Goal: Task Accomplishment & Management: Manage account settings

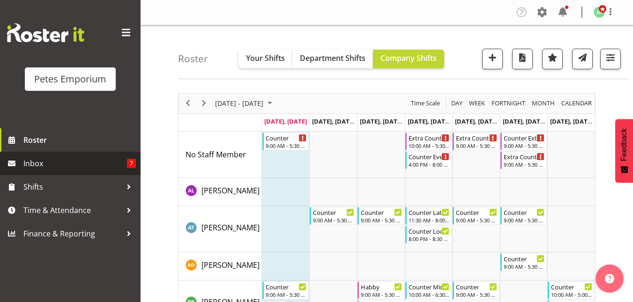
click at [45, 166] on span "Inbox" at bounding box center [75, 163] width 104 height 14
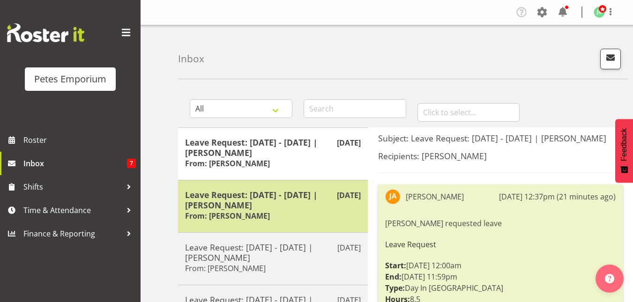
click at [289, 197] on h5 "Leave Request: 19/08/25 - 19/08/25 | Jeseryl Armstrong" at bounding box center [273, 200] width 176 height 21
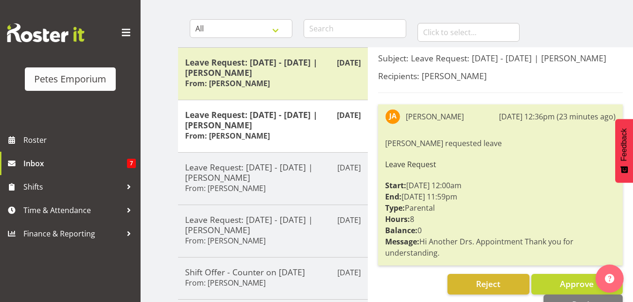
scroll to position [82, 0]
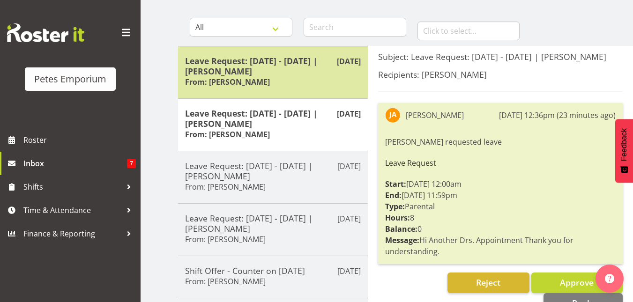
click at [283, 72] on h5 "Leave Request: 23/08/25 - 23/08/25 | Jeseryl Armstrong" at bounding box center [273, 66] width 176 height 21
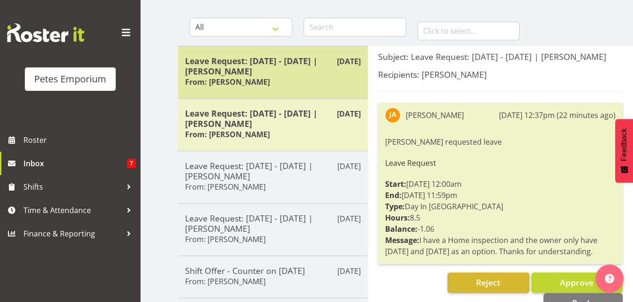
click at [283, 72] on h5 "Leave Request: [DATE] - [DATE] | [PERSON_NAME]" at bounding box center [273, 66] width 176 height 21
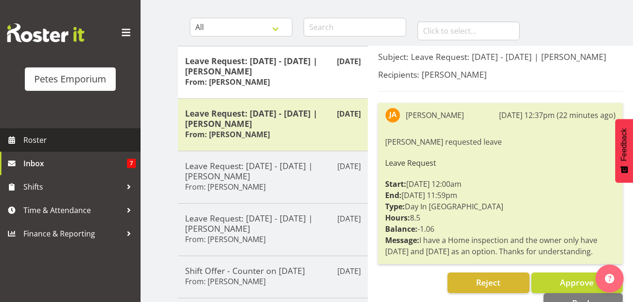
click at [34, 140] on span "Roster" at bounding box center [79, 140] width 112 height 14
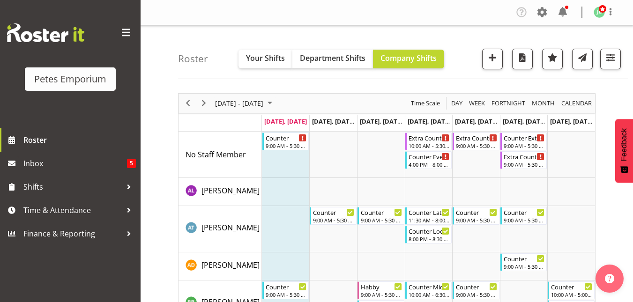
click at [275, 104] on span "August 2025" at bounding box center [269, 103] width 11 height 12
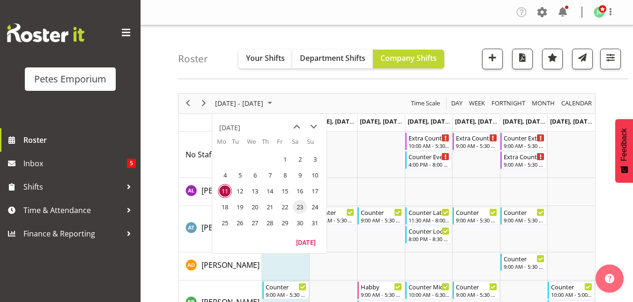
click at [297, 208] on span "23" at bounding box center [300, 207] width 14 height 14
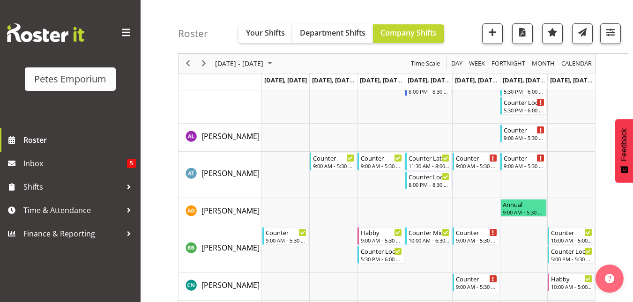
scroll to position [110, 0]
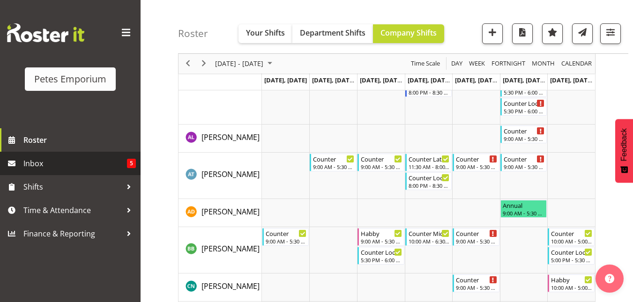
click at [73, 171] on link "Inbox 5" at bounding box center [70, 163] width 141 height 23
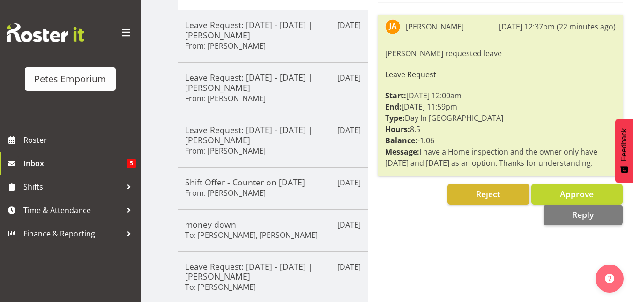
scroll to position [171, 0]
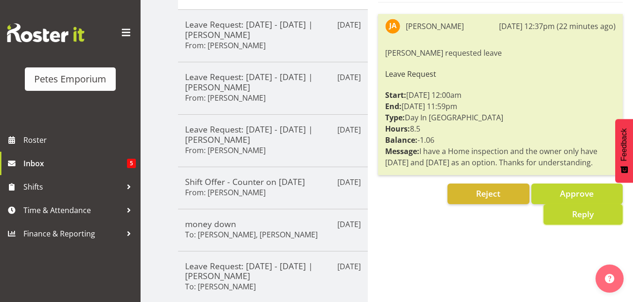
click at [568, 224] on button "Reply" at bounding box center [582, 214] width 79 height 21
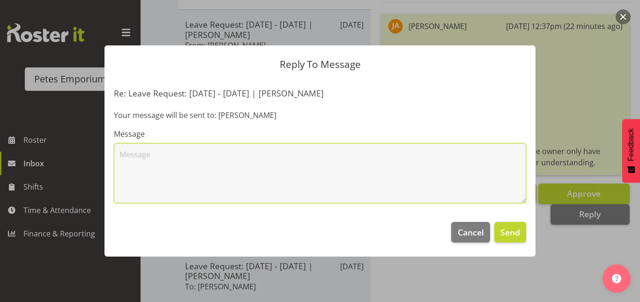
click at [135, 155] on textarea at bounding box center [320, 173] width 412 height 60
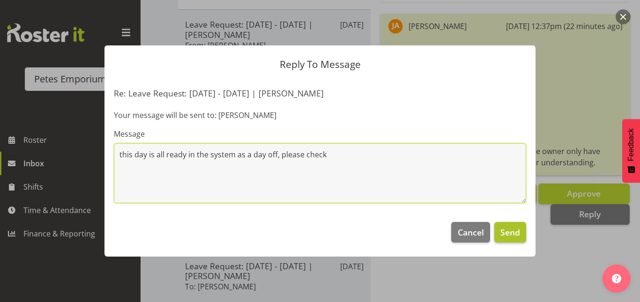
type textarea "this day is all ready in the system as a day off, please check"
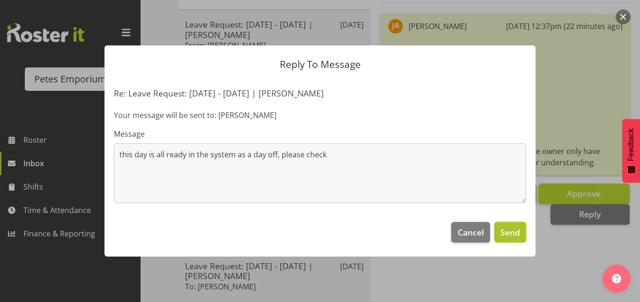
click at [508, 237] on span "Send" at bounding box center [510, 232] width 20 height 12
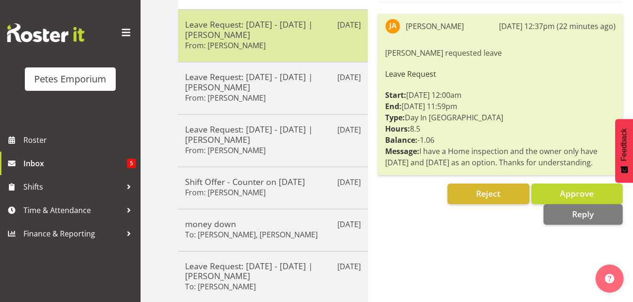
click at [278, 40] on div "Leave Request: 19/08/25 - 19/08/25 | Jeseryl Armstrong From: Jeseryl Armstrong" at bounding box center [273, 35] width 176 height 33
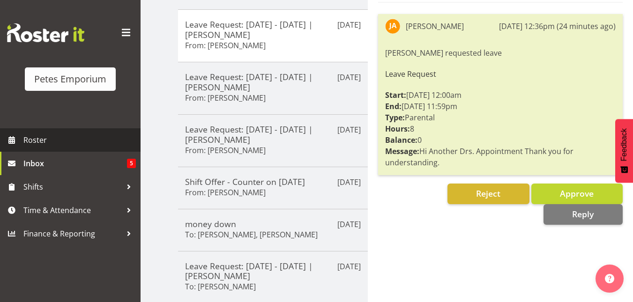
click at [30, 141] on span "Roster" at bounding box center [79, 140] width 112 height 14
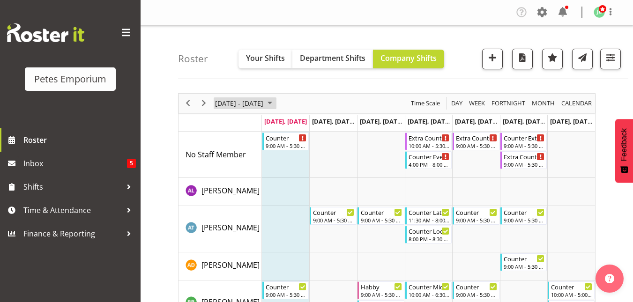
click at [275, 104] on span "August 2025" at bounding box center [269, 103] width 11 height 12
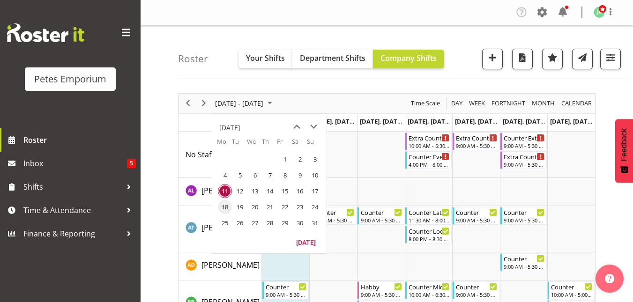
click at [227, 205] on span "18" at bounding box center [225, 207] width 14 height 14
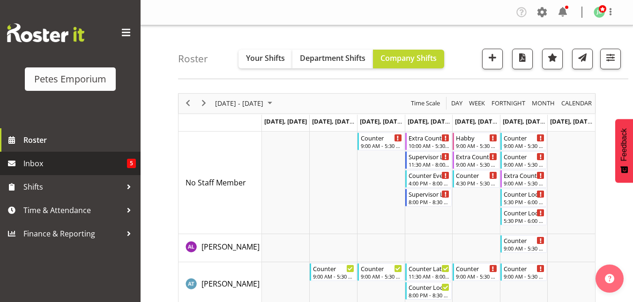
click at [45, 172] on link "Inbox 5" at bounding box center [70, 163] width 141 height 23
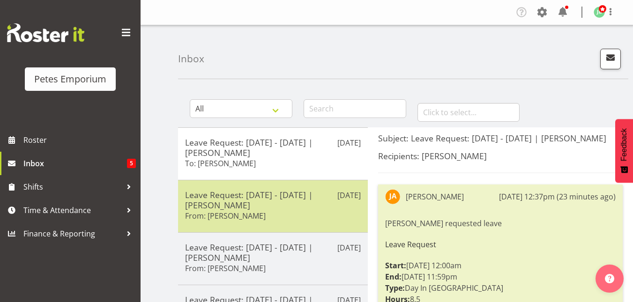
click at [279, 206] on h5 "Leave Request: [DATE] - [DATE] | [PERSON_NAME]" at bounding box center [273, 200] width 176 height 21
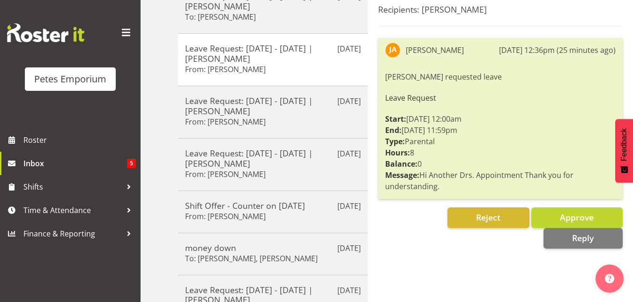
scroll to position [147, 0]
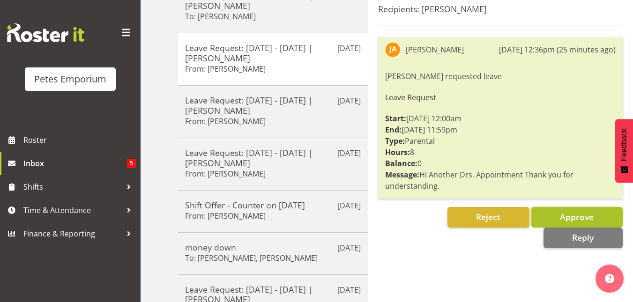
click at [572, 222] on span "Approve" at bounding box center [577, 216] width 34 height 11
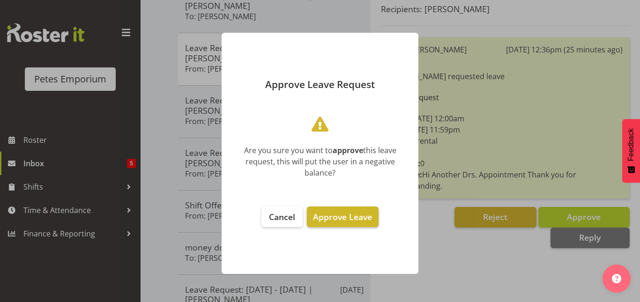
click at [368, 209] on button "Approve Leave" at bounding box center [342, 217] width 71 height 21
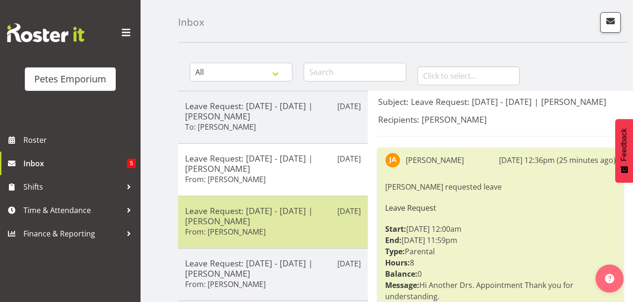
scroll to position [0, 0]
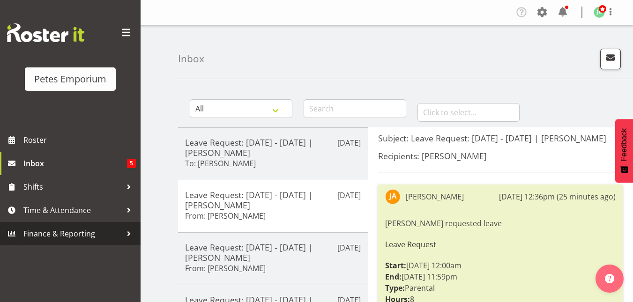
click at [76, 232] on span "Finance & Reporting" at bounding box center [72, 234] width 98 height 14
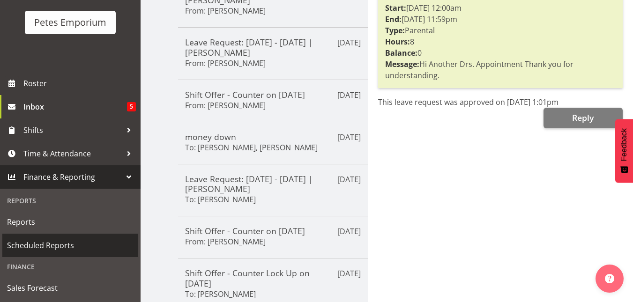
scroll to position [259, 0]
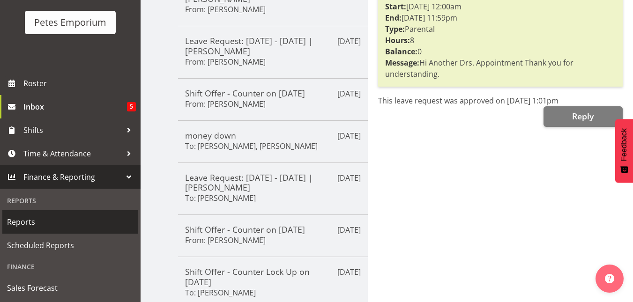
click at [27, 220] on span "Reports" at bounding box center [70, 222] width 126 height 14
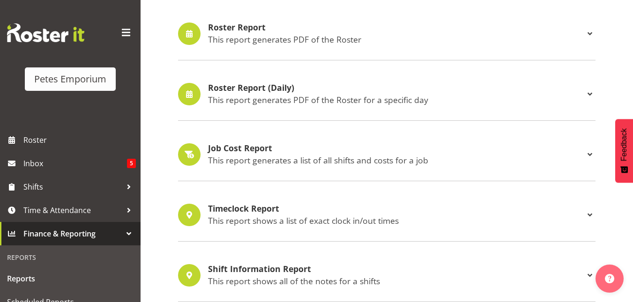
scroll to position [468, 0]
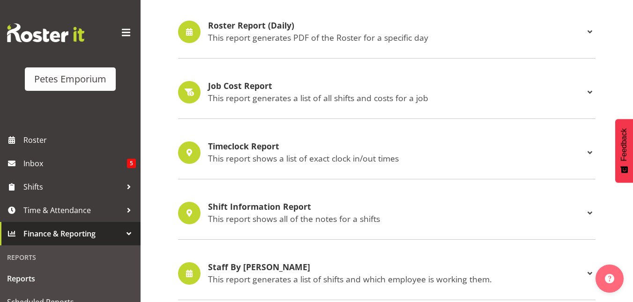
click at [276, 214] on p "This report shows all of the notes for a shifts" at bounding box center [396, 219] width 376 height 10
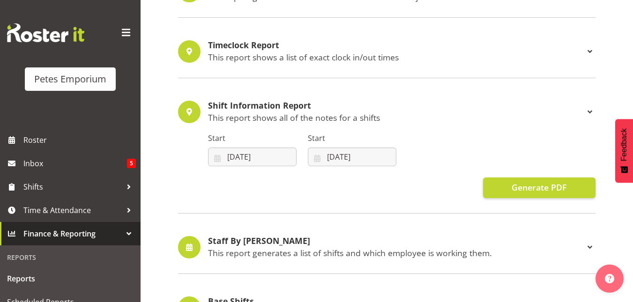
scroll to position [571, 0]
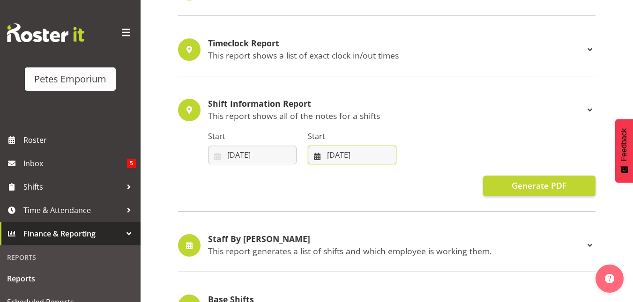
click at [343, 157] on input "11/08/2025" at bounding box center [352, 155] width 89 height 19
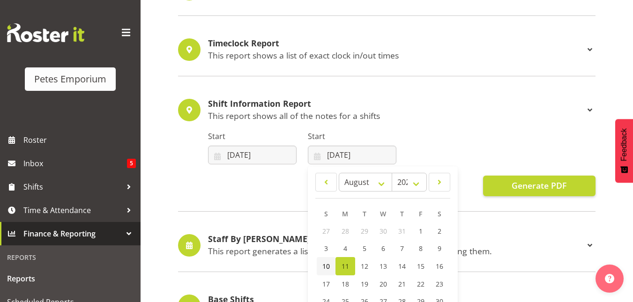
click at [323, 270] on span "10" at bounding box center [325, 266] width 7 height 9
type input "10/08/2025"
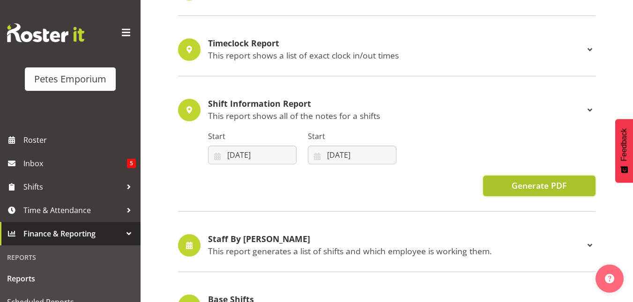
click at [543, 184] on span "Generate PDF" at bounding box center [539, 185] width 55 height 12
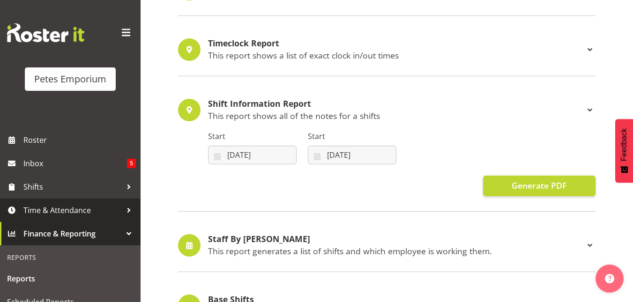
click at [52, 206] on span "Time & Attendance" at bounding box center [72, 210] width 98 height 14
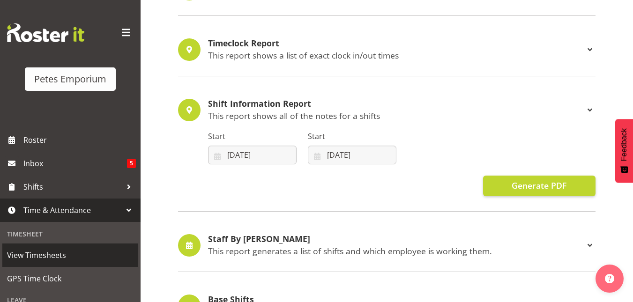
click at [51, 259] on span "View Timesheets" at bounding box center [70, 255] width 126 height 14
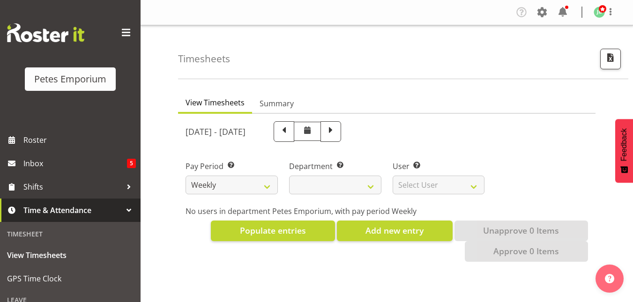
select select
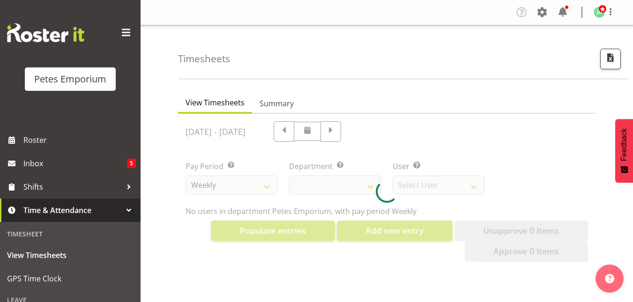
select select "11345"
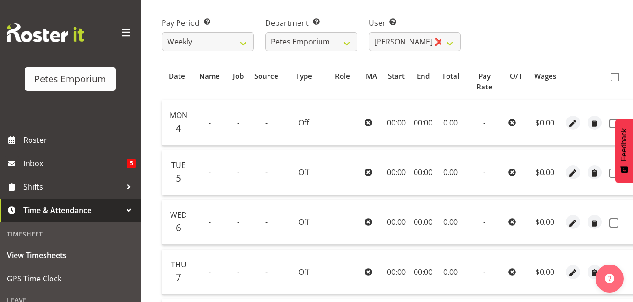
scroll to position [143, 0]
click at [614, 80] on span at bounding box center [614, 77] width 9 height 9
click at [614, 80] on input "checkbox" at bounding box center [613, 77] width 6 height 6
checkbox input "true"
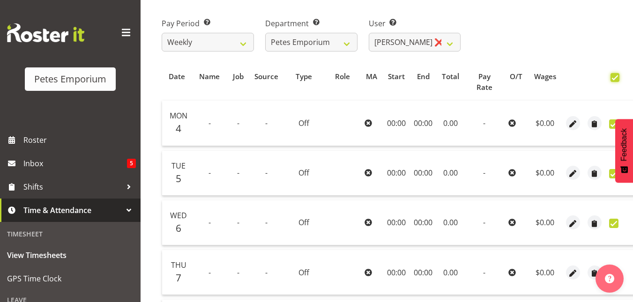
checkbox input "true"
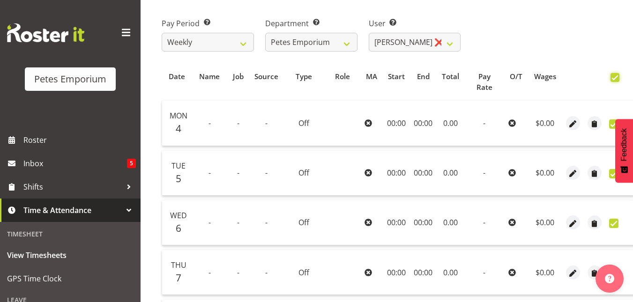
checkbox input "true"
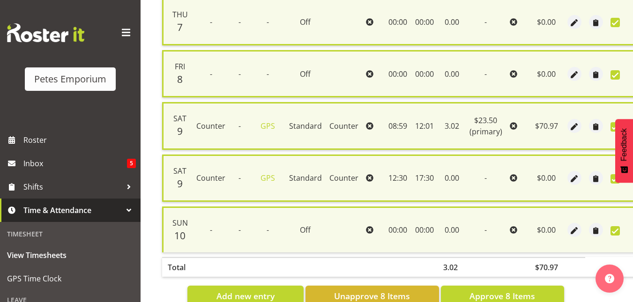
scroll to position [428, 0]
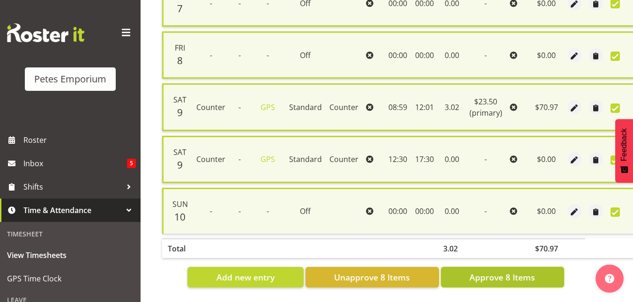
click at [511, 274] on span "Approve 8 Items" at bounding box center [502, 277] width 66 height 12
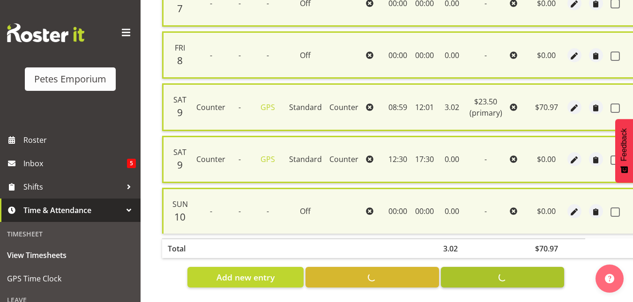
checkbox input "false"
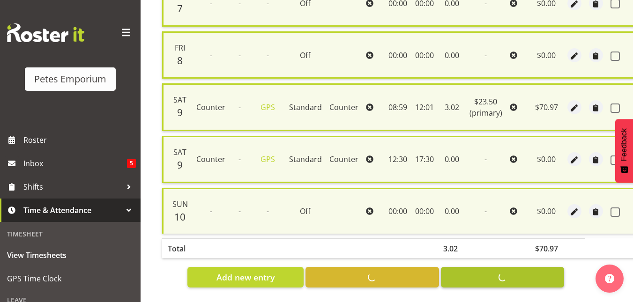
checkbox input "false"
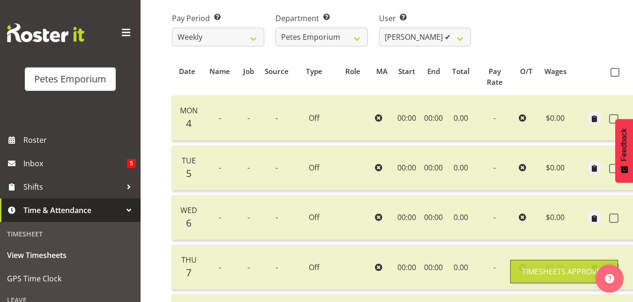
scroll to position [148, 0]
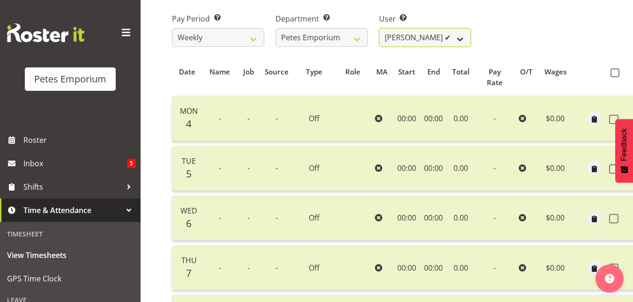
click at [465, 35] on select "[PERSON_NAME] ✔ [PERSON_NAME] ❌ [PERSON_NAME] ❌ [PERSON_NAME] [PERSON_NAME] ❌ […" at bounding box center [425, 37] width 92 height 19
select select "5364"
click at [379, 28] on select "Abigail Lane ✔ Alex-Micheal Taniwha ❌ Amelia Denz ❌ Beena Beena ❌ Christine Nev…" at bounding box center [425, 37] width 92 height 19
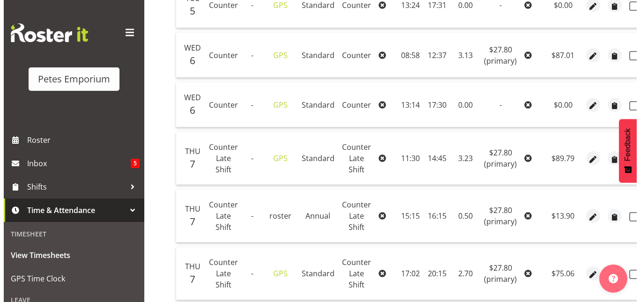
scroll to position [363, 0]
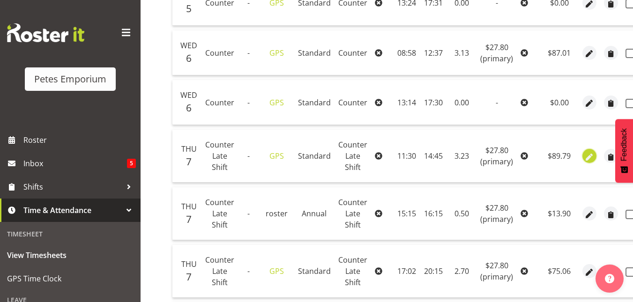
click at [587, 154] on span "button" at bounding box center [589, 157] width 11 height 11
select select "163"
select select "Standard"
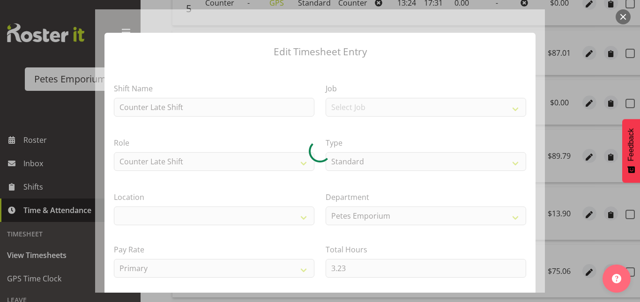
select select "100"
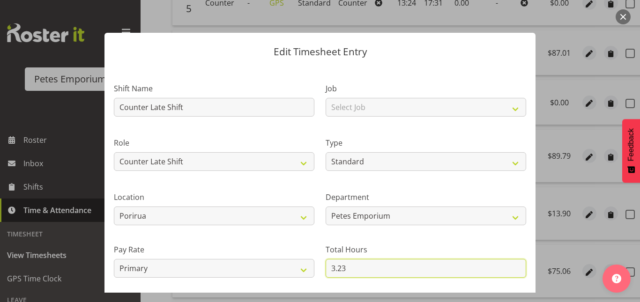
click at [349, 263] on input "3.23" at bounding box center [426, 268] width 200 height 19
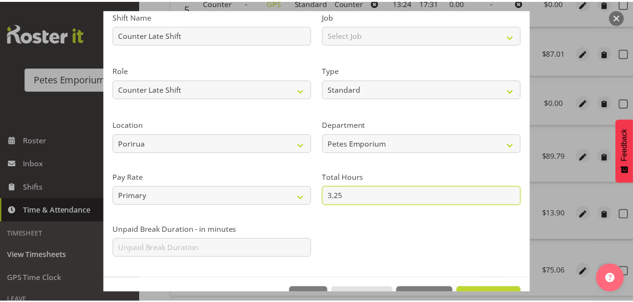
scroll to position [102, 0]
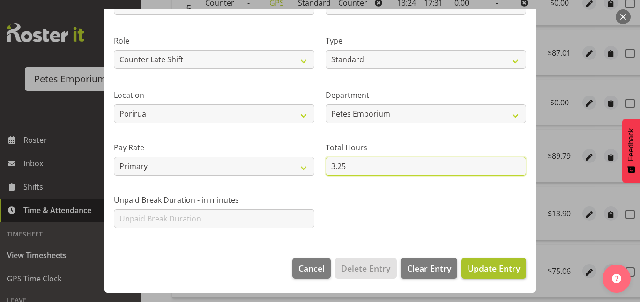
type input "3.25"
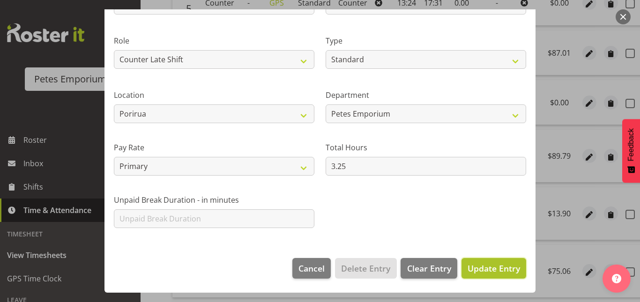
click at [489, 269] on span "Update Entry" at bounding box center [493, 268] width 52 height 11
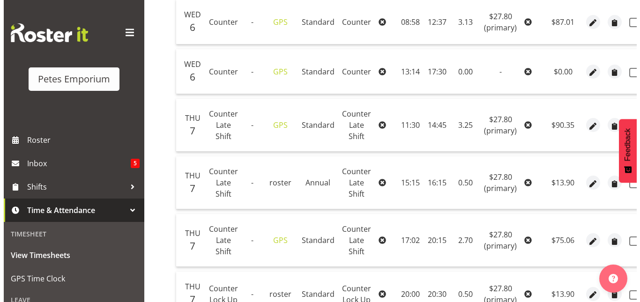
scroll to position [394, 0]
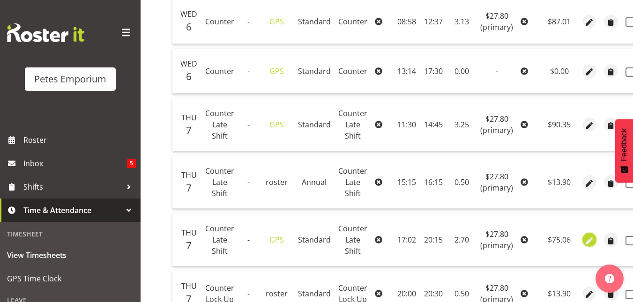
click at [587, 243] on span "button" at bounding box center [589, 241] width 11 height 11
select select "163"
select select "Standard"
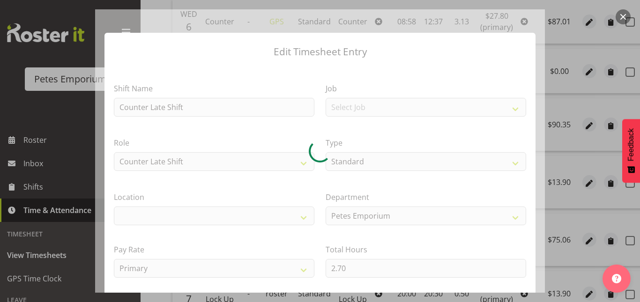
select select "100"
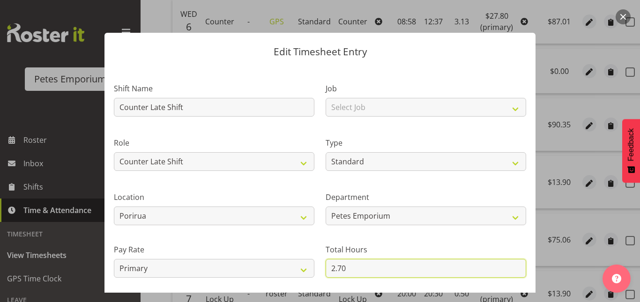
click at [352, 269] on input "2.70" at bounding box center [426, 268] width 200 height 19
type input "2"
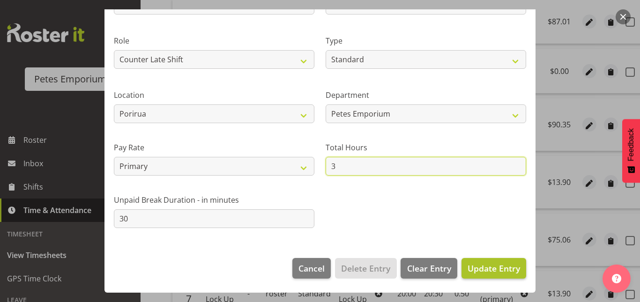
type input "3"
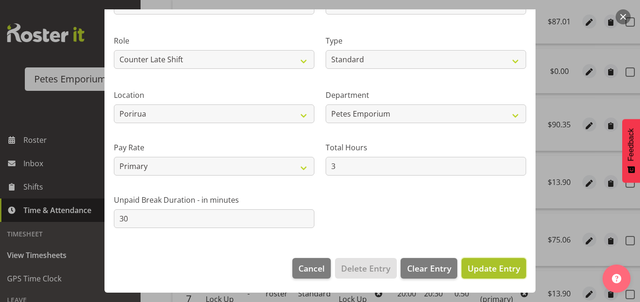
click at [479, 273] on span "Update Entry" at bounding box center [493, 268] width 52 height 11
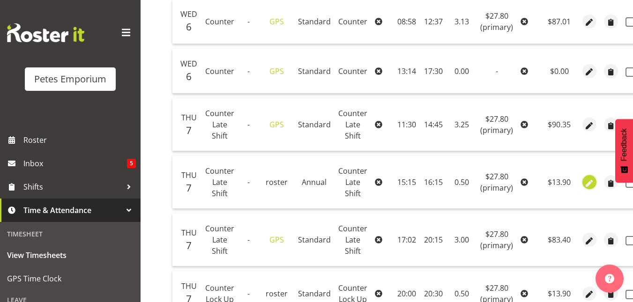
click at [584, 184] on span "button" at bounding box center [589, 183] width 11 height 11
select select "163"
select select "Annual"
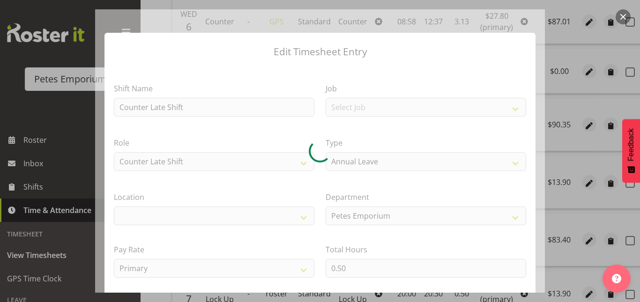
select select "100"
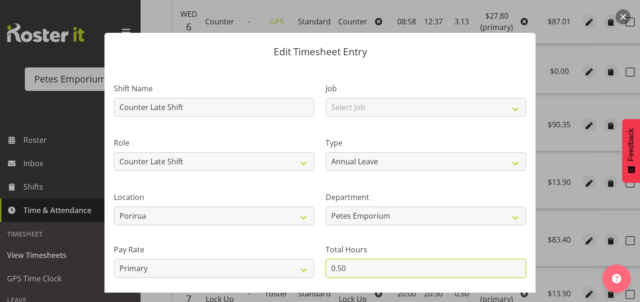
click at [355, 267] on input "0.50" at bounding box center [426, 268] width 200 height 19
type input "0"
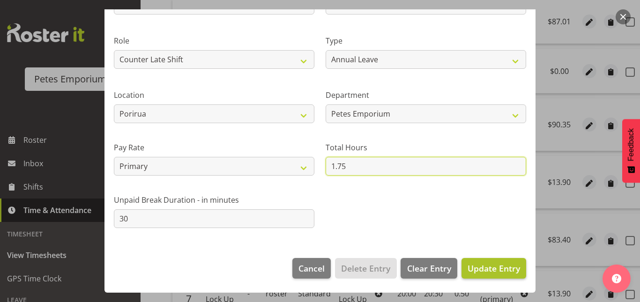
type input "1.75"
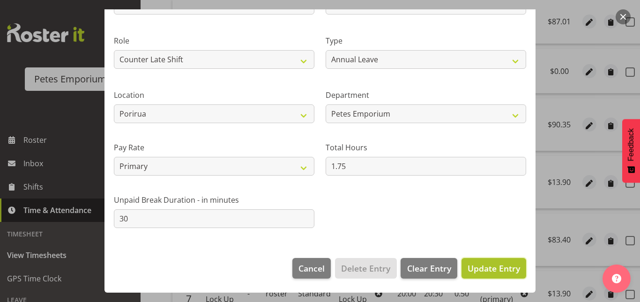
click at [488, 274] on span "Update Entry" at bounding box center [493, 268] width 52 height 11
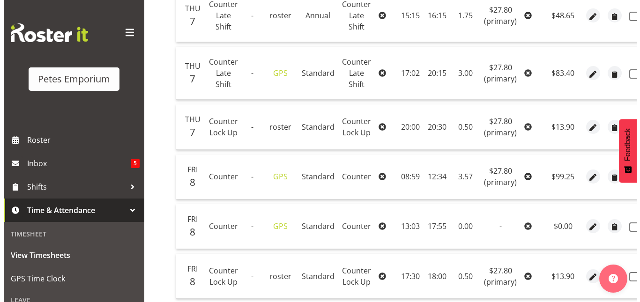
scroll to position [561, 0]
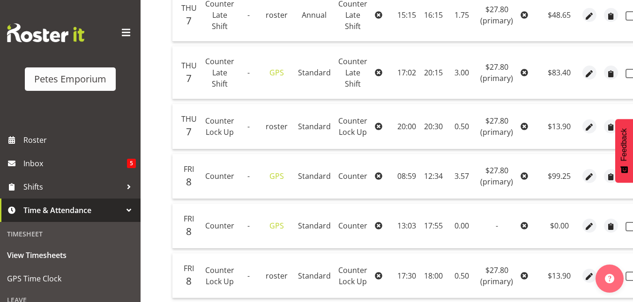
click at [579, 179] on td at bounding box center [589, 176] width 22 height 45
click at [585, 176] on span "button" at bounding box center [589, 177] width 11 height 11
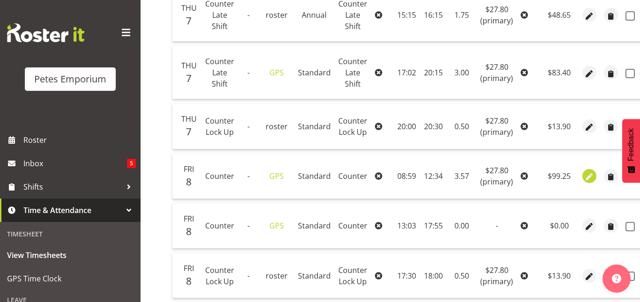
select select "Standard"
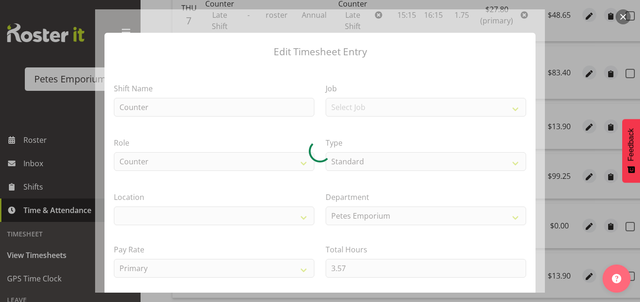
select select "100"
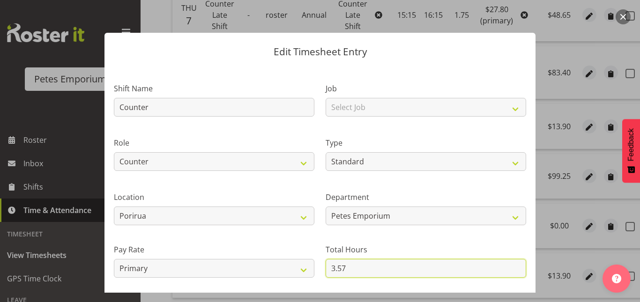
click at [363, 262] on input "3.57" at bounding box center [426, 268] width 200 height 19
type input "3"
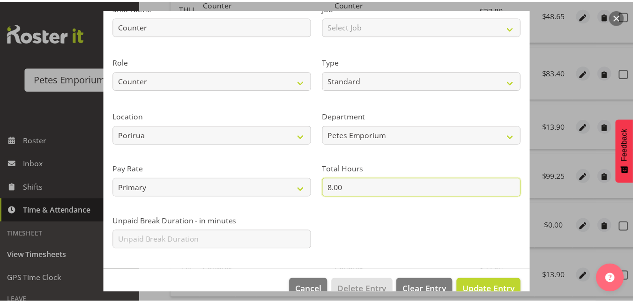
scroll to position [82, 0]
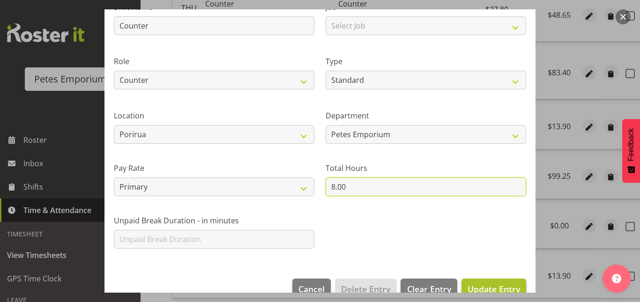
type input "8.00"
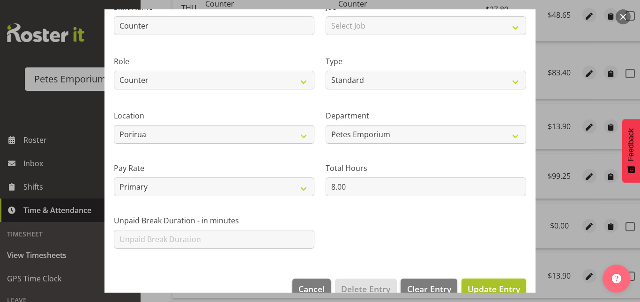
click at [484, 283] on span "Update Entry" at bounding box center [493, 288] width 52 height 11
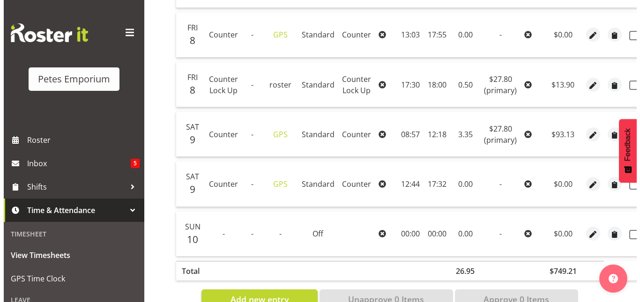
scroll to position [753, 0]
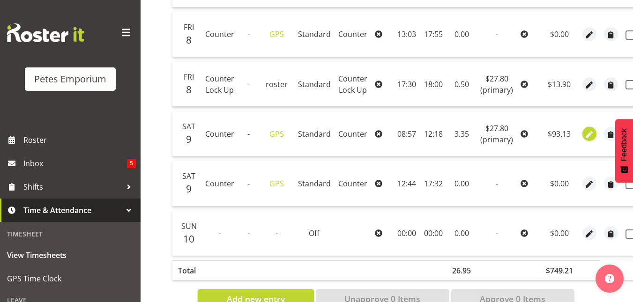
click at [588, 136] on span "button" at bounding box center [589, 134] width 11 height 11
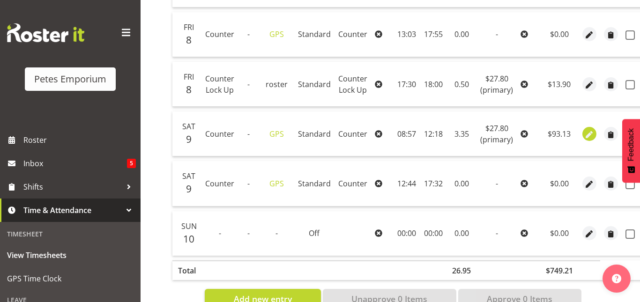
select select "Standard"
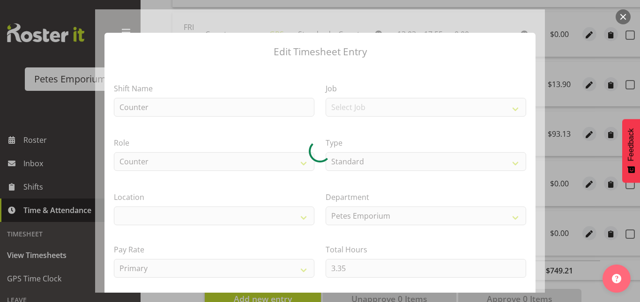
select select "100"
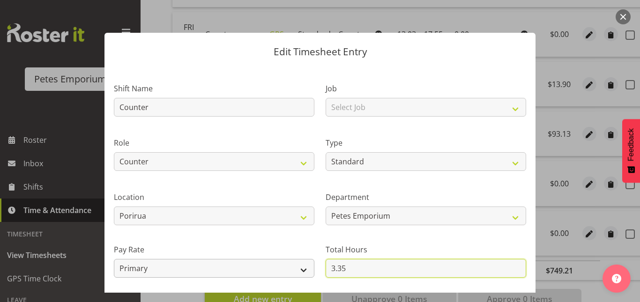
drag, startPoint x: 353, startPoint y: 265, endPoint x: 297, endPoint y: 266, distance: 55.3
click at [297, 266] on div "Shift Name Counter Job Select Job Role Counter Counter Evening Counter Mid Shif…" at bounding box center [319, 203] width 423 height 266
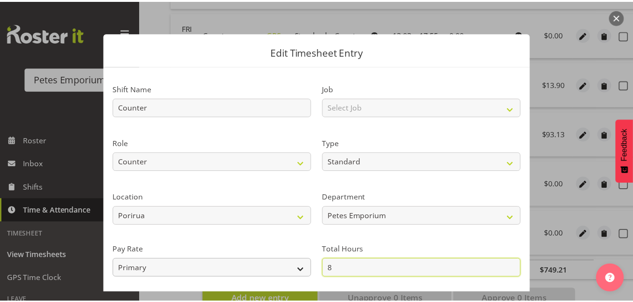
scroll to position [102, 0]
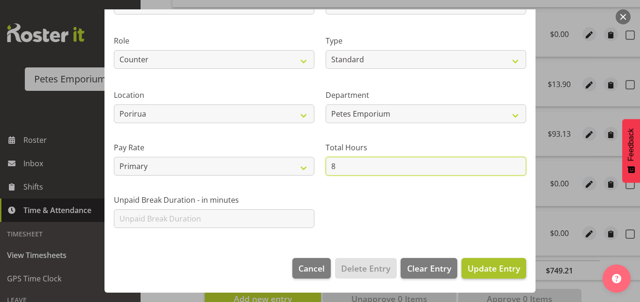
type input "8"
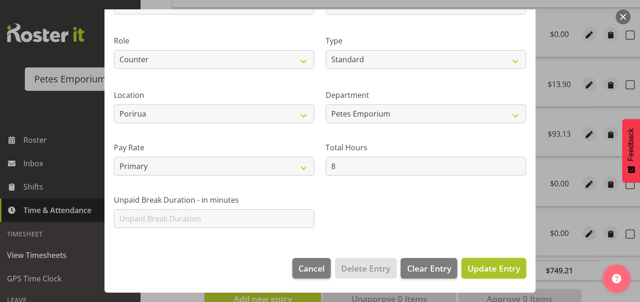
click at [483, 264] on span "Update Entry" at bounding box center [493, 268] width 52 height 11
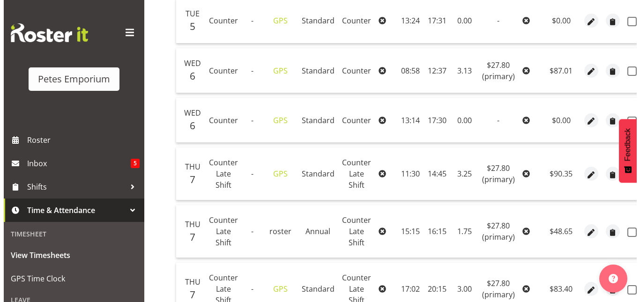
scroll to position [344, 0]
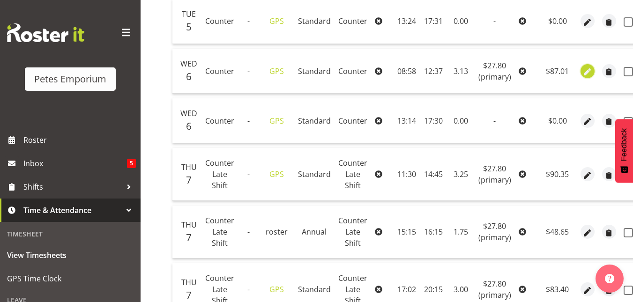
click at [586, 74] on span "button" at bounding box center [587, 72] width 11 height 11
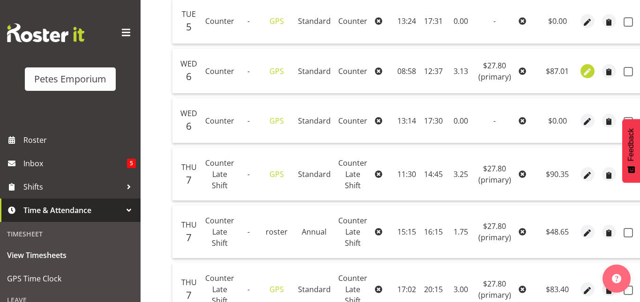
select select "Standard"
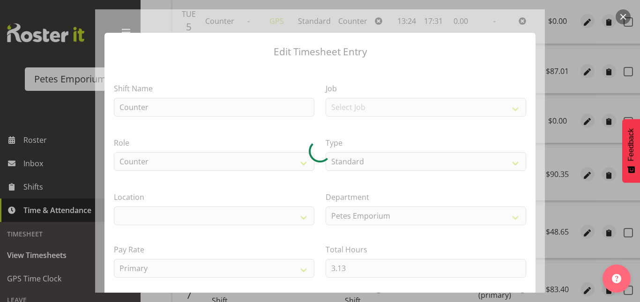
select select "100"
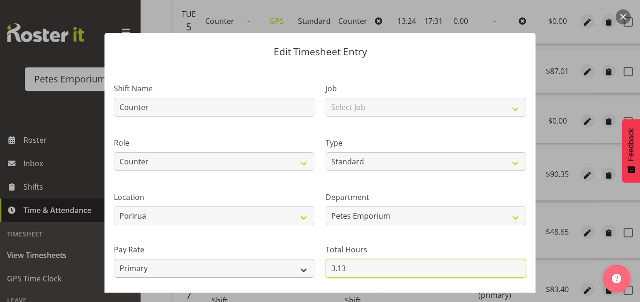
drag, startPoint x: 347, startPoint y: 264, endPoint x: 288, endPoint y: 271, distance: 59.4
click at [288, 271] on div "Shift Name Counter Job Select Job Role Counter Counter Evening Counter Mid Shif…" at bounding box center [319, 203] width 423 height 266
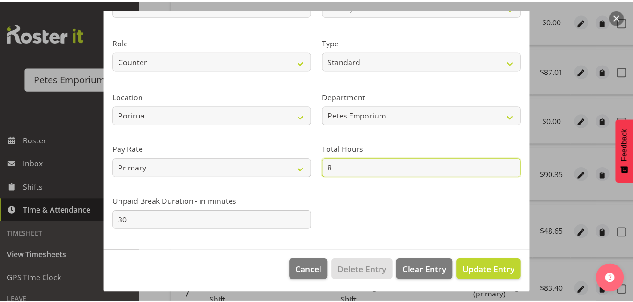
scroll to position [102, 0]
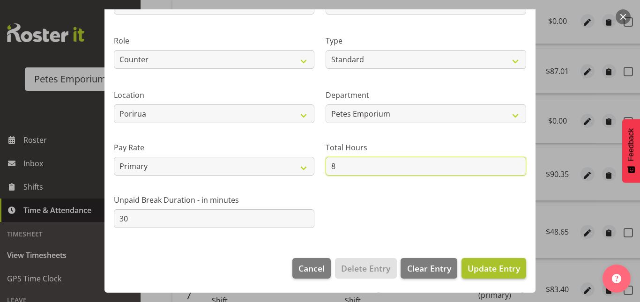
type input "8"
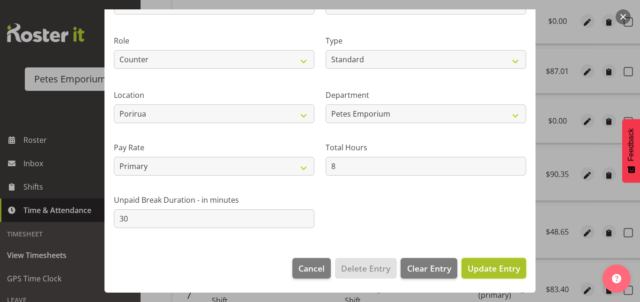
click at [476, 274] on span "Update Entry" at bounding box center [493, 268] width 52 height 12
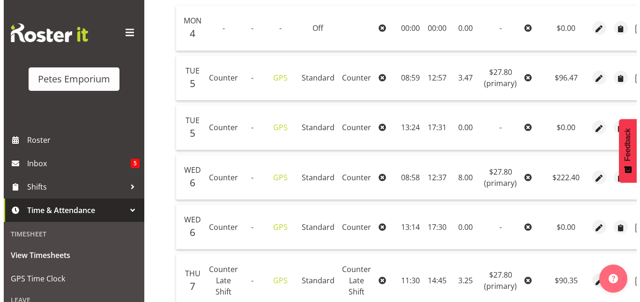
scroll to position [237, 0]
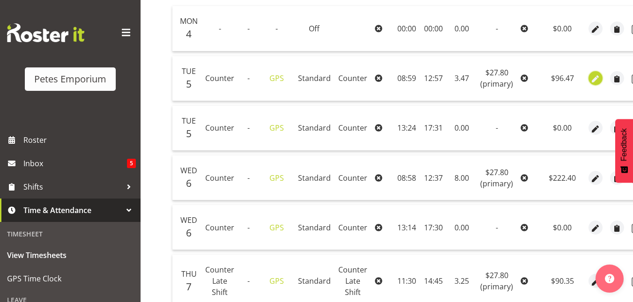
click at [595, 80] on span "button" at bounding box center [595, 79] width 11 height 11
select select "Standard"
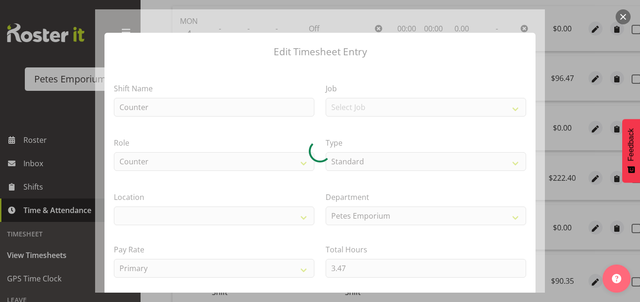
select select "100"
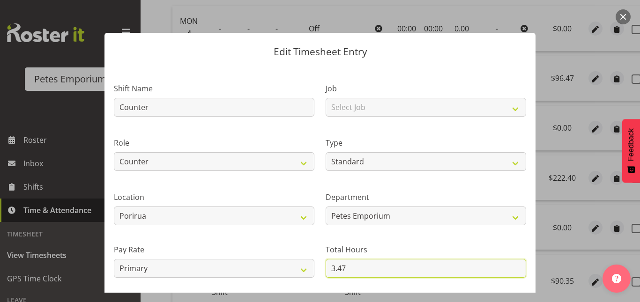
drag, startPoint x: 360, startPoint y: 262, endPoint x: 267, endPoint y: 285, distance: 95.1
click at [267, 285] on div "Shift Name Counter Job Select Job Role Counter Counter Evening Counter Mid Shif…" at bounding box center [319, 203] width 423 height 266
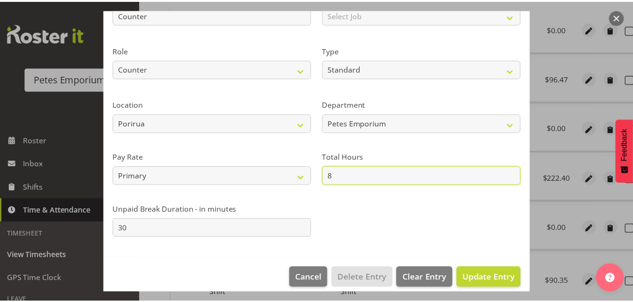
scroll to position [96, 0]
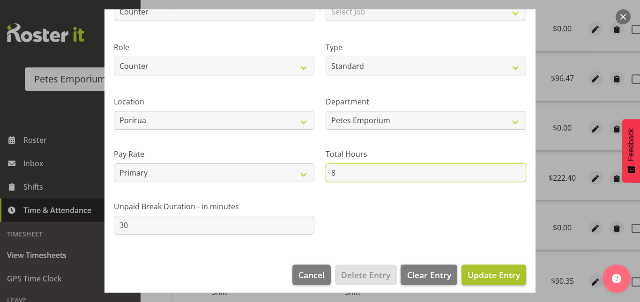
type input "8"
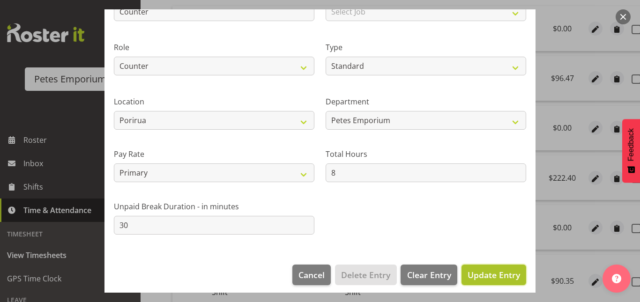
click at [481, 274] on span "Update Entry" at bounding box center [493, 274] width 52 height 11
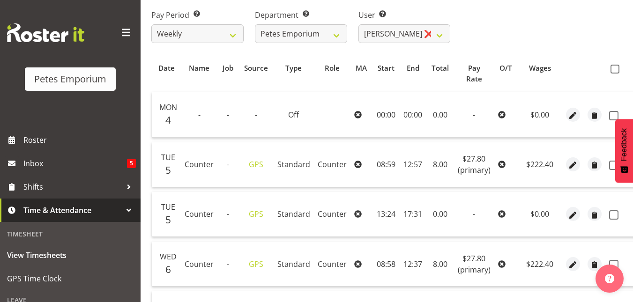
scroll to position [143, 0]
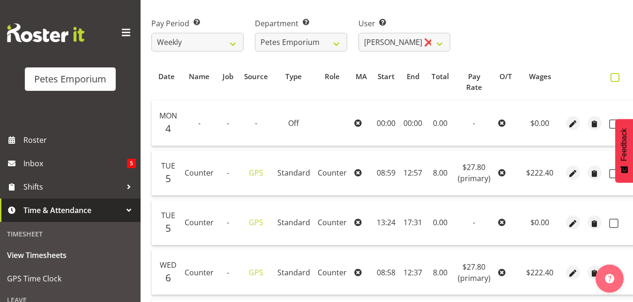
click at [612, 79] on span at bounding box center [614, 77] width 9 height 9
click at [612, 79] on input "checkbox" at bounding box center [613, 77] width 6 height 6
checkbox input "true"
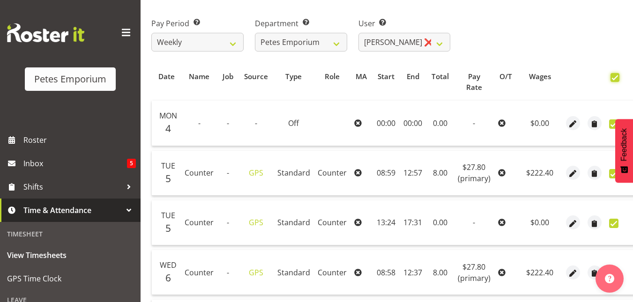
checkbox input "true"
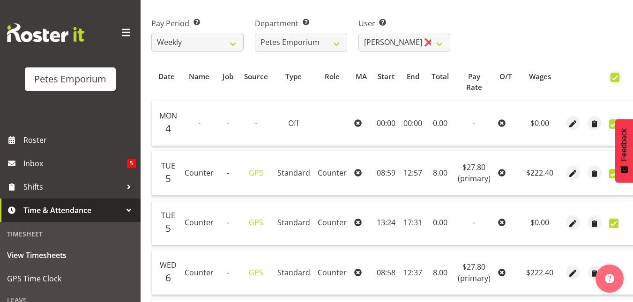
checkbox input "true"
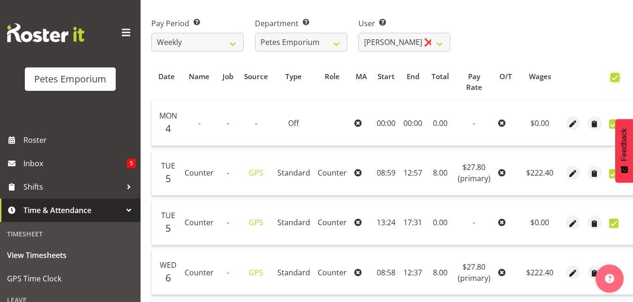
checkbox input "true"
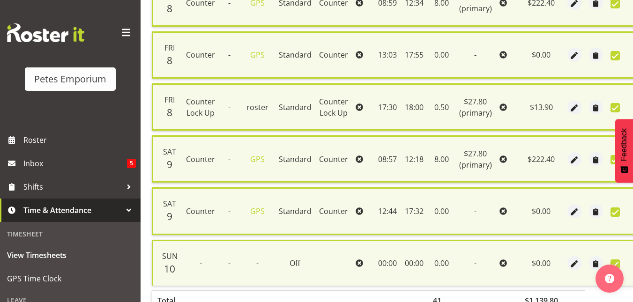
scroll to position [816, 0]
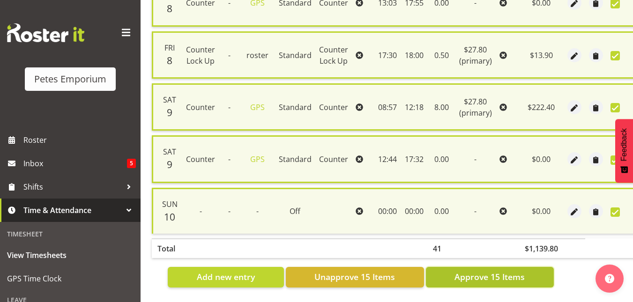
click at [497, 271] on span "Approve 15 Items" at bounding box center [489, 277] width 70 height 12
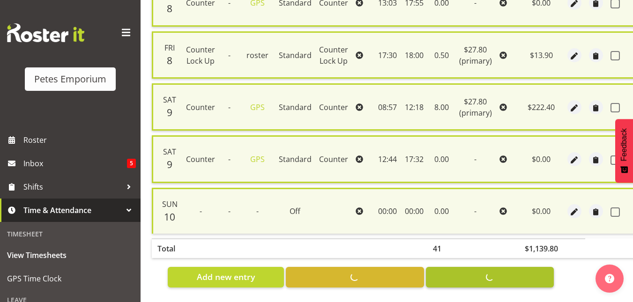
checkbox input "false"
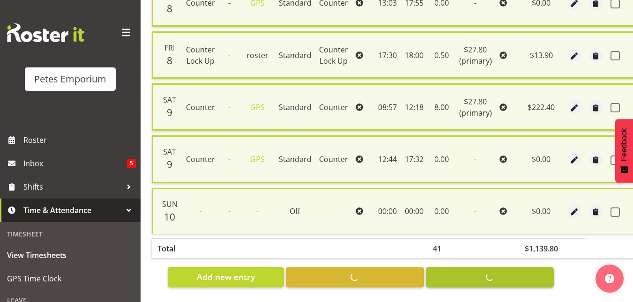
checkbox input "false"
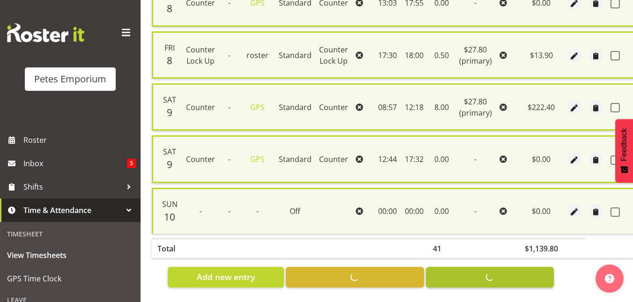
checkbox input "false"
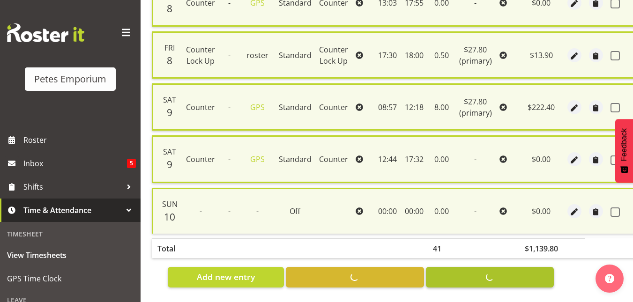
checkbox input "false"
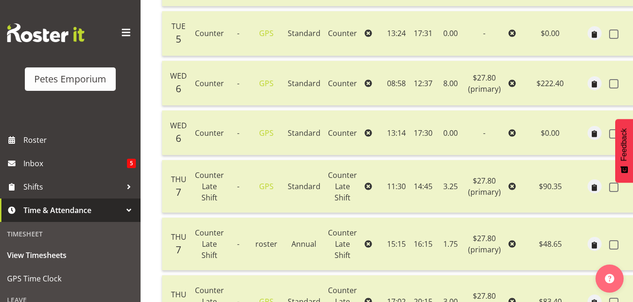
scroll to position [0, 0]
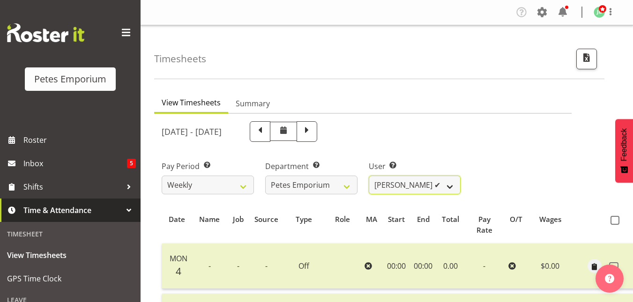
click at [453, 187] on select "Abigail Lane ✔ Alex-Micheal Taniwha ✔ Amelia Denz ❌ Beena Beena ❌ Christine Nev…" at bounding box center [415, 185] width 92 height 19
select select "7002"
click at [369, 176] on select "Abigail Lane ✔ Alex-Micheal Taniwha ✔ Amelia Denz ❌ Beena Beena ❌ Christine Nev…" at bounding box center [415, 185] width 92 height 19
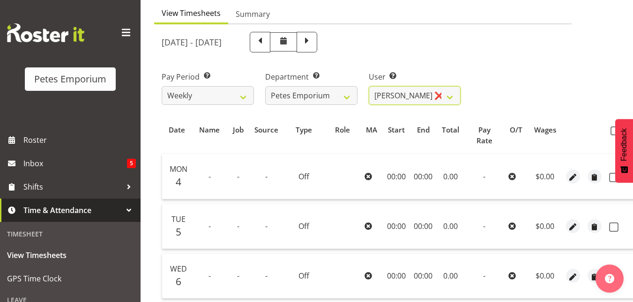
scroll to position [89, 0]
click at [611, 132] on span at bounding box center [614, 131] width 9 height 9
click at [611, 132] on input "checkbox" at bounding box center [613, 131] width 6 height 6
checkbox input "true"
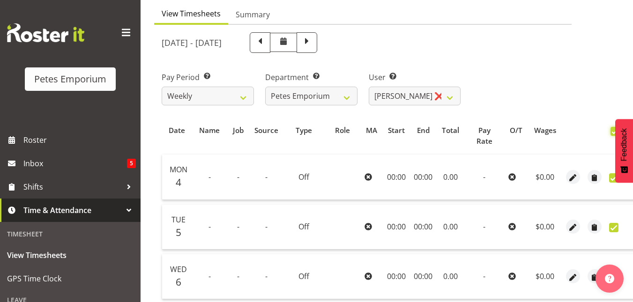
checkbox input "true"
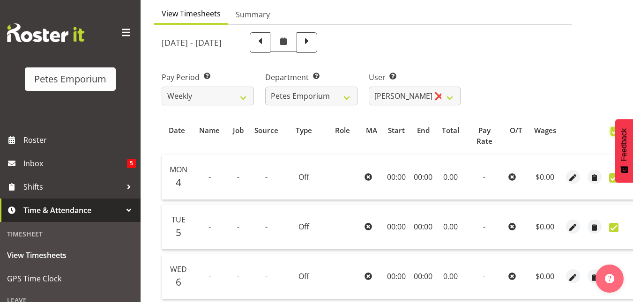
checkbox input "true"
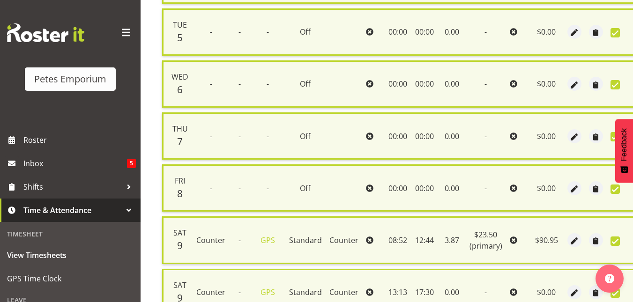
scroll to position [428, 0]
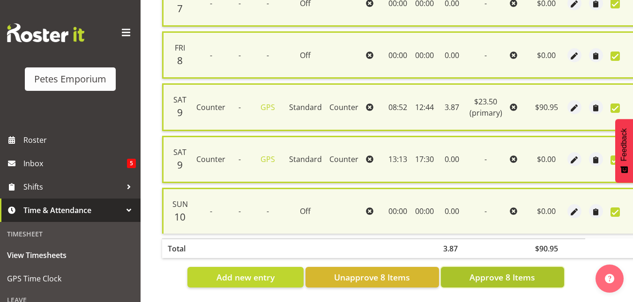
click at [486, 272] on span "Approve 8 Items" at bounding box center [502, 277] width 66 height 12
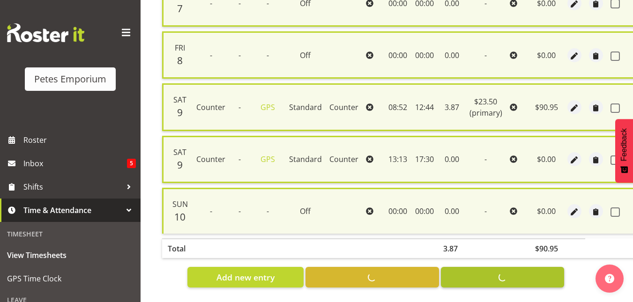
checkbox input "false"
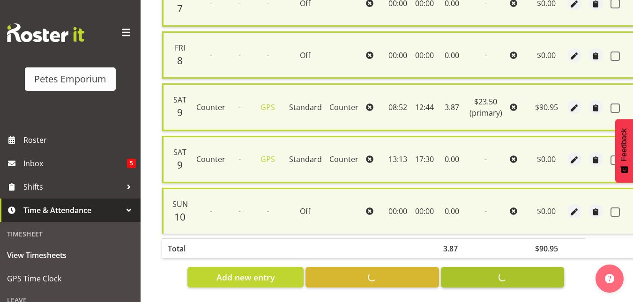
checkbox input "false"
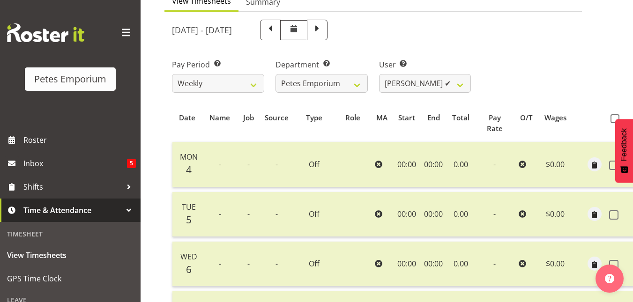
scroll to position [101, 0]
click at [457, 85] on select "Abigail Lane ✔ Alex-Micheal Taniwha ✔ Amelia Denz ✔ Beena Beena ❌ Christine Nev…" at bounding box center [425, 84] width 92 height 19
click at [379, 75] on select "Abigail Lane ✔ Alex-Micheal Taniwha ✔ Amelia Denz ✔ Beena Beena ❌ Christine Nev…" at bounding box center [425, 84] width 92 height 19
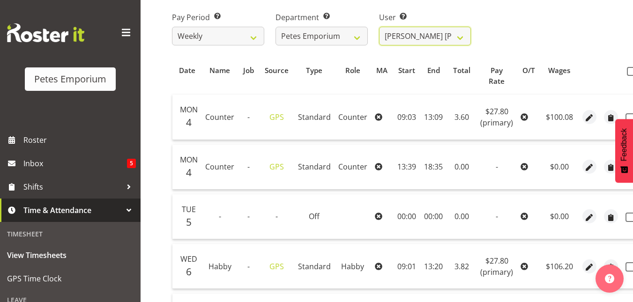
scroll to position [0, 30]
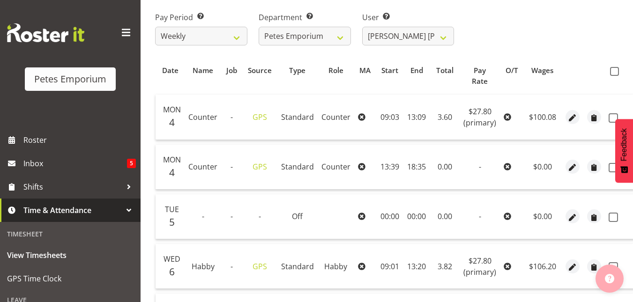
click at [615, 279] on button "button" at bounding box center [609, 279] width 28 height 28
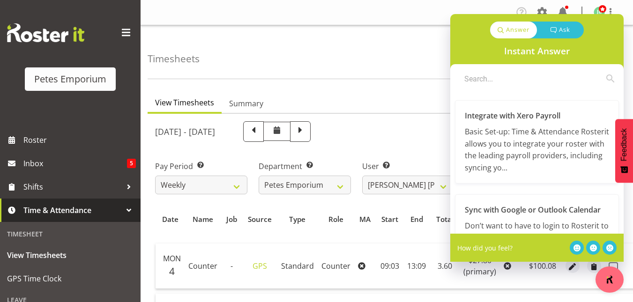
scroll to position [0, 0]
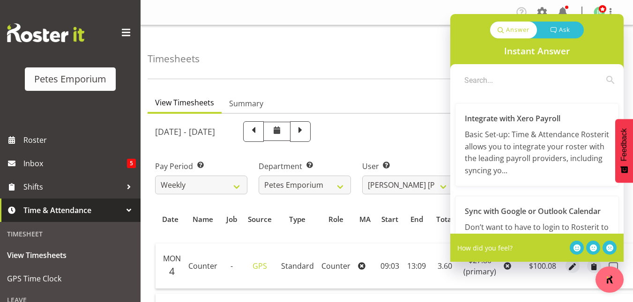
click at [608, 279] on img "button" at bounding box center [609, 279] width 9 height 9
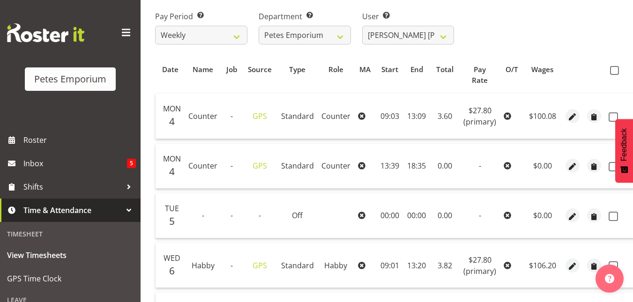
scroll to position [150, 0]
click at [444, 42] on select "Abigail Lane ✔ Alex-Micheal Taniwha ✔ Amelia Denz ✔ Beena Beena ❌ Christine Nev…" at bounding box center [408, 35] width 92 height 19
select select "11214"
click at [362, 26] on select "Abigail Lane ✔ Alex-Micheal Taniwha ✔ Amelia Denz ✔ Beena Beena ❌ Christine Nev…" at bounding box center [408, 35] width 92 height 19
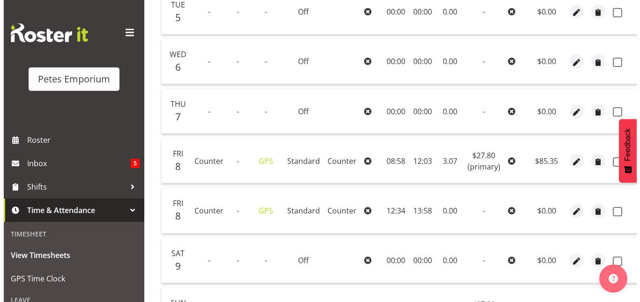
scroll to position [304, 0]
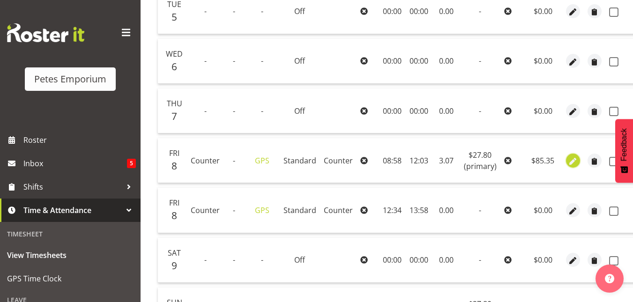
click at [570, 160] on span "button" at bounding box center [572, 161] width 11 height 11
select select "Standard"
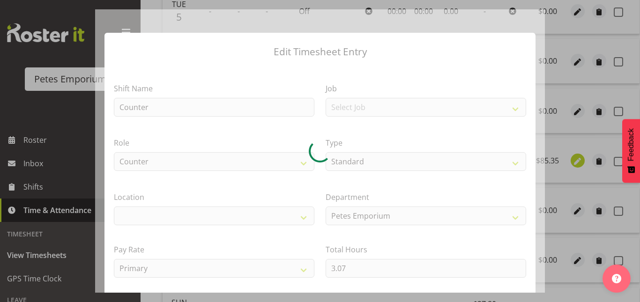
scroll to position [0, 21]
select select "100"
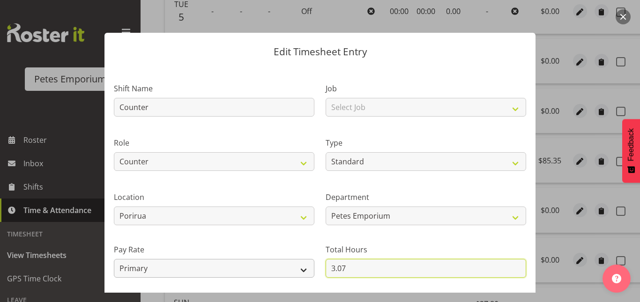
drag, startPoint x: 344, startPoint y: 267, endPoint x: 286, endPoint y: 262, distance: 58.8
click at [286, 262] on div "Shift Name Counter Job Select Job Role Counter Counter Evening Counter Late Shi…" at bounding box center [319, 203] width 423 height 266
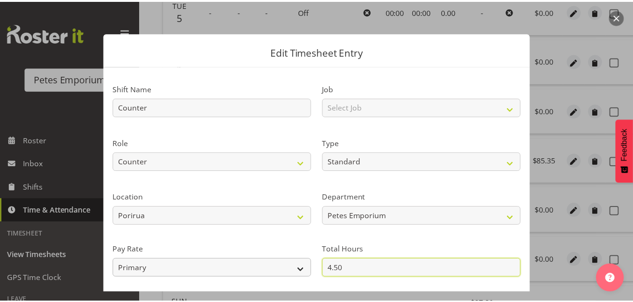
scroll to position [102, 0]
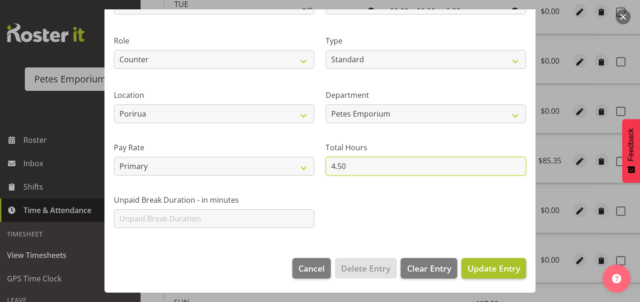
type input "4.50"
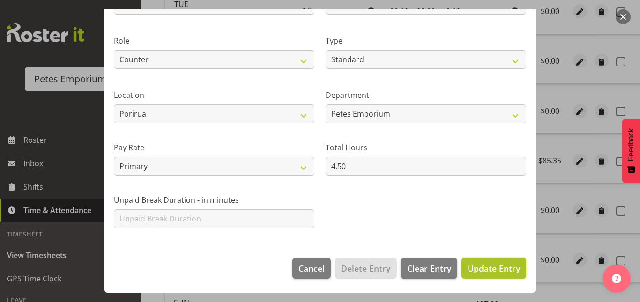
click at [478, 272] on span "Update Entry" at bounding box center [493, 268] width 52 height 11
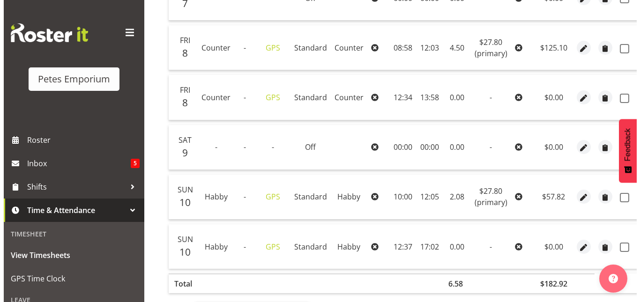
scroll to position [460, 0]
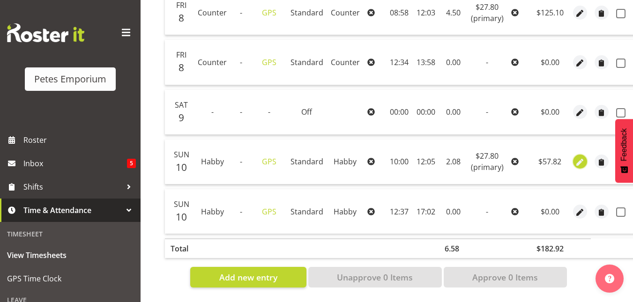
click at [574, 157] on span "button" at bounding box center [579, 162] width 11 height 11
select select "155"
select select "Standard"
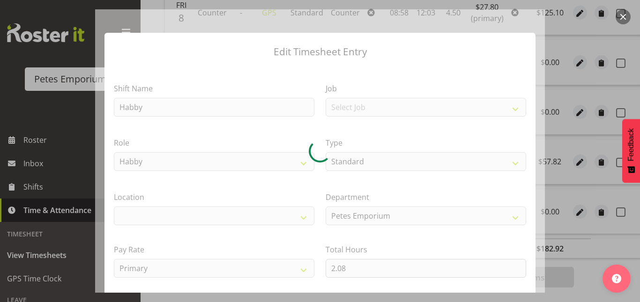
select select "100"
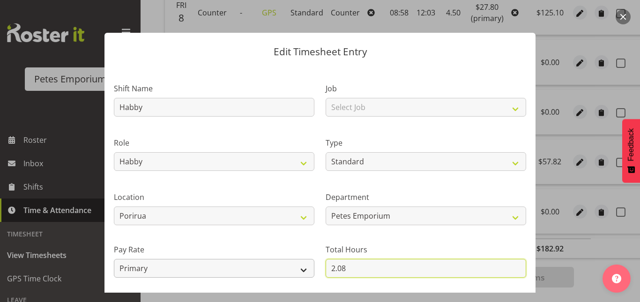
drag, startPoint x: 361, startPoint y: 270, endPoint x: 301, endPoint y: 260, distance: 60.7
click at [301, 260] on div "Shift Name Habby Job Select Job Role Counter Counter Evening Counter Late Shift…" at bounding box center [319, 203] width 423 height 266
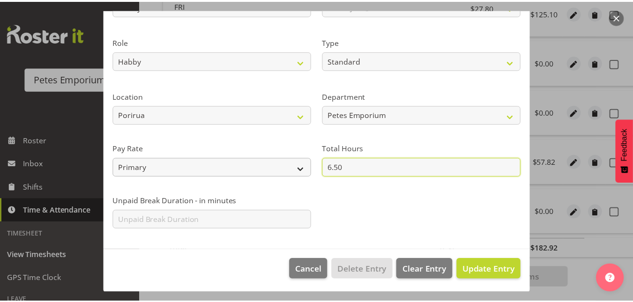
scroll to position [102, 0]
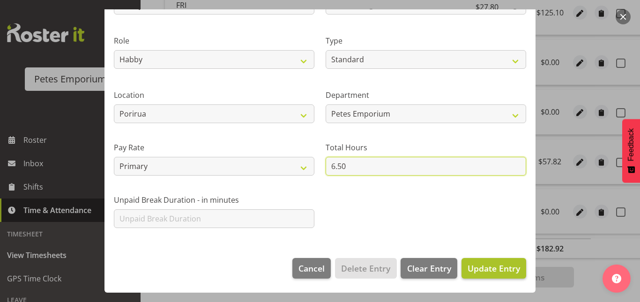
type input "6.50"
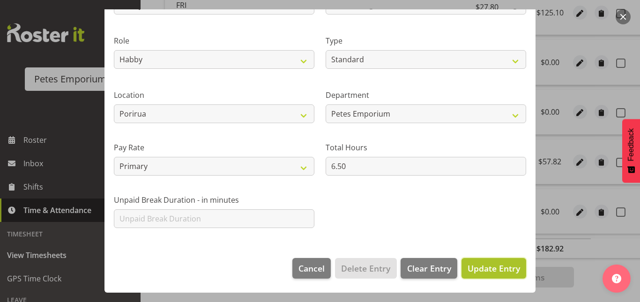
click at [486, 268] on span "Update Entry" at bounding box center [493, 268] width 52 height 11
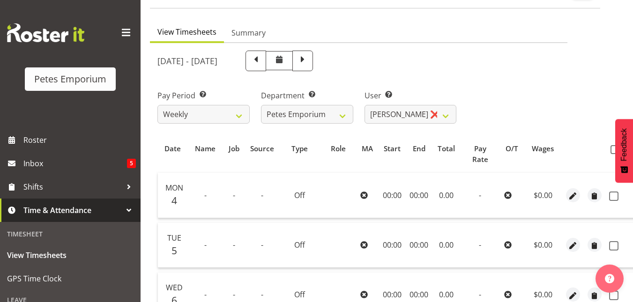
scroll to position [70, 0]
click at [610, 149] on span at bounding box center [614, 150] width 9 height 9
click at [610, 149] on input "checkbox" at bounding box center [613, 150] width 6 height 6
checkbox input "true"
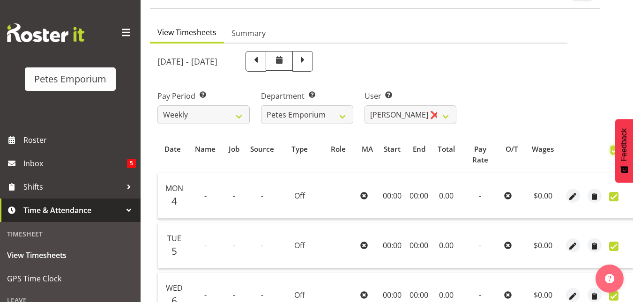
checkbox input "true"
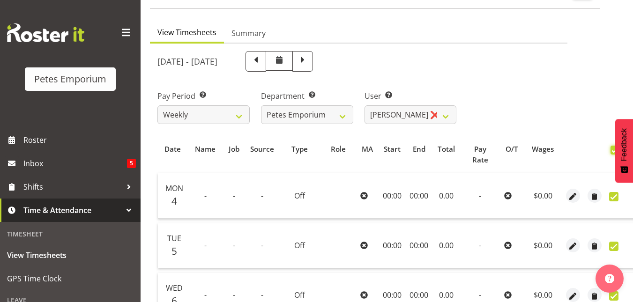
checkbox input "true"
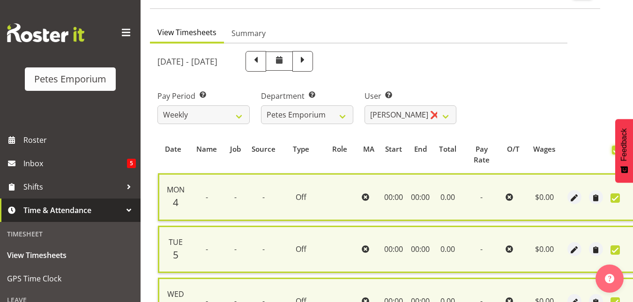
scroll to position [480, 0]
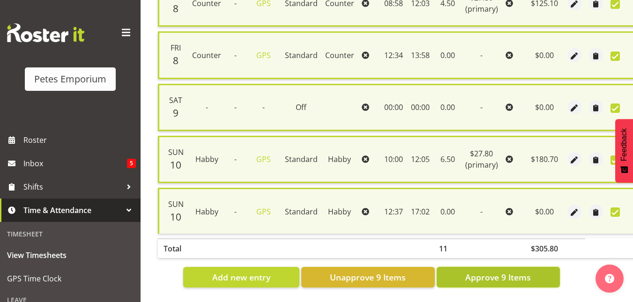
click at [496, 273] on span "Approve 9 Items" at bounding box center [498, 277] width 66 height 12
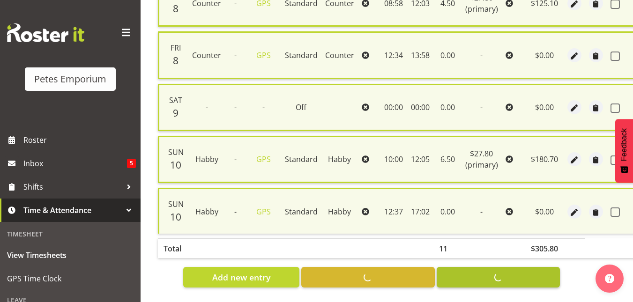
checkbox input "false"
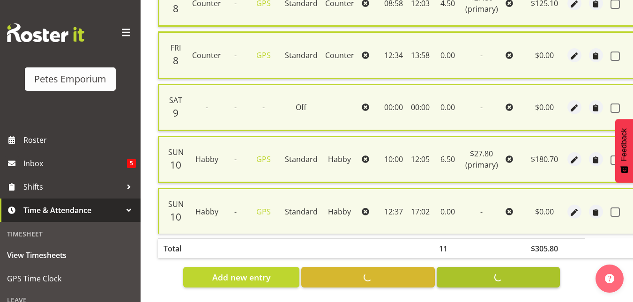
checkbox input "false"
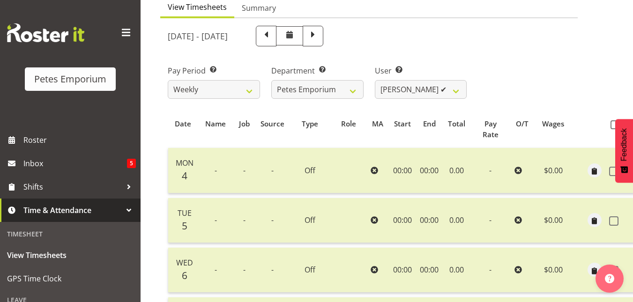
scroll to position [0, 0]
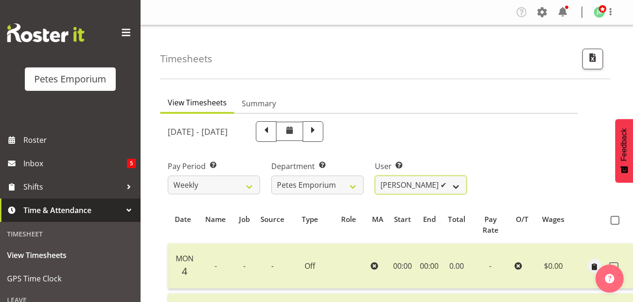
click at [450, 185] on select "Abigail Lane ✔ Alex-Micheal Taniwha ✔ Amelia Denz ✔ Beena Beena ❌ Christine Nev…" at bounding box center [421, 185] width 92 height 19
select select "8920"
click at [375, 176] on select "Abigail Lane ✔ Alex-Micheal Taniwha ✔ Amelia Denz ✔ Beena Beena ❌ Christine Nev…" at bounding box center [421, 185] width 92 height 19
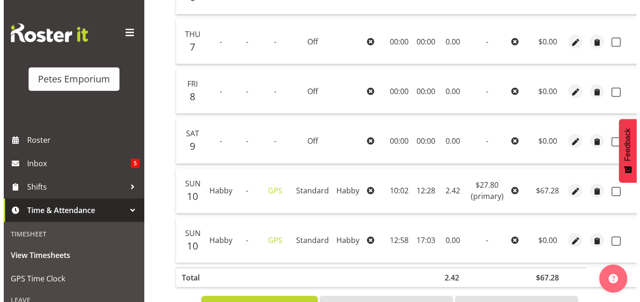
scroll to position [374, 0]
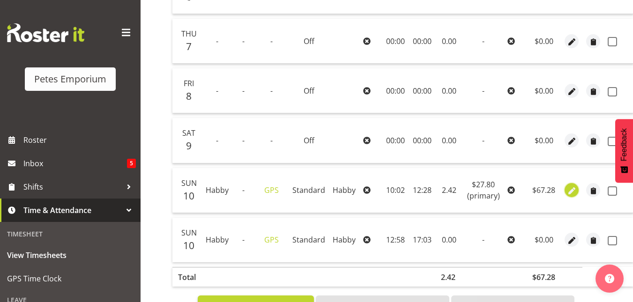
click at [571, 191] on span "button" at bounding box center [571, 191] width 11 height 11
select select "Standard"
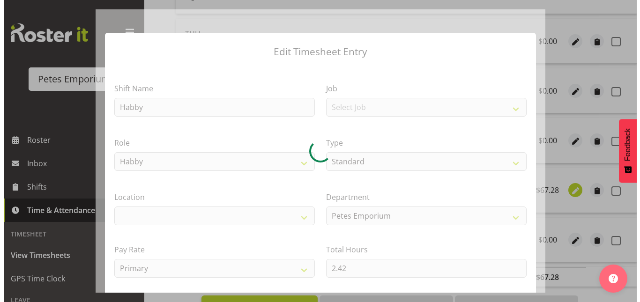
scroll to position [0, 7]
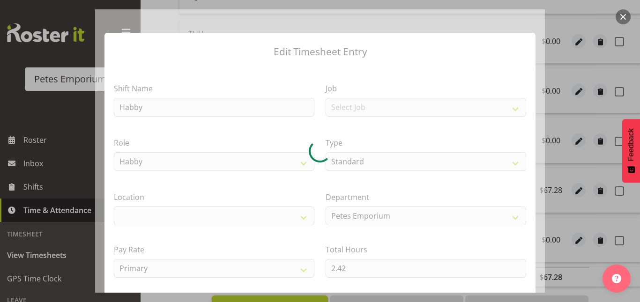
select select
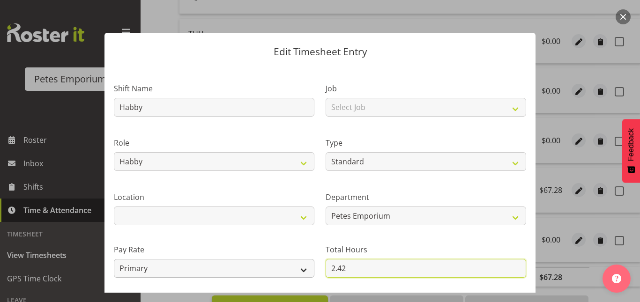
drag, startPoint x: 365, startPoint y: 263, endPoint x: 272, endPoint y: 270, distance: 93.0
click at [272, 270] on div "Shift Name Habby Job Select Job Role Habby Habby Evening Meeting Counter Counte…" at bounding box center [319, 203] width 423 height 266
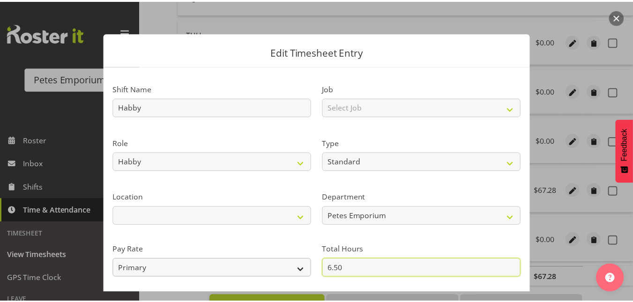
scroll to position [102, 0]
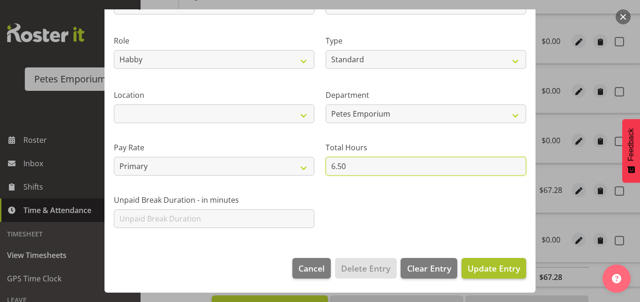
type input "6.50"
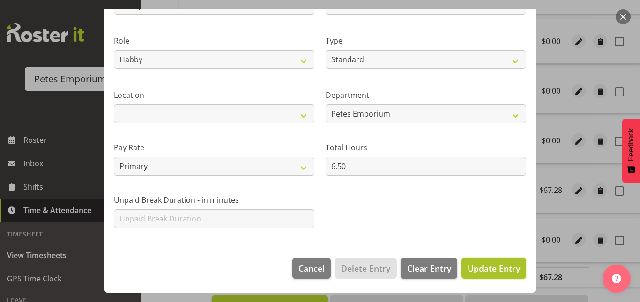
click at [486, 266] on span "Update Entry" at bounding box center [493, 268] width 52 height 11
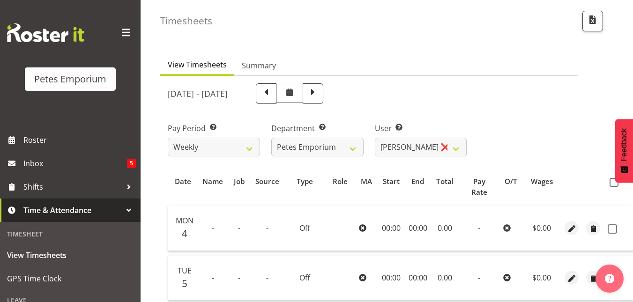
scroll to position [0, 0]
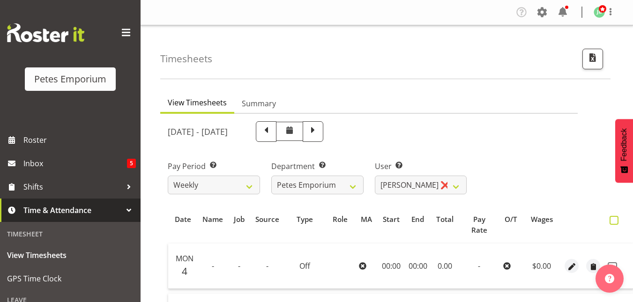
click at [617, 222] on label at bounding box center [616, 220] width 14 height 9
click at [615, 222] on input "checkbox" at bounding box center [612, 220] width 6 height 6
checkbox input "true"
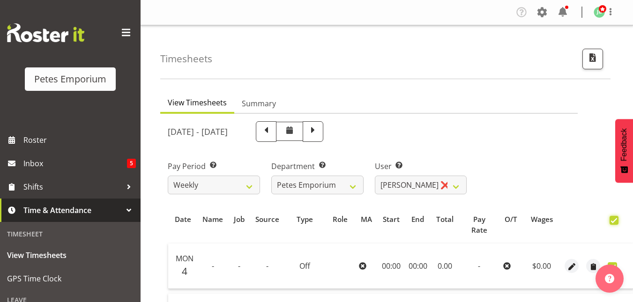
checkbox input "true"
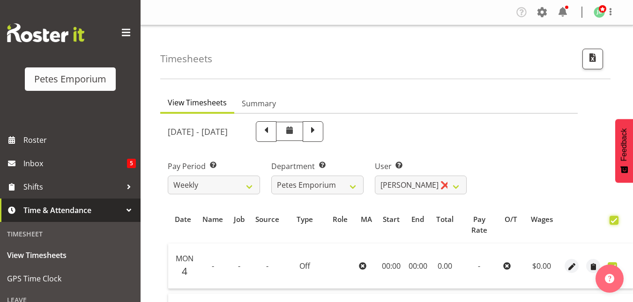
checkbox input "true"
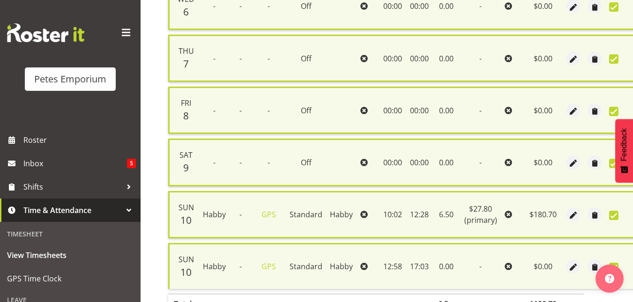
scroll to position [428, 0]
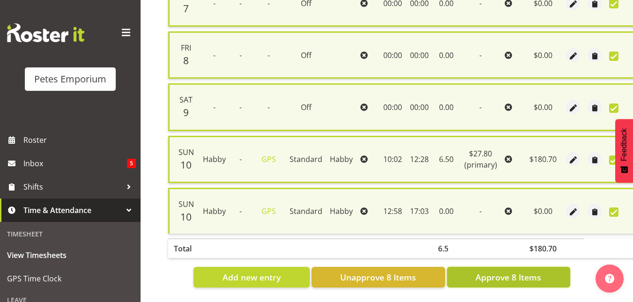
click at [504, 271] on span "Approve 8 Items" at bounding box center [508, 277] width 66 height 12
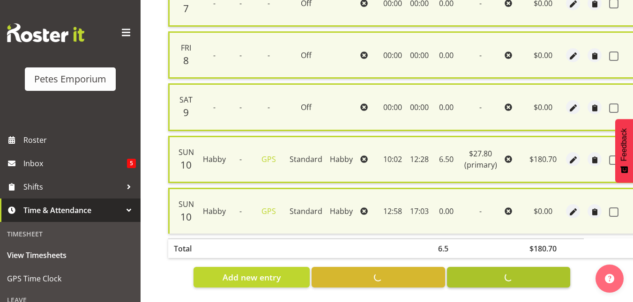
checkbox input "false"
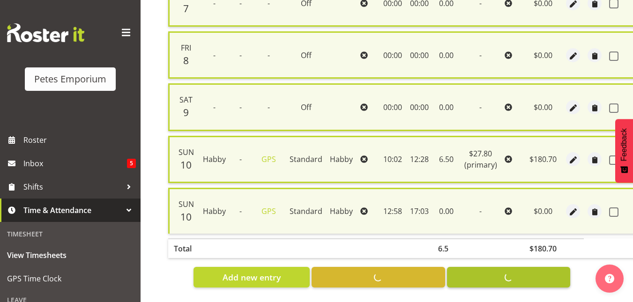
checkbox input "false"
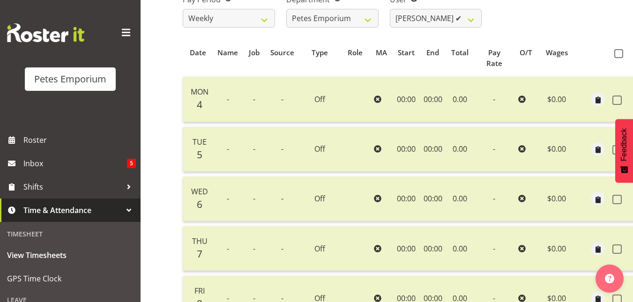
scroll to position [166, 0]
click at [467, 20] on select "Abigail Lane ✔ Alex-Micheal Taniwha ✔ Amelia Denz ✔ Beena Beena ❌ Christine Nev…" at bounding box center [436, 18] width 92 height 19
select select "697"
click at [390, 9] on select "Abigail Lane ✔ Alex-Micheal Taniwha ✔ Amelia Denz ✔ Beena Beena ❌ Christine Nev…" at bounding box center [436, 18] width 92 height 19
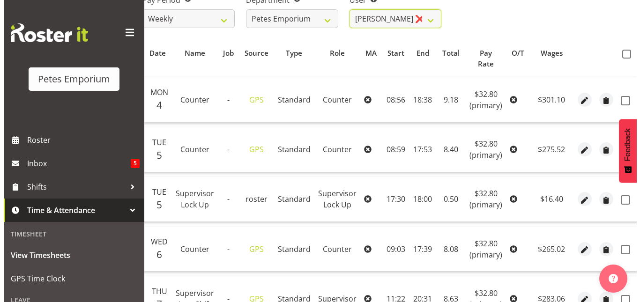
scroll to position [0, 55]
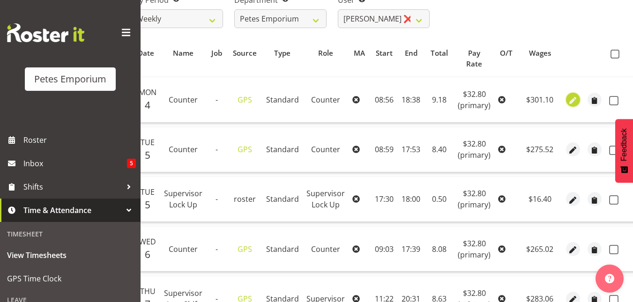
click at [572, 99] on span "button" at bounding box center [573, 100] width 11 height 11
select select "151"
select select "Standard"
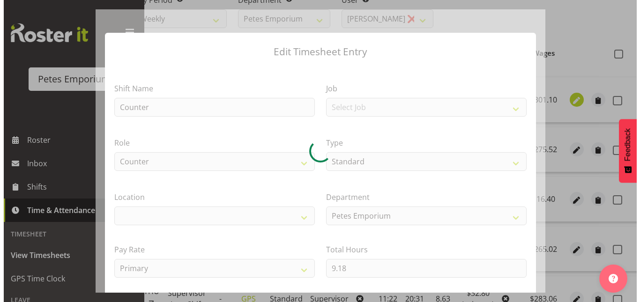
scroll to position [0, 48]
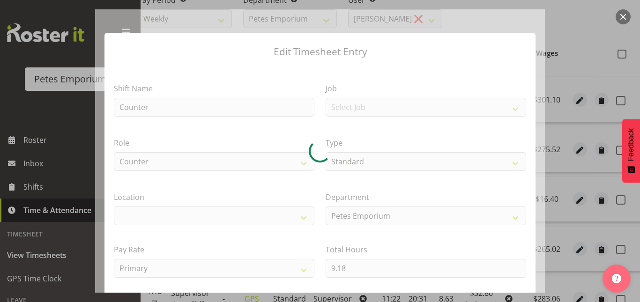
select select "100"
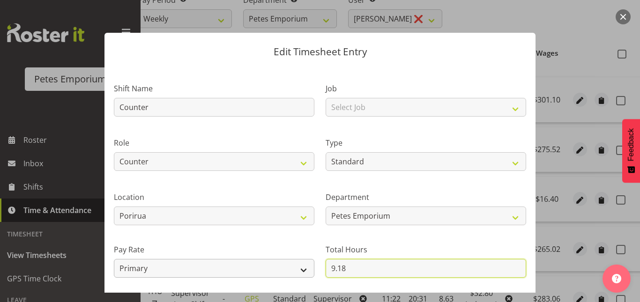
drag, startPoint x: 358, startPoint y: 266, endPoint x: 304, endPoint y: 267, distance: 54.3
click at [304, 267] on div "Shift Name Counter Job Select Job Role Supervisor Supervisor Lock Up Counter Co…" at bounding box center [319, 203] width 423 height 266
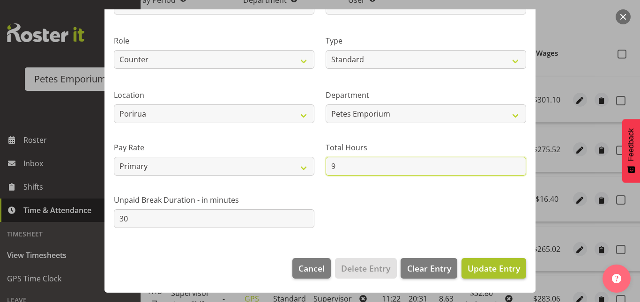
type input "9"
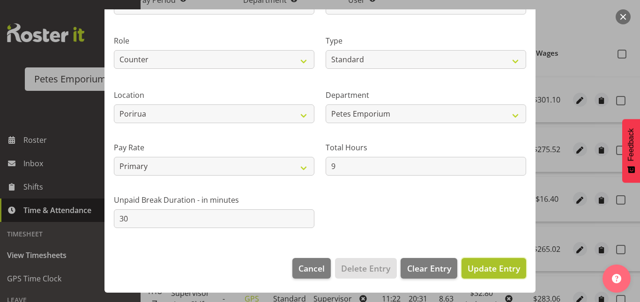
click at [472, 268] on span "Update Entry" at bounding box center [493, 268] width 52 height 11
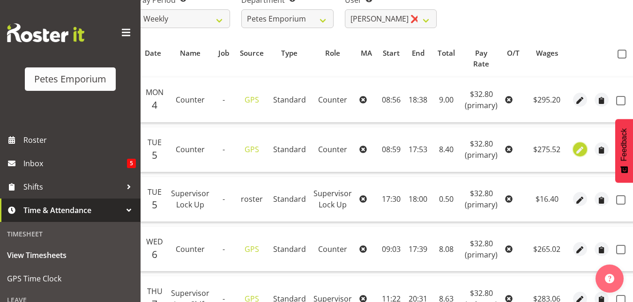
click at [578, 152] on span "button" at bounding box center [580, 150] width 11 height 11
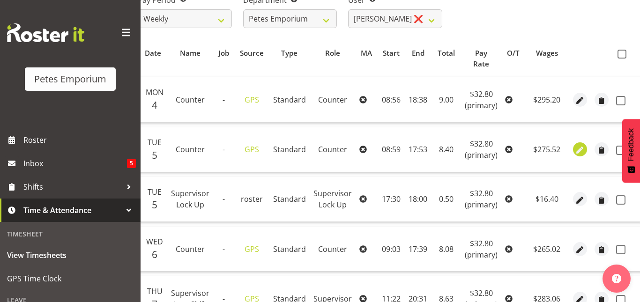
select select "151"
select select "Standard"
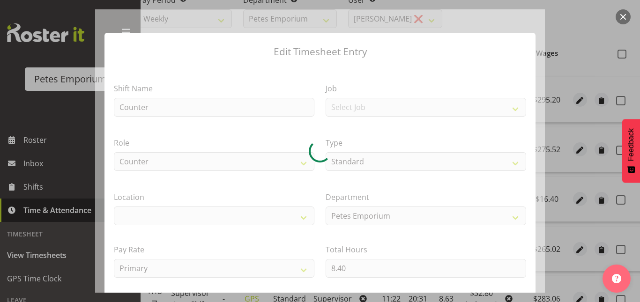
select select "100"
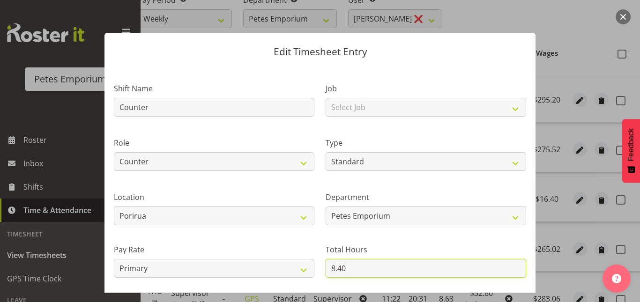
click at [349, 267] on input "8.40" at bounding box center [426, 268] width 200 height 19
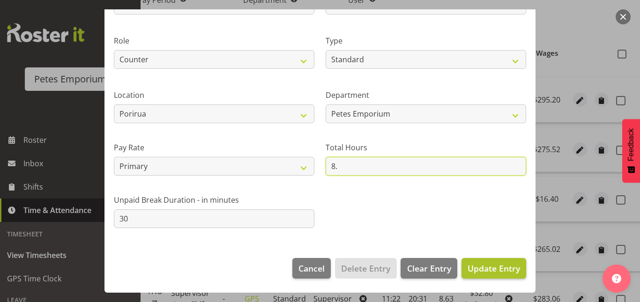
type input "8."
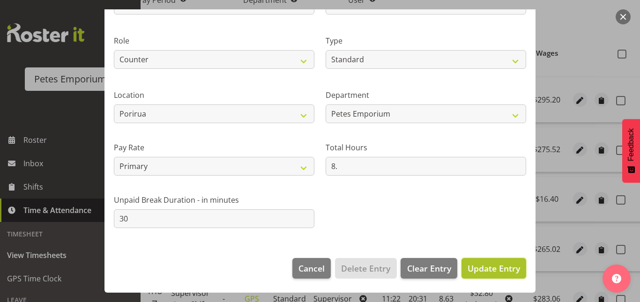
click at [482, 269] on span "Update Entry" at bounding box center [493, 268] width 52 height 11
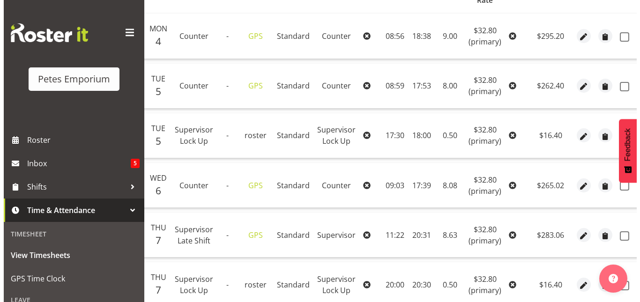
scroll to position [230, 0]
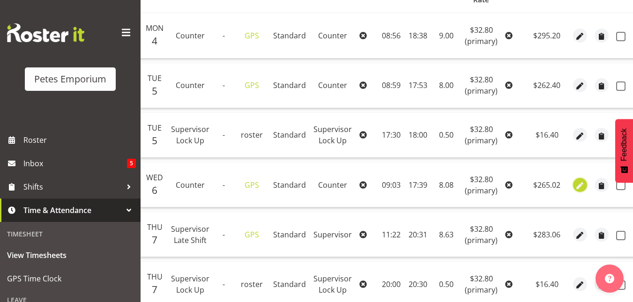
click at [573, 187] on button "button" at bounding box center [580, 185] width 14 height 14
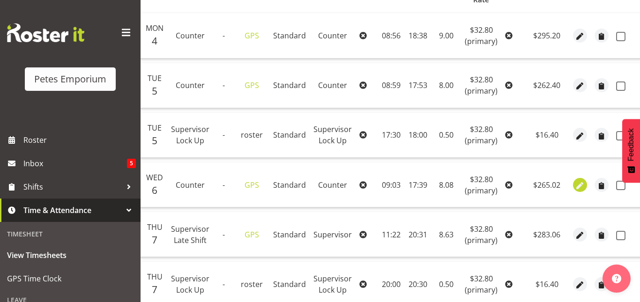
select select "151"
select select "Standard"
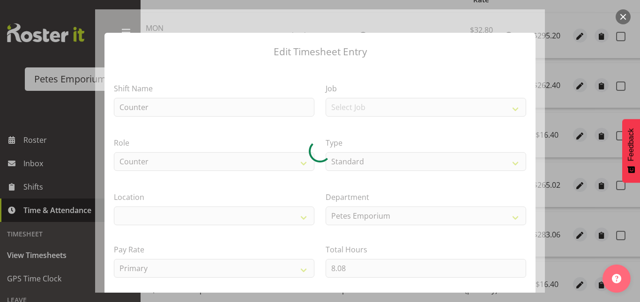
select select "100"
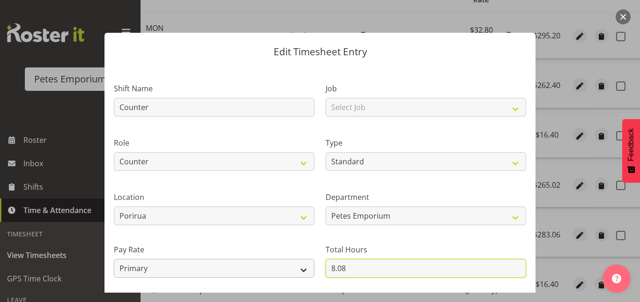
drag, startPoint x: 356, startPoint y: 267, endPoint x: 289, endPoint y: 266, distance: 67.5
click at [289, 266] on div "Shift Name Counter Job Select Job Role Supervisor Supervisor Lock Up Counter Co…" at bounding box center [319, 203] width 423 height 266
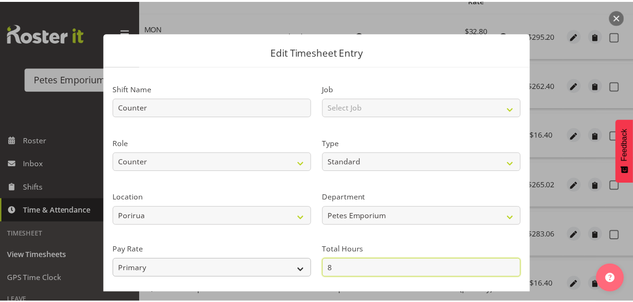
scroll to position [102, 0]
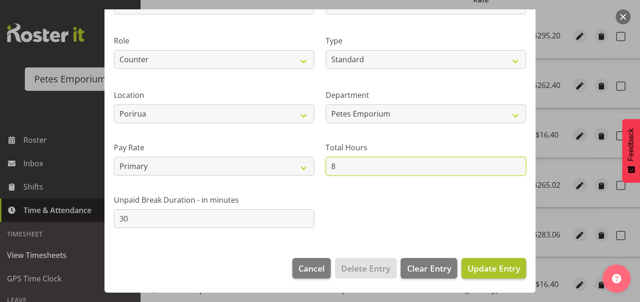
type input "8"
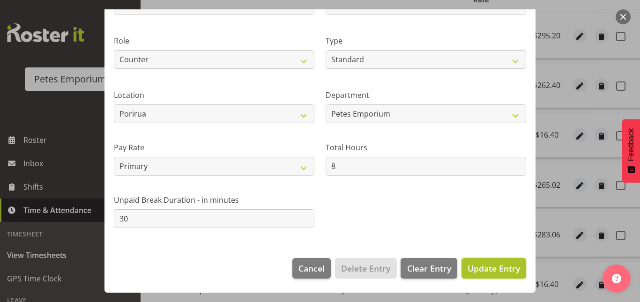
click at [481, 270] on span "Update Entry" at bounding box center [493, 268] width 52 height 11
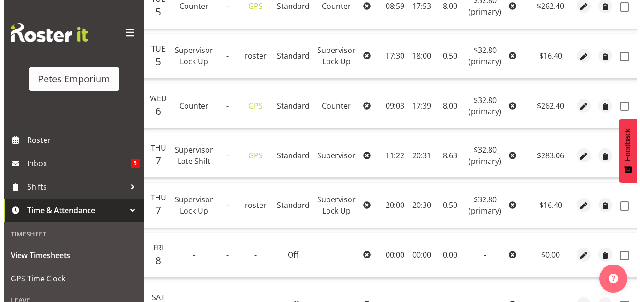
scroll to position [310, 0]
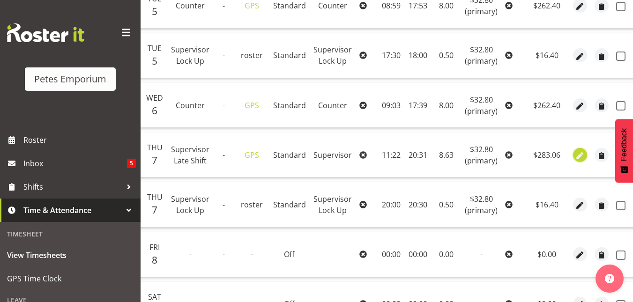
click at [578, 157] on span "button" at bounding box center [580, 155] width 11 height 11
select select "Standard"
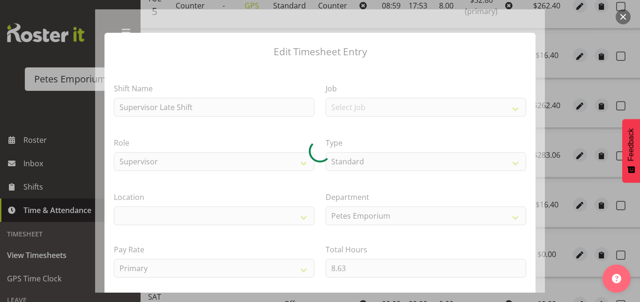
select select "100"
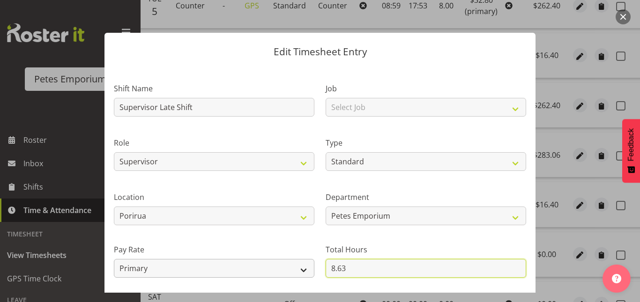
drag, startPoint x: 348, startPoint y: 267, endPoint x: 291, endPoint y: 265, distance: 56.7
click at [291, 265] on div "Shift Name Supervisor Late Shift Job Select Job Role Supervisor Supervisor Lock…" at bounding box center [319, 203] width 423 height 266
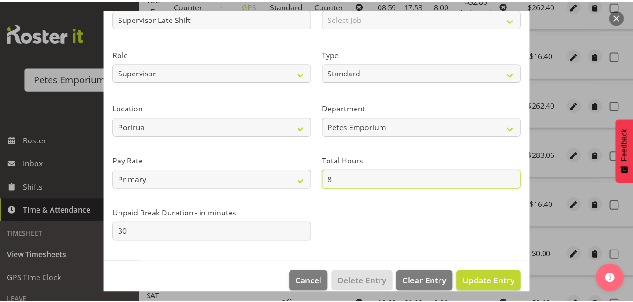
scroll to position [89, 0]
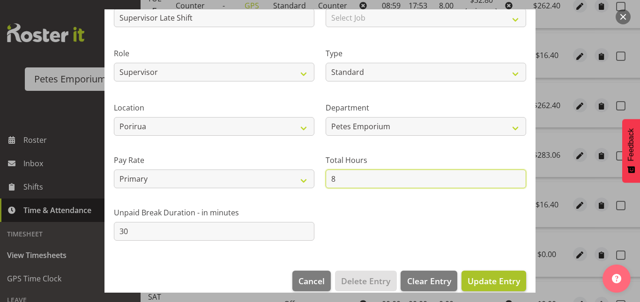
type input "8"
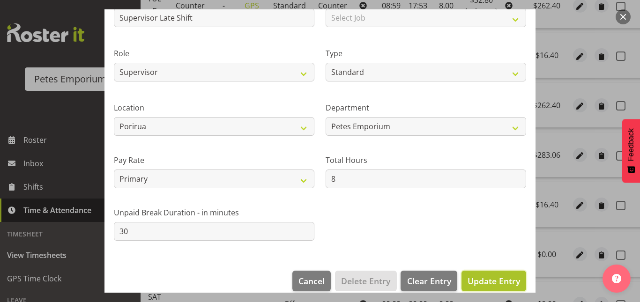
click at [481, 282] on span "Update Entry" at bounding box center [493, 280] width 52 height 11
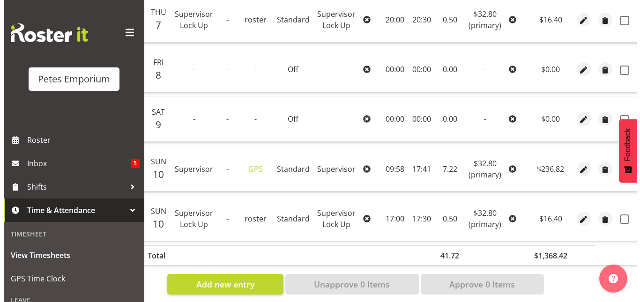
scroll to position [496, 0]
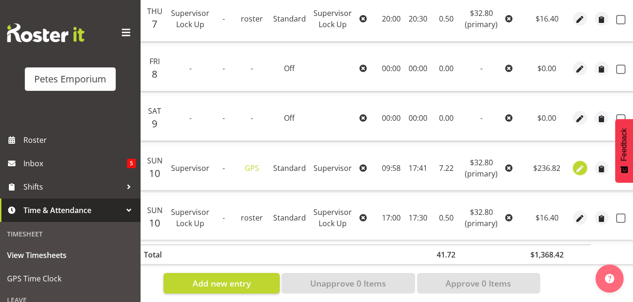
click at [578, 171] on span "button" at bounding box center [580, 168] width 11 height 11
select select "Standard"
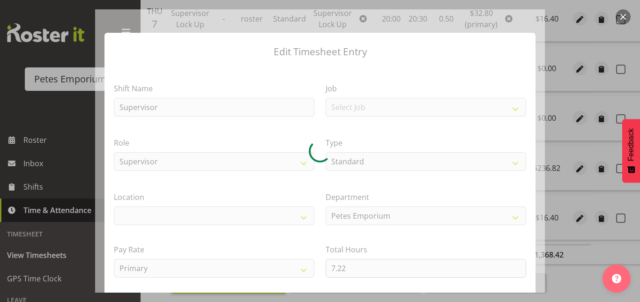
select select "100"
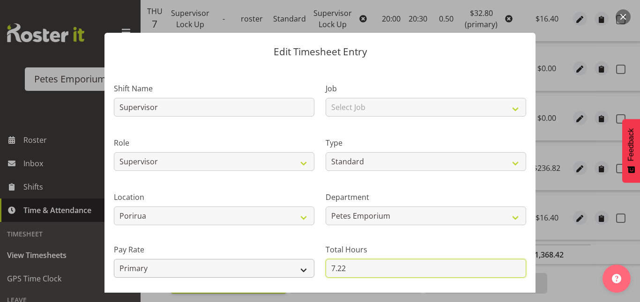
drag, startPoint x: 353, startPoint y: 265, endPoint x: 296, endPoint y: 271, distance: 57.1
click at [296, 271] on div "Shift Name Supervisor Job Select Job Role Supervisor Supervisor Lock Up Counter…" at bounding box center [319, 203] width 423 height 266
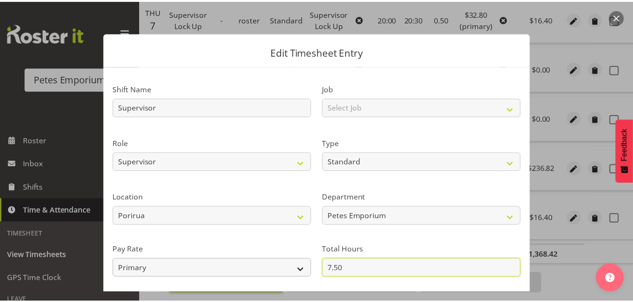
scroll to position [102, 0]
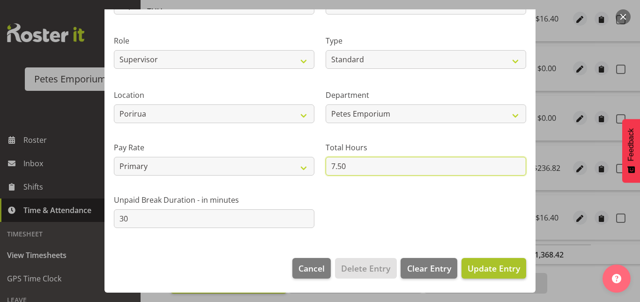
type input "7.50"
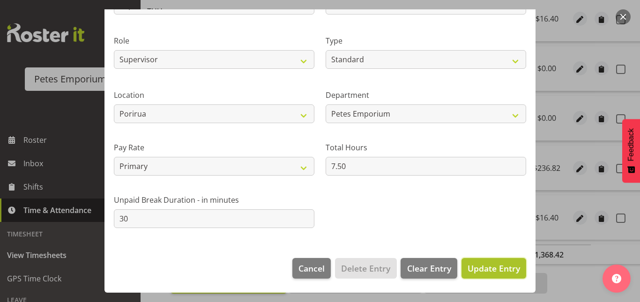
click at [501, 267] on span "Update Entry" at bounding box center [493, 268] width 52 height 11
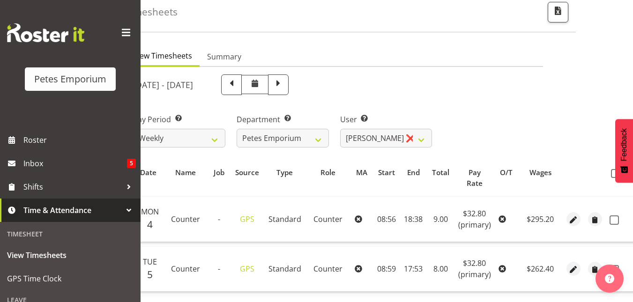
scroll to position [46, 0]
click at [616, 172] on button "Feedback" at bounding box center [624, 151] width 18 height 64
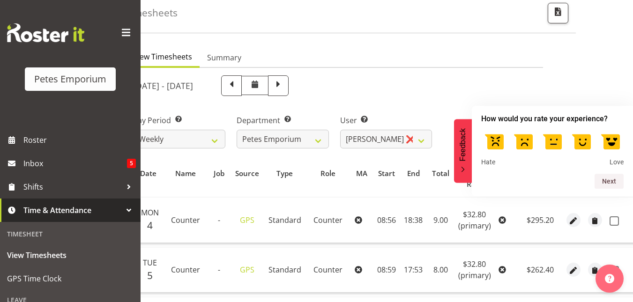
click at [454, 167] on button "Feedback" at bounding box center [463, 151] width 18 height 64
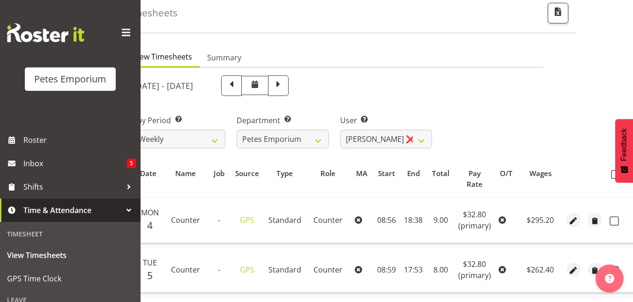
click at [608, 179] on th at bounding box center [621, 179] width 30 height 29
click at [612, 178] on span at bounding box center [615, 174] width 9 height 9
click at [612, 178] on input "checkbox" at bounding box center [614, 174] width 6 height 6
checkbox input "true"
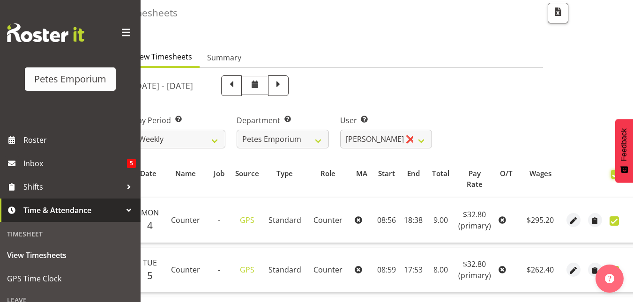
checkbox input "true"
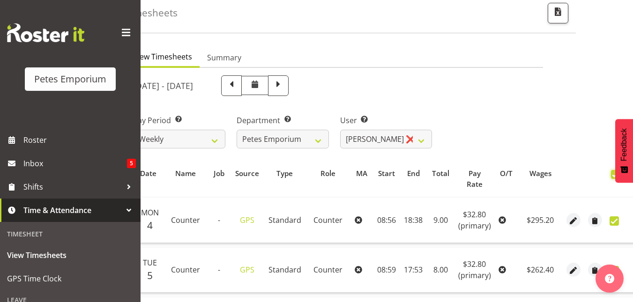
checkbox input "true"
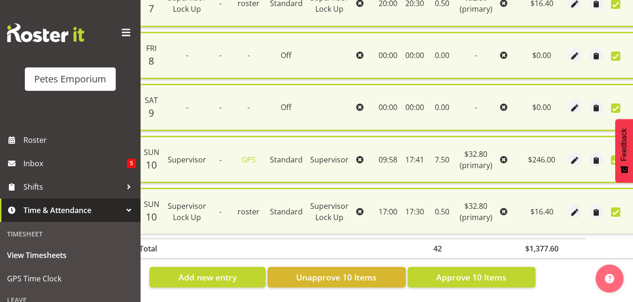
scroll to position [532, 0]
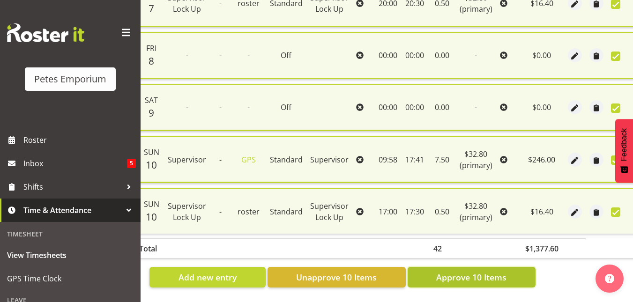
click at [497, 272] on span "Approve 10 Items" at bounding box center [471, 277] width 70 height 12
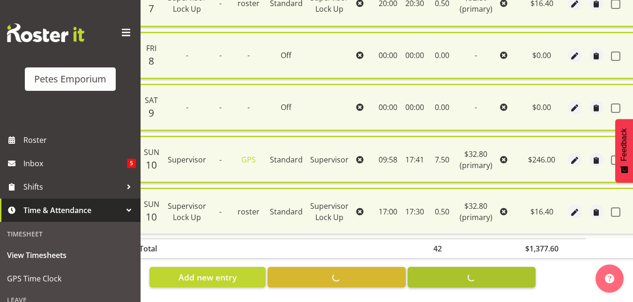
checkbox input "false"
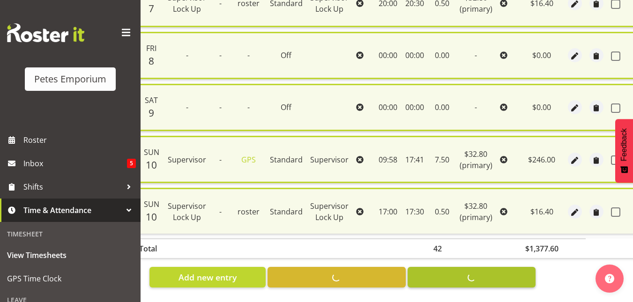
checkbox input "false"
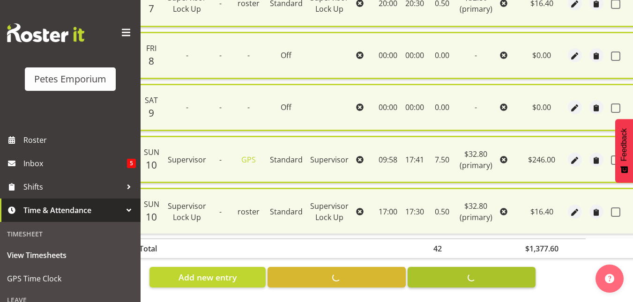
checkbox input "false"
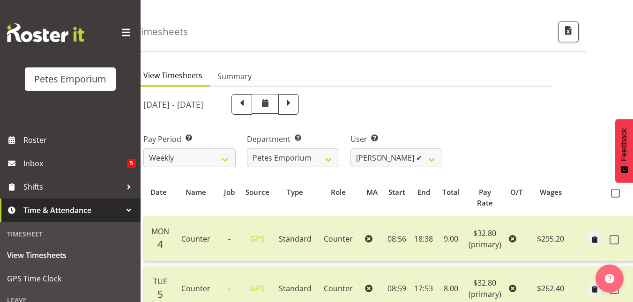
scroll to position [27, 0]
click at [430, 161] on select "Abigail Lane ✔ Alex-Micheal Taniwha ✔ Amelia Denz ✔ Beena Beena ❌ Christine Nev…" at bounding box center [396, 158] width 92 height 19
select select "7499"
click at [350, 149] on select "Abigail Lane ✔ Alex-Micheal Taniwha ✔ Amelia Denz ✔ Beena Beena ❌ Christine Nev…" at bounding box center [396, 158] width 92 height 19
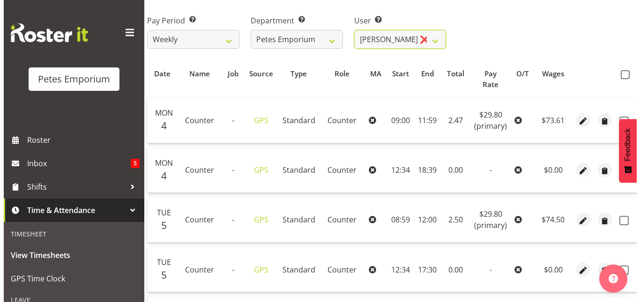
scroll to position [148, 0]
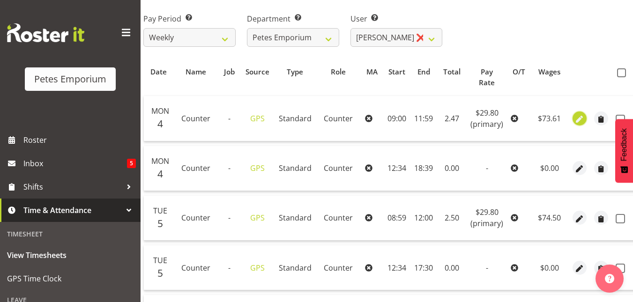
click at [576, 120] on span "button" at bounding box center [579, 119] width 11 height 11
select select "Standard"
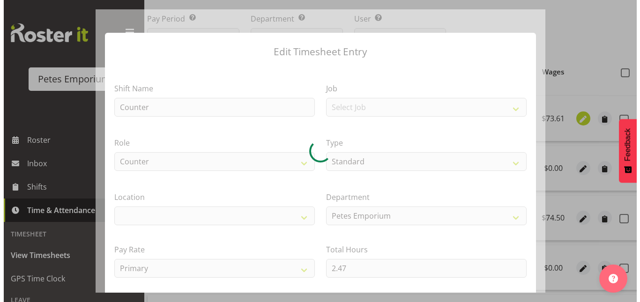
scroll to position [0, 41]
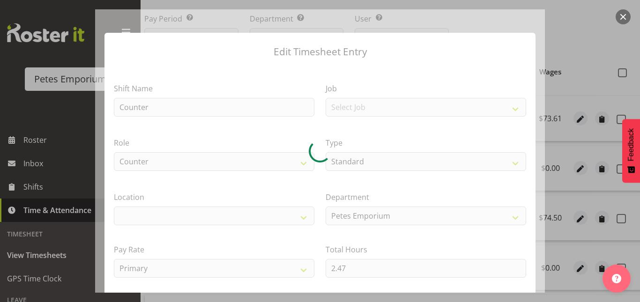
select select "100"
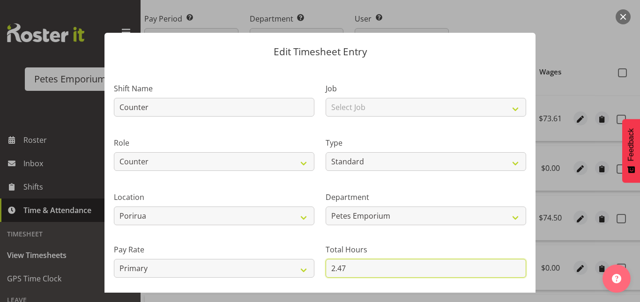
drag, startPoint x: 347, startPoint y: 267, endPoint x: 280, endPoint y: 287, distance: 70.1
click at [280, 287] on div "Shift Name Counter Job Select Job Role Counter Counter Evening Counter Late Shi…" at bounding box center [319, 203] width 423 height 266
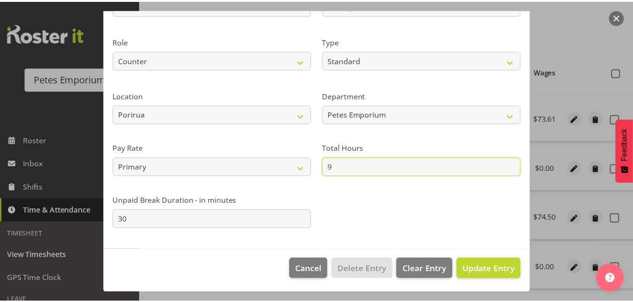
scroll to position [102, 0]
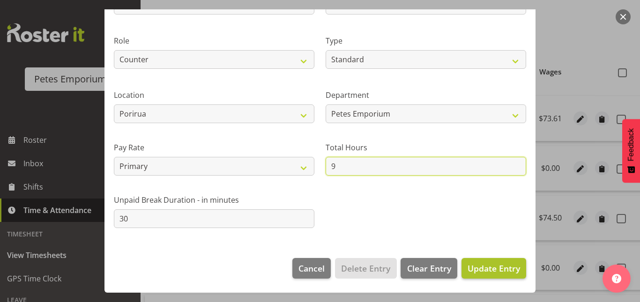
type input "9"
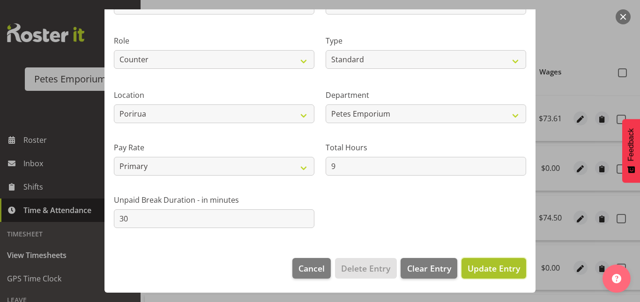
click at [487, 263] on span "Update Entry" at bounding box center [493, 268] width 52 height 11
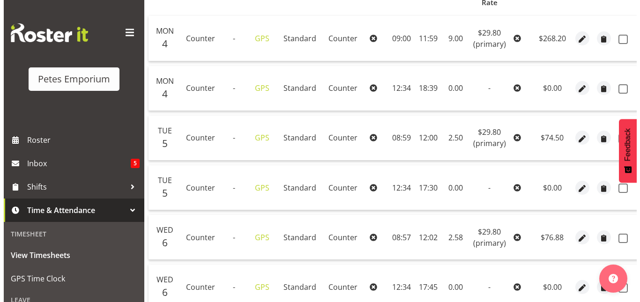
scroll to position [232, 0]
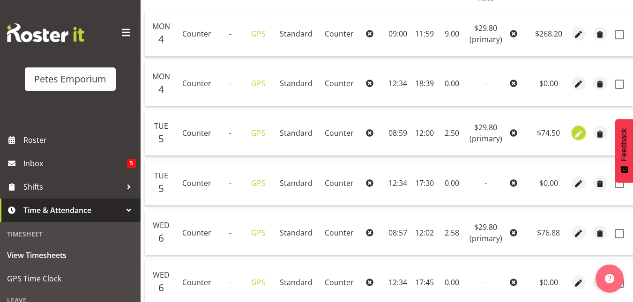
click at [578, 128] on span "button" at bounding box center [578, 133] width 11 height 14
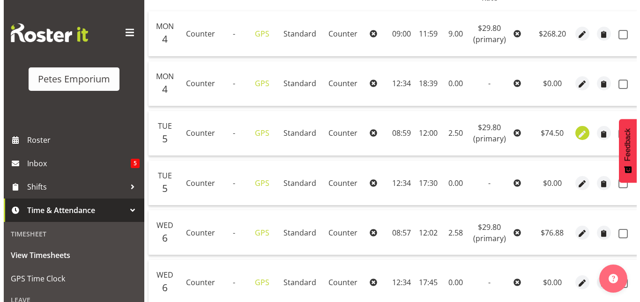
scroll to position [0, 39]
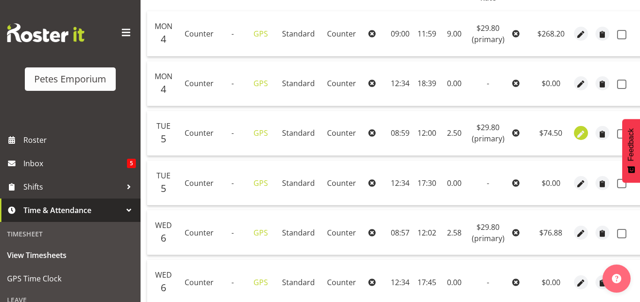
select select "Standard"
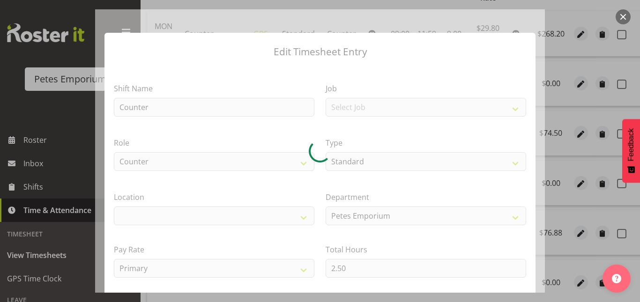
select select "100"
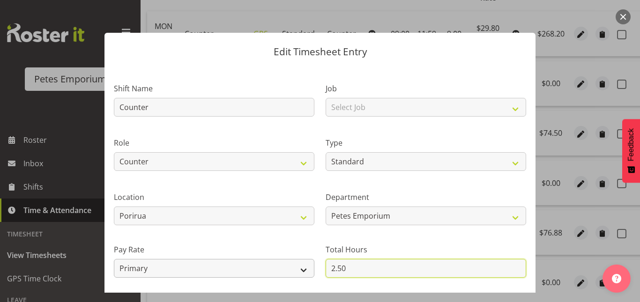
drag, startPoint x: 346, startPoint y: 265, endPoint x: 290, endPoint y: 270, distance: 55.5
click at [290, 270] on div "Shift Name Counter Job Select Job Role Counter Counter Evening Counter Late Shi…" at bounding box center [319, 203] width 423 height 266
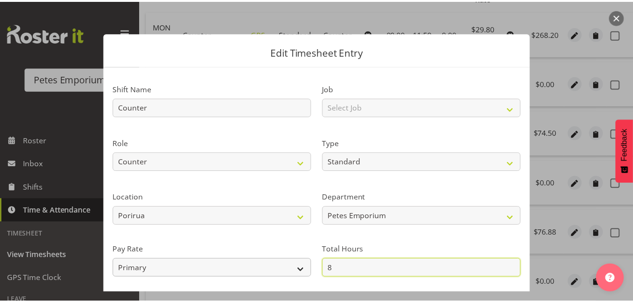
scroll to position [102, 0]
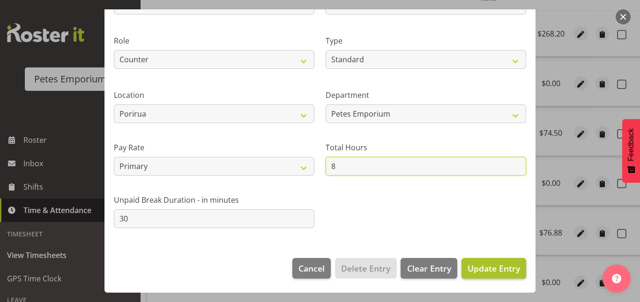
type input "8"
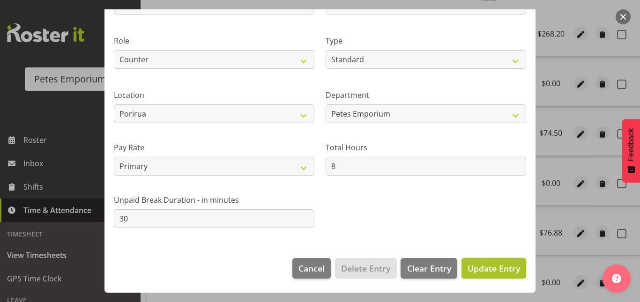
click at [477, 272] on span "Update Entry" at bounding box center [493, 268] width 52 height 11
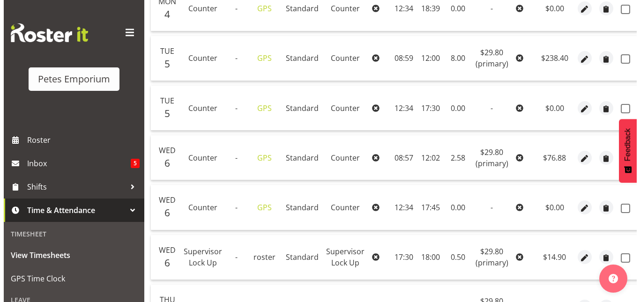
scroll to position [308, 0]
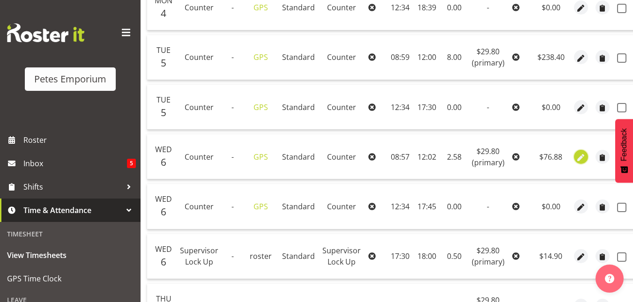
click at [576, 153] on span "button" at bounding box center [580, 157] width 11 height 11
select select "Standard"
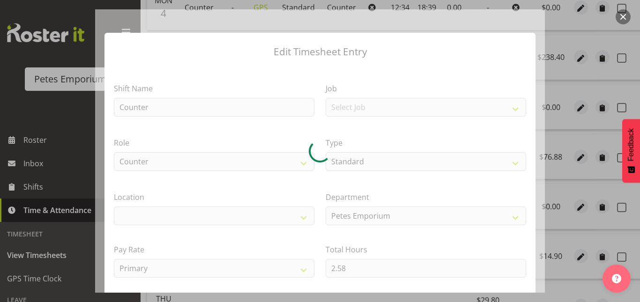
select select "100"
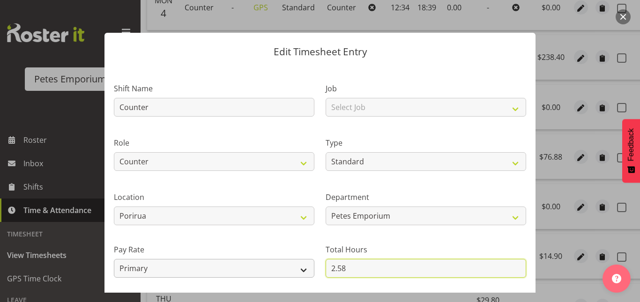
drag, startPoint x: 350, startPoint y: 266, endPoint x: 295, endPoint y: 265, distance: 54.8
click at [295, 265] on div "Shift Name Counter Job Select Job Role Counter Counter Evening Counter Late Shi…" at bounding box center [319, 203] width 423 height 266
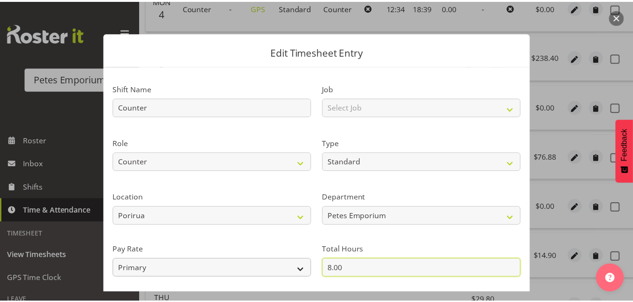
scroll to position [102, 0]
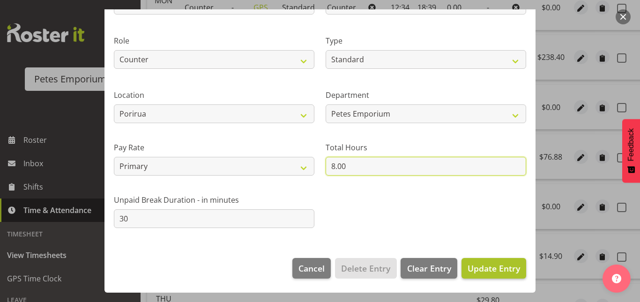
type input "8.00"
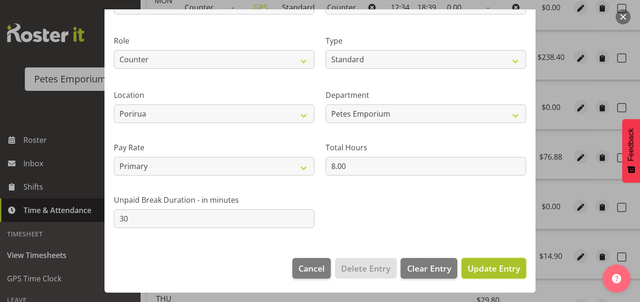
click at [487, 270] on span "Update Entry" at bounding box center [493, 268] width 52 height 11
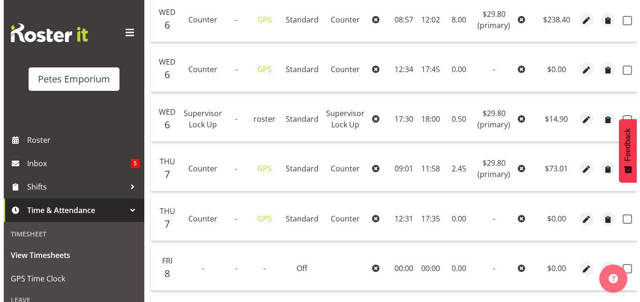
scroll to position [447, 0]
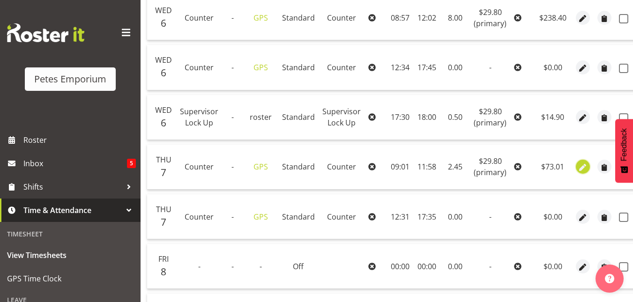
click at [578, 169] on span "button" at bounding box center [583, 168] width 11 height 11
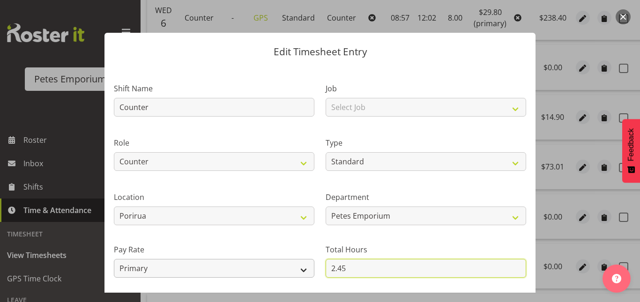
drag, startPoint x: 346, startPoint y: 267, endPoint x: 279, endPoint y: 270, distance: 66.6
click at [279, 270] on div "Shift Name Counter Job Select Job Role Counter Counter Evening Counter Late Shi…" at bounding box center [319, 203] width 423 height 266
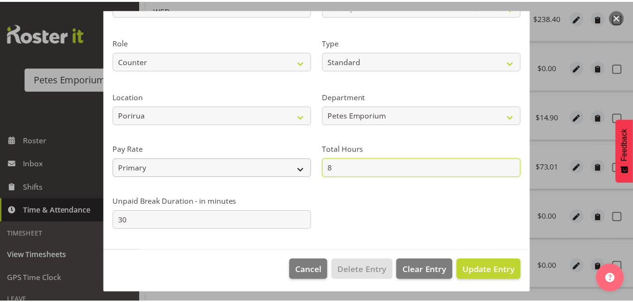
scroll to position [102, 0]
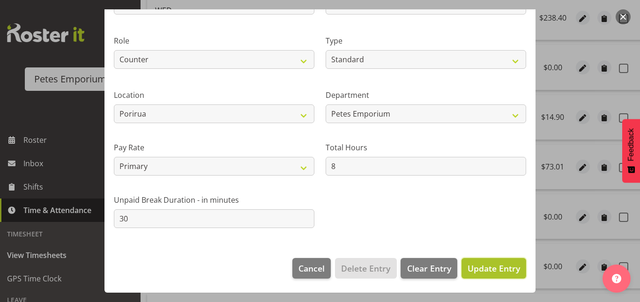
click at [476, 271] on span "Update Entry" at bounding box center [493, 268] width 52 height 11
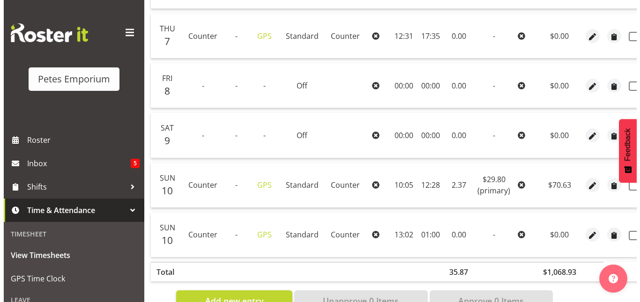
scroll to position [642, 0]
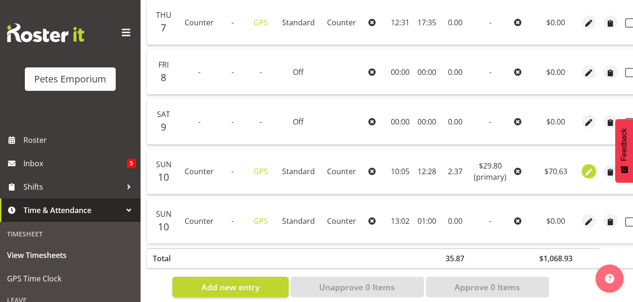
click at [586, 170] on span "button" at bounding box center [589, 172] width 11 height 11
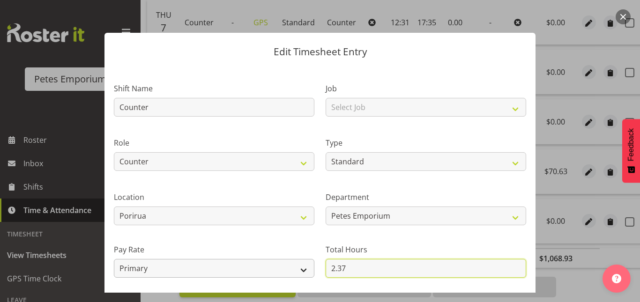
drag, startPoint x: 358, startPoint y: 263, endPoint x: 294, endPoint y: 261, distance: 64.2
click at [294, 261] on div "Shift Name Counter Job Select Job Role Counter Counter Evening Counter Late Shi…" at bounding box center [319, 203] width 423 height 266
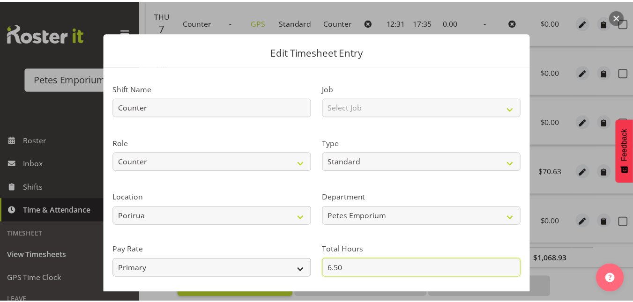
scroll to position [102, 0]
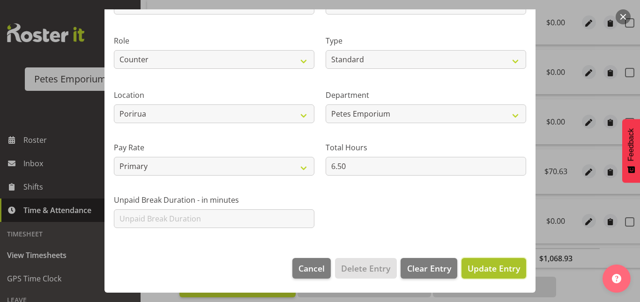
click at [508, 269] on span "Update Entry" at bounding box center [493, 268] width 52 height 11
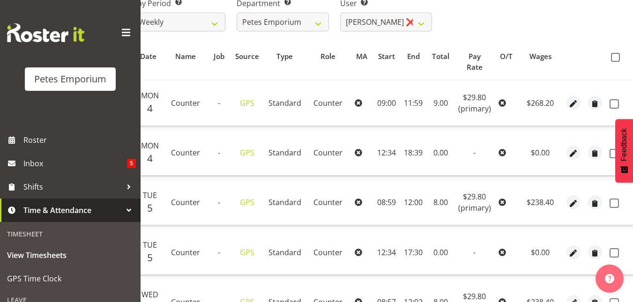
scroll to position [160, 0]
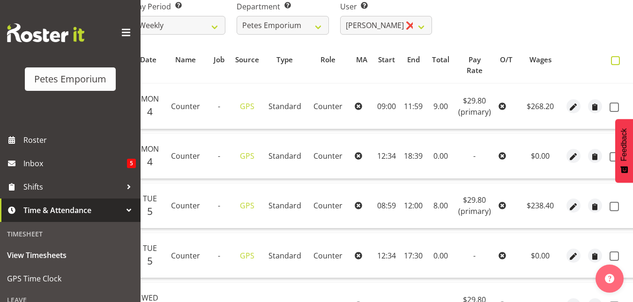
click at [614, 62] on span at bounding box center [615, 60] width 9 height 9
click at [614, 62] on input "checkbox" at bounding box center [614, 61] width 6 height 6
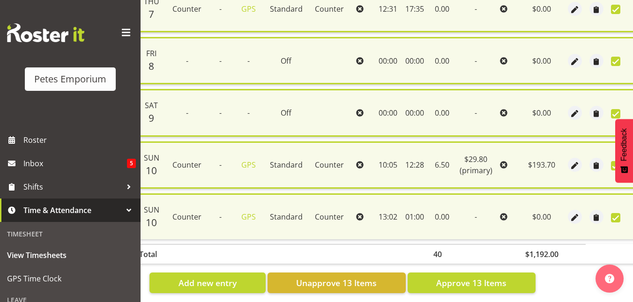
scroll to position [688, 0]
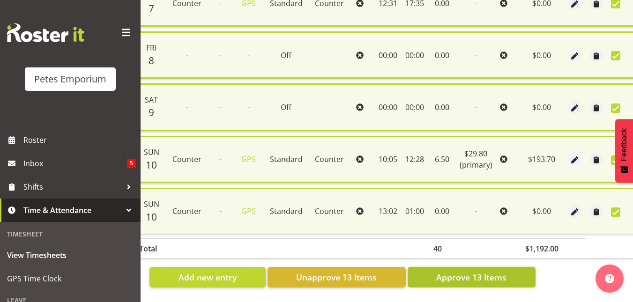
click at [465, 271] on span "Approve 13 Items" at bounding box center [471, 277] width 70 height 12
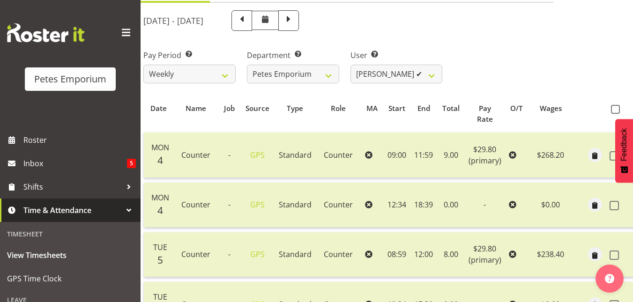
scroll to position [106, 0]
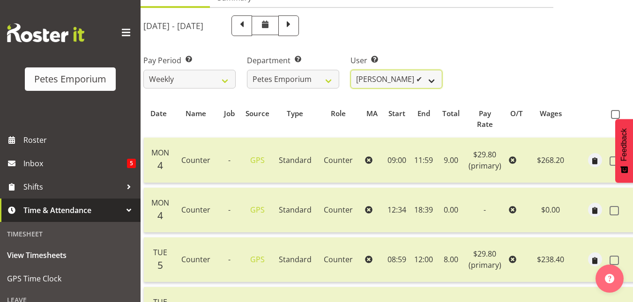
click at [439, 82] on select "Abigail Lane ✔ Alex-Micheal Taniwha ✔ Amelia Denz ✔ Beena Beena ❌ Christine Nev…" at bounding box center [396, 79] width 92 height 19
click at [350, 70] on select "Abigail Lane ✔ Alex-Micheal Taniwha ✔ Amelia Denz ✔ Beena Beena ❌ Christine Nev…" at bounding box center [396, 79] width 92 height 19
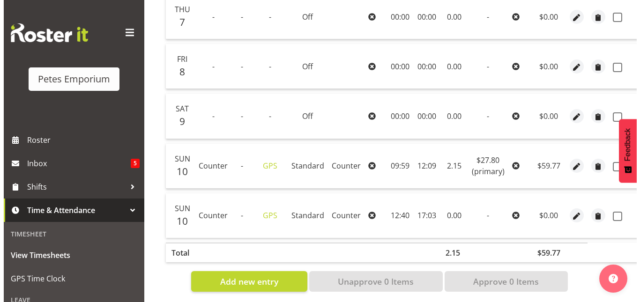
scroll to position [399, 0]
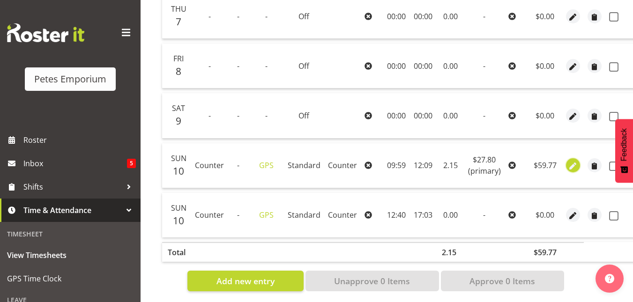
click at [571, 166] on span "button" at bounding box center [572, 166] width 11 height 11
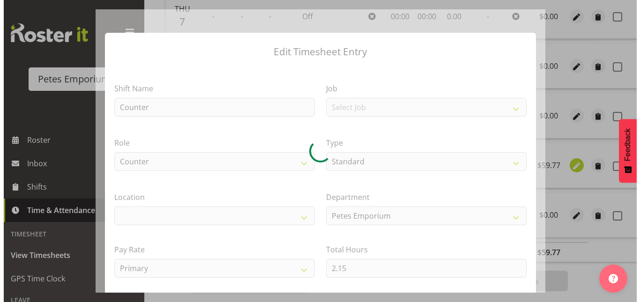
scroll to position [0, 17]
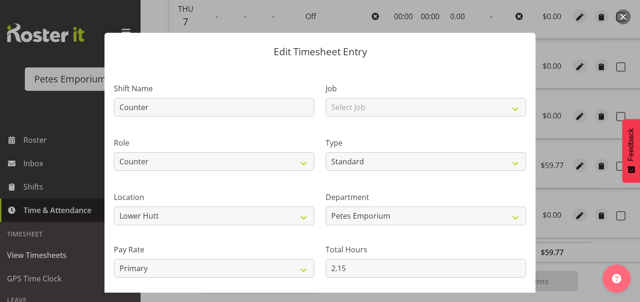
click at [361, 271] on section "Shift Name Counter Job Select Job Role Counter Counter Evening Counter Late Shi…" at bounding box center [319, 208] width 431 height 285
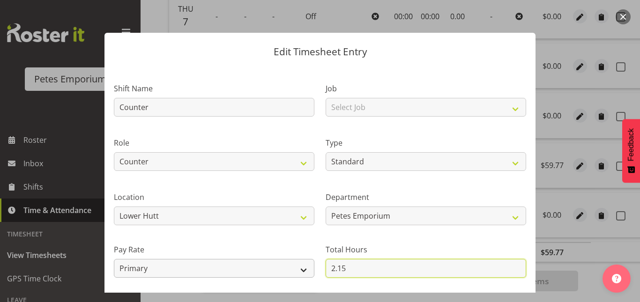
drag, startPoint x: 347, startPoint y: 271, endPoint x: 294, endPoint y: 272, distance: 52.5
click at [294, 272] on div "Shift Name Counter Job Select Job Role Counter Counter Evening Counter Late Shi…" at bounding box center [319, 203] width 423 height 266
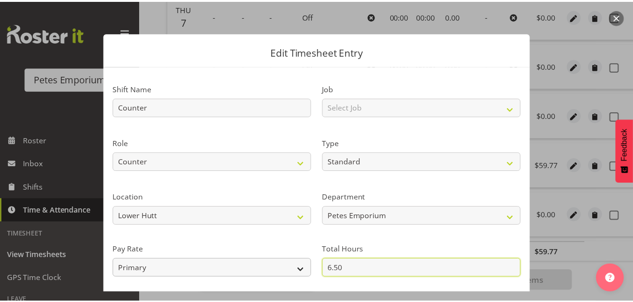
scroll to position [102, 0]
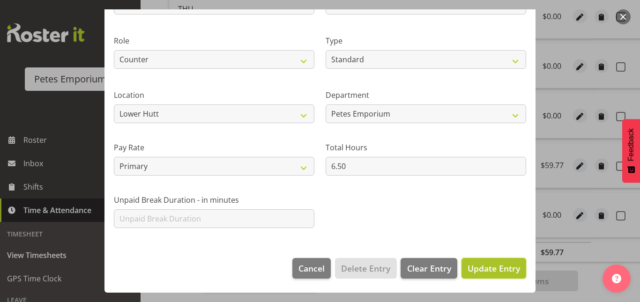
click at [476, 266] on span "Update Entry" at bounding box center [493, 268] width 52 height 11
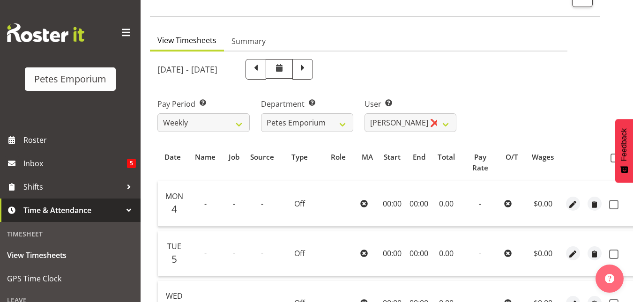
scroll to position [62, 0]
click at [612, 156] on span at bounding box center [614, 158] width 9 height 9
click at [612, 156] on input "checkbox" at bounding box center [613, 159] width 6 height 6
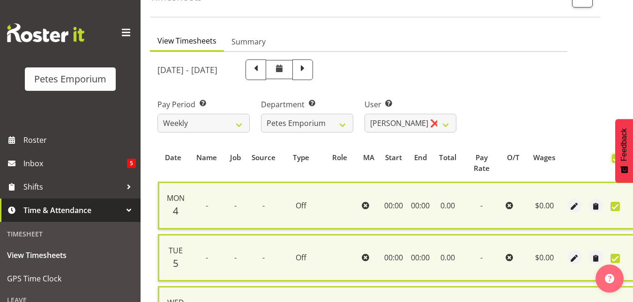
scroll to position [428, 0]
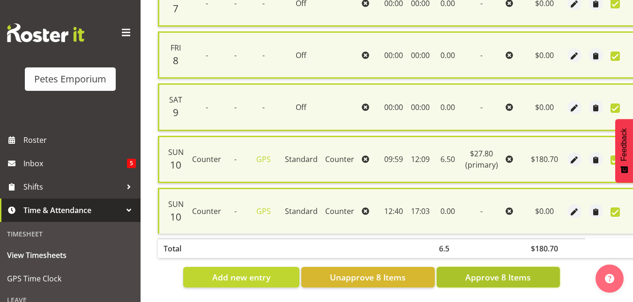
click at [483, 272] on span "Approve 8 Items" at bounding box center [498, 277] width 66 height 12
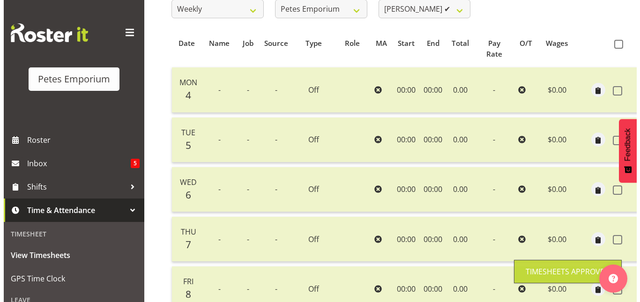
scroll to position [176, 0]
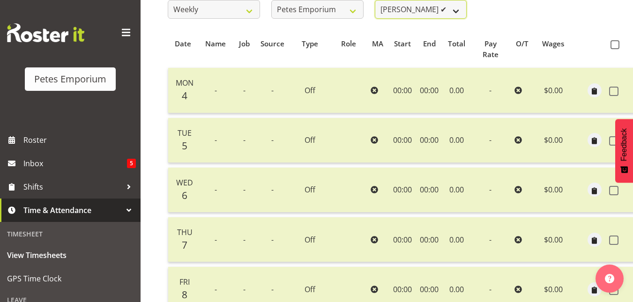
click at [458, 15] on select "Abigail Lane ✔ Alex-Micheal Taniwha ✔ Amelia Denz ✔ Beena Beena ❌ Christine Nev…" at bounding box center [421, 9] width 92 height 19
click at [375, 0] on select "Abigail Lane ✔ Alex-Micheal Taniwha ✔ Amelia Denz ✔ Beena Beena ❌ Christine Nev…" at bounding box center [421, 9] width 92 height 19
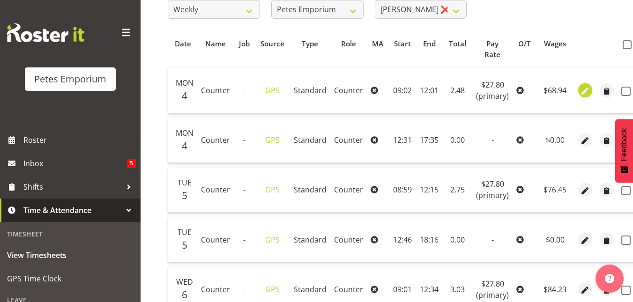
click at [584, 90] on span "button" at bounding box center [585, 91] width 11 height 11
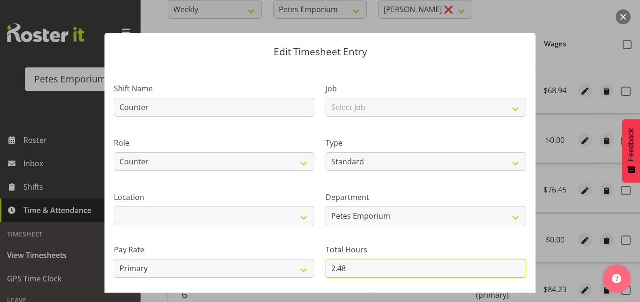
drag, startPoint x: 350, startPoint y: 274, endPoint x: 312, endPoint y: 265, distance: 38.9
click at [312, 265] on div "Shift Name Counter Job Select Job Role Counter Counter Evening Counter Late Shi…" at bounding box center [319, 203] width 423 height 266
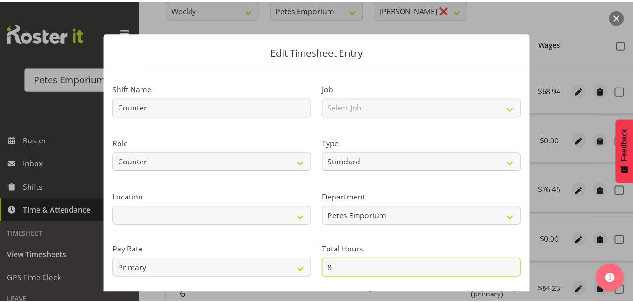
scroll to position [102, 0]
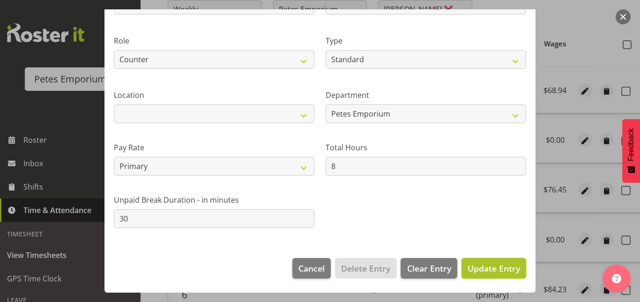
click at [506, 269] on span "Update Entry" at bounding box center [493, 268] width 52 height 11
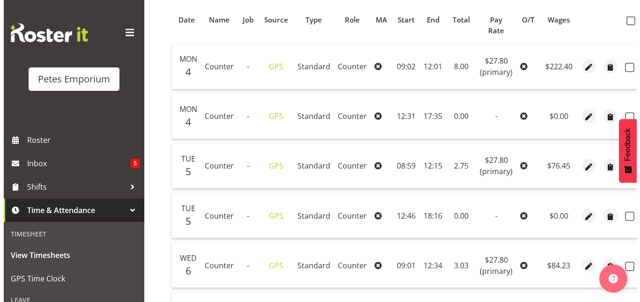
scroll to position [200, 0]
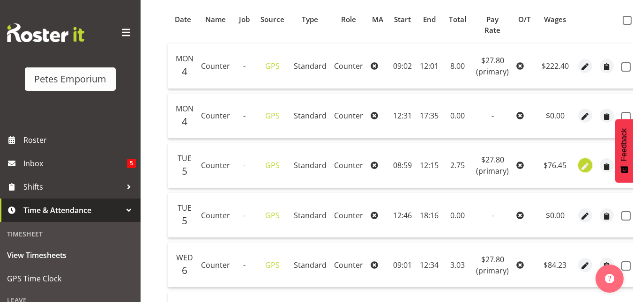
click at [581, 170] on span "button" at bounding box center [585, 166] width 11 height 11
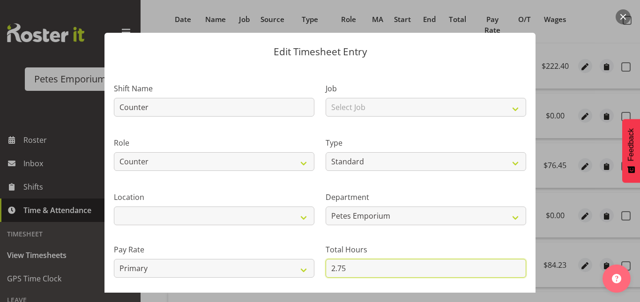
drag, startPoint x: 346, startPoint y: 267, endPoint x: 314, endPoint y: 270, distance: 32.0
click at [314, 270] on section "Shift Name Counter Job Select Job Role Counter Counter Evening Counter Late Shi…" at bounding box center [319, 208] width 431 height 285
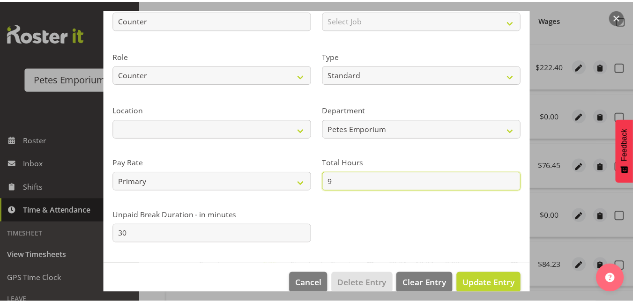
scroll to position [88, 0]
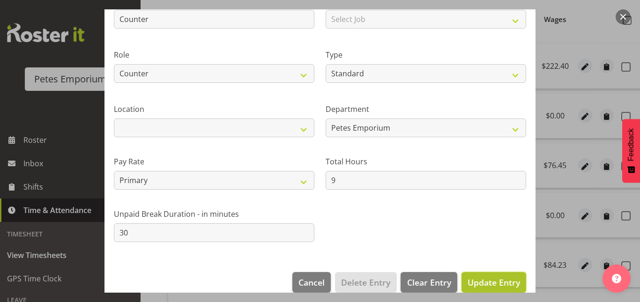
click at [482, 277] on span "Update Entry" at bounding box center [493, 282] width 52 height 11
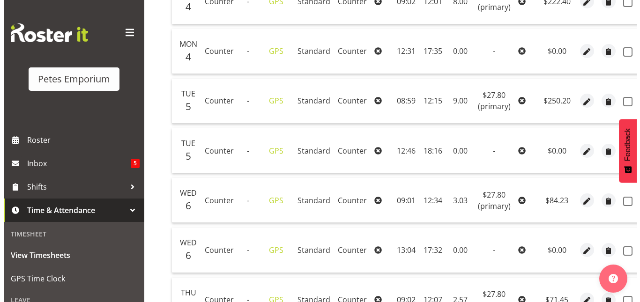
scroll to position [282, 0]
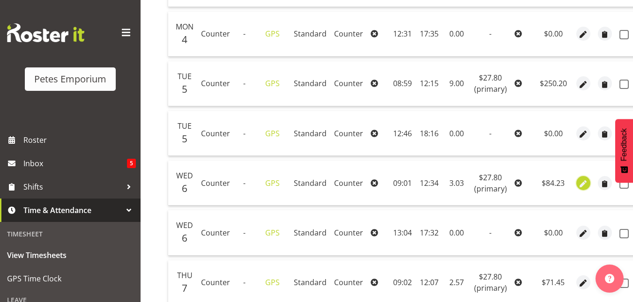
click at [583, 185] on span "button" at bounding box center [583, 183] width 11 height 11
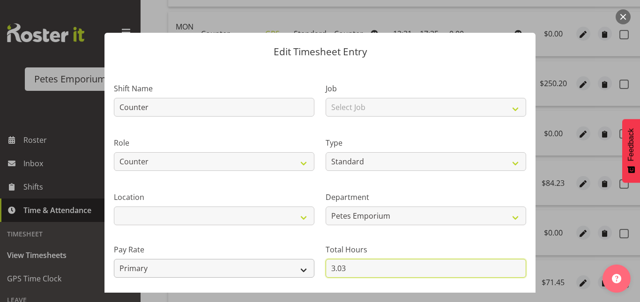
drag, startPoint x: 363, startPoint y: 266, endPoint x: 298, endPoint y: 277, distance: 66.5
click at [298, 277] on div "Shift Name Counter Job Select Job Role Counter Counter Evening Counter Late Shi…" at bounding box center [319, 203] width 423 height 266
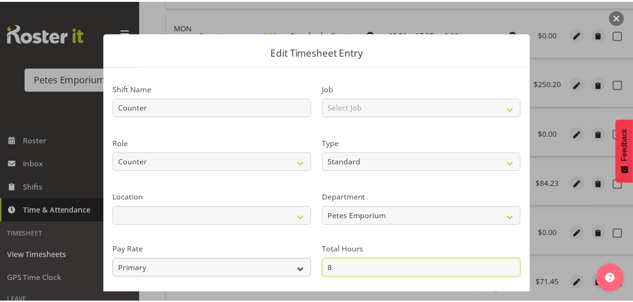
scroll to position [102, 0]
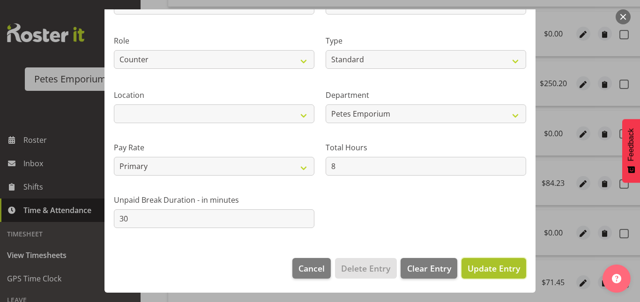
click at [484, 264] on span "Update Entry" at bounding box center [493, 268] width 52 height 11
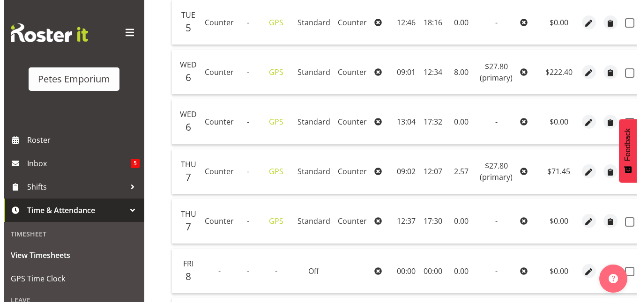
scroll to position [395, 0]
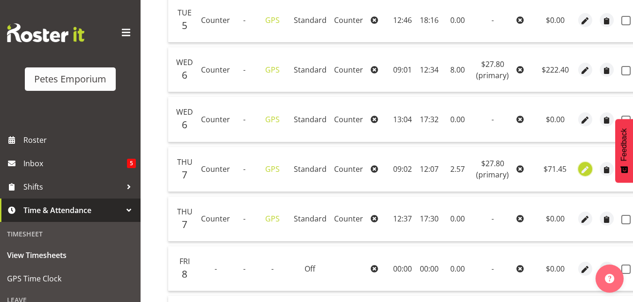
click at [584, 172] on span "button" at bounding box center [585, 170] width 11 height 11
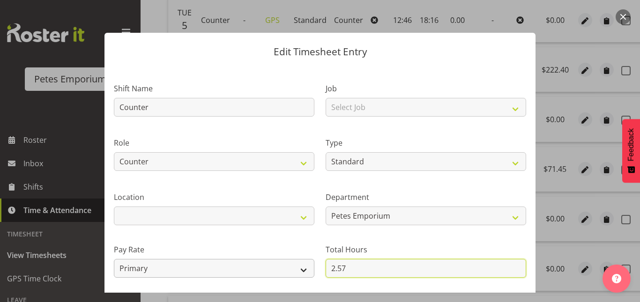
drag, startPoint x: 347, startPoint y: 270, endPoint x: 303, endPoint y: 269, distance: 44.0
click at [303, 269] on div "Shift Name Counter Job Select Job Role Counter Counter Evening Counter Late Shi…" at bounding box center [319, 203] width 423 height 266
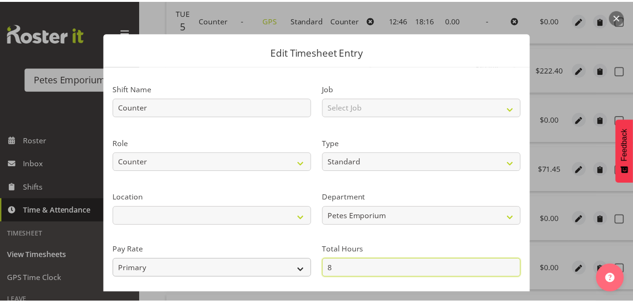
scroll to position [102, 0]
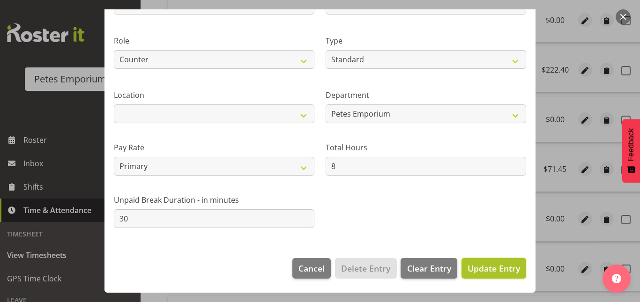
click at [483, 269] on span "Update Entry" at bounding box center [493, 268] width 52 height 11
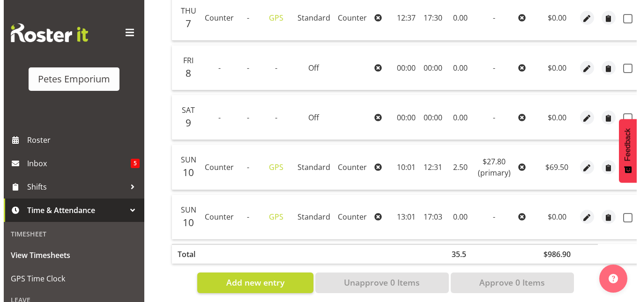
scroll to position [609, 0]
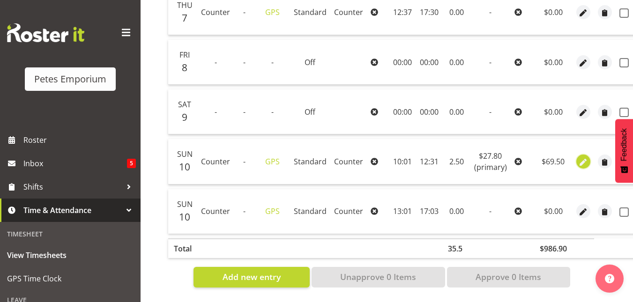
click at [579, 157] on span "button" at bounding box center [583, 162] width 11 height 11
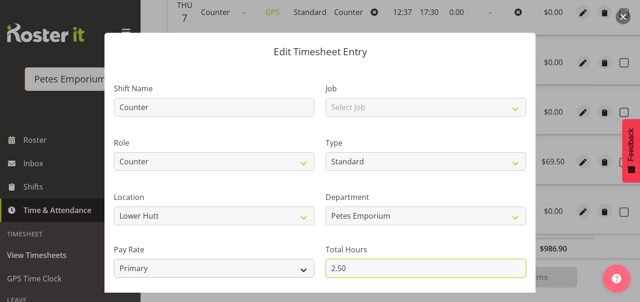
drag, startPoint x: 353, startPoint y: 268, endPoint x: 298, endPoint y: 269, distance: 54.4
click at [298, 269] on div "Shift Name Counter Job Select Job Role Counter Counter Evening Counter Late Shi…" at bounding box center [319, 203] width 423 height 266
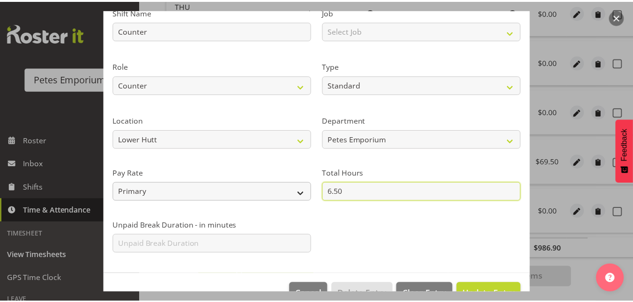
scroll to position [78, 0]
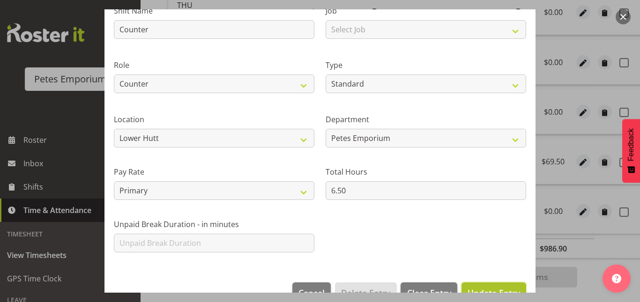
click at [471, 285] on button "Update Entry" at bounding box center [493, 292] width 65 height 21
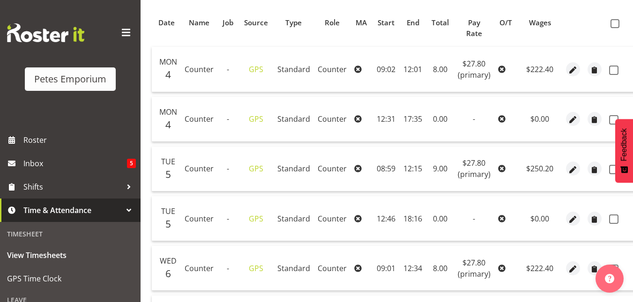
scroll to position [196, 0]
click at [611, 26] on span at bounding box center [614, 24] width 9 height 9
click at [611, 26] on input "checkbox" at bounding box center [613, 24] width 6 height 6
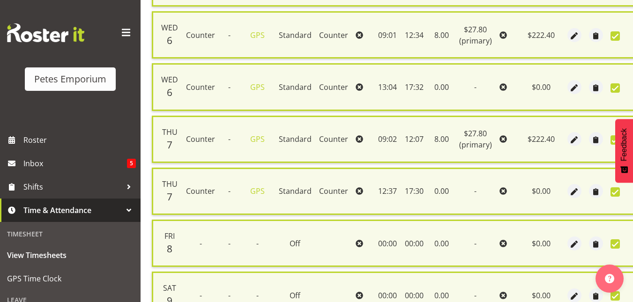
scroll to position [636, 0]
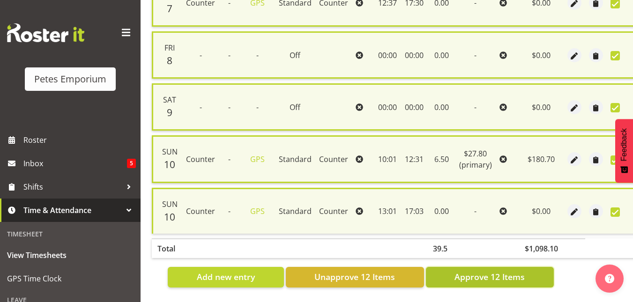
click at [472, 267] on button "Approve 12 Items" at bounding box center [490, 277] width 128 height 21
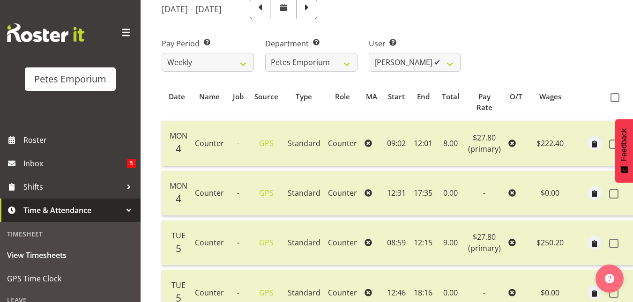
scroll to position [120, 0]
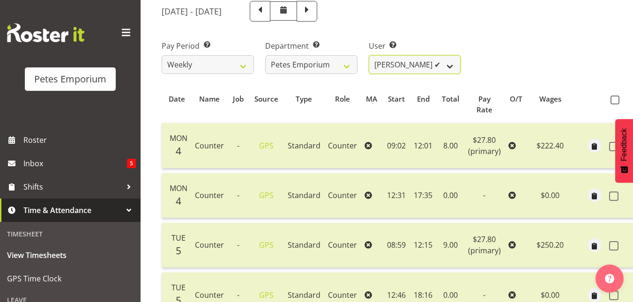
click at [452, 66] on select "Abigail Lane ✔ Alex-Micheal Taniwha ✔ Amelia Denz ✔ Beena Beena ❌ Christine Nev…" at bounding box center [415, 64] width 92 height 19
click at [369, 55] on select "Abigail Lane ✔ Alex-Micheal Taniwha ✔ Amelia Denz ✔ Beena Beena ❌ Christine Nev…" at bounding box center [415, 64] width 92 height 19
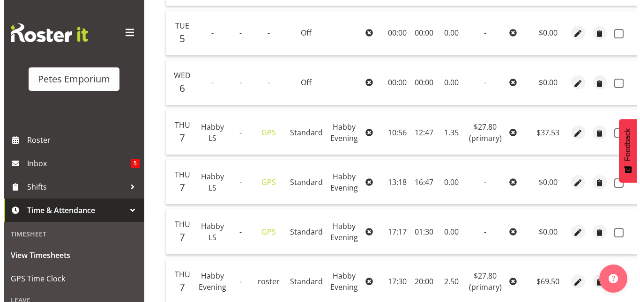
scroll to position [283, 0]
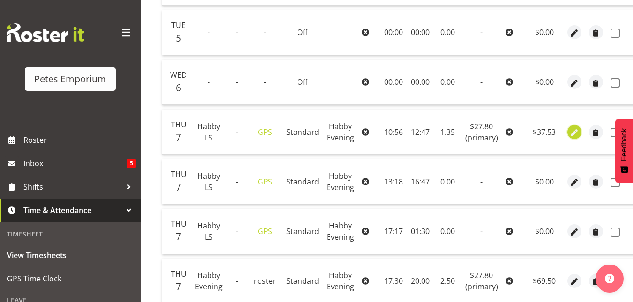
click at [572, 131] on span "button" at bounding box center [574, 132] width 11 height 11
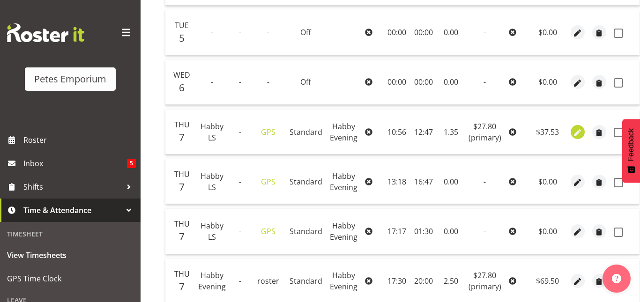
scroll to position [0, 19]
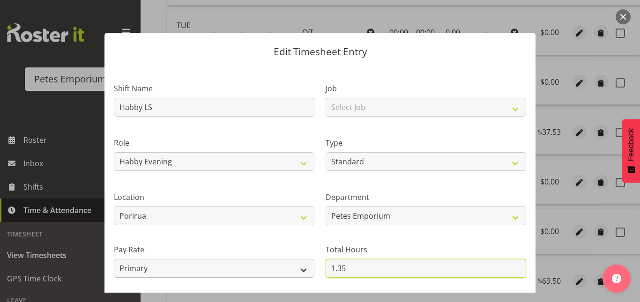
drag, startPoint x: 351, startPoint y: 263, endPoint x: 260, endPoint y: 275, distance: 92.6
click at [260, 275] on div "Shift Name Habby LS Job Select Job Role Meeting Habby Evening Habby Extra Perso…" at bounding box center [319, 203] width 423 height 266
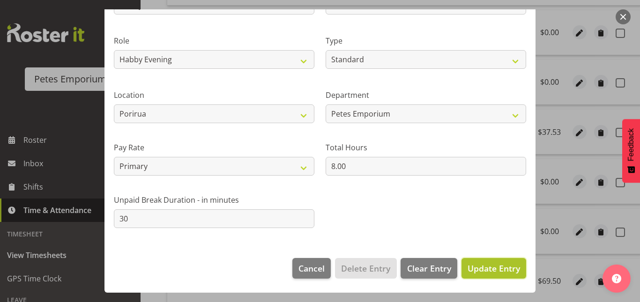
click at [484, 262] on span "Update Entry" at bounding box center [493, 268] width 52 height 12
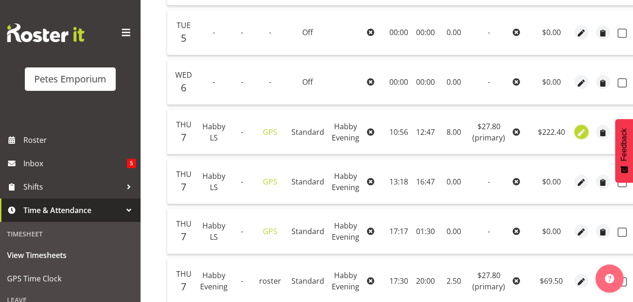
click at [579, 132] on span "button" at bounding box center [581, 132] width 11 height 11
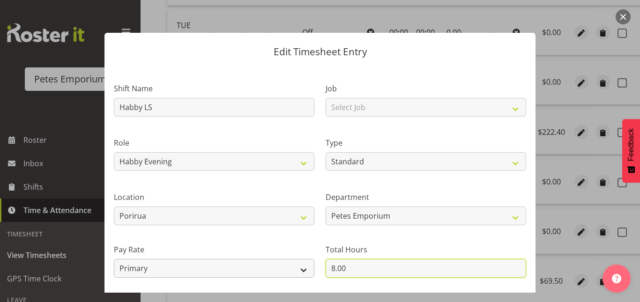
drag, startPoint x: 346, startPoint y: 266, endPoint x: 298, endPoint y: 267, distance: 47.8
click at [298, 267] on div "Shift Name Habby LS Job Select Job Role Meeting Habby Evening Habby Extra Perso…" at bounding box center [319, 203] width 423 height 266
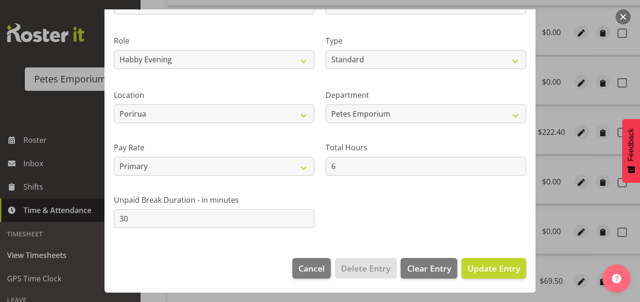
click at [492, 256] on footer "Cancel Delete Entry Clear Entry Update Entry" at bounding box center [319, 271] width 431 height 44
click at [489, 263] on span "Update Entry" at bounding box center [493, 268] width 52 height 11
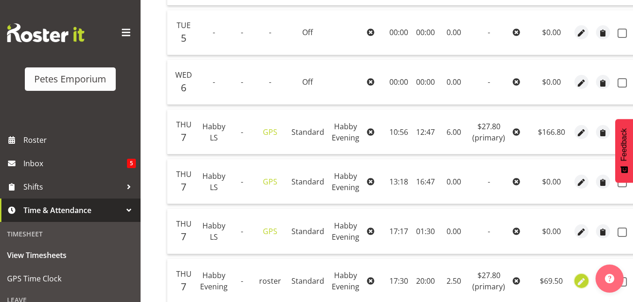
click at [578, 277] on span "button" at bounding box center [581, 282] width 11 height 11
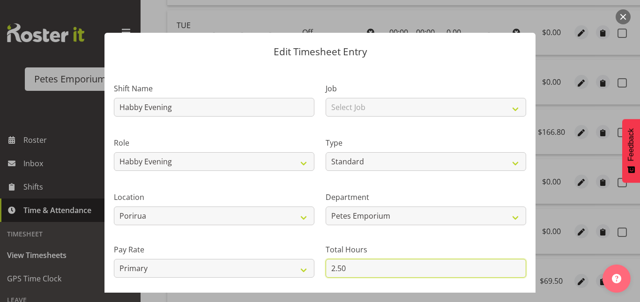
click at [352, 265] on input "2.50" at bounding box center [426, 268] width 200 height 19
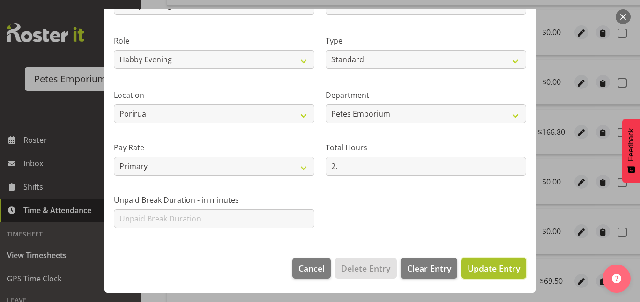
click at [510, 274] on button "Update Entry" at bounding box center [493, 268] width 65 height 21
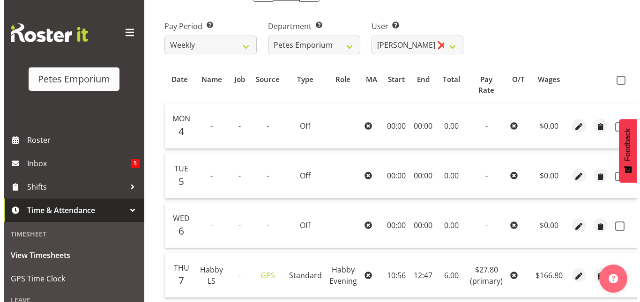
scroll to position [139, 0]
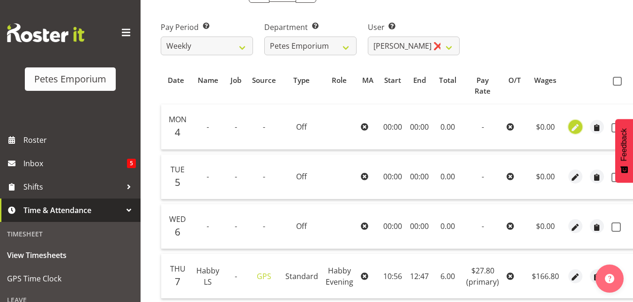
click at [577, 132] on span "button" at bounding box center [575, 127] width 11 height 11
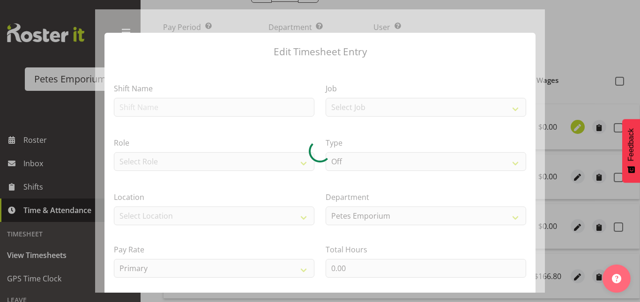
scroll to position [0, 21]
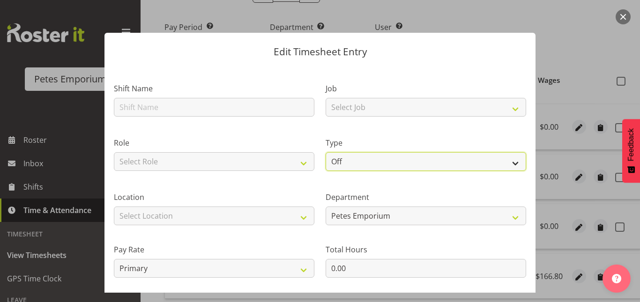
click at [401, 159] on select "Off Standard Public Holiday Public Holiday (Worked) Day In Lieu Annual Leave Si…" at bounding box center [426, 161] width 200 height 19
click at [326, 152] on select "Off Standard Public Holiday Public Holiday (Worked) Day In Lieu Annual Leave Si…" at bounding box center [426, 161] width 200 height 19
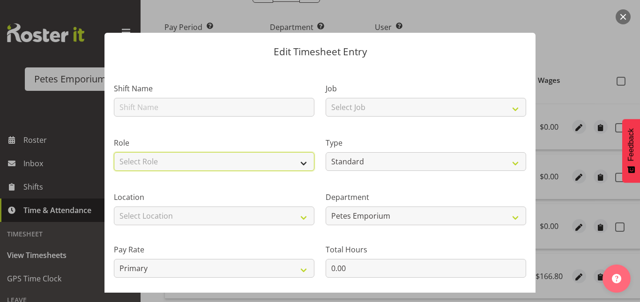
click at [277, 160] on select "Select Role Meeting Habby Evening Habby Extra Person Counter Lock Up" at bounding box center [214, 161] width 200 height 19
click at [114, 152] on select "Select Role Meeting Habby Evening Habby Extra Person Counter Lock Up" at bounding box center [214, 161] width 200 height 19
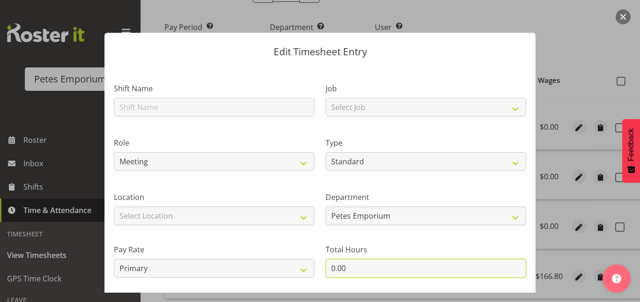
click at [333, 267] on input "0.00" at bounding box center [426, 268] width 200 height 19
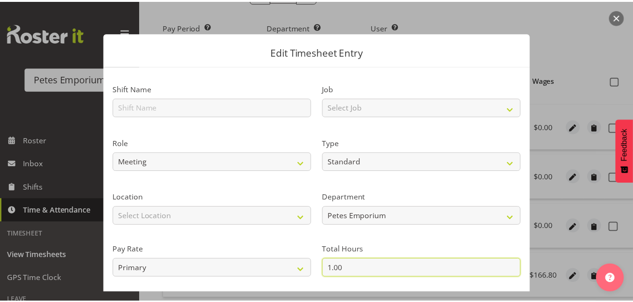
scroll to position [102, 0]
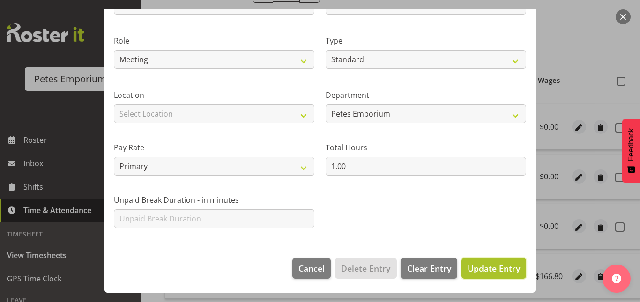
click at [483, 273] on span "Update Entry" at bounding box center [493, 268] width 52 height 11
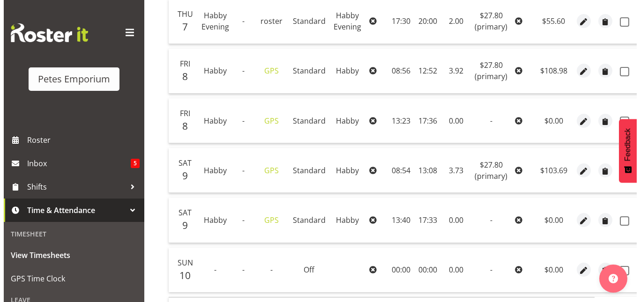
scroll to position [544, 0]
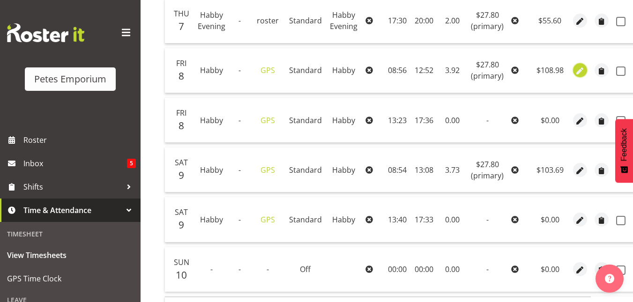
click at [580, 74] on span "button" at bounding box center [580, 71] width 11 height 11
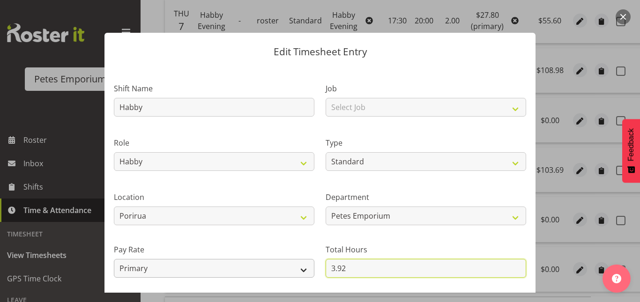
drag, startPoint x: 363, startPoint y: 267, endPoint x: 271, endPoint y: 264, distance: 91.9
click at [271, 264] on div "Shift Name Habby Job Select Job Role Meeting Habby Evening Habby Extra Person C…" at bounding box center [319, 203] width 423 height 266
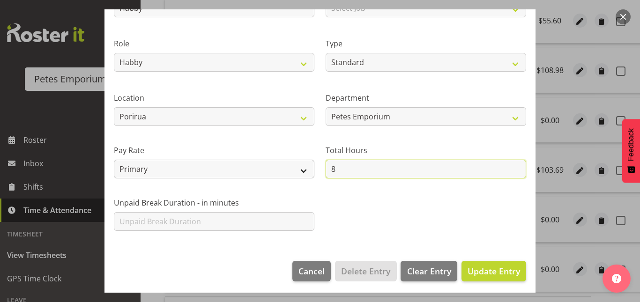
scroll to position [102, 0]
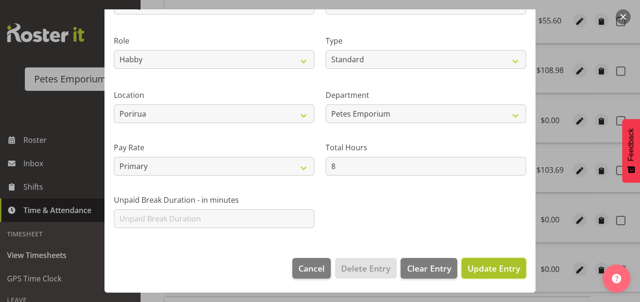
click at [474, 269] on span "Update Entry" at bounding box center [493, 268] width 52 height 11
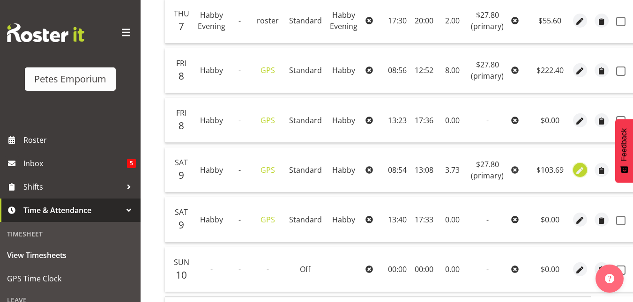
click at [581, 172] on span "button" at bounding box center [580, 170] width 11 height 11
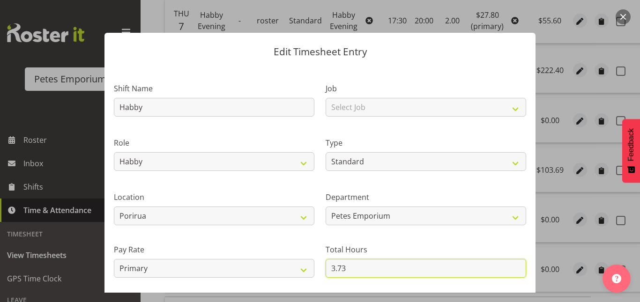
drag, startPoint x: 352, startPoint y: 270, endPoint x: 294, endPoint y: 280, distance: 59.4
click at [294, 280] on div "Shift Name Habby Job Select Job Role Meeting Habby Evening Habby Extra Person C…" at bounding box center [319, 203] width 423 height 266
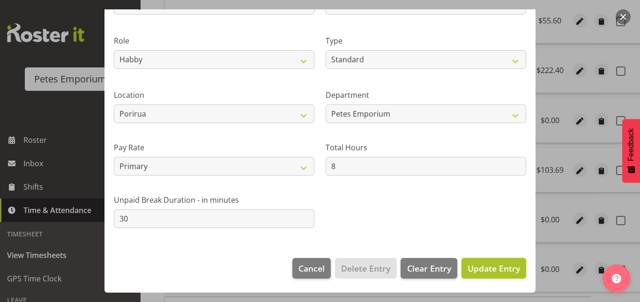
click at [470, 277] on button "Update Entry" at bounding box center [493, 268] width 65 height 21
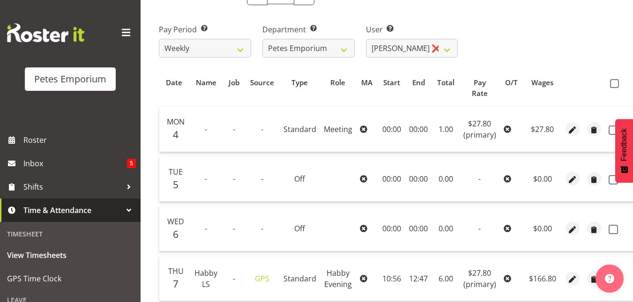
scroll to position [136, 0]
click at [615, 83] on span at bounding box center [614, 84] width 9 height 9
click at [615, 83] on input "checkbox" at bounding box center [613, 84] width 6 height 6
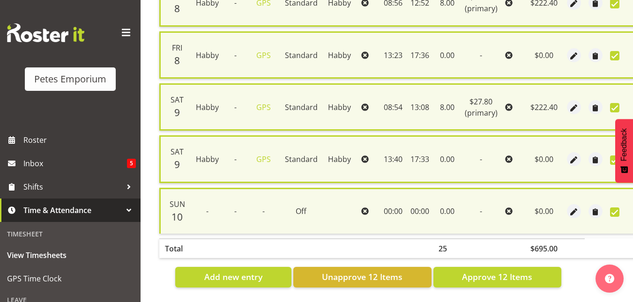
scroll to position [636, 0]
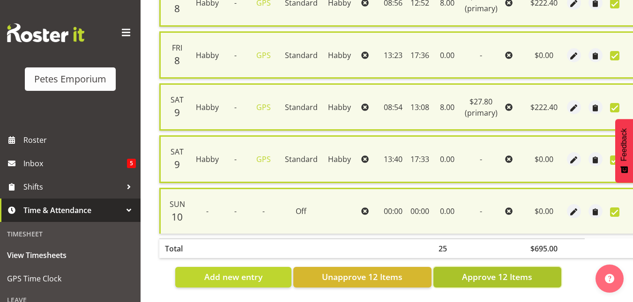
click at [494, 274] on span "Approve 12 Items" at bounding box center [497, 277] width 70 height 12
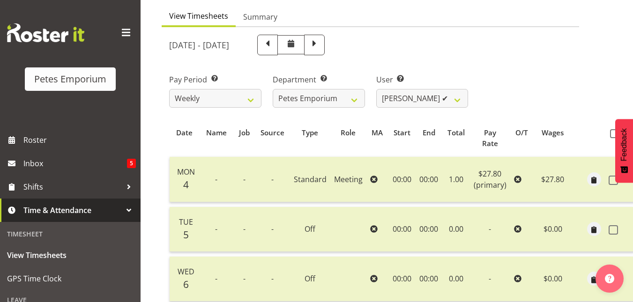
scroll to position [86, 0]
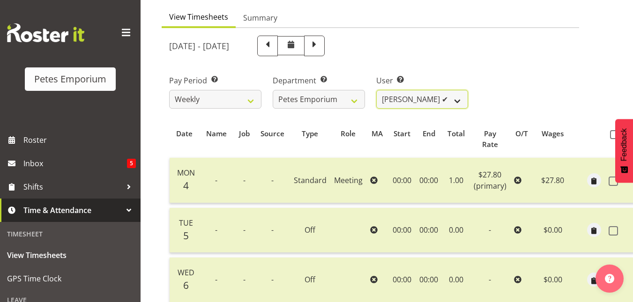
click at [461, 100] on select "Abigail Lane ✔ Alex-Micheal Taniwha ✔ Amelia Denz ✔ Beena Beena ❌ Christine Nev…" at bounding box center [422, 99] width 92 height 19
click at [376, 90] on select "Abigail Lane ✔ Alex-Micheal Taniwha ✔ Amelia Denz ✔ Beena Beena ❌ Christine Nev…" at bounding box center [422, 99] width 92 height 19
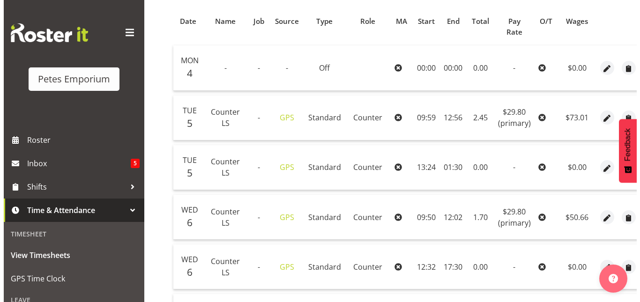
scroll to position [200, 0]
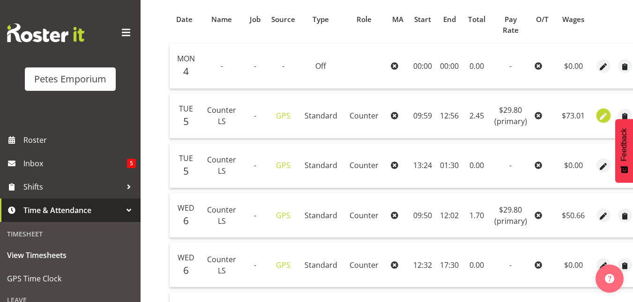
click at [604, 117] on span "button" at bounding box center [603, 116] width 11 height 11
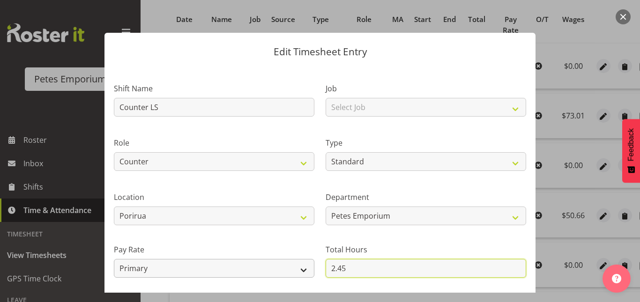
drag, startPoint x: 356, startPoint y: 267, endPoint x: 285, endPoint y: 274, distance: 71.0
click at [285, 274] on div "Shift Name Counter LS Job Select Job Role Merchandiser Supervisor Supervisor Lo…" at bounding box center [319, 203] width 423 height 266
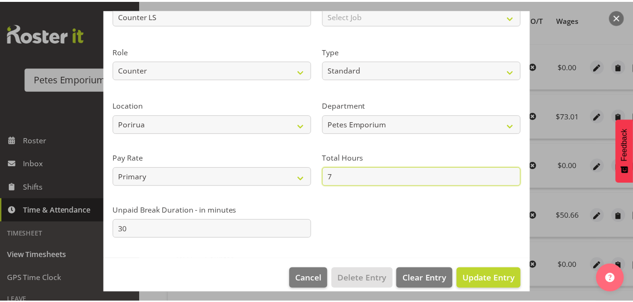
scroll to position [92, 0]
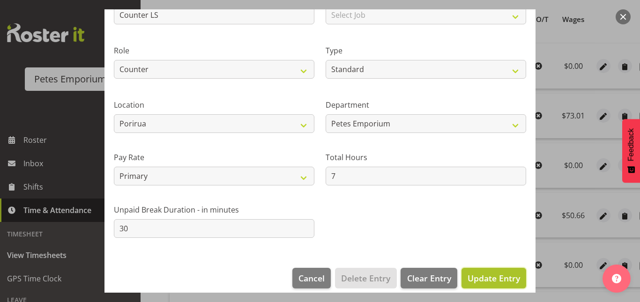
click at [479, 278] on span "Update Entry" at bounding box center [493, 278] width 52 height 11
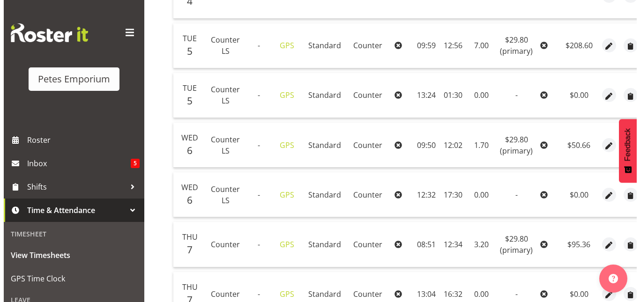
scroll to position [279, 0]
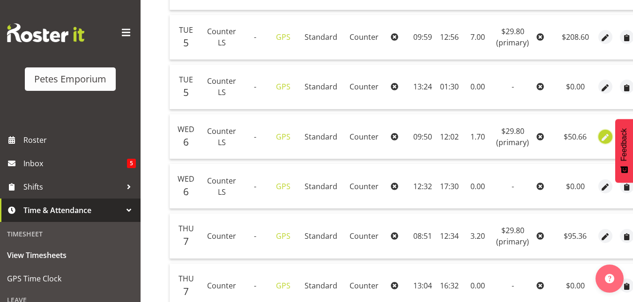
click at [605, 138] on span "button" at bounding box center [605, 137] width 11 height 11
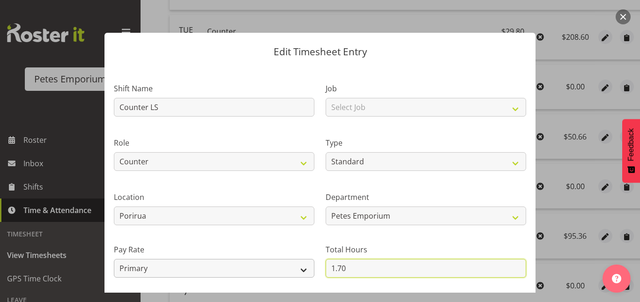
drag, startPoint x: 346, startPoint y: 263, endPoint x: 295, endPoint y: 267, distance: 51.2
click at [295, 267] on div "Shift Name Counter LS Job Select Job Role Merchandiser Supervisor Supervisor Lo…" at bounding box center [319, 203] width 423 height 266
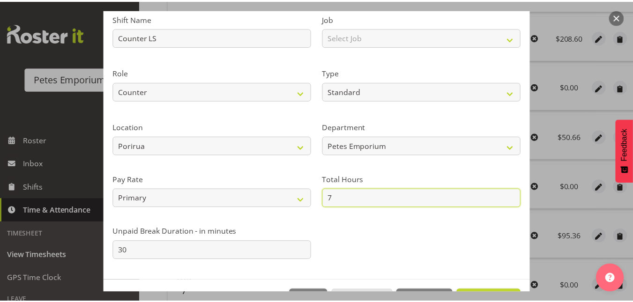
scroll to position [102, 0]
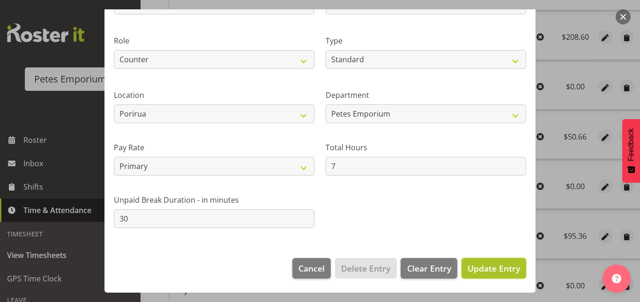
click at [470, 266] on span "Update Entry" at bounding box center [493, 268] width 52 height 11
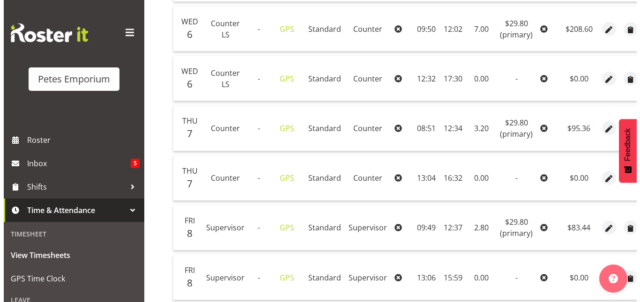
scroll to position [387, 0]
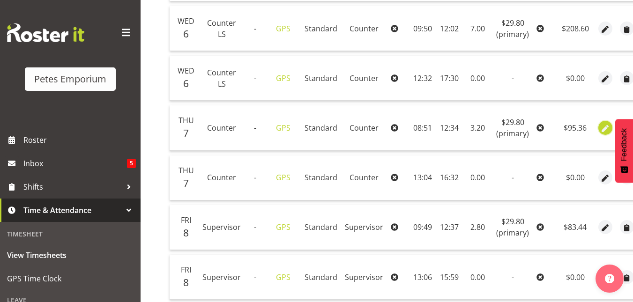
click at [601, 126] on span "button" at bounding box center [605, 128] width 11 height 11
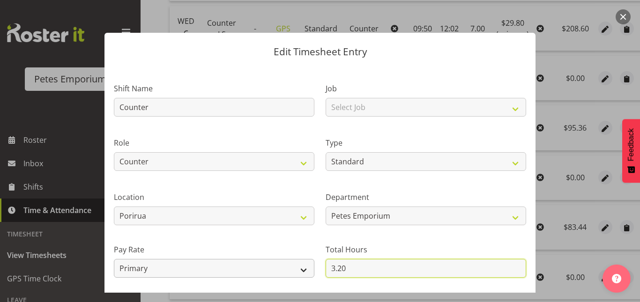
drag, startPoint x: 351, startPoint y: 260, endPoint x: 297, endPoint y: 265, distance: 54.1
click at [297, 265] on div "Shift Name Counter Job Select Job Role Merchandiser Supervisor Supervisor Lock …" at bounding box center [319, 203] width 423 height 266
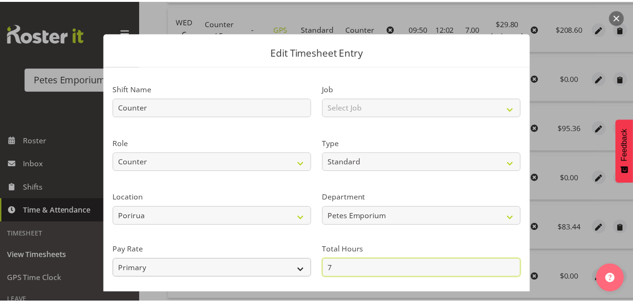
scroll to position [102, 0]
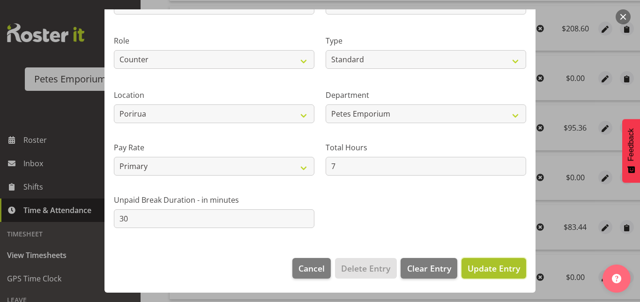
click at [477, 267] on span "Update Entry" at bounding box center [493, 268] width 52 height 11
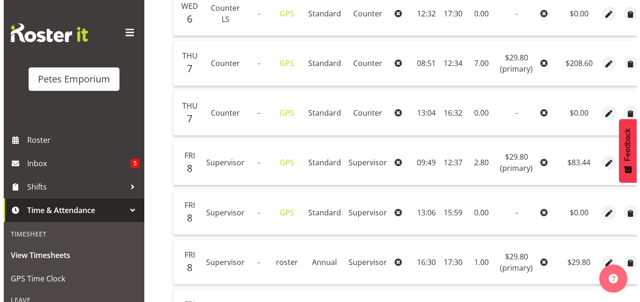
scroll to position [452, 0]
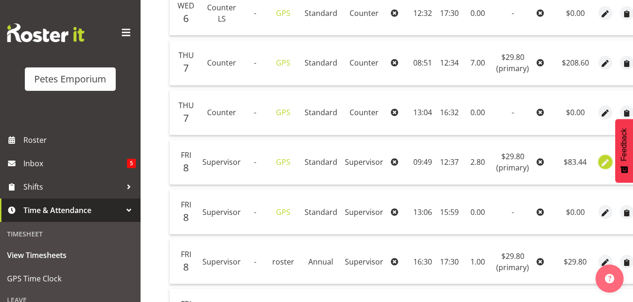
click at [600, 160] on span "button" at bounding box center [605, 163] width 11 height 11
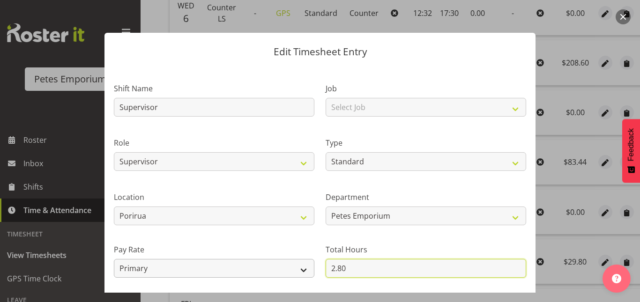
drag, startPoint x: 351, startPoint y: 265, endPoint x: 288, endPoint y: 271, distance: 64.0
click at [288, 271] on div "Shift Name Supervisor Job Select Job Role Merchandiser Supervisor Supervisor Lo…" at bounding box center [319, 203] width 423 height 266
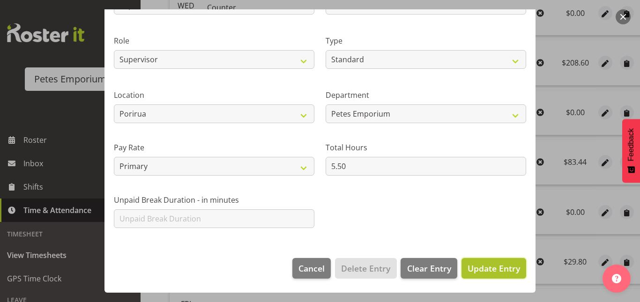
click at [492, 260] on button "Update Entry" at bounding box center [493, 268] width 65 height 21
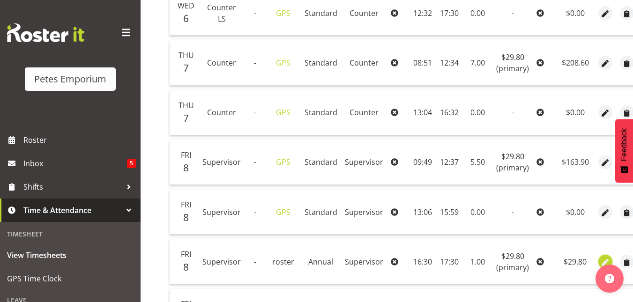
click at [598, 258] on button "button" at bounding box center [605, 262] width 14 height 14
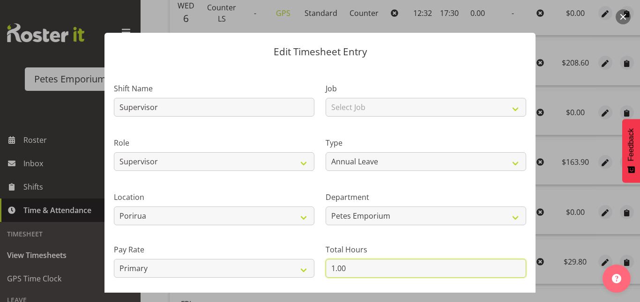
click at [343, 266] on input "1.00" at bounding box center [426, 268] width 200 height 19
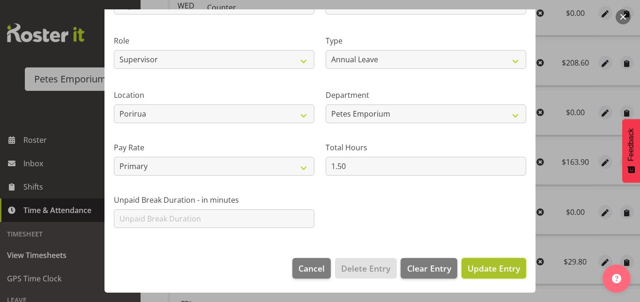
click at [489, 270] on span "Update Entry" at bounding box center [493, 268] width 52 height 11
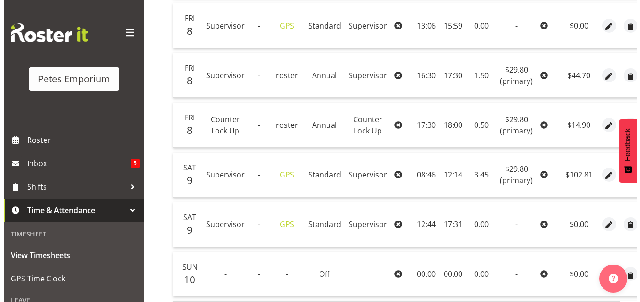
scroll to position [639, 0]
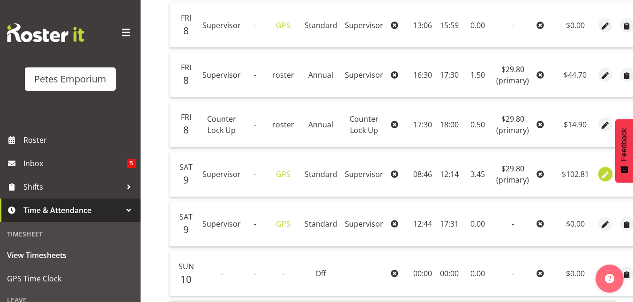
click at [600, 178] on span "button" at bounding box center [605, 175] width 11 height 11
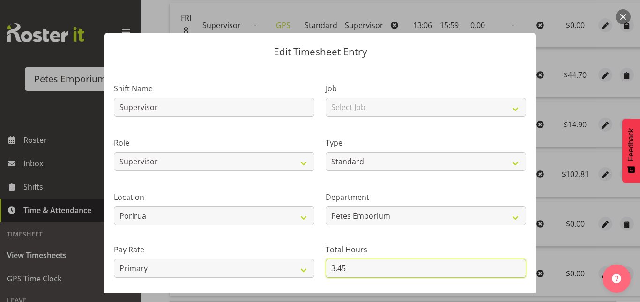
drag, startPoint x: 353, startPoint y: 271, endPoint x: 272, endPoint y: 282, distance: 81.3
click at [272, 282] on div "Shift Name Supervisor Job Select Job Role Merchandiser Supervisor Supervisor Lo…" at bounding box center [319, 203] width 423 height 266
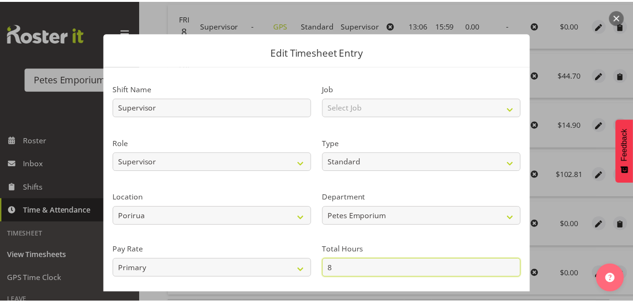
scroll to position [102, 0]
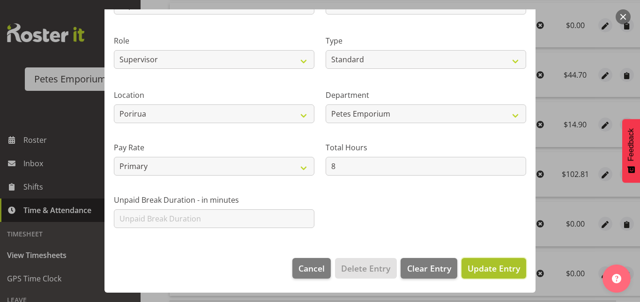
click at [477, 269] on span "Update Entry" at bounding box center [493, 268] width 52 height 11
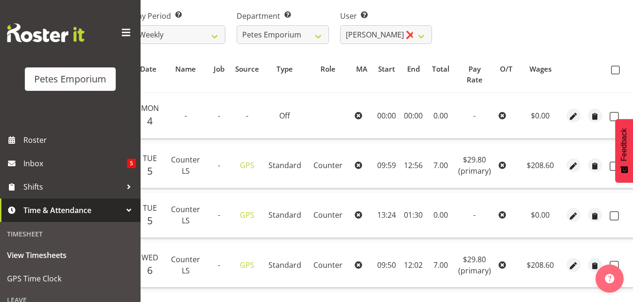
scroll to position [139, 0]
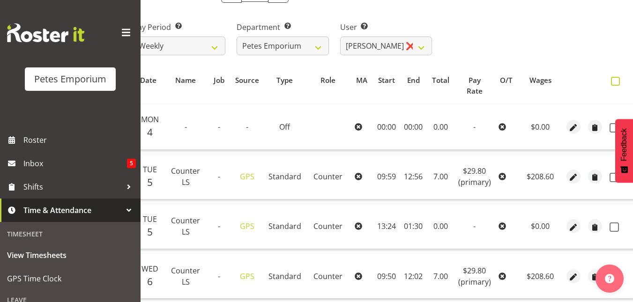
click at [615, 80] on span at bounding box center [615, 81] width 9 height 9
click at [615, 80] on input "checkbox" at bounding box center [614, 81] width 6 height 6
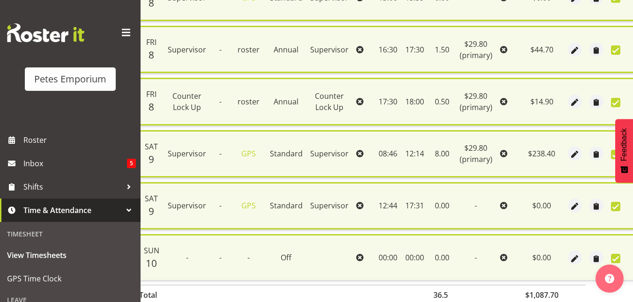
scroll to position [740, 0]
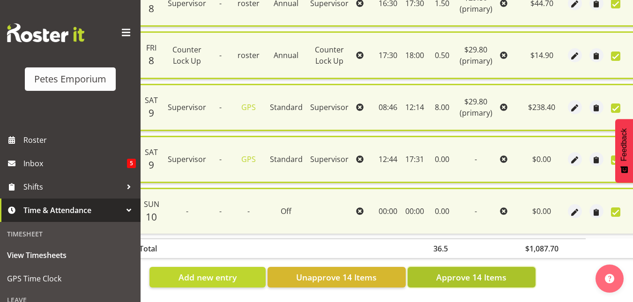
click at [474, 272] on span "Approve 14 Items" at bounding box center [471, 277] width 70 height 12
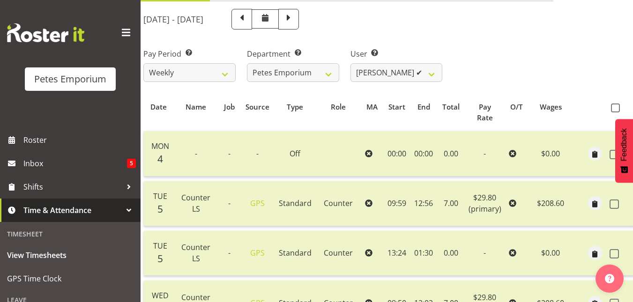
scroll to position [110, 0]
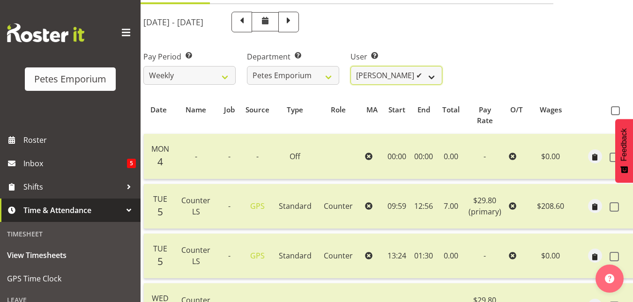
click at [435, 75] on select "Abigail Lane ✔ Alex-Micheal Taniwha ✔ Amelia Denz ✔ Beena Beena ❌ Christine Nev…" at bounding box center [396, 75] width 92 height 19
click at [350, 66] on select "Abigail Lane ✔ Alex-Micheal Taniwha ✔ Amelia Denz ✔ Beena Beena ❌ Christine Nev…" at bounding box center [396, 75] width 92 height 19
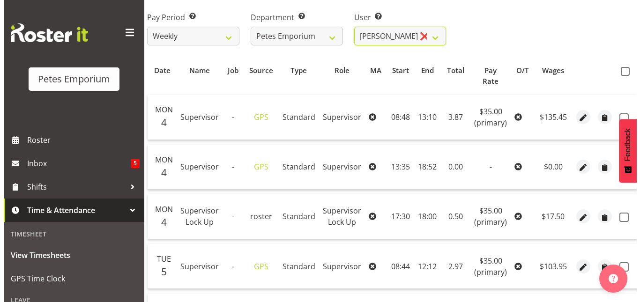
scroll to position [149, 0]
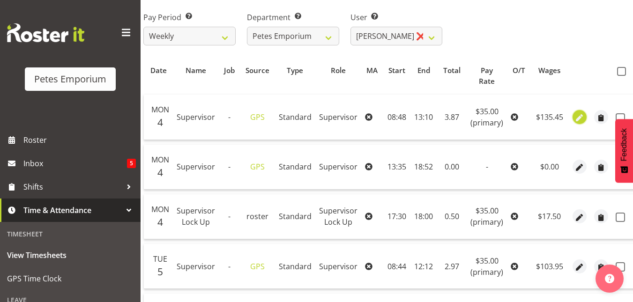
click at [574, 120] on span "button" at bounding box center [579, 117] width 11 height 11
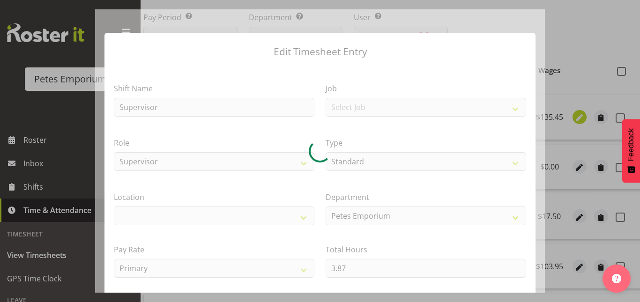
scroll to position [0, 41]
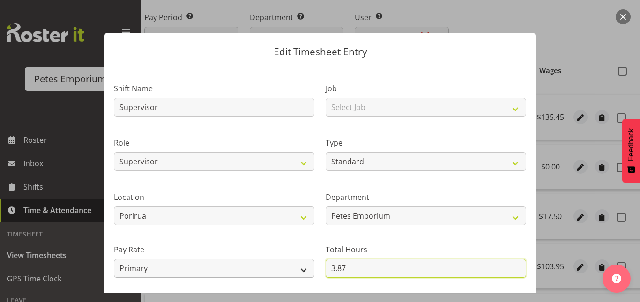
drag, startPoint x: 361, startPoint y: 265, endPoint x: 291, endPoint y: 271, distance: 70.1
click at [291, 271] on div "Shift Name Supervisor Job Select Job Role Supervisor Supervisor Lock Up Counter…" at bounding box center [319, 203] width 423 height 266
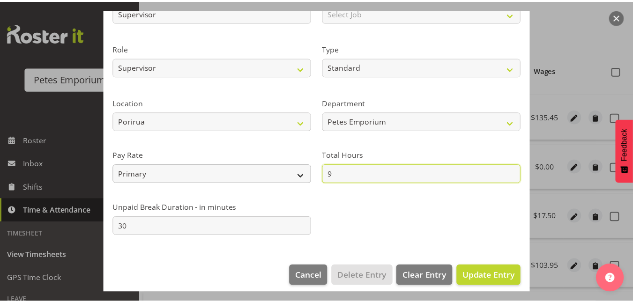
scroll to position [102, 0]
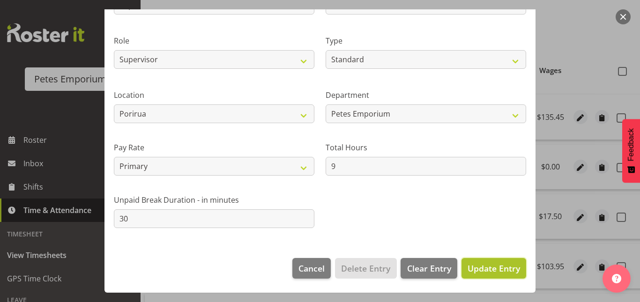
click at [482, 264] on span "Update Entry" at bounding box center [493, 268] width 52 height 11
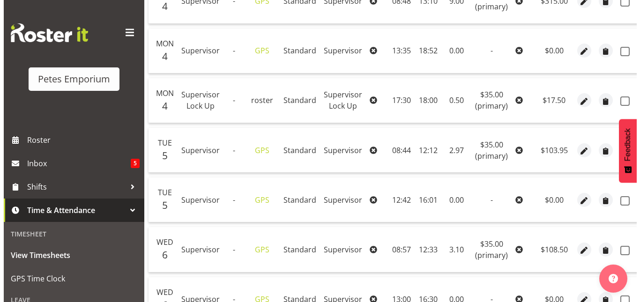
scroll to position [267, 0]
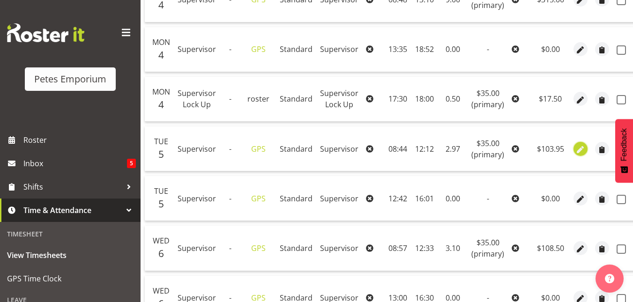
click at [576, 152] on span "button" at bounding box center [580, 149] width 11 height 11
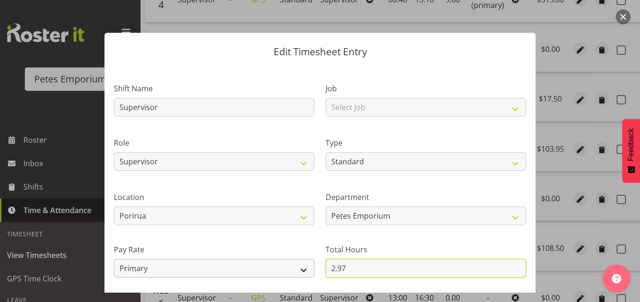
drag, startPoint x: 357, startPoint y: 261, endPoint x: 297, endPoint y: 274, distance: 62.2
click at [297, 274] on div "Shift Name Supervisor Job Select Job Role Supervisor Supervisor Lock Up Counter…" at bounding box center [319, 203] width 423 height 266
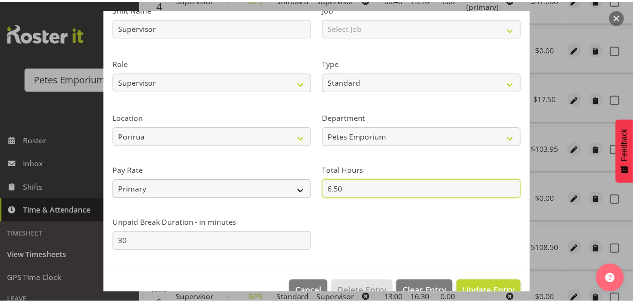
scroll to position [81, 0]
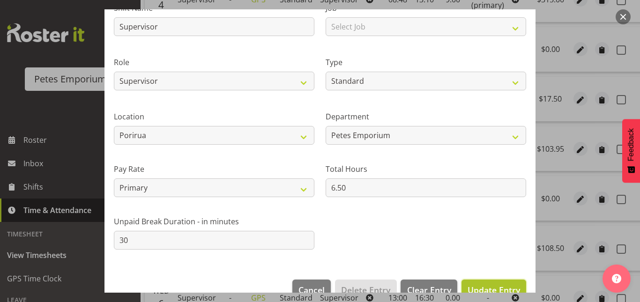
click at [487, 281] on button "Update Entry" at bounding box center [493, 290] width 65 height 21
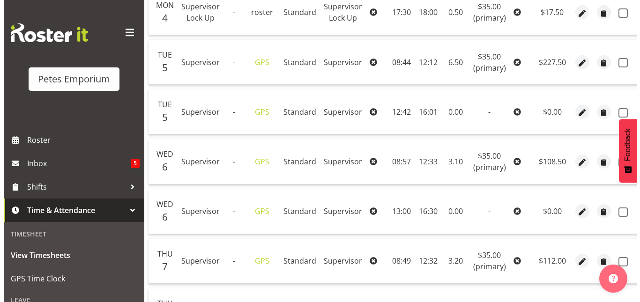
scroll to position [354, 0]
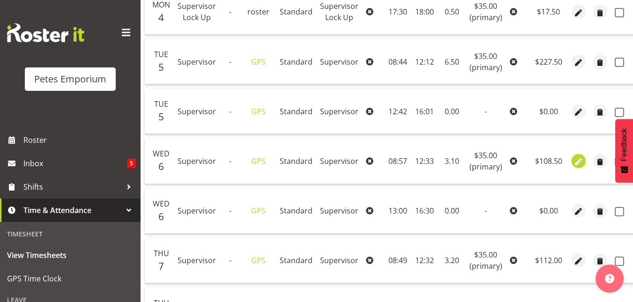
click at [576, 159] on span "button" at bounding box center [578, 161] width 11 height 11
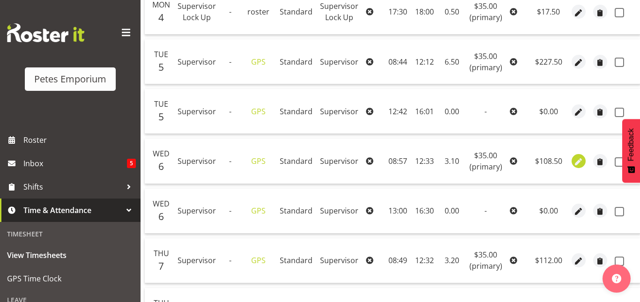
scroll to position [0, 39]
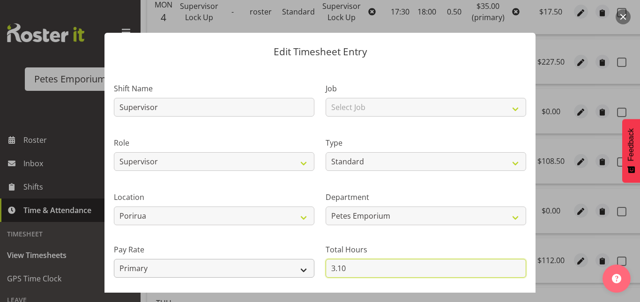
drag, startPoint x: 341, startPoint y: 269, endPoint x: 311, endPoint y: 269, distance: 30.9
click at [311, 269] on div "Shift Name Supervisor Job Select Job Role Supervisor Supervisor Lock Up Counter…" at bounding box center [319, 203] width 423 height 266
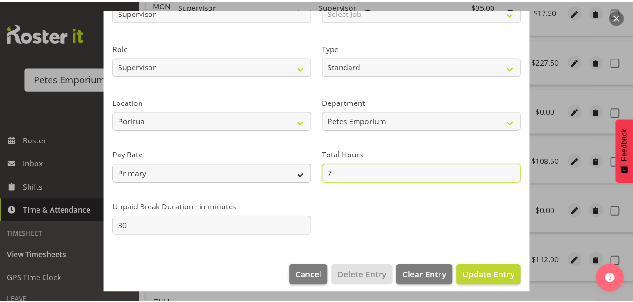
scroll to position [102, 0]
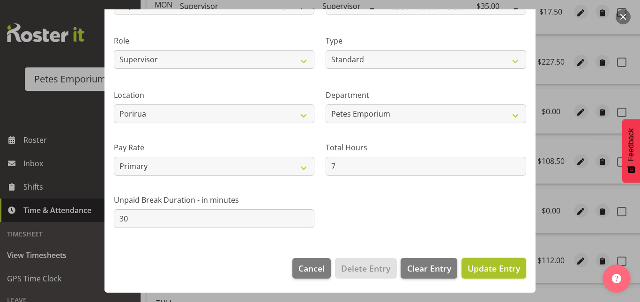
click at [495, 266] on span "Update Entry" at bounding box center [493, 268] width 52 height 11
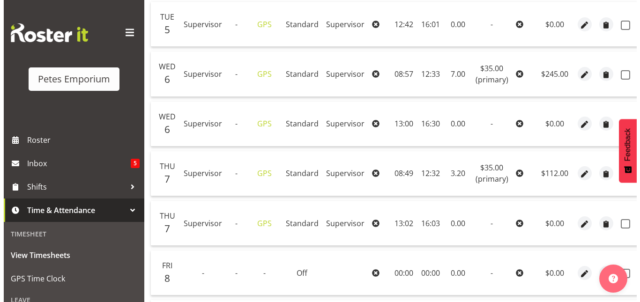
scroll to position [441, 0]
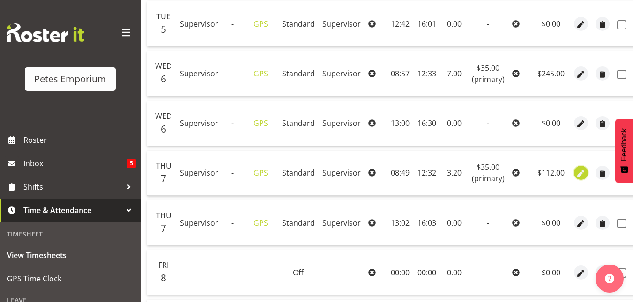
click at [578, 177] on span "button" at bounding box center [580, 174] width 11 height 11
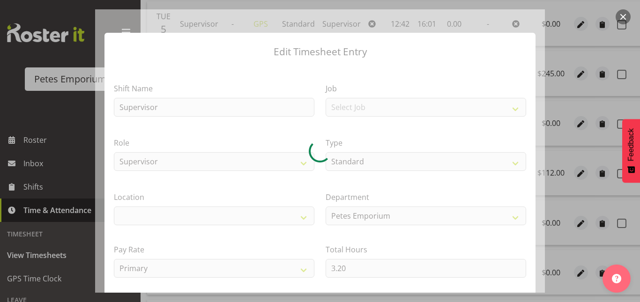
drag, startPoint x: 347, startPoint y: 265, endPoint x: 273, endPoint y: 269, distance: 74.1
click at [273, 269] on div at bounding box center [320, 150] width 450 height 283
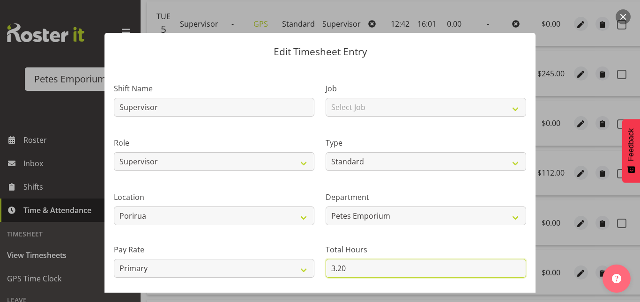
drag, startPoint x: 341, startPoint y: 270, endPoint x: 322, endPoint y: 271, distance: 19.2
click at [326, 271] on input "3.20" at bounding box center [426, 268] width 200 height 19
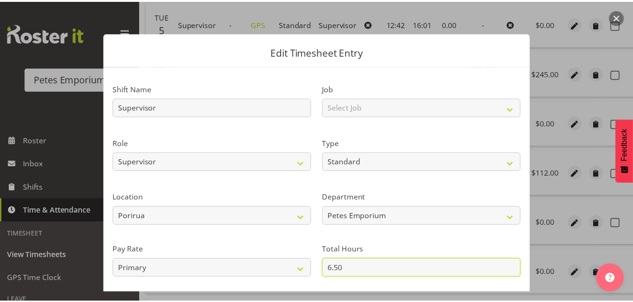
scroll to position [102, 0]
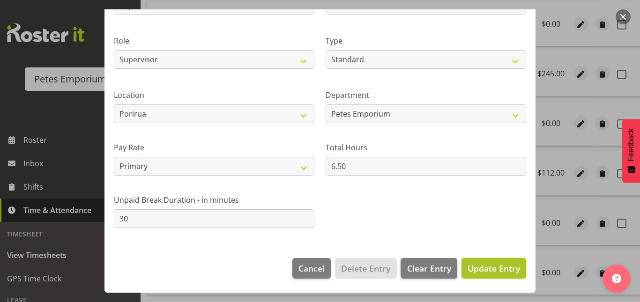
click at [499, 278] on button "Update Entry" at bounding box center [493, 268] width 65 height 21
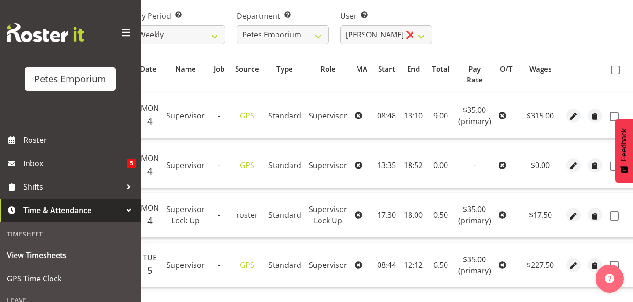
scroll to position [150, 0]
click at [611, 77] on th at bounding box center [621, 75] width 30 height 29
click at [612, 73] on span at bounding box center [615, 70] width 9 height 9
click at [612, 73] on input "checkbox" at bounding box center [614, 70] width 6 height 6
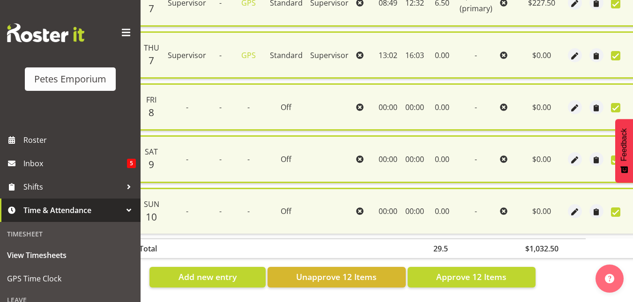
scroll to position [636, 0]
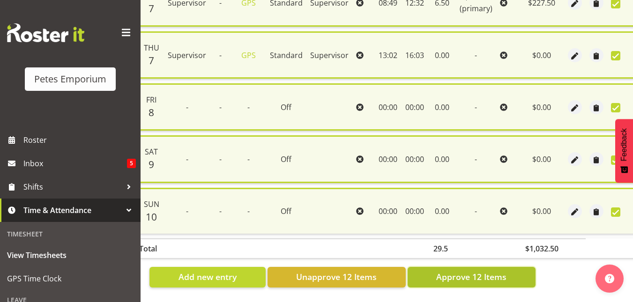
click at [441, 280] on button "Approve 12 Items" at bounding box center [472, 277] width 128 height 21
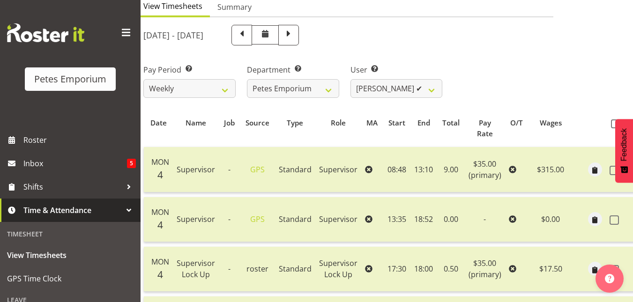
scroll to position [0, 0]
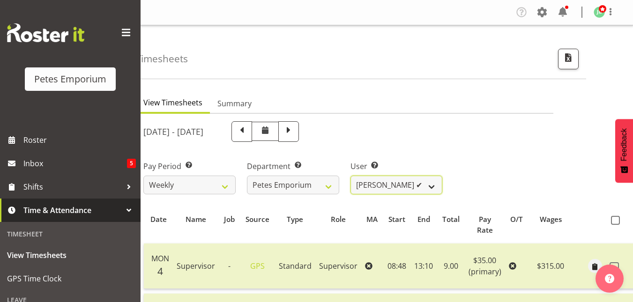
click at [425, 186] on select "Abigail Lane ✔ Alex-Micheal Taniwha ✔ Amelia Denz ✔ Beena Beena ❌ Christine Nev…" at bounding box center [396, 185] width 92 height 19
click at [350, 176] on select "Abigail Lane ✔ Alex-Micheal Taniwha ✔ Amelia Denz ✔ Beena Beena ❌ Christine Nev…" at bounding box center [396, 185] width 92 height 19
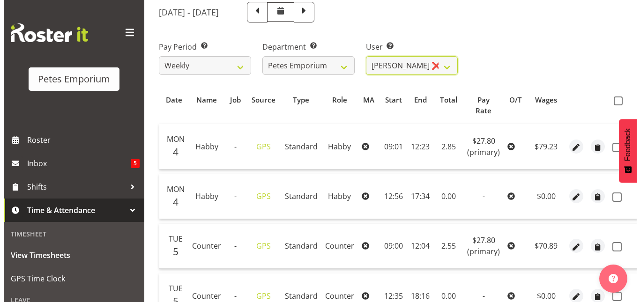
scroll to position [120, 0]
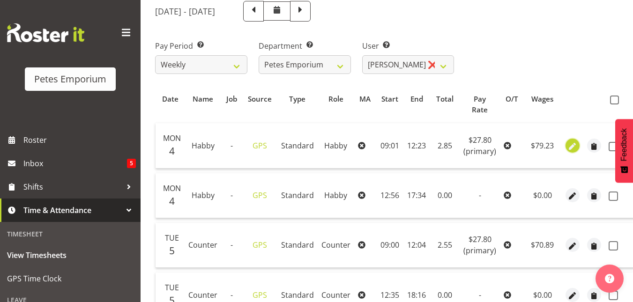
click at [571, 150] on span "button" at bounding box center [572, 146] width 11 height 11
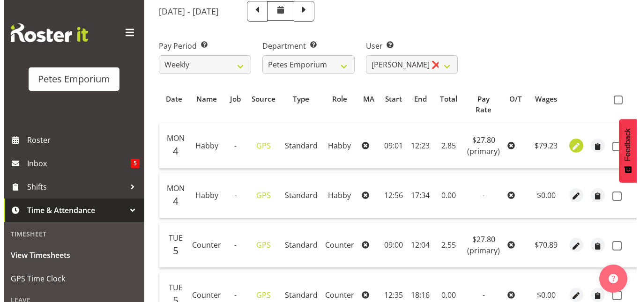
scroll to position [0, 23]
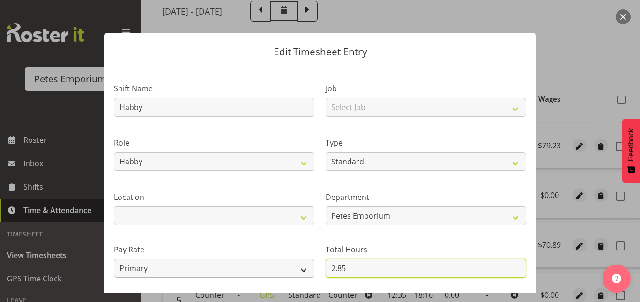
drag, startPoint x: 352, startPoint y: 265, endPoint x: 298, endPoint y: 268, distance: 53.5
click at [298, 268] on div "Shift Name Habby Job Select Job Role Counter Counter Evening Counter Late Shift…" at bounding box center [319, 203] width 423 height 266
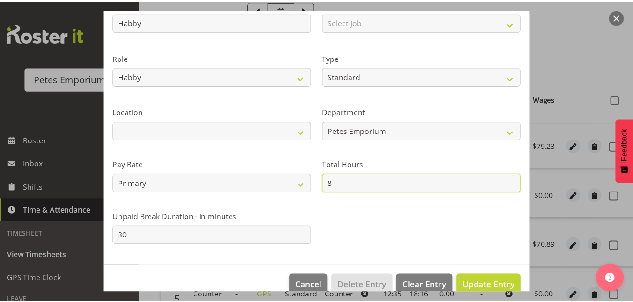
scroll to position [86, 0]
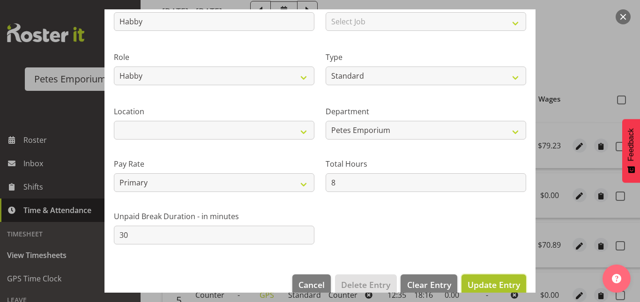
click at [480, 285] on span "Update Entry" at bounding box center [493, 284] width 52 height 11
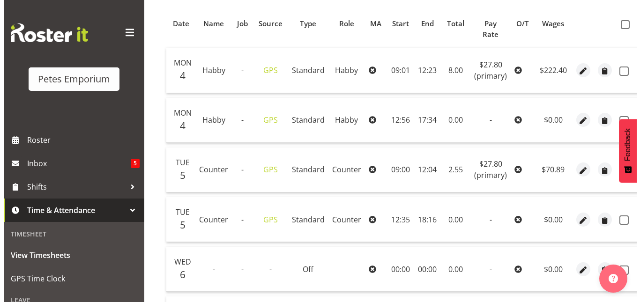
scroll to position [206, 0]
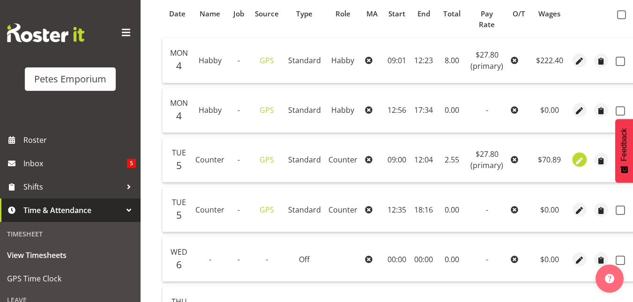
click at [579, 163] on span "button" at bounding box center [579, 161] width 11 height 11
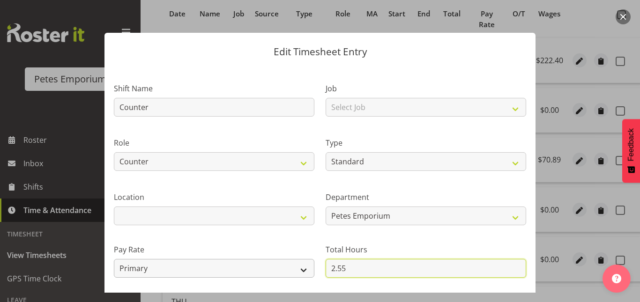
drag, startPoint x: 343, startPoint y: 268, endPoint x: 290, endPoint y: 268, distance: 53.4
click at [290, 268] on div "Shift Name Counter Job Select Job Role Counter Counter Evening Counter Late Shi…" at bounding box center [319, 203] width 423 height 266
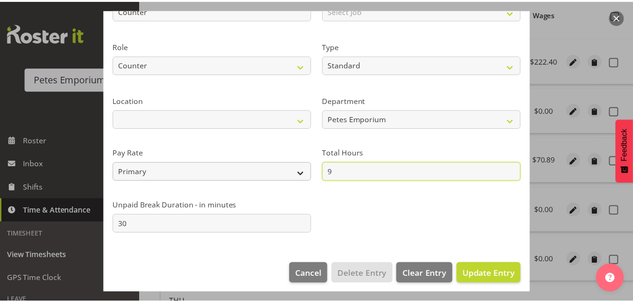
scroll to position [102, 0]
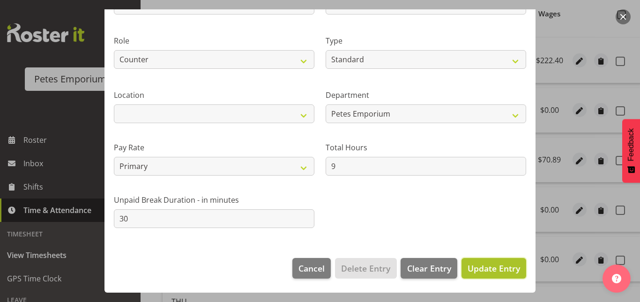
click at [481, 271] on span "Update Entry" at bounding box center [493, 268] width 52 height 11
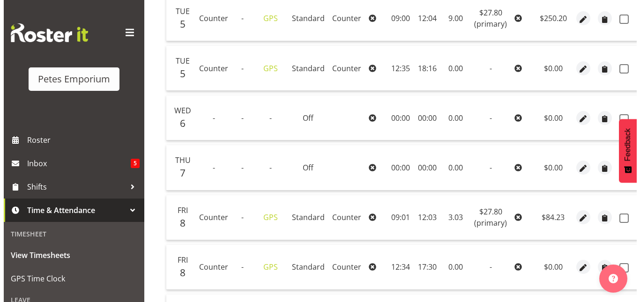
scroll to position [366, 0]
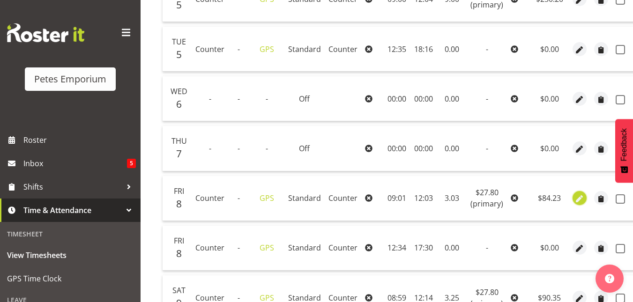
click at [575, 198] on span "button" at bounding box center [579, 199] width 11 height 11
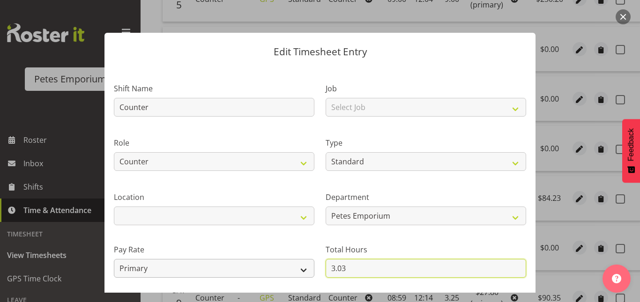
drag, startPoint x: 351, startPoint y: 268, endPoint x: 296, endPoint y: 260, distance: 55.8
click at [296, 260] on div "Shift Name Counter Job Select Job Role Counter Counter Evening Counter Late Shi…" at bounding box center [319, 203] width 423 height 266
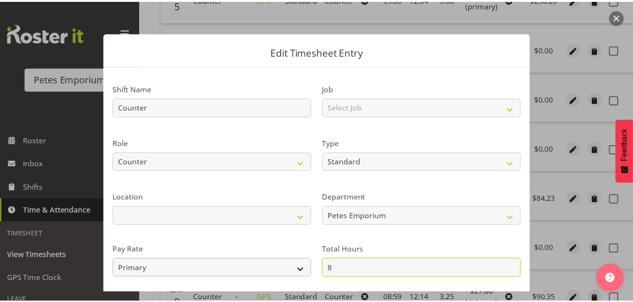
scroll to position [102, 0]
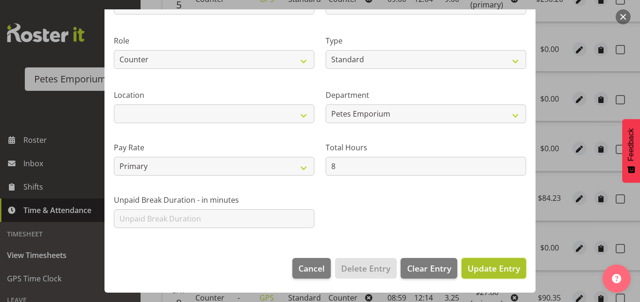
click at [482, 260] on button "Update Entry" at bounding box center [493, 268] width 65 height 21
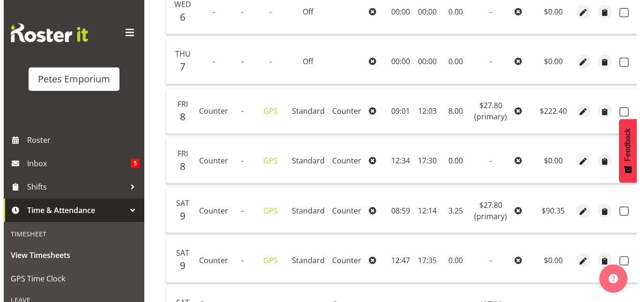
scroll to position [454, 0]
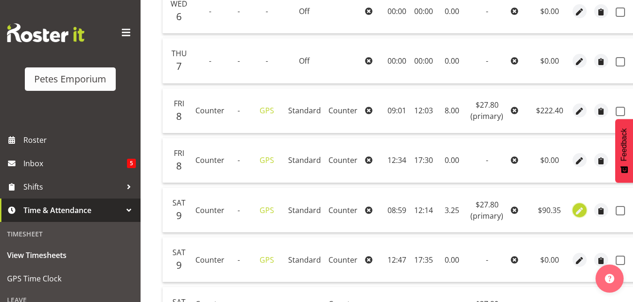
click at [583, 208] on button "button" at bounding box center [579, 210] width 14 height 14
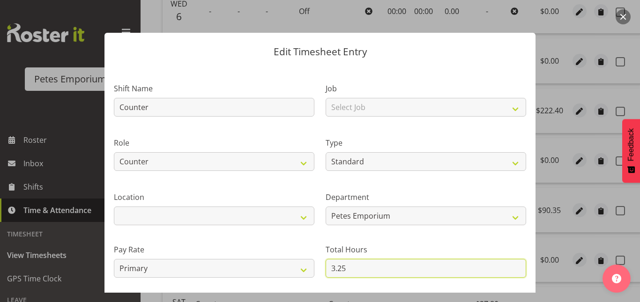
drag, startPoint x: 351, startPoint y: 265, endPoint x: 274, endPoint y: 278, distance: 77.9
click at [274, 278] on div "Shift Name Counter Job Select Job Role Counter Counter Evening Counter Late Shi…" at bounding box center [319, 203] width 423 height 266
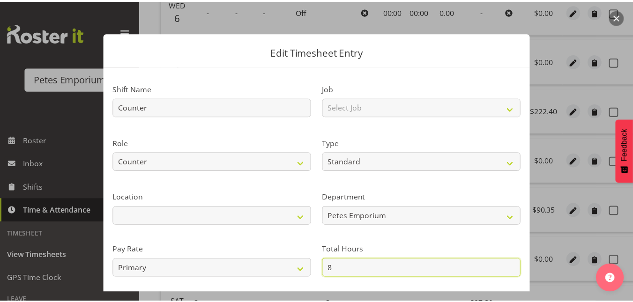
scroll to position [102, 0]
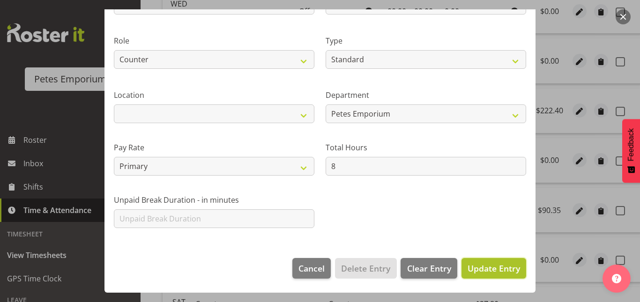
click at [479, 263] on span "Update Entry" at bounding box center [493, 268] width 52 height 11
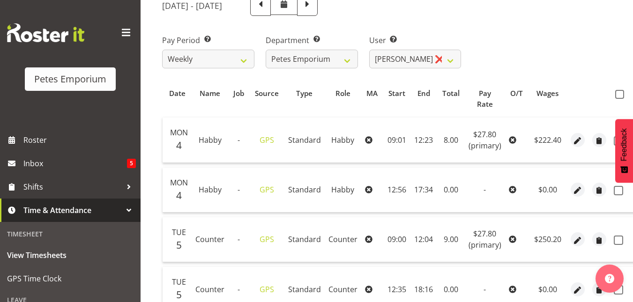
scroll to position [120, 0]
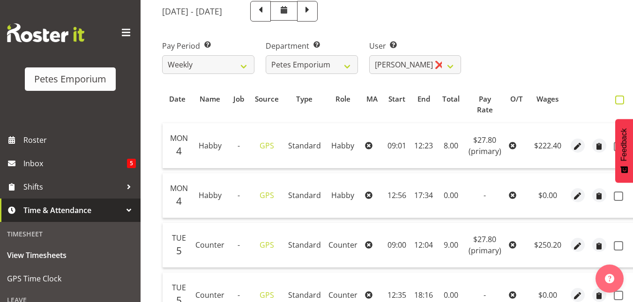
click at [621, 98] on span at bounding box center [619, 100] width 9 height 9
click at [621, 98] on input "checkbox" at bounding box center [618, 100] width 6 height 6
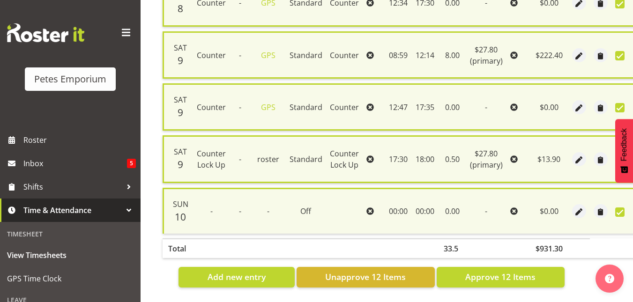
scroll to position [636, 0]
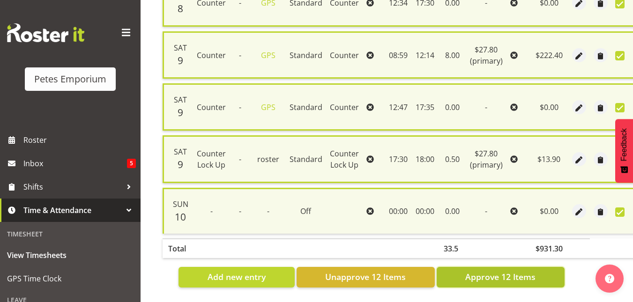
click at [481, 271] on span "Approve 12 Items" at bounding box center [500, 277] width 70 height 12
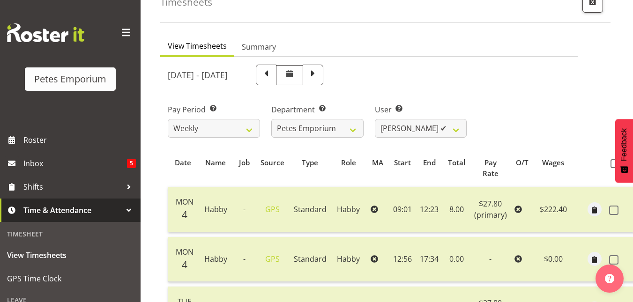
scroll to position [0, 0]
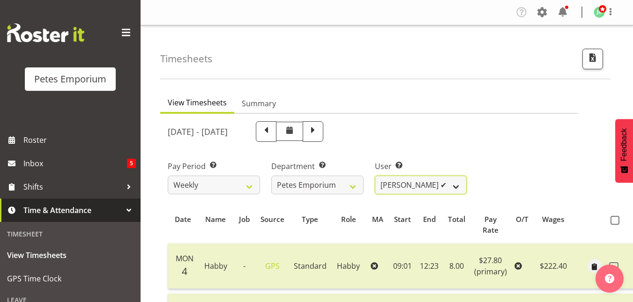
click at [457, 189] on select "Abigail Lane ✔ Alex-Micheal Taniwha ✔ Amelia Denz ✔ Beena Beena ❌ Christine Nev…" at bounding box center [421, 185] width 92 height 19
click at [375, 176] on select "Abigail Lane ✔ Alex-Micheal Taniwha ✔ Amelia Denz ✔ Beena Beena ❌ Christine Nev…" at bounding box center [421, 185] width 92 height 19
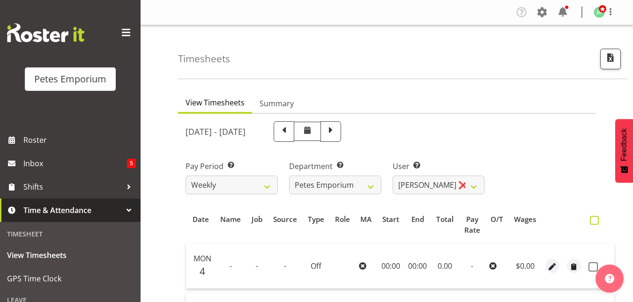
click at [596, 218] on span at bounding box center [594, 220] width 9 height 9
click at [596, 218] on input "checkbox" at bounding box center [593, 220] width 6 height 6
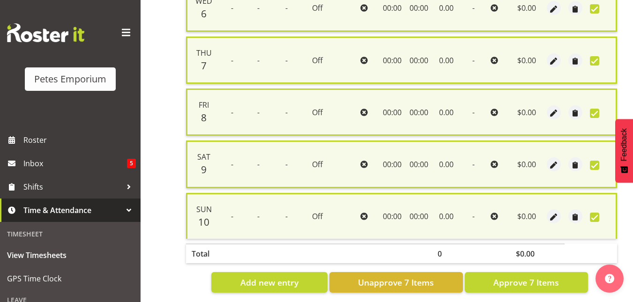
scroll to position [376, 0]
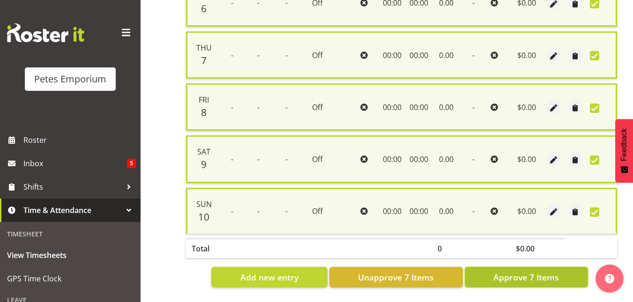
click at [524, 276] on span "Approve 7 Items" at bounding box center [526, 277] width 66 height 12
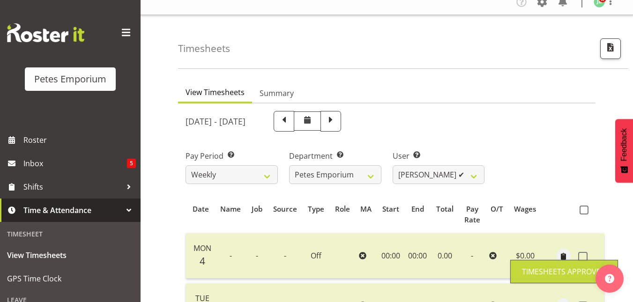
scroll to position [0, 0]
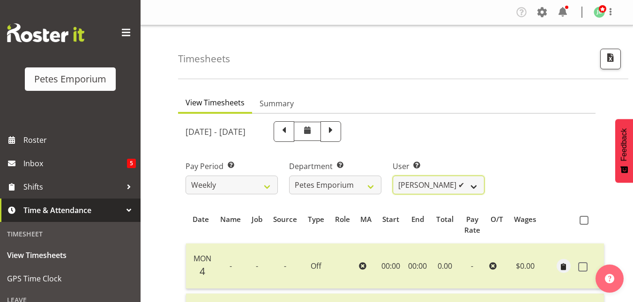
click at [476, 184] on select "Abigail Lane ✔ Alex-Micheal Taniwha ✔ Amelia Denz ✔ Beena Beena ❌ Christine Nev…" at bounding box center [439, 185] width 92 height 19
click at [393, 176] on select "Abigail Lane ✔ Alex-Micheal Taniwha ✔ Amelia Denz ✔ Beena Beena ❌ Christine Nev…" at bounding box center [439, 185] width 92 height 19
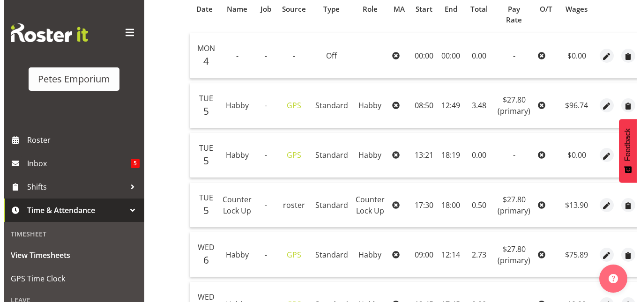
scroll to position [211, 0]
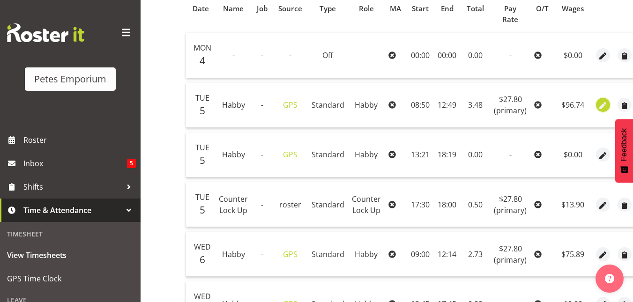
click at [603, 106] on span "button" at bounding box center [603, 106] width 11 height 11
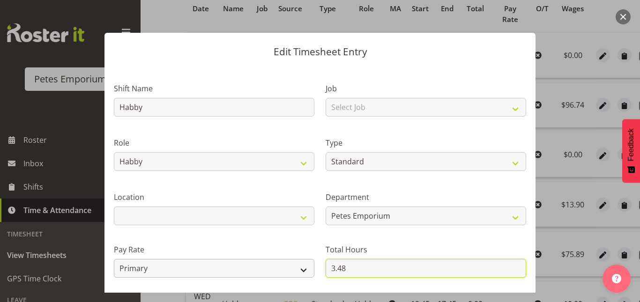
drag, startPoint x: 350, startPoint y: 267, endPoint x: 305, endPoint y: 268, distance: 45.0
click at [305, 268] on div "Shift Name Habby Job Select Job Role Counter Counter Evening Counter Mid Shift …" at bounding box center [319, 203] width 423 height 266
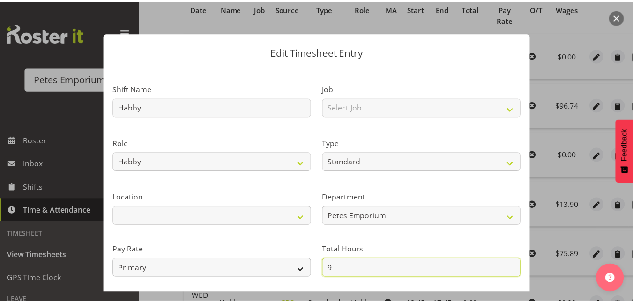
scroll to position [102, 0]
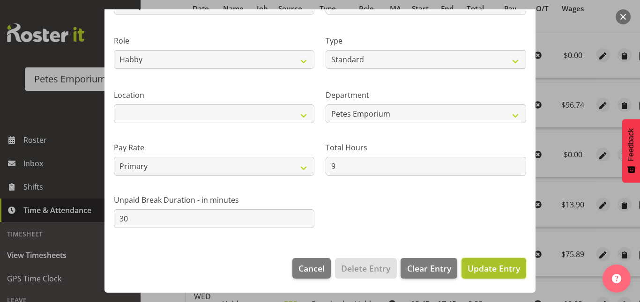
click at [479, 271] on span "Update Entry" at bounding box center [493, 268] width 52 height 11
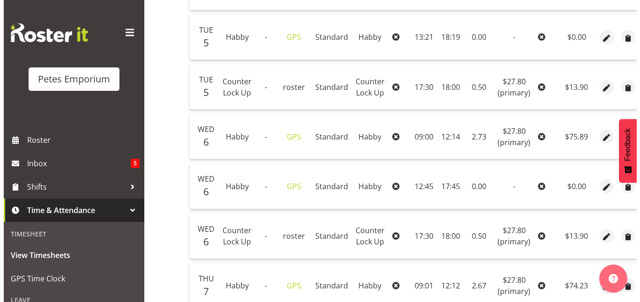
scroll to position [329, 0]
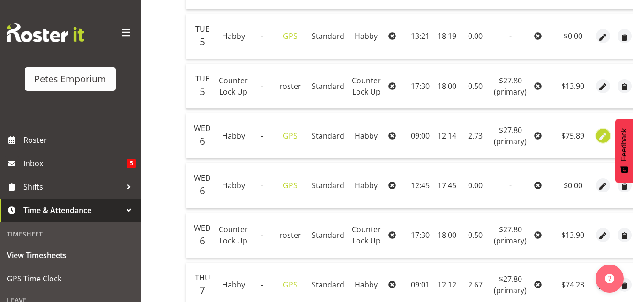
click at [599, 137] on span "button" at bounding box center [603, 136] width 11 height 11
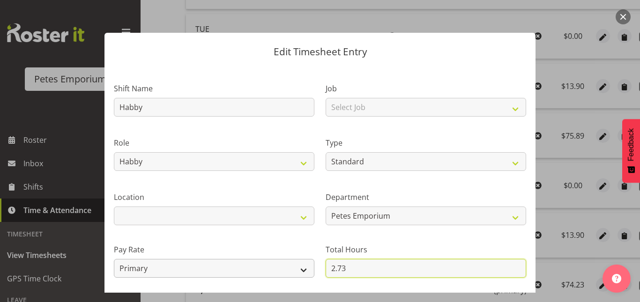
drag, startPoint x: 352, startPoint y: 265, endPoint x: 278, endPoint y: 267, distance: 73.6
click at [278, 267] on div "Shift Name Habby Job Select Job Role Counter Counter Evening Counter Mid Shift …" at bounding box center [319, 203] width 423 height 266
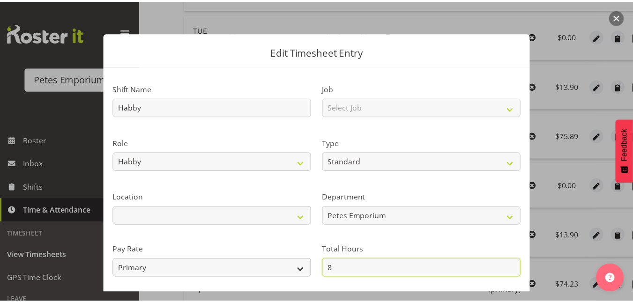
scroll to position [102, 0]
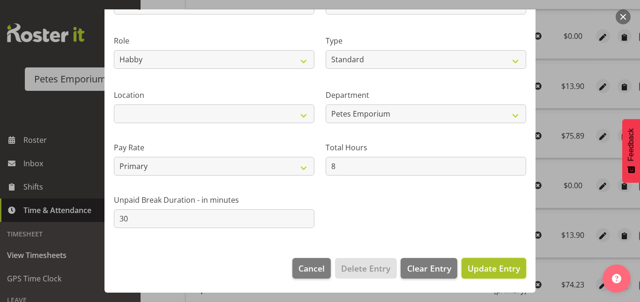
click at [468, 270] on span "Update Entry" at bounding box center [493, 268] width 52 height 11
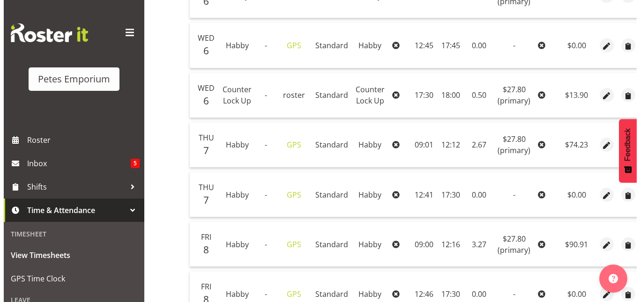
scroll to position [470, 0]
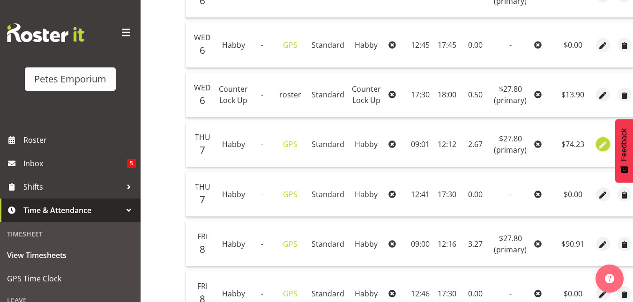
click at [599, 147] on span "button" at bounding box center [603, 145] width 11 height 11
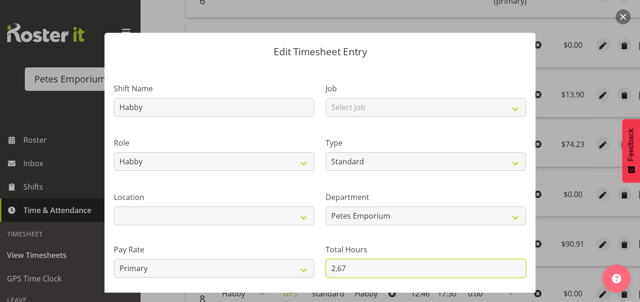
drag, startPoint x: 347, startPoint y: 265, endPoint x: 314, endPoint y: 270, distance: 33.2
click at [314, 270] on div "Shift Name Habby Job Select Job Role Counter Counter Evening Counter Mid Shift …" at bounding box center [319, 203] width 423 height 266
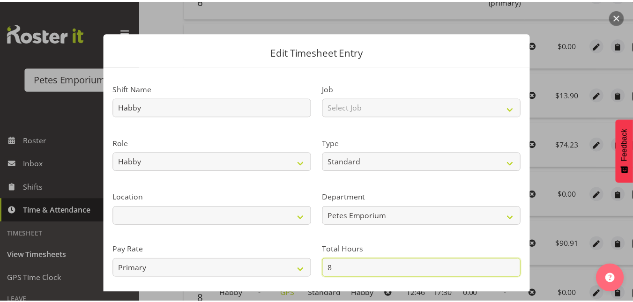
scroll to position [102, 0]
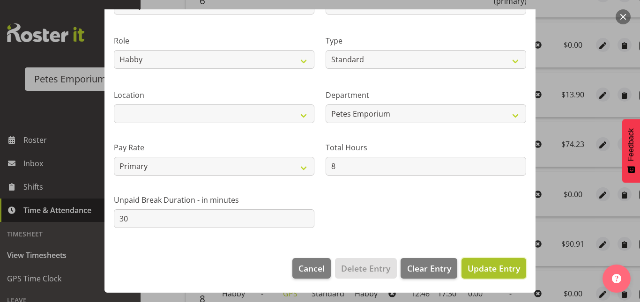
click at [497, 268] on span "Update Entry" at bounding box center [493, 268] width 52 height 11
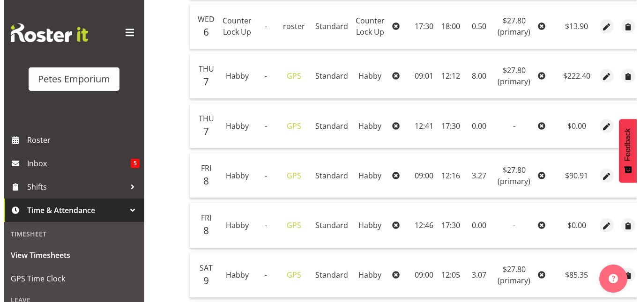
scroll to position [539, 0]
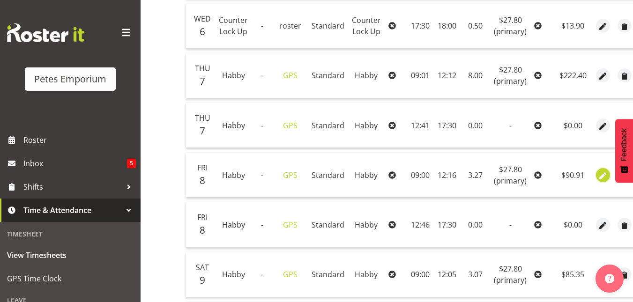
click at [602, 177] on span "button" at bounding box center [603, 176] width 11 height 11
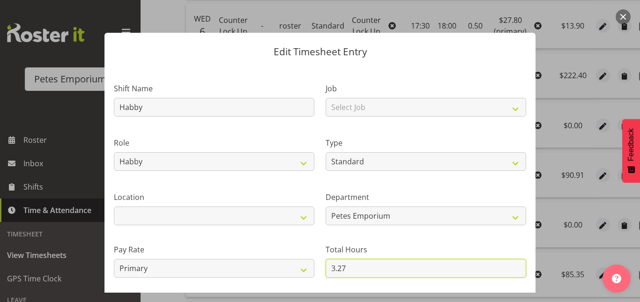
drag, startPoint x: 360, startPoint y: 266, endPoint x: 284, endPoint y: 285, distance: 77.7
click at [284, 285] on div "Shift Name Habby Job Select Job Role Counter Counter Evening Counter Mid Shift …" at bounding box center [319, 203] width 423 height 266
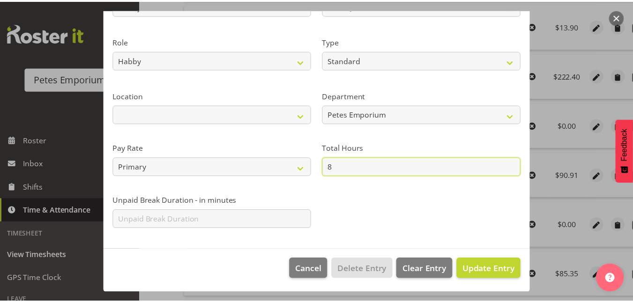
scroll to position [102, 0]
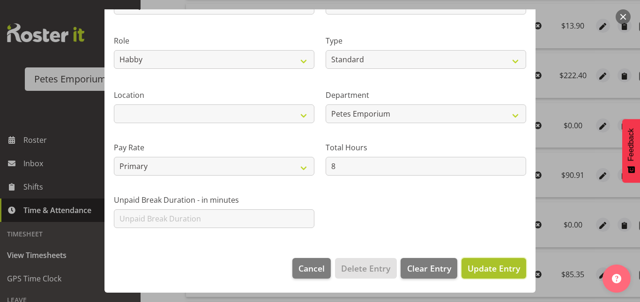
click at [503, 269] on span "Update Entry" at bounding box center [493, 268] width 52 height 11
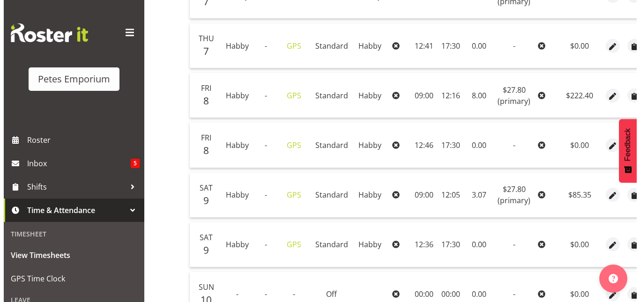
scroll to position [621, 0]
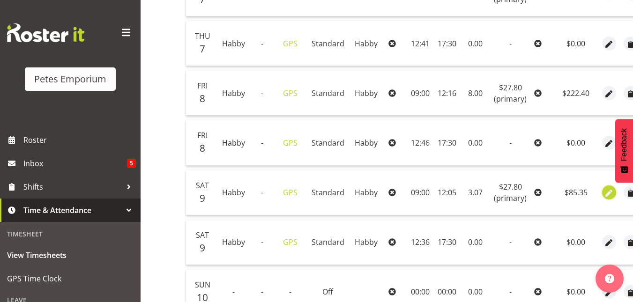
click at [607, 194] on span "button" at bounding box center [609, 193] width 11 height 11
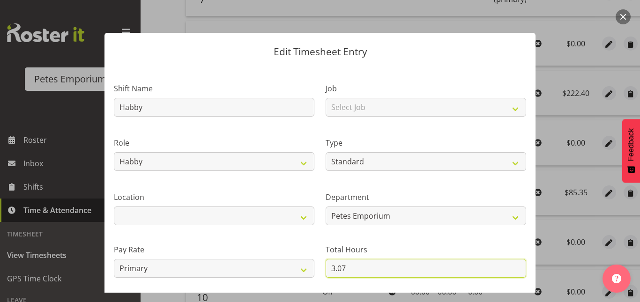
drag, startPoint x: 360, startPoint y: 273, endPoint x: 295, endPoint y: 280, distance: 65.5
click at [295, 280] on div "Shift Name Habby Job Select Job Role Counter Counter Evening Counter Mid Shift …" at bounding box center [319, 203] width 423 height 266
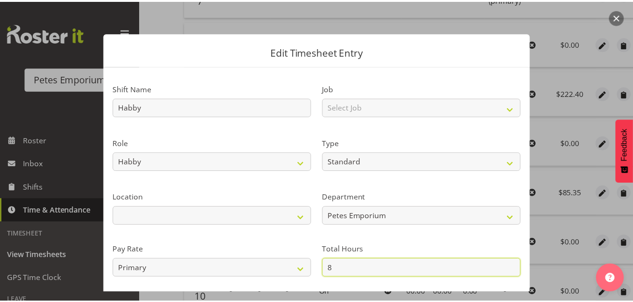
scroll to position [102, 0]
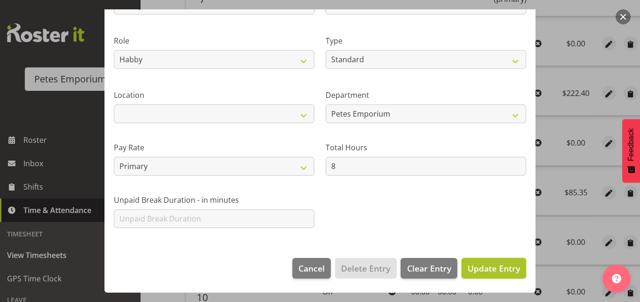
click at [503, 267] on span "Update Entry" at bounding box center [493, 268] width 52 height 11
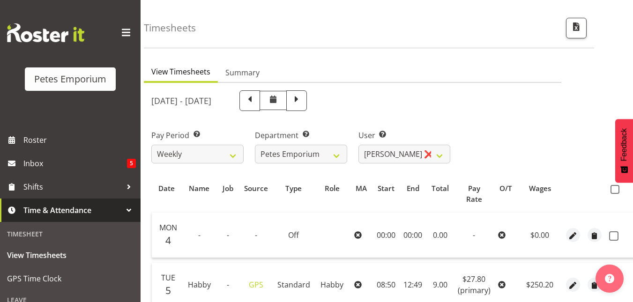
scroll to position [0, 0]
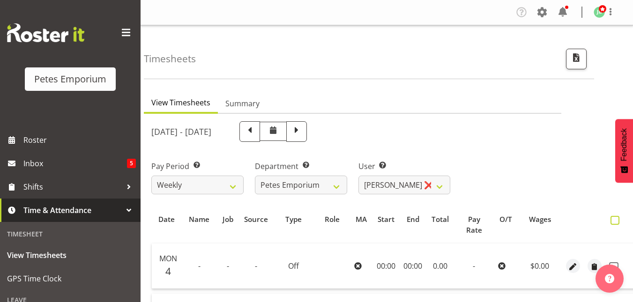
click at [613, 223] on th at bounding box center [620, 225] width 30 height 29
click at [613, 223] on span at bounding box center [614, 220] width 9 height 9
click at [613, 223] on input "checkbox" at bounding box center [613, 220] width 6 height 6
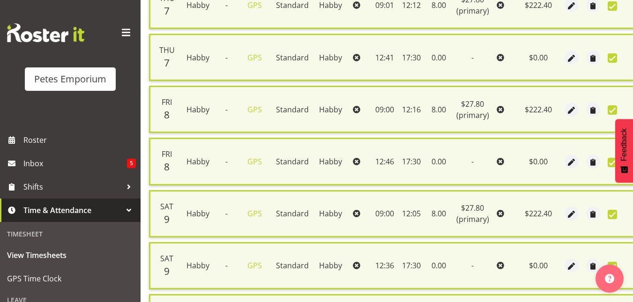
scroll to position [740, 0]
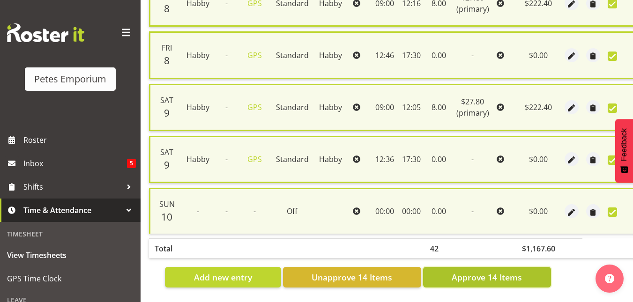
click at [491, 274] on span "Approve 14 Items" at bounding box center [487, 277] width 70 height 12
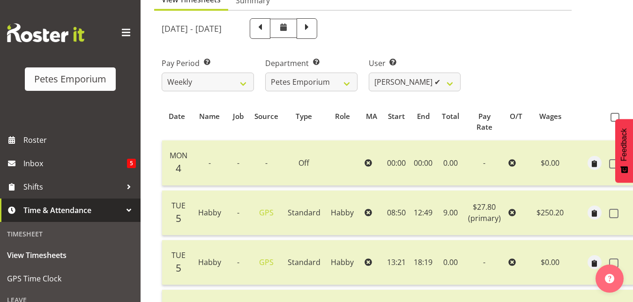
scroll to position [101, 0]
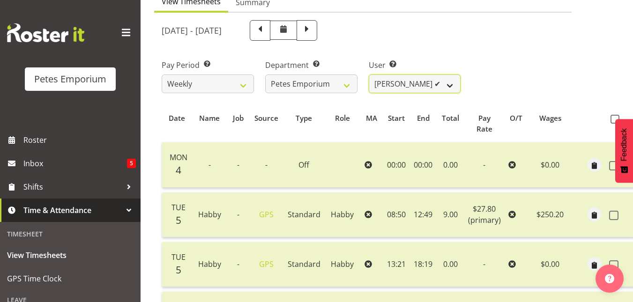
click at [451, 84] on select "Abigail Lane ✔ Alex-Micheal Taniwha ✔ Amelia Denz ✔ Beena Beena ❌ Christine Nev…" at bounding box center [415, 83] width 92 height 19
click at [369, 74] on select "Abigail Lane ✔ Alex-Micheal Taniwha ✔ Amelia Denz ✔ Beena Beena ❌ Christine Nev…" at bounding box center [415, 83] width 92 height 19
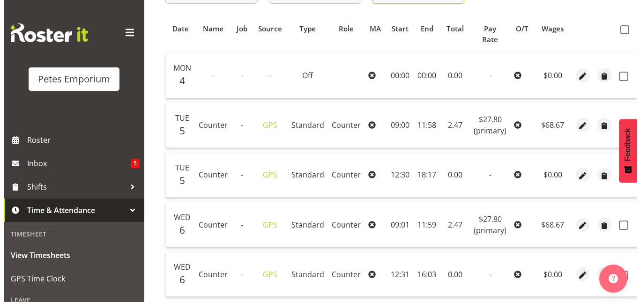
scroll to position [192, 0]
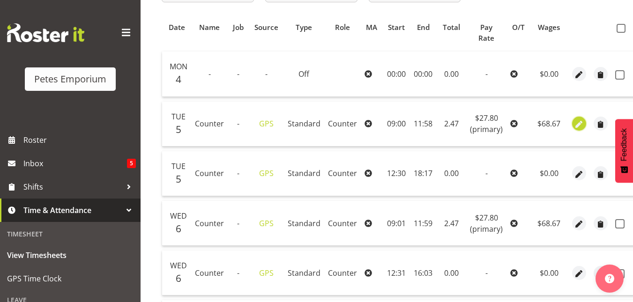
click at [574, 124] on span "button" at bounding box center [579, 124] width 11 height 11
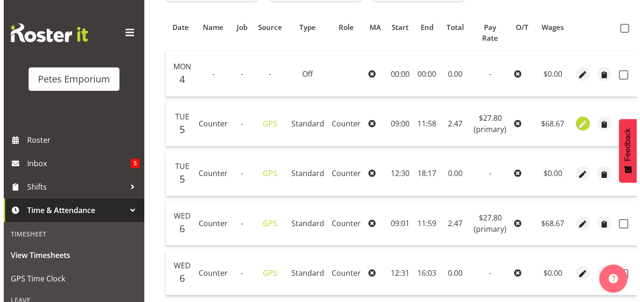
scroll to position [0, 23]
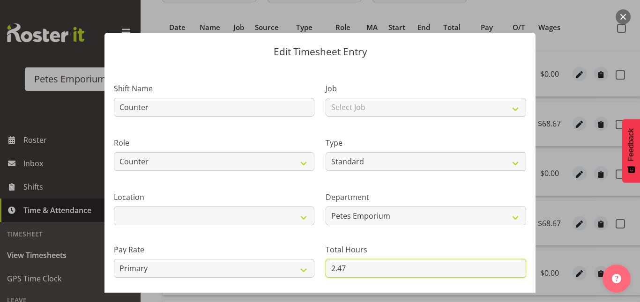
click at [346, 264] on input "2.47" at bounding box center [426, 268] width 200 height 19
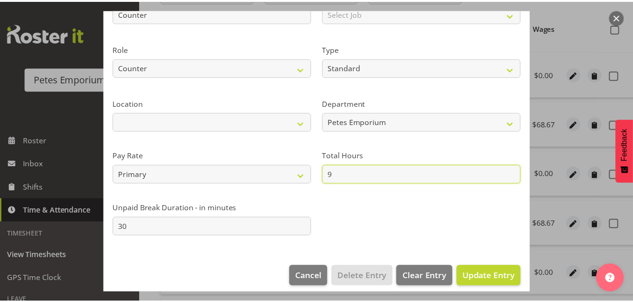
scroll to position [95, 0]
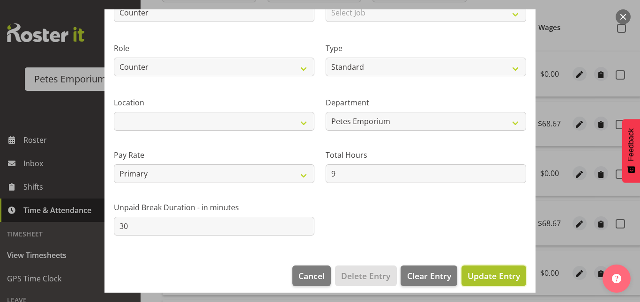
click at [477, 277] on span "Update Entry" at bounding box center [493, 275] width 52 height 11
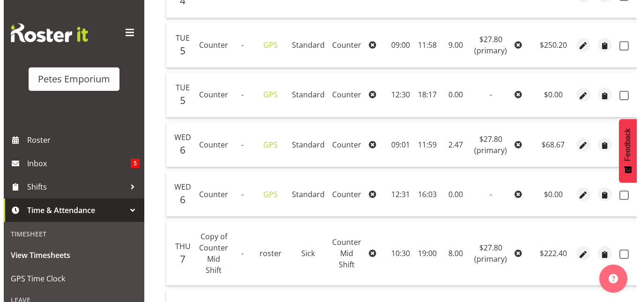
scroll to position [271, 0]
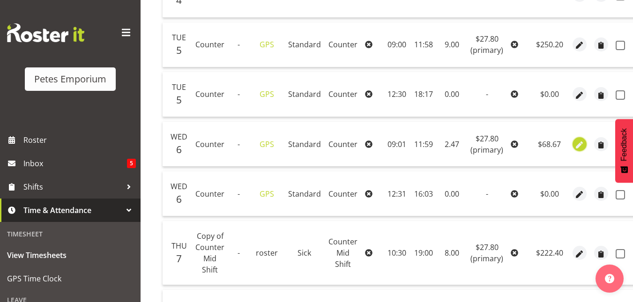
click at [572, 146] on button "button" at bounding box center [579, 144] width 14 height 14
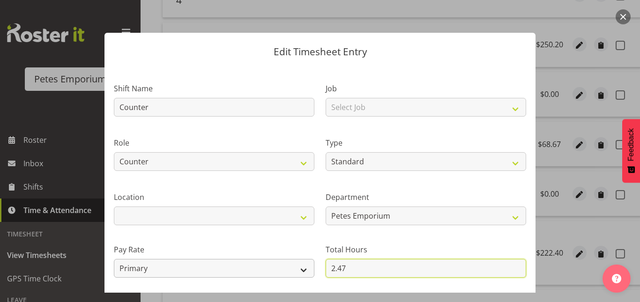
drag, startPoint x: 347, startPoint y: 267, endPoint x: 304, endPoint y: 269, distance: 42.2
click at [304, 269] on div "Shift Name Counter Job Select Job Role Counter Counter Evening Counter Mid Shif…" at bounding box center [319, 203] width 423 height 266
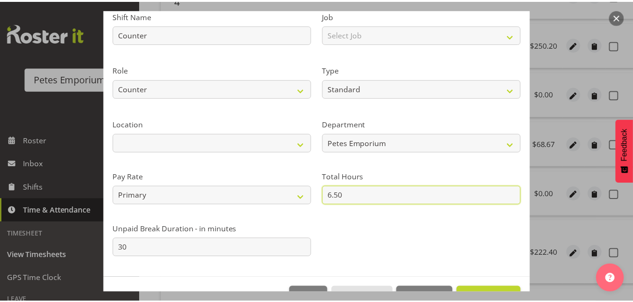
scroll to position [102, 0]
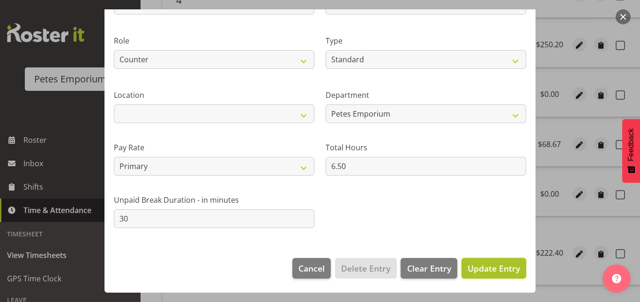
click at [483, 266] on span "Update Entry" at bounding box center [493, 268] width 52 height 11
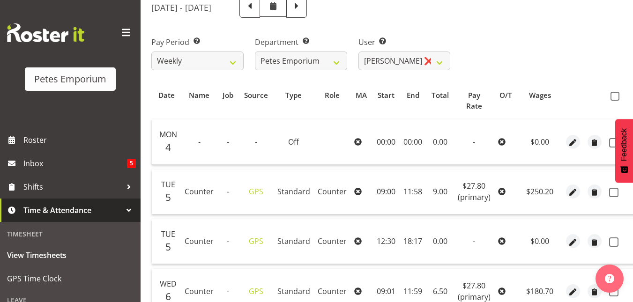
scroll to position [124, 0]
click at [614, 97] on span at bounding box center [614, 96] width 9 height 9
click at [614, 97] on input "checkbox" at bounding box center [613, 97] width 6 height 6
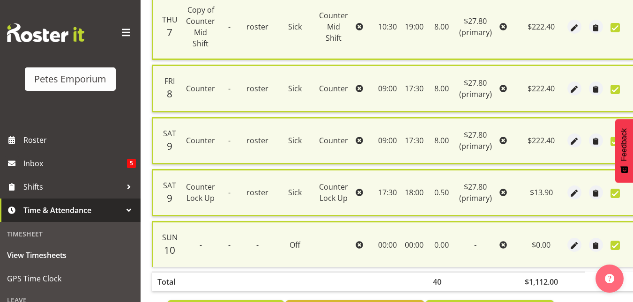
scroll to position [551, 0]
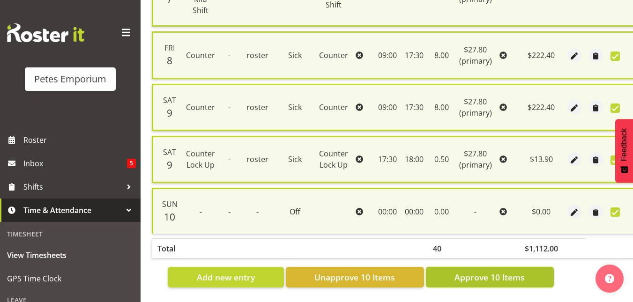
click at [492, 275] on span "Approve 10 Items" at bounding box center [489, 277] width 70 height 12
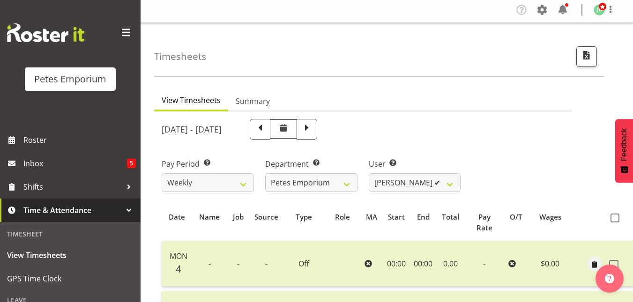
scroll to position [0, 0]
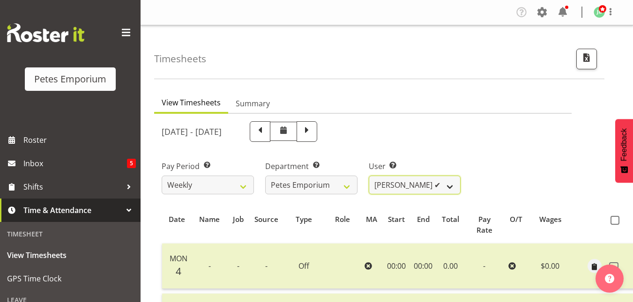
click at [454, 186] on select "Abigail Lane ✔ Alex-Micheal Taniwha ✔ Amelia Denz ✔ Beena Beena ❌ Christine Nev…" at bounding box center [415, 185] width 92 height 19
click at [369, 176] on select "Abigail Lane ✔ Alex-Micheal Taniwha ✔ Amelia Denz ✔ Beena Beena ❌ Christine Nev…" at bounding box center [415, 185] width 92 height 19
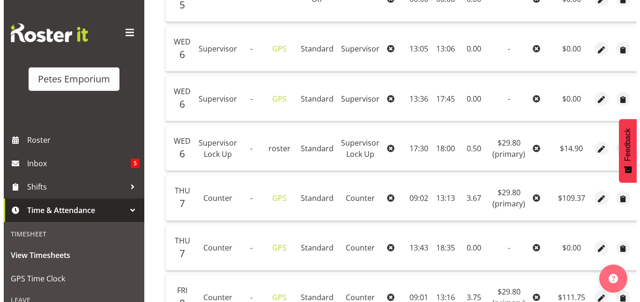
scroll to position [317, 0]
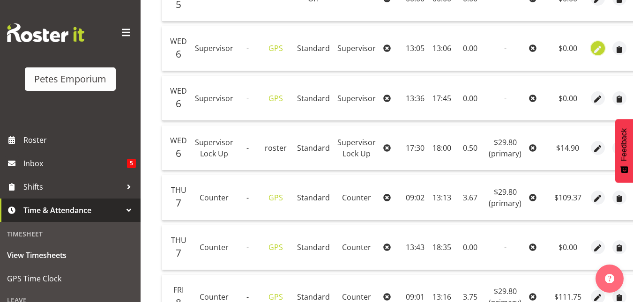
click at [593, 48] on span "button" at bounding box center [598, 49] width 11 height 11
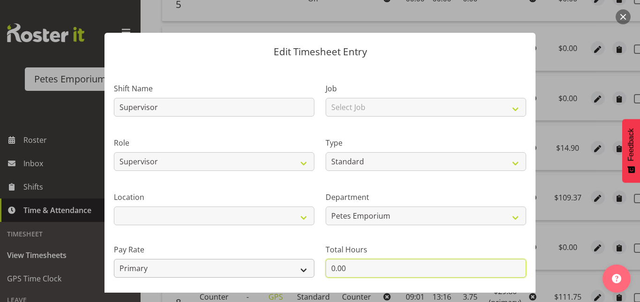
drag, startPoint x: 356, startPoint y: 260, endPoint x: 274, endPoint y: 268, distance: 82.8
drag, startPoint x: 274, startPoint y: 268, endPoint x: 431, endPoint y: 269, distance: 157.4
click at [431, 269] on input "0.00" at bounding box center [426, 268] width 200 height 19
drag, startPoint x: 346, startPoint y: 273, endPoint x: 310, endPoint y: 270, distance: 36.2
click at [310, 270] on div "Shift Name Supervisor Job Select Job Role Counter Counter Evening Counter Mid S…" at bounding box center [319, 203] width 423 height 266
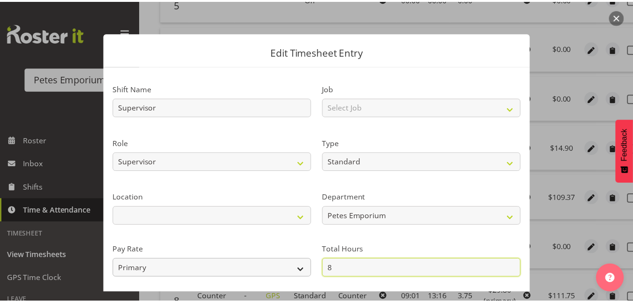
scroll to position [102, 0]
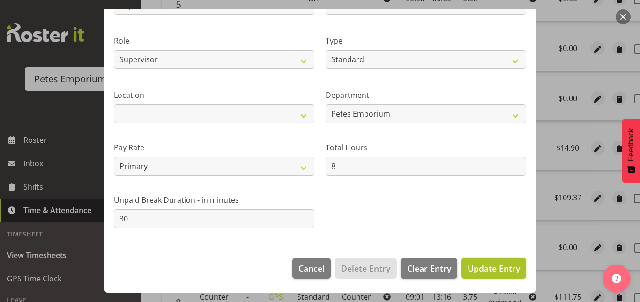
click at [504, 273] on span "Update Entry" at bounding box center [493, 268] width 52 height 11
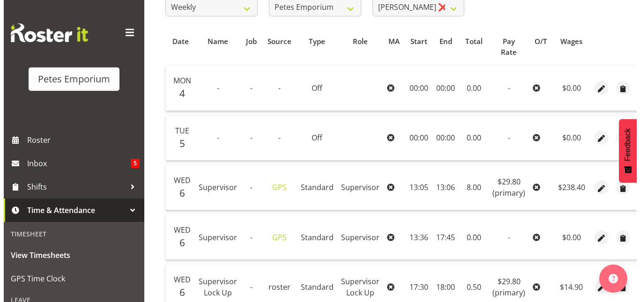
scroll to position [168, 0]
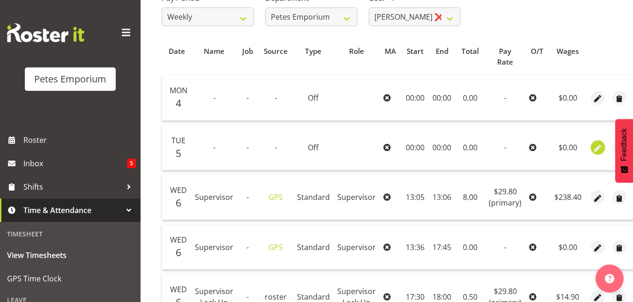
click at [598, 143] on span "button" at bounding box center [598, 148] width 11 height 11
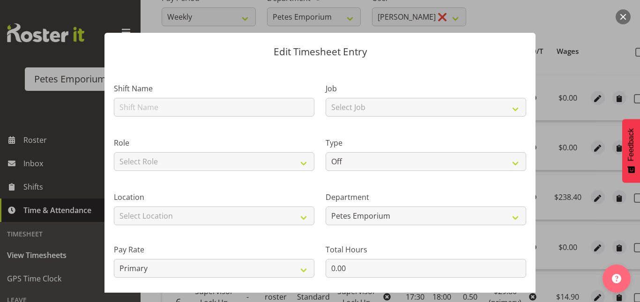
click at [259, 165] on section "Shift Name Job Select Job Role Select Role Counter Counter Evening Counter Mid …" at bounding box center [319, 208] width 431 height 285
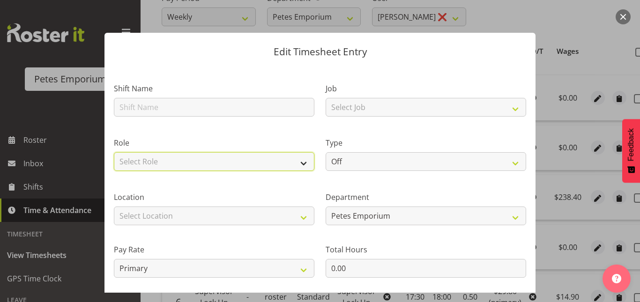
click at [259, 165] on select "Select Role Counter Counter Evening Counter Mid Shift Counter Lock Up Meeting C…" at bounding box center [214, 161] width 200 height 19
click at [114, 152] on select "Select Role Counter Counter Evening Counter Mid Shift Counter Lock Up Meeting C…" at bounding box center [214, 161] width 200 height 19
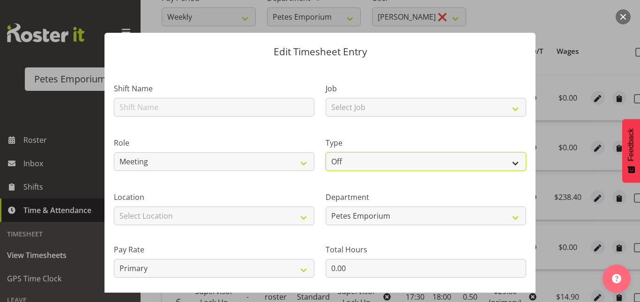
click at [456, 166] on select "Off Standard Public Holiday Public Holiday (Worked) Day In Lieu Annual Leave Si…" at bounding box center [426, 161] width 200 height 19
click at [326, 152] on select "Off Standard Public Holiday Public Holiday (Worked) Day In Lieu Annual Leave Si…" at bounding box center [426, 161] width 200 height 19
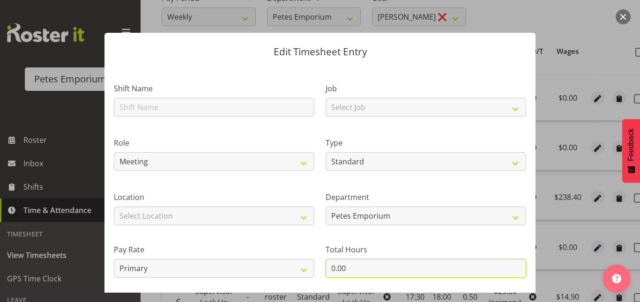
click at [330, 268] on input "0.00" at bounding box center [426, 268] width 200 height 19
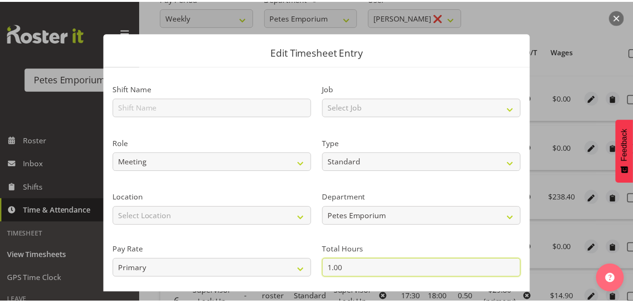
scroll to position [102, 0]
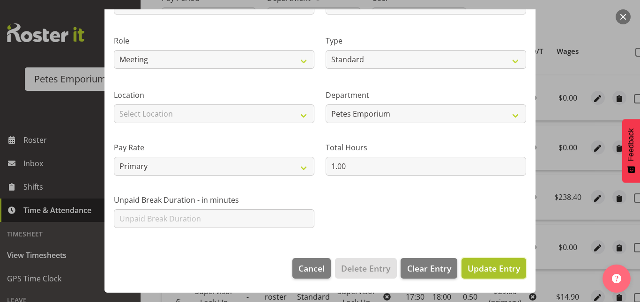
click at [491, 265] on span "Update Entry" at bounding box center [493, 268] width 52 height 11
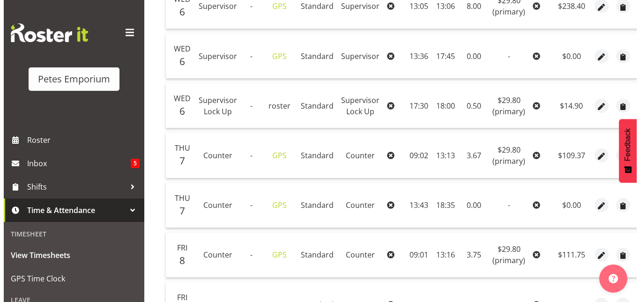
scroll to position [360, 0]
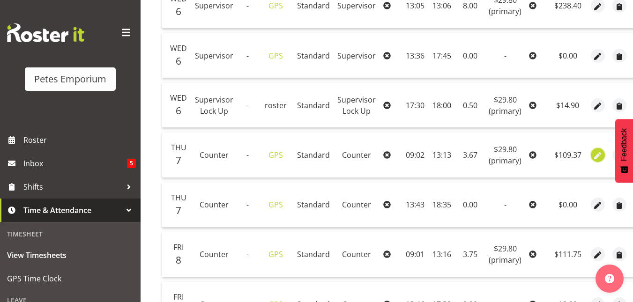
click at [598, 151] on span "button" at bounding box center [598, 155] width 11 height 11
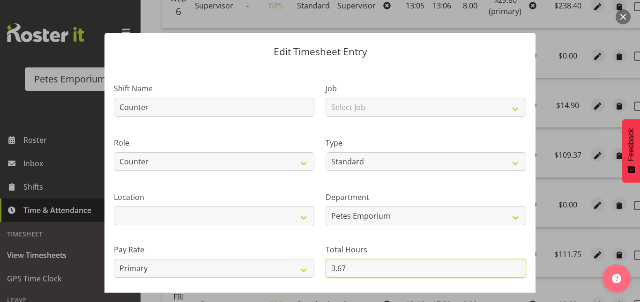
drag, startPoint x: 346, startPoint y: 263, endPoint x: 315, endPoint y: 260, distance: 31.6
click at [315, 260] on div "Shift Name Counter Job Select Job Role Counter Counter Evening Counter Mid Shif…" at bounding box center [319, 203] width 423 height 266
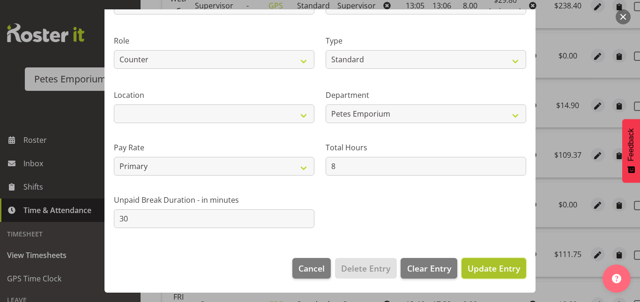
click at [481, 261] on button "Update Entry" at bounding box center [493, 268] width 65 height 21
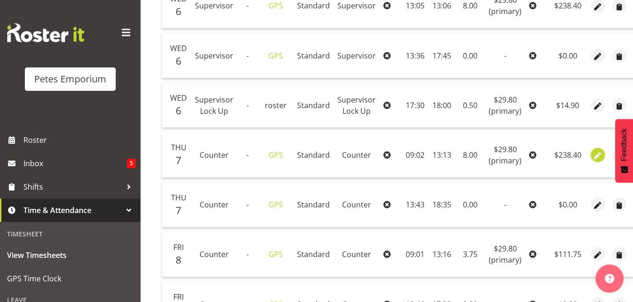
click at [594, 156] on span "button" at bounding box center [598, 155] width 11 height 11
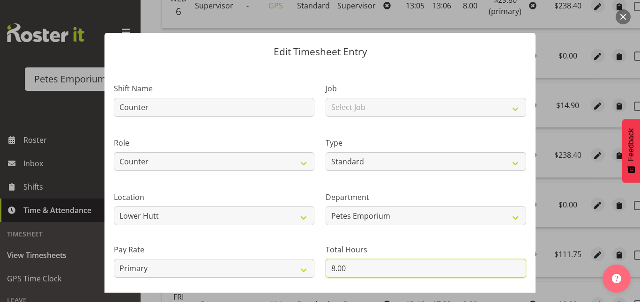
click at [334, 267] on input "8.00" at bounding box center [426, 268] width 200 height 19
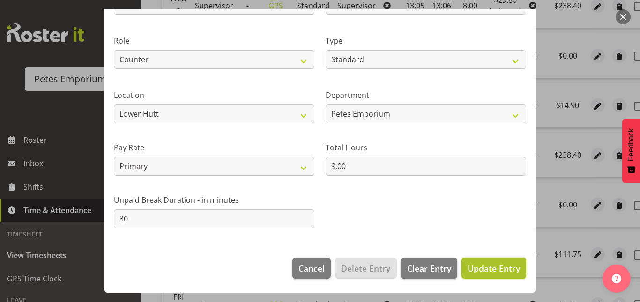
click at [488, 267] on span "Update Entry" at bounding box center [493, 268] width 52 height 11
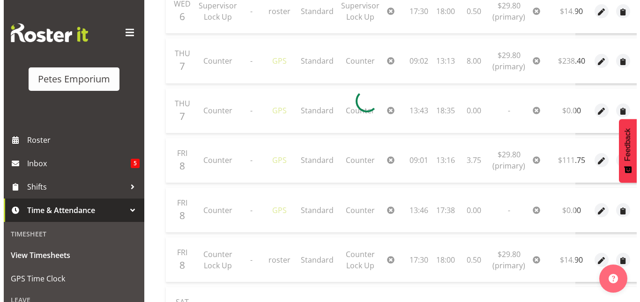
scroll to position [463, 0]
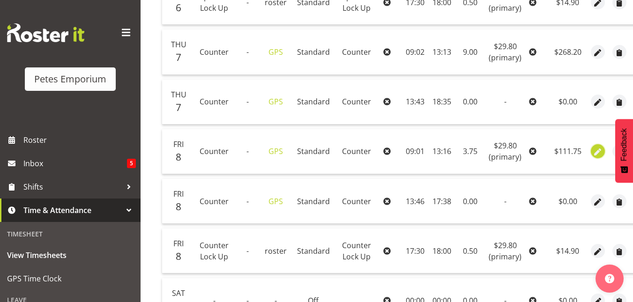
click at [595, 155] on span "button" at bounding box center [598, 152] width 11 height 11
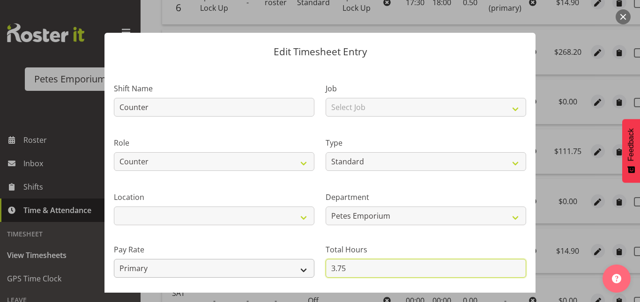
drag, startPoint x: 347, startPoint y: 269, endPoint x: 289, endPoint y: 270, distance: 57.6
click at [289, 270] on div "Shift Name Counter Job Select Job Role Counter Counter Evening Counter Mid Shif…" at bounding box center [319, 203] width 423 height 266
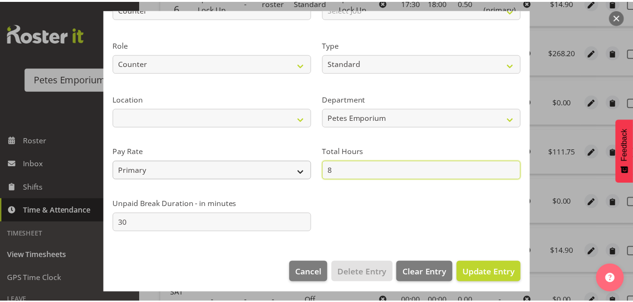
scroll to position [102, 0]
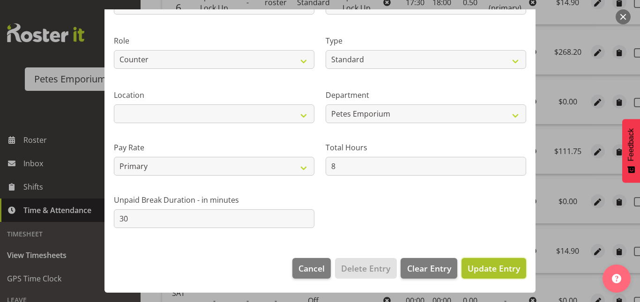
click at [476, 274] on button "Update Entry" at bounding box center [493, 268] width 65 height 21
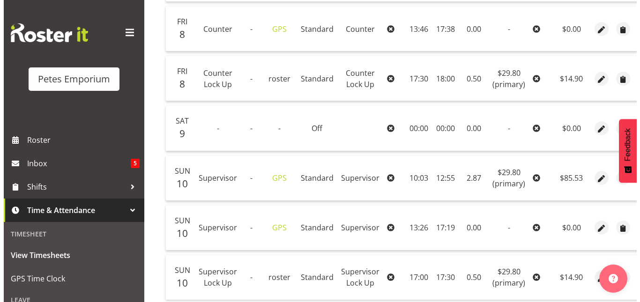
scroll to position [637, 0]
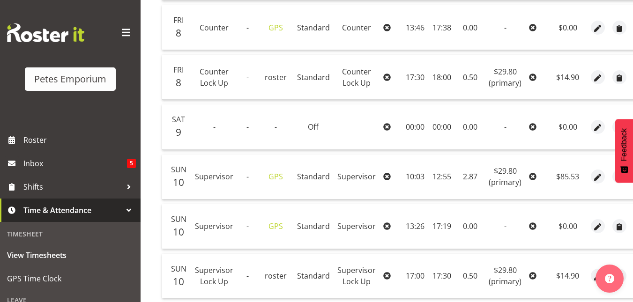
click at [599, 185] on td at bounding box center [598, 177] width 22 height 45
click at [596, 183] on span "button" at bounding box center [598, 177] width 11 height 14
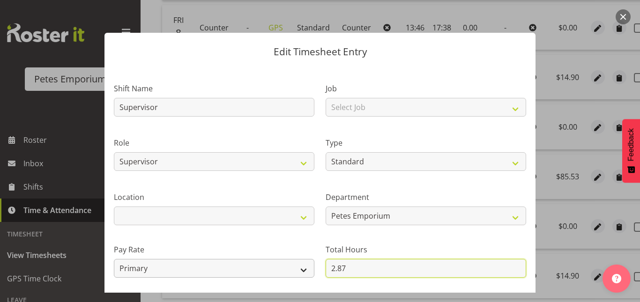
drag, startPoint x: 353, startPoint y: 263, endPoint x: 300, endPoint y: 267, distance: 53.5
click at [300, 267] on div "Shift Name Supervisor Job Select Job Role Counter Counter Evening Counter Mid S…" at bounding box center [319, 203] width 423 height 266
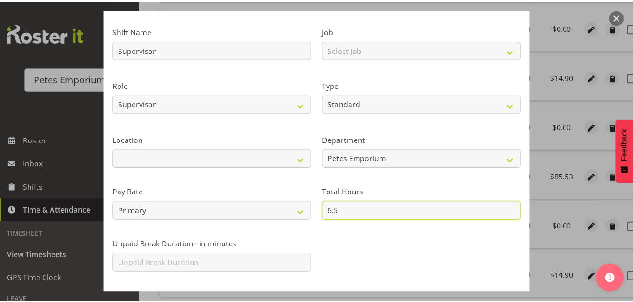
scroll to position [102, 0]
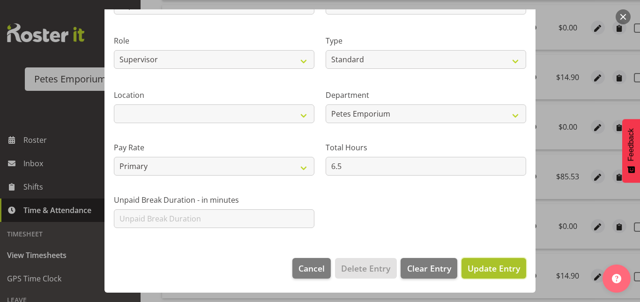
click at [496, 267] on span "Update Entry" at bounding box center [493, 268] width 52 height 11
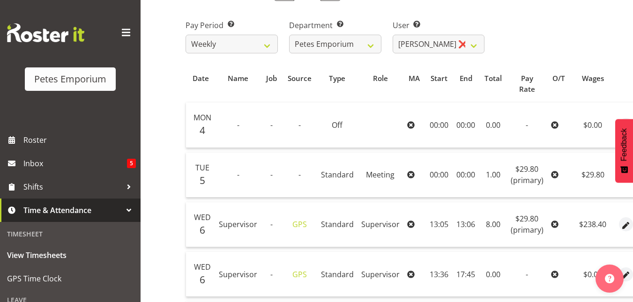
scroll to position [0, 52]
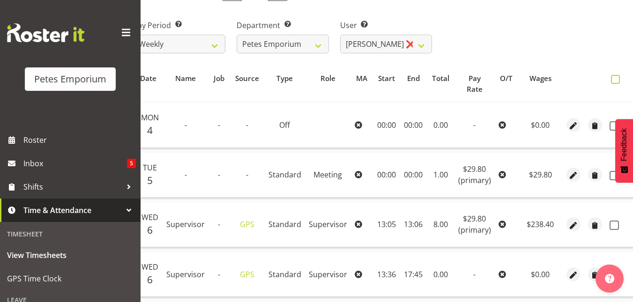
click at [615, 81] on span at bounding box center [615, 79] width 9 height 9
click at [615, 81] on input "checkbox" at bounding box center [614, 79] width 6 height 6
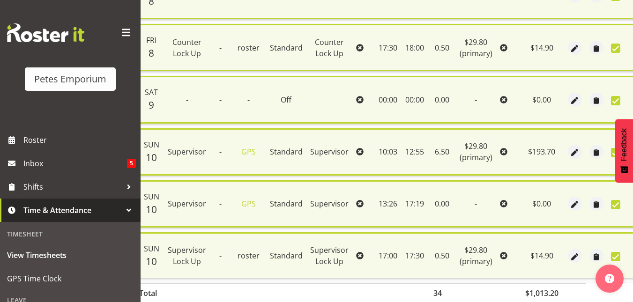
scroll to position [740, 0]
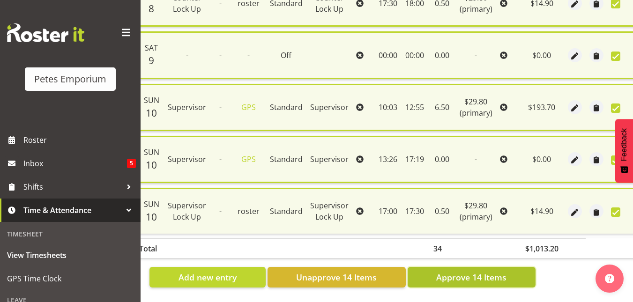
click at [489, 274] on span "Approve 14 Items" at bounding box center [471, 277] width 70 height 12
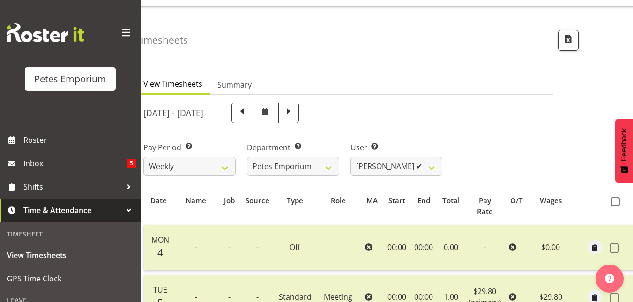
scroll to position [18, 0]
click at [431, 165] on select "Abigail Lane ✔ Alex-Micheal Taniwha ✔ Amelia Denz ✔ Beena Beena ❌ Christine Nev…" at bounding box center [396, 166] width 92 height 19
click at [350, 157] on select "Abigail Lane ✔ Alex-Micheal Taniwha ✔ Amelia Denz ✔ Beena Beena ❌ Christine Nev…" at bounding box center [396, 166] width 92 height 19
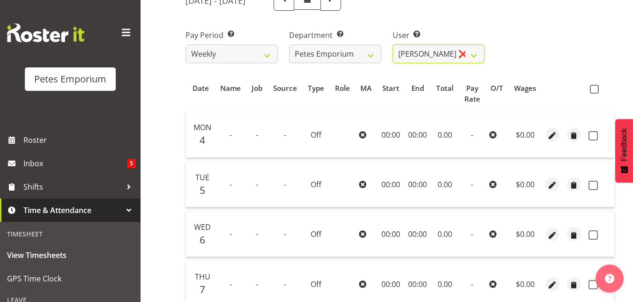
scroll to position [131, 0]
click at [601, 88] on label at bounding box center [597, 89] width 14 height 9
click at [596, 88] on input "checkbox" at bounding box center [593, 90] width 6 height 6
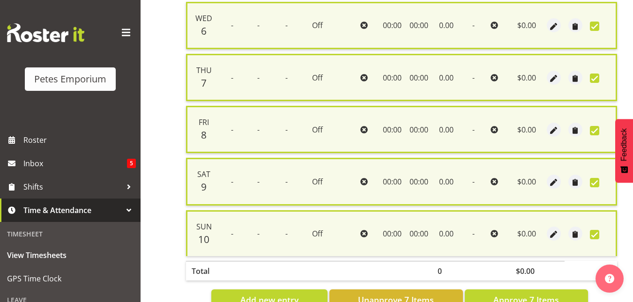
scroll to position [376, 0]
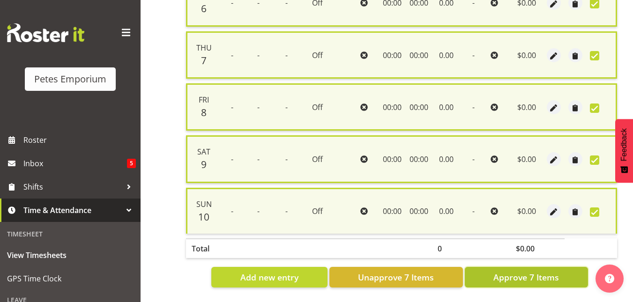
click at [489, 267] on button "Approve 7 Items" at bounding box center [526, 277] width 123 height 21
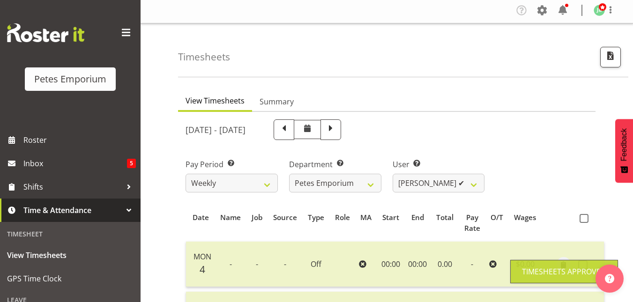
scroll to position [0, 0]
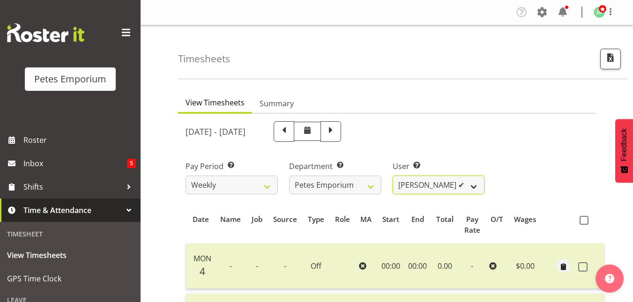
click at [472, 189] on select "Abigail Lane ✔ Alex-Micheal Taniwha ✔ Amelia Denz ✔ Beena Beena ❌ Christine Nev…" at bounding box center [439, 185] width 92 height 19
click at [393, 176] on select "Abigail Lane ✔ Alex-Micheal Taniwha ✔ Amelia Denz ✔ Beena Beena ❌ Christine Nev…" at bounding box center [439, 185] width 92 height 19
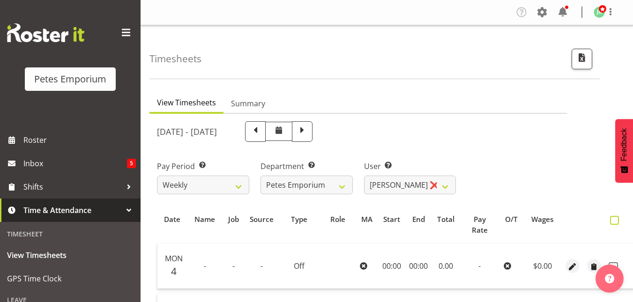
click at [613, 220] on span at bounding box center [614, 220] width 9 height 9
click at [613, 220] on input "checkbox" at bounding box center [613, 220] width 6 height 6
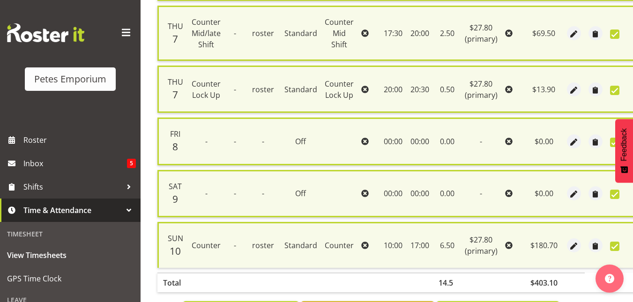
scroll to position [488, 0]
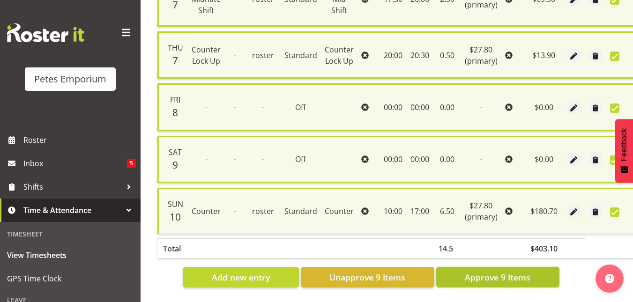
click at [493, 279] on button "Approve 9 Items" at bounding box center [497, 277] width 123 height 21
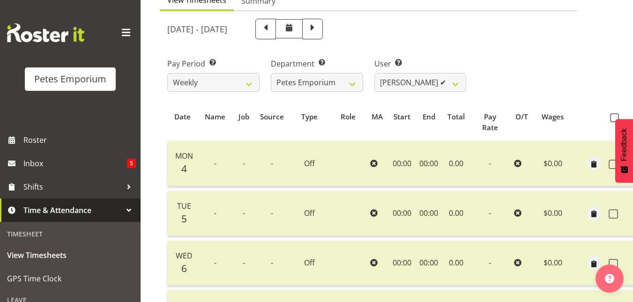
scroll to position [0, 0]
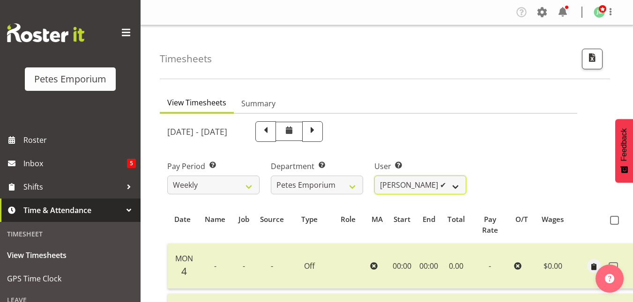
click at [460, 181] on select "Abigail Lane ✔ Alex-Micheal Taniwha ✔ Amelia Denz ✔ Beena Beena ❌ Christine Nev…" at bounding box center [420, 185] width 92 height 19
click at [374, 176] on select "Abigail Lane ✔ Alex-Micheal Taniwha ✔ Amelia Denz ✔ Beena Beena ❌ Christine Nev…" at bounding box center [420, 185] width 92 height 19
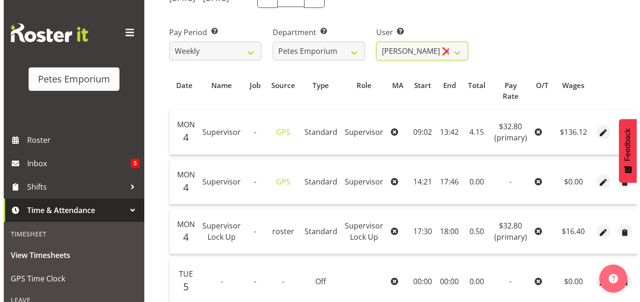
scroll to position [134, 0]
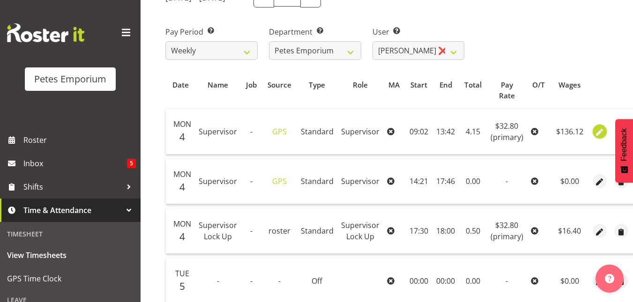
click at [594, 133] on span "button" at bounding box center [599, 132] width 11 height 11
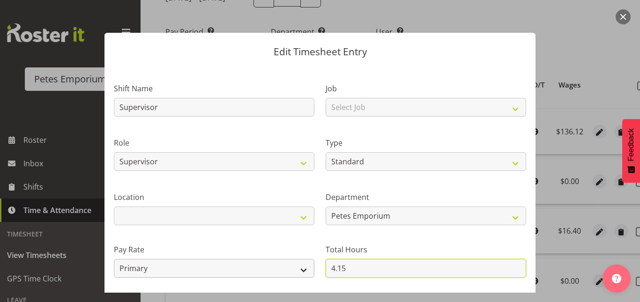
drag, startPoint x: 346, startPoint y: 268, endPoint x: 307, endPoint y: 269, distance: 38.9
drag, startPoint x: 307, startPoint y: 269, endPoint x: 346, endPoint y: 270, distance: 38.4
click at [346, 270] on input "4.15" at bounding box center [426, 268] width 200 height 19
drag, startPoint x: 346, startPoint y: 270, endPoint x: 319, endPoint y: 270, distance: 26.7
click at [320, 270] on div "Total Hours 4.15" at bounding box center [426, 257] width 212 height 52
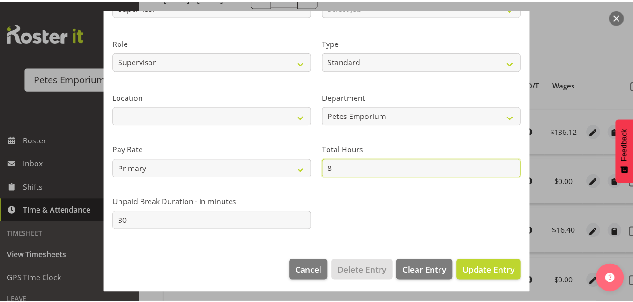
scroll to position [102, 0]
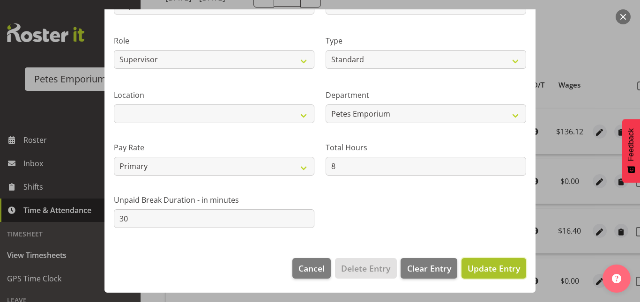
click at [492, 271] on span "Update Entry" at bounding box center [493, 268] width 52 height 11
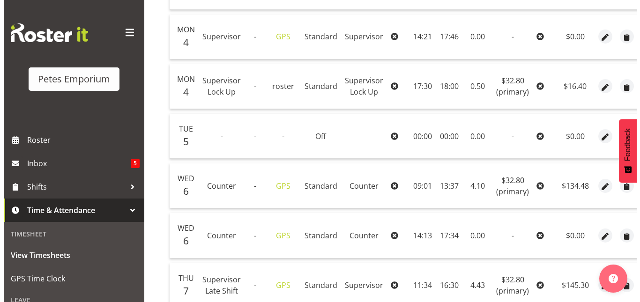
scroll to position [316, 0]
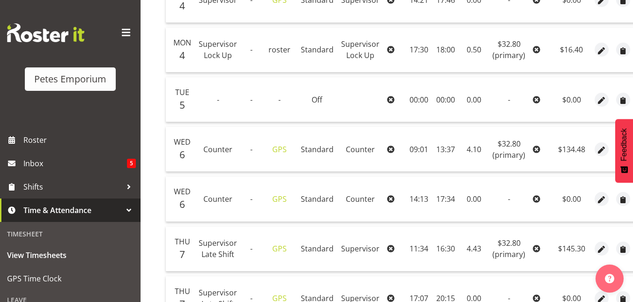
click at [591, 151] on td at bounding box center [602, 149] width 22 height 45
click at [594, 152] on button "button" at bounding box center [601, 149] width 14 height 14
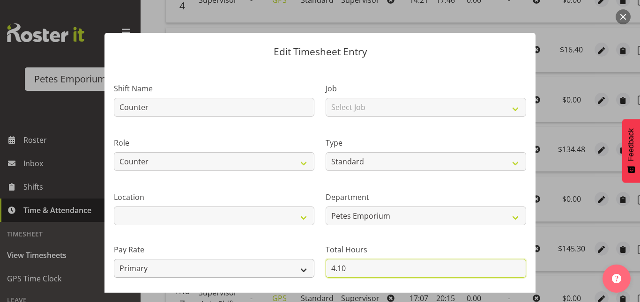
drag, startPoint x: 340, startPoint y: 268, endPoint x: 306, endPoint y: 266, distance: 34.3
click at [306, 266] on div "Shift Name Counter Job Select Job Role Supervisor Supervisor Lock Up Counter Co…" at bounding box center [319, 203] width 423 height 266
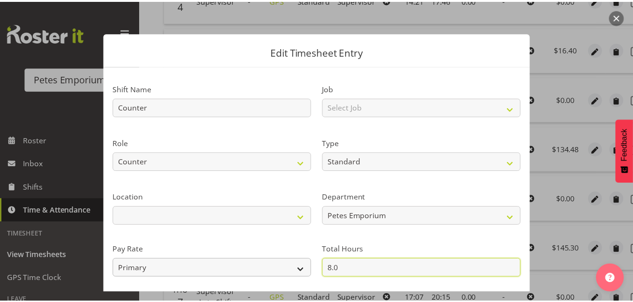
scroll to position [102, 0]
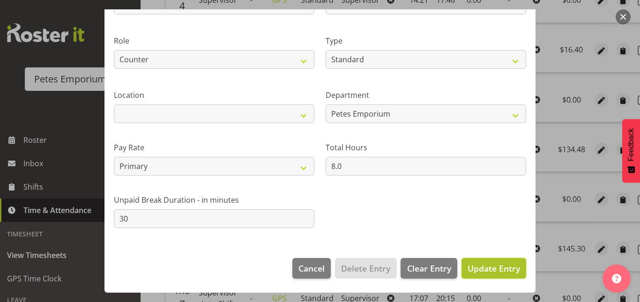
click at [491, 267] on span "Update Entry" at bounding box center [493, 268] width 52 height 11
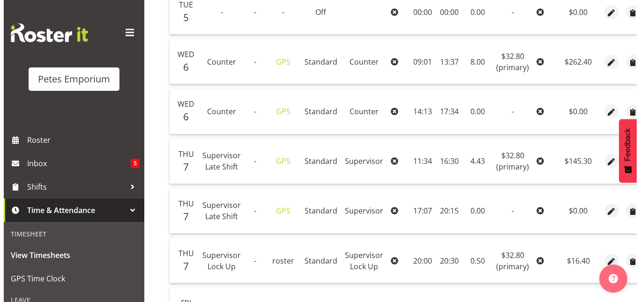
scroll to position [405, 0]
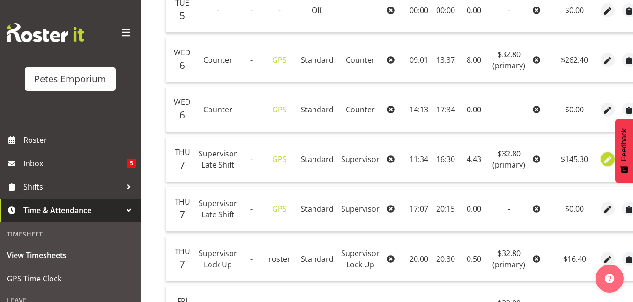
click at [602, 162] on span "button" at bounding box center [607, 160] width 11 height 11
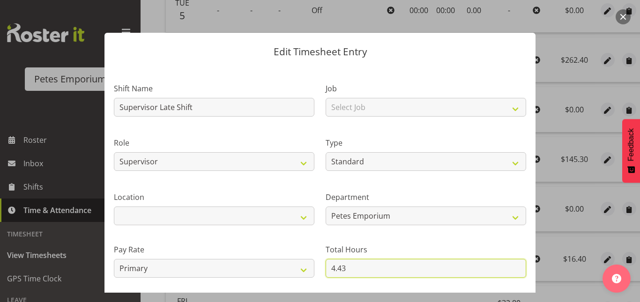
drag, startPoint x: 362, startPoint y: 263, endPoint x: 323, endPoint y: 266, distance: 39.0
click at [326, 266] on input "4.43" at bounding box center [426, 268] width 200 height 19
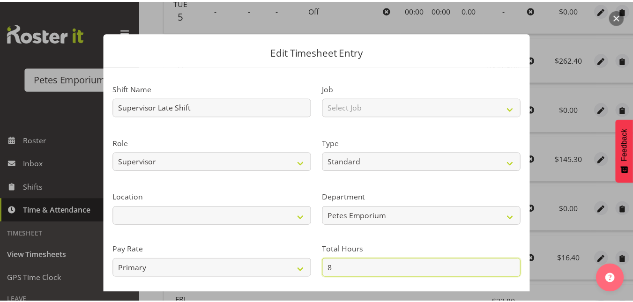
scroll to position [102, 0]
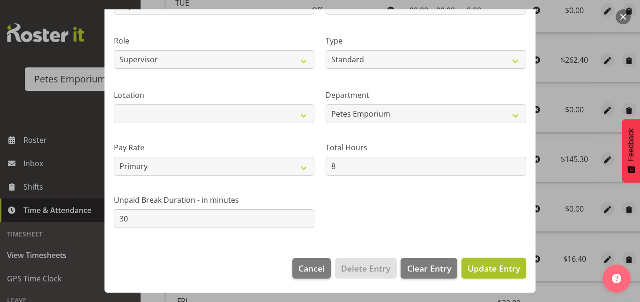
click at [480, 268] on span "Update Entry" at bounding box center [493, 268] width 52 height 11
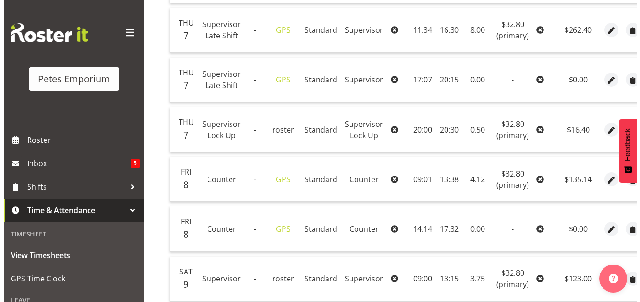
scroll to position [535, 0]
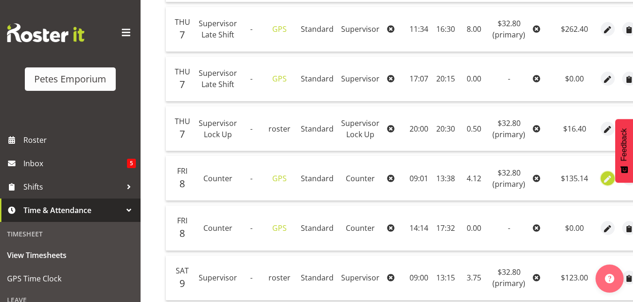
click at [607, 181] on span "button" at bounding box center [607, 179] width 11 height 11
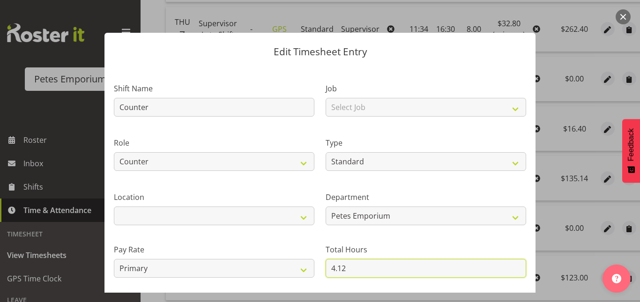
drag, startPoint x: 353, startPoint y: 269, endPoint x: 300, endPoint y: 278, distance: 53.7
click at [300, 278] on div "Shift Name Counter Job Select Job Role Supervisor Supervisor Lock Up Counter Co…" at bounding box center [319, 203] width 423 height 266
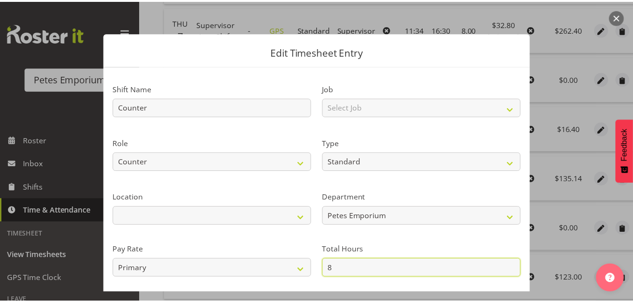
scroll to position [102, 0]
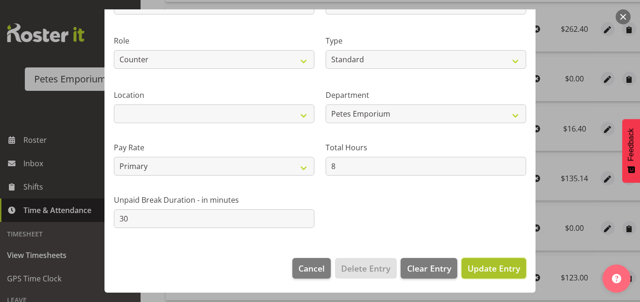
click at [492, 265] on span "Update Entry" at bounding box center [493, 268] width 52 height 11
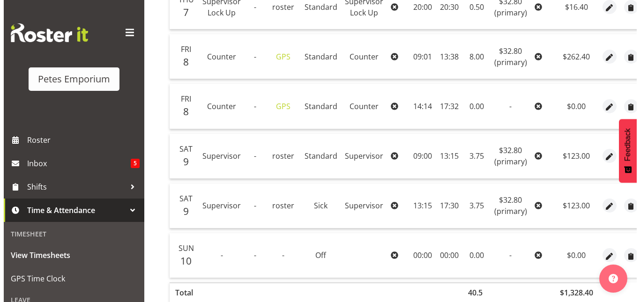
scroll to position [658, 0]
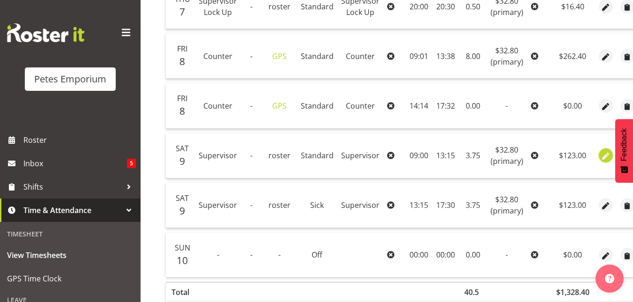
click at [603, 154] on span "button" at bounding box center [605, 156] width 11 height 11
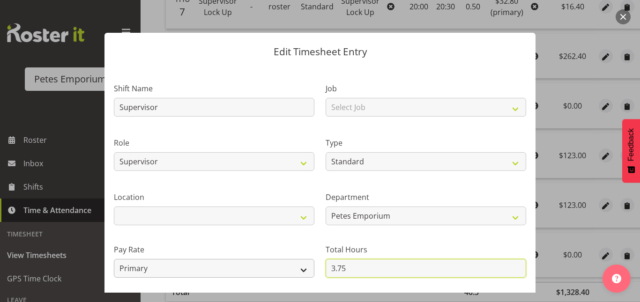
drag, startPoint x: 344, startPoint y: 268, endPoint x: 295, endPoint y: 271, distance: 48.8
click at [295, 271] on div "Shift Name Supervisor Job Select Job Role Supervisor Supervisor Lock Up Counter…" at bounding box center [319, 203] width 423 height 266
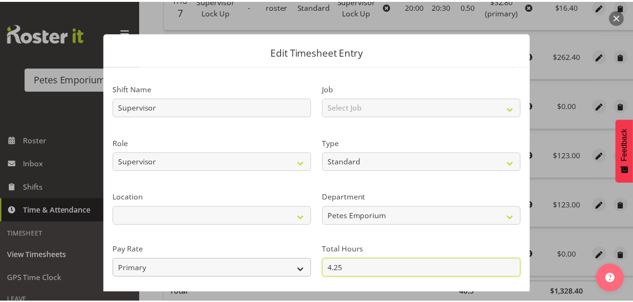
scroll to position [102, 0]
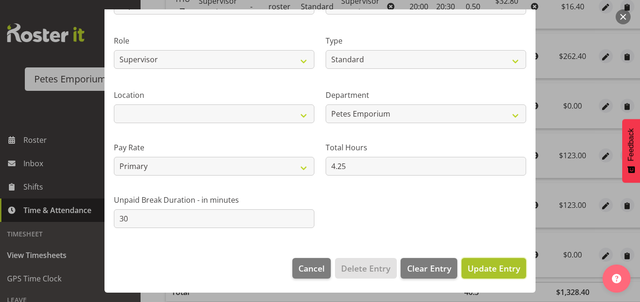
click at [480, 269] on span "Update Entry" at bounding box center [493, 268] width 52 height 11
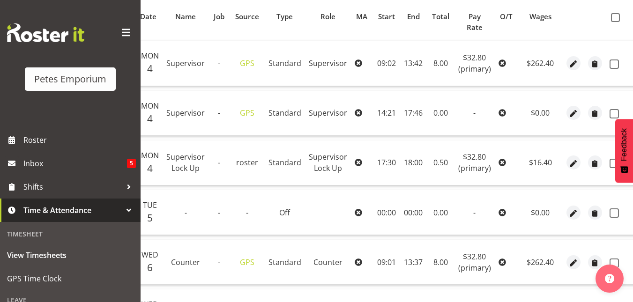
scroll to position [0, 0]
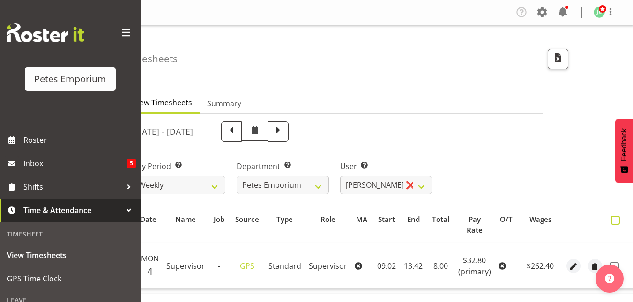
click at [611, 222] on span at bounding box center [615, 220] width 9 height 9
click at [611, 222] on input "checkbox" at bounding box center [614, 220] width 6 height 6
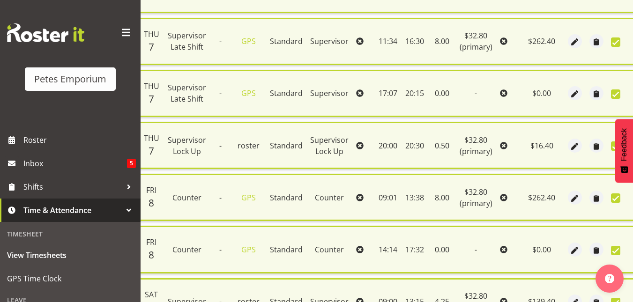
scroll to position [740, 0]
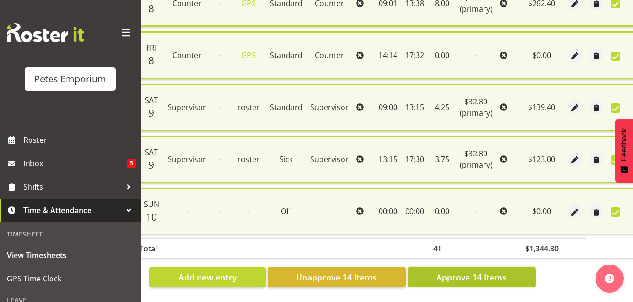
click at [474, 275] on span "Approve 14 Items" at bounding box center [471, 277] width 70 height 12
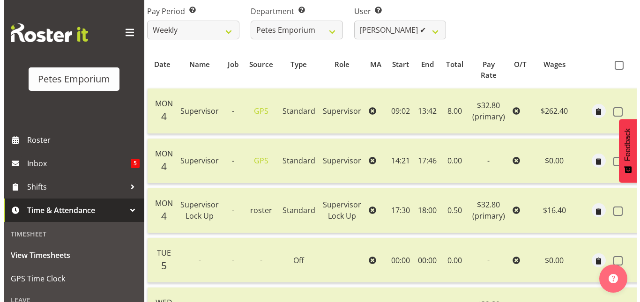
scroll to position [154, 0]
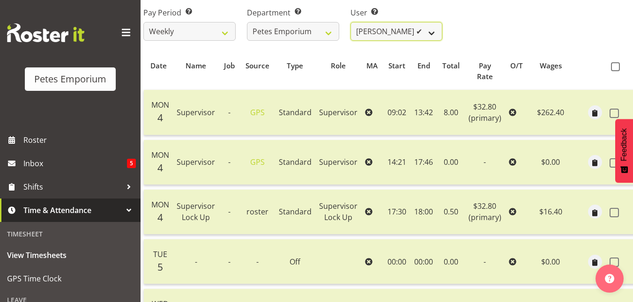
click at [433, 33] on select "Abigail Lane ✔ Alex-Micheal Taniwha ✔ Amelia Denz ✔ Beena Beena ❌ Christine Nev…" at bounding box center [396, 31] width 92 height 19
click at [350, 22] on select "Abigail Lane ✔ Alex-Micheal Taniwha ✔ Amelia Denz ✔ Beena Beena ❌ Christine Nev…" at bounding box center [396, 31] width 92 height 19
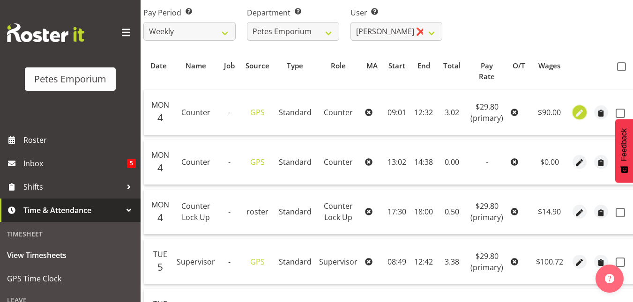
click at [575, 115] on span "button" at bounding box center [579, 113] width 11 height 11
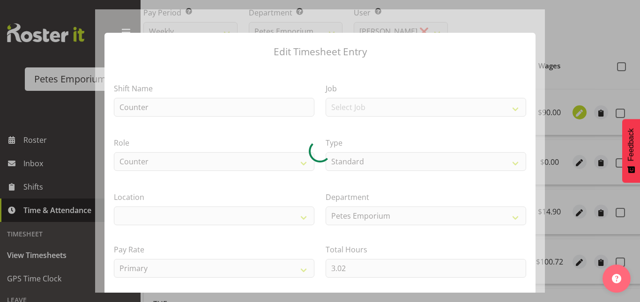
scroll to position [0, 41]
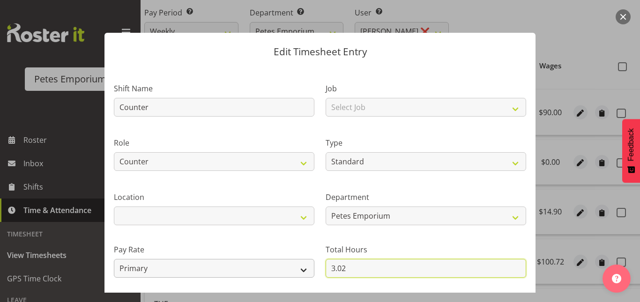
drag, startPoint x: 347, startPoint y: 270, endPoint x: 301, endPoint y: 269, distance: 45.9
click at [301, 269] on div "Shift Name Counter Job Select Job Role Counter Counter Evening Counter Mid Shif…" at bounding box center [319, 203] width 423 height 266
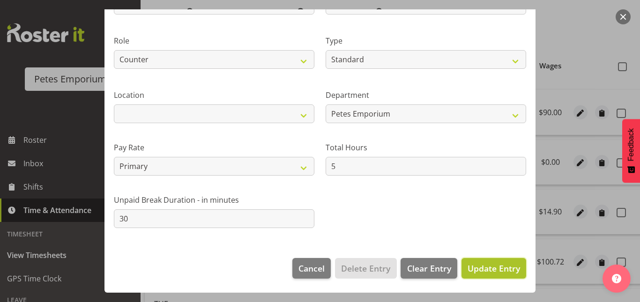
click at [472, 271] on span "Update Entry" at bounding box center [493, 268] width 52 height 11
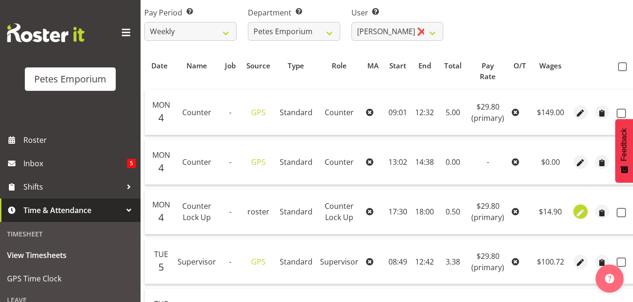
click at [580, 213] on span "button" at bounding box center [580, 213] width 11 height 11
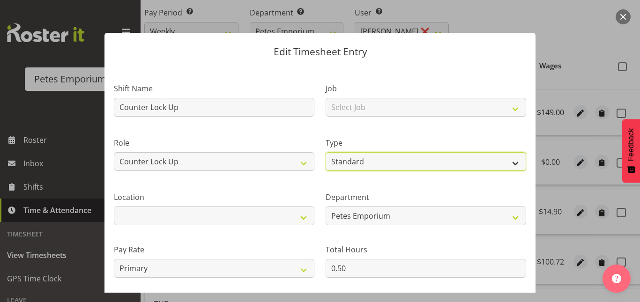
click at [403, 158] on select "Off Standard Public Holiday Public Holiday (Worked) Day In Lieu Annual Leave Si…" at bounding box center [426, 161] width 200 height 19
click at [326, 152] on select "Off Standard Public Holiday Public Holiday (Worked) Day In Lieu Annual Leave Si…" at bounding box center [426, 161] width 200 height 19
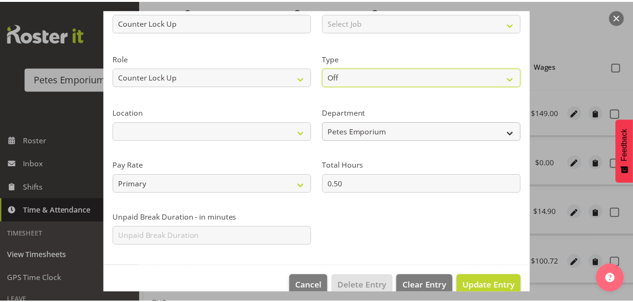
scroll to position [85, 0]
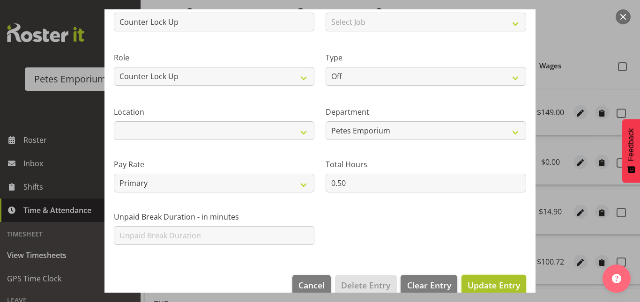
click at [482, 278] on button "Update Entry" at bounding box center [493, 285] width 65 height 21
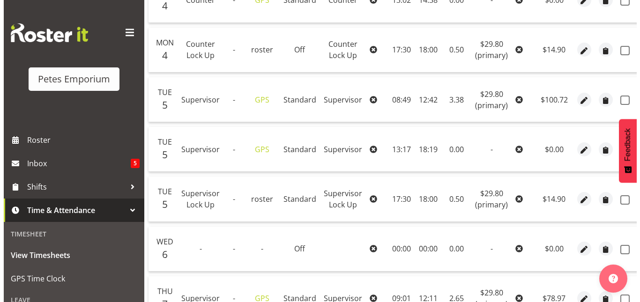
scroll to position [316, 0]
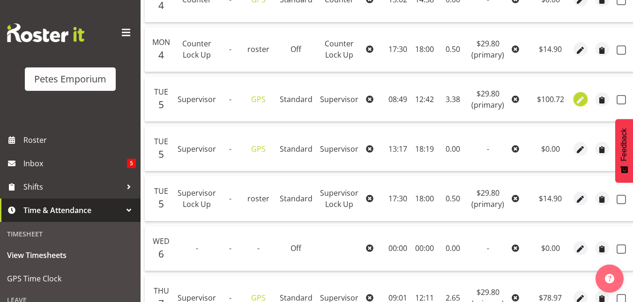
click at [575, 99] on span "button" at bounding box center [580, 100] width 11 height 11
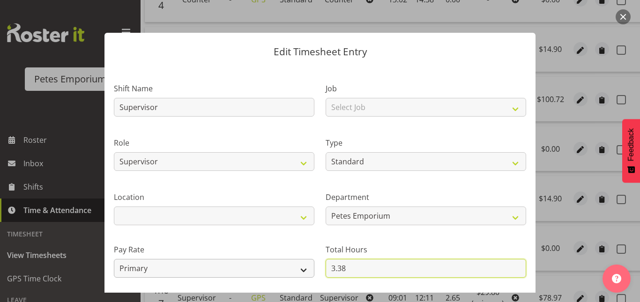
drag, startPoint x: 351, startPoint y: 269, endPoint x: 306, endPoint y: 270, distance: 45.0
click at [306, 270] on div "Shift Name Supervisor Job Select Job Role Counter Counter Evening Counter Mid S…" at bounding box center [319, 203] width 423 height 266
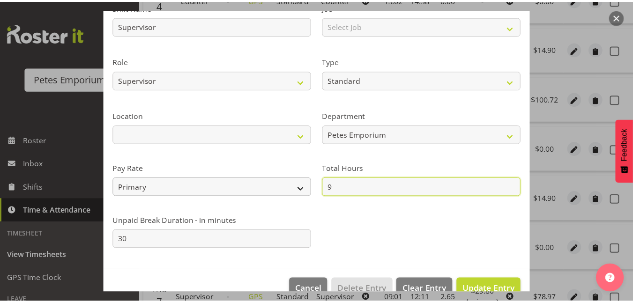
scroll to position [82, 0]
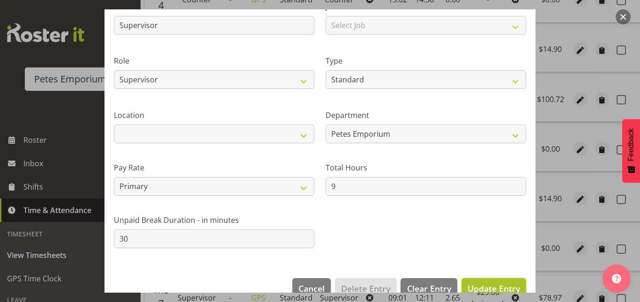
click at [470, 281] on button "Update Entry" at bounding box center [493, 288] width 65 height 21
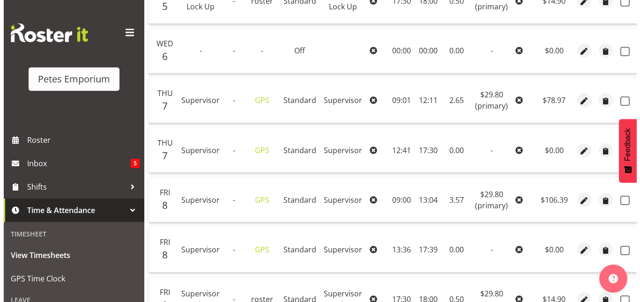
scroll to position [515, 0]
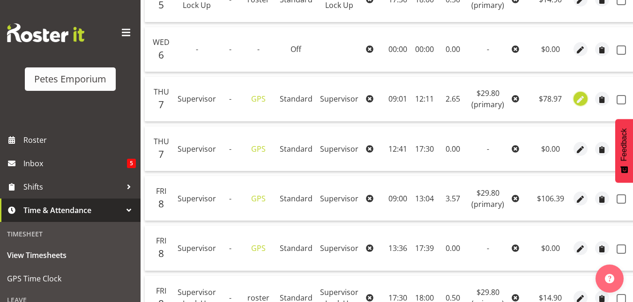
click at [580, 96] on span "button" at bounding box center [580, 100] width 11 height 11
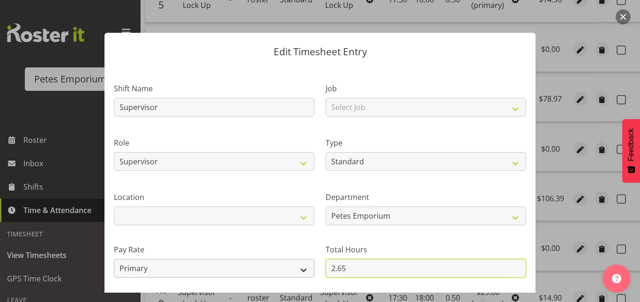
drag, startPoint x: 352, startPoint y: 267, endPoint x: 308, endPoint y: 267, distance: 44.0
click at [308, 267] on div "Shift Name Supervisor Job Select Job Role Counter Counter Evening Counter Mid S…" at bounding box center [319, 203] width 423 height 266
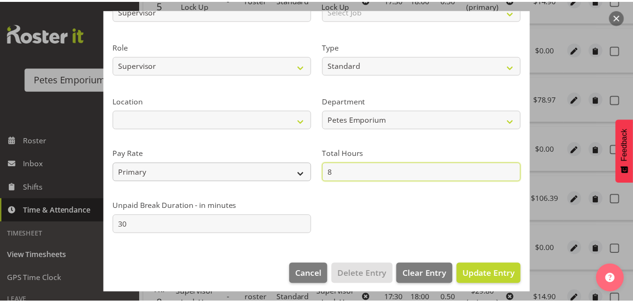
scroll to position [102, 0]
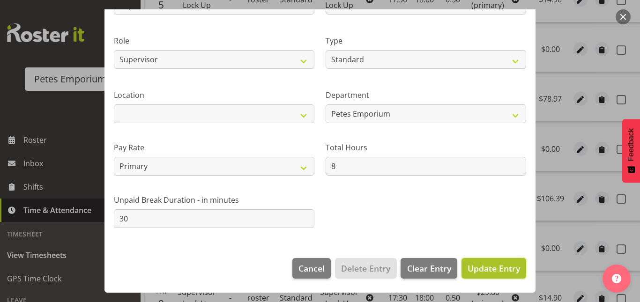
click at [488, 268] on span "Update Entry" at bounding box center [493, 268] width 52 height 11
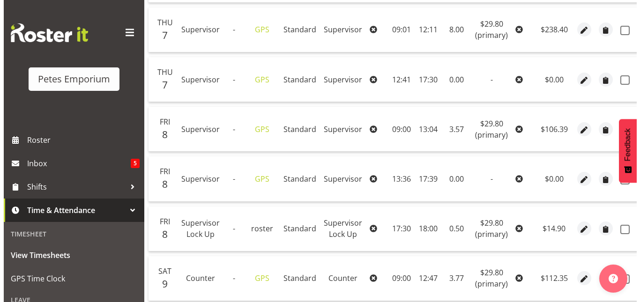
scroll to position [585, 0]
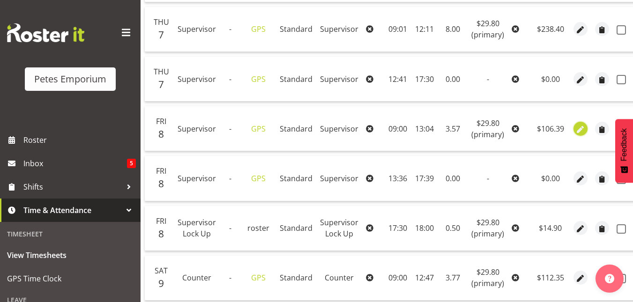
click at [577, 126] on span "button" at bounding box center [580, 129] width 11 height 11
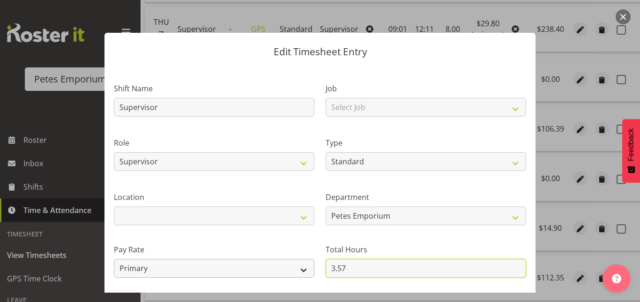
drag, startPoint x: 348, startPoint y: 263, endPoint x: 305, endPoint y: 265, distance: 42.2
click at [305, 265] on div "Shift Name Supervisor Job Select Job Role Counter Counter Evening Counter Mid S…" at bounding box center [319, 203] width 423 height 266
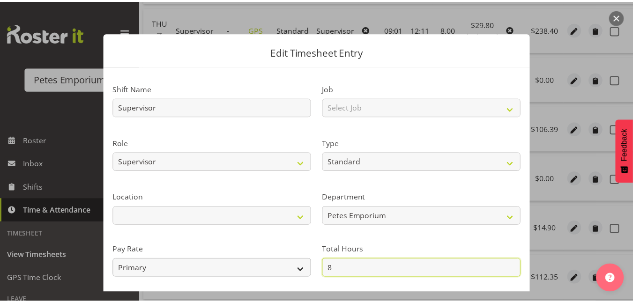
scroll to position [102, 0]
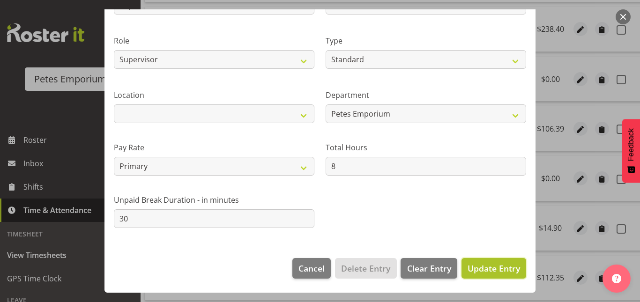
click at [487, 266] on span "Update Entry" at bounding box center [493, 268] width 52 height 11
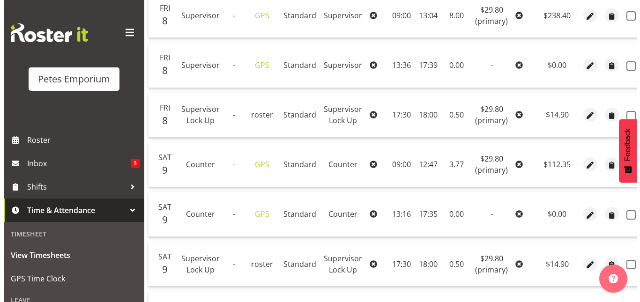
scroll to position [699, 0]
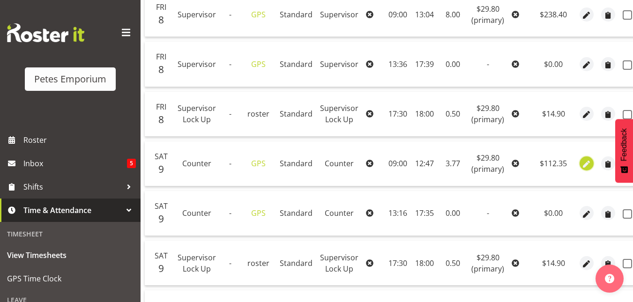
click at [583, 163] on span "button" at bounding box center [586, 164] width 11 height 11
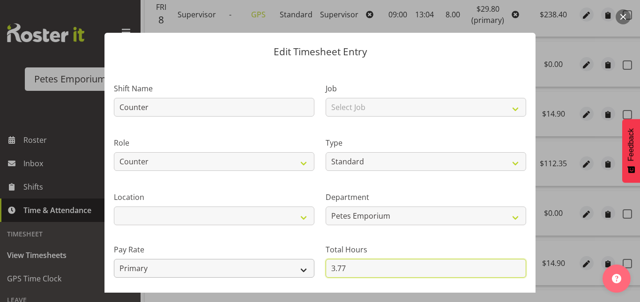
drag, startPoint x: 356, startPoint y: 266, endPoint x: 274, endPoint y: 274, distance: 83.3
click at [274, 274] on div "Shift Name Counter Job Select Job Role Counter Counter Evening Counter Mid Shif…" at bounding box center [319, 203] width 423 height 266
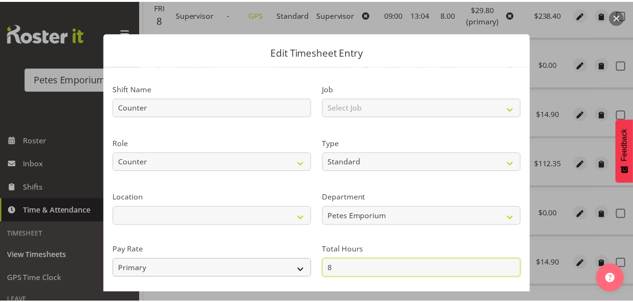
scroll to position [102, 0]
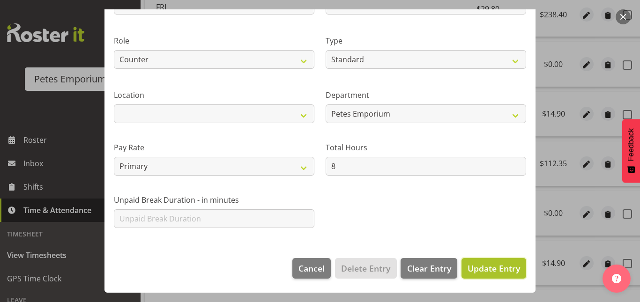
click at [478, 264] on span "Update Entry" at bounding box center [493, 268] width 52 height 11
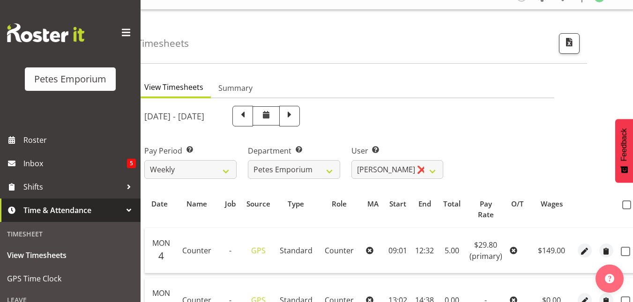
scroll to position [0, 0]
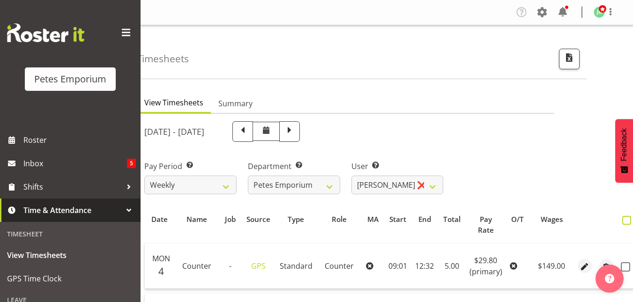
click at [624, 217] on span at bounding box center [626, 220] width 9 height 9
click at [624, 217] on input "checkbox" at bounding box center [625, 220] width 6 height 6
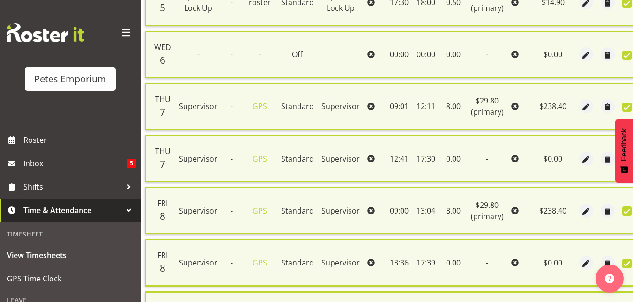
scroll to position [844, 0]
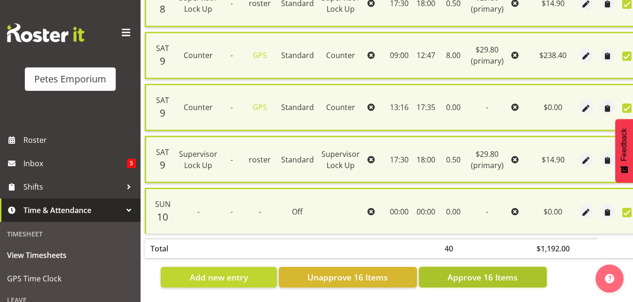
click at [472, 273] on span "Approve 16 Items" at bounding box center [482, 277] width 70 height 12
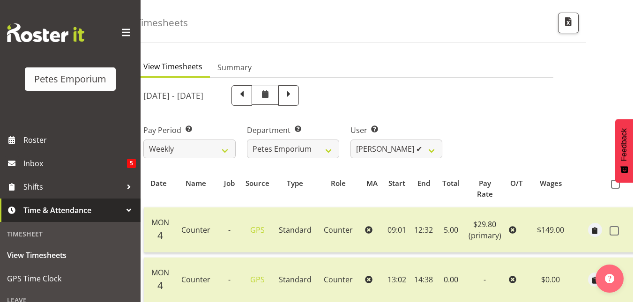
scroll to position [34, 0]
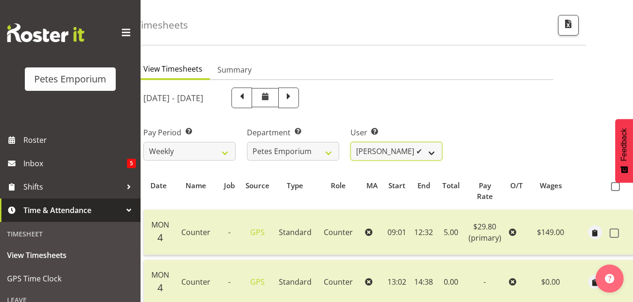
click at [433, 148] on select "Abigail Lane ✔ Alex-Micheal Taniwha ✔ Amelia Denz ✔ Beena Beena ❌ Christine Nev…" at bounding box center [396, 151] width 92 height 19
click at [350, 142] on select "Abigail Lane ✔ Alex-Micheal Taniwha ✔ Amelia Denz ✔ Beena Beena ❌ Christine Nev…" at bounding box center [396, 151] width 92 height 19
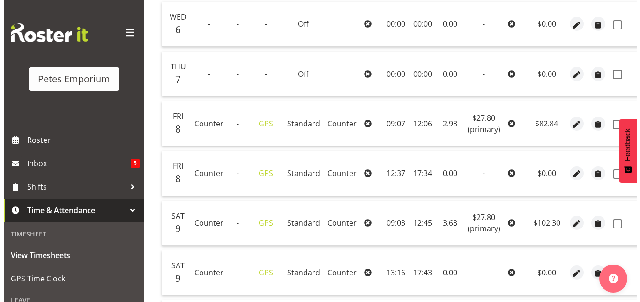
scroll to position [342, 0]
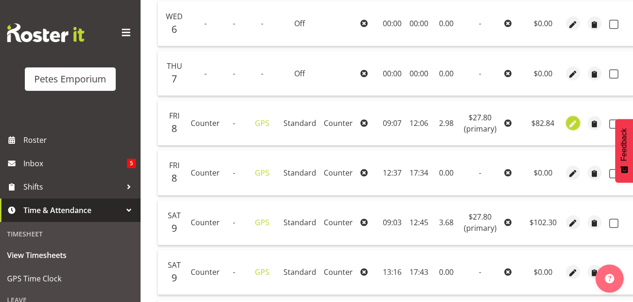
click at [567, 126] on span "button" at bounding box center [572, 124] width 11 height 11
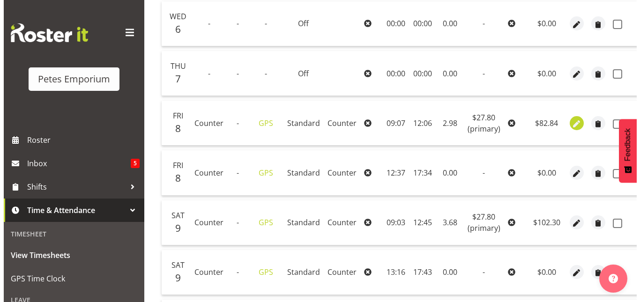
scroll to position [0, 21]
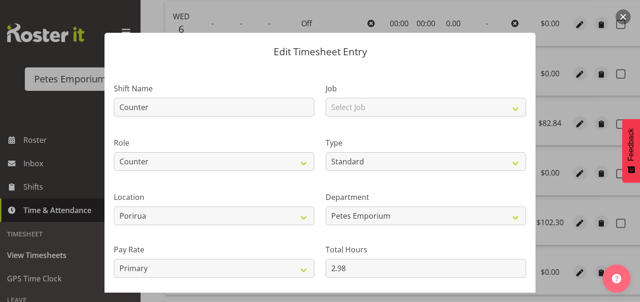
click at [624, 17] on button "button" at bounding box center [622, 16] width 15 height 15
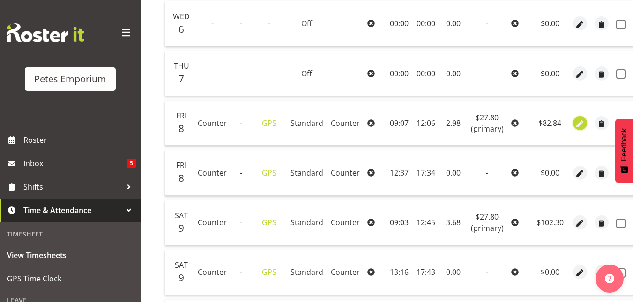
click at [574, 123] on span "button" at bounding box center [579, 124] width 11 height 11
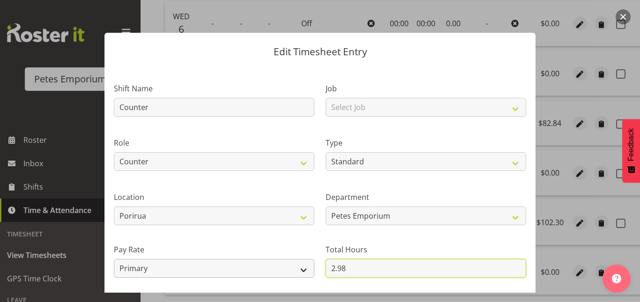
drag, startPoint x: 358, startPoint y: 265, endPoint x: 296, endPoint y: 266, distance: 62.3
click at [296, 266] on div "Shift Name Counter Job Select Job Role Counter Counter Evening Counter Mid Shif…" at bounding box center [319, 203] width 423 height 266
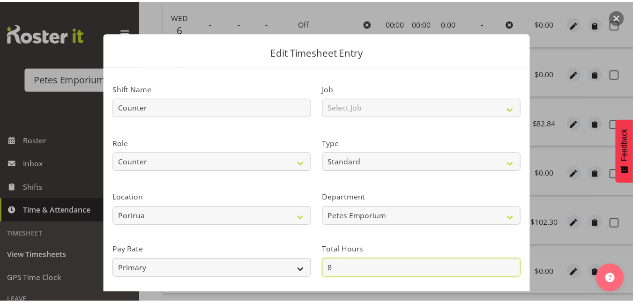
scroll to position [102, 0]
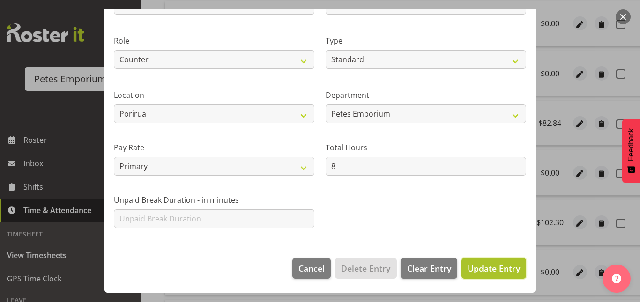
click at [490, 264] on span "Update Entry" at bounding box center [493, 268] width 52 height 11
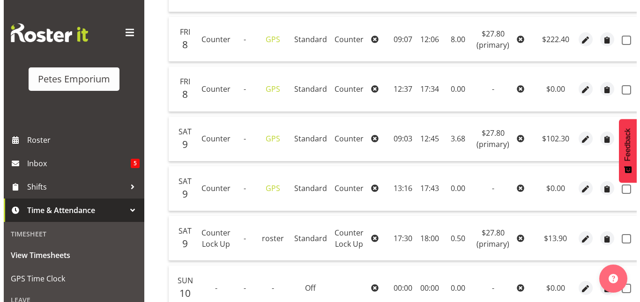
scroll to position [432, 0]
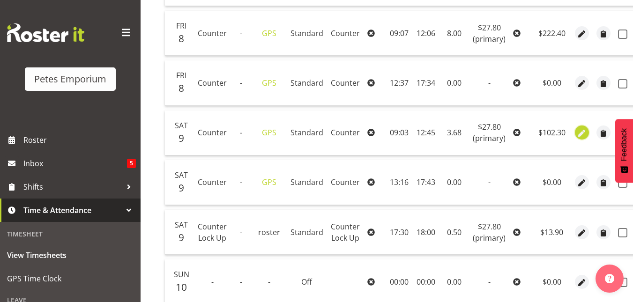
click at [580, 134] on span "button" at bounding box center [582, 133] width 11 height 11
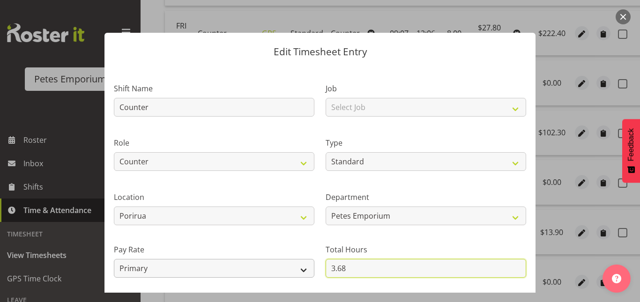
drag, startPoint x: 351, startPoint y: 266, endPoint x: 296, endPoint y: 267, distance: 54.8
click at [296, 267] on div "Shift Name Counter Job Select Job Role Counter Counter Evening Counter Mid Shif…" at bounding box center [319, 203] width 423 height 266
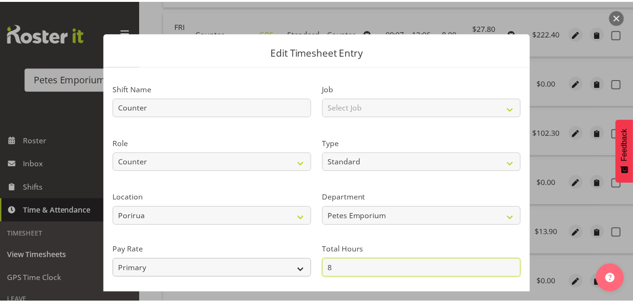
scroll to position [102, 0]
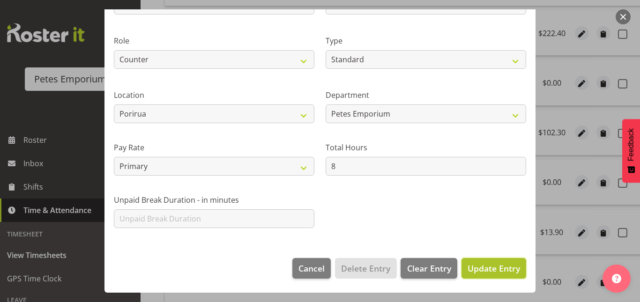
click at [501, 274] on span "Update Entry" at bounding box center [493, 268] width 52 height 12
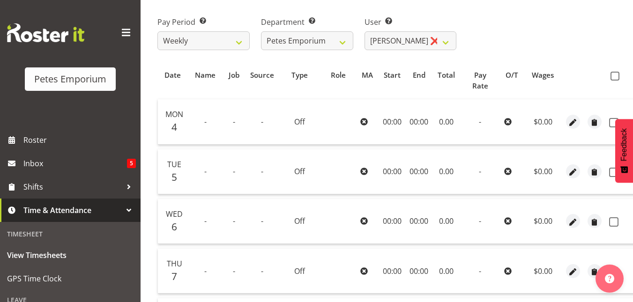
scroll to position [139, 0]
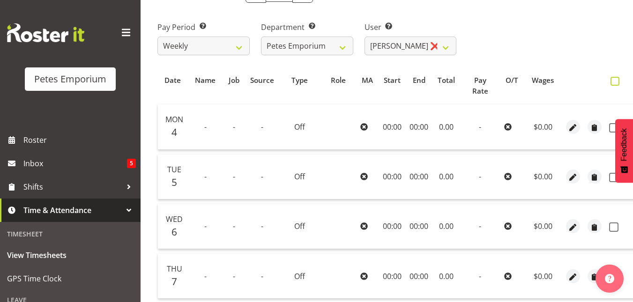
click at [610, 85] on span at bounding box center [614, 81] width 9 height 9
click at [610, 84] on input "checkbox" at bounding box center [613, 81] width 6 height 6
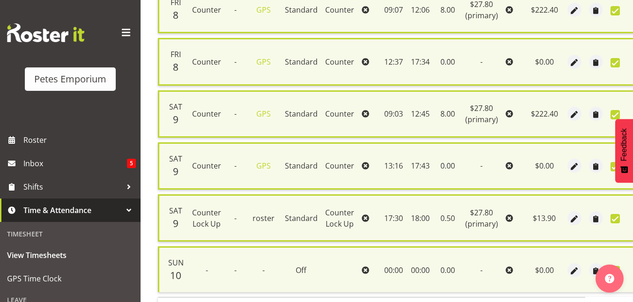
scroll to position [532, 0]
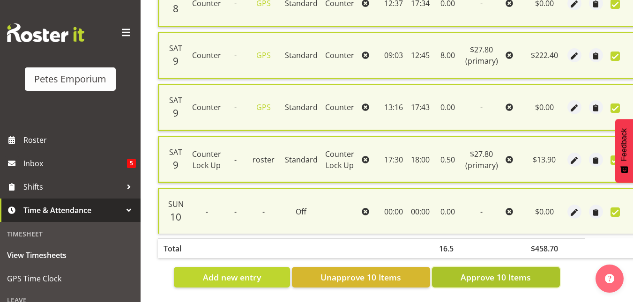
click at [493, 273] on span "Approve 10 Items" at bounding box center [495, 277] width 70 height 12
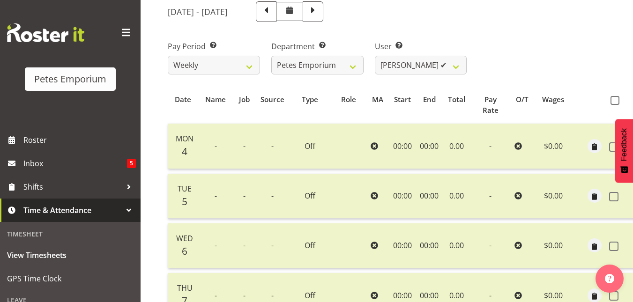
scroll to position [116, 0]
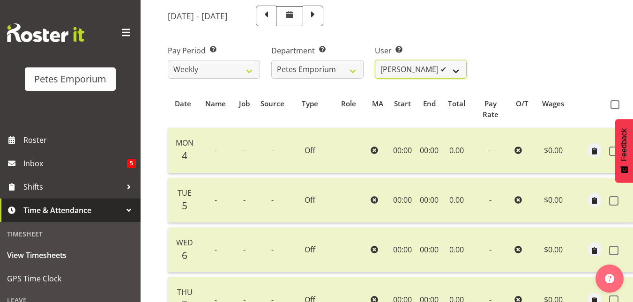
click at [460, 73] on select "Abigail Lane ✔ Alex-Micheal Taniwha ✔ Amelia Denz ✔ Beena Beena ❌ Christine Nev…" at bounding box center [421, 69] width 92 height 19
click at [375, 60] on select "Abigail Lane ✔ Alex-Micheal Taniwha ✔ Amelia Denz ✔ Beena Beena ❌ Christine Nev…" at bounding box center [421, 69] width 92 height 19
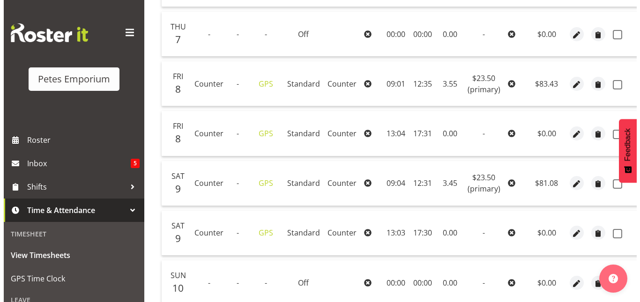
scroll to position [382, 0]
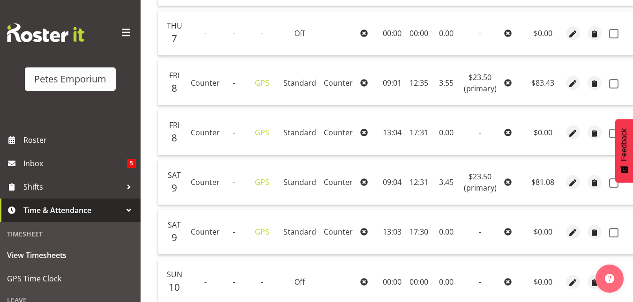
click at [406, 228] on td "17:30" at bounding box center [419, 232] width 26 height 45
click at [571, 180] on span "button" at bounding box center [572, 183] width 11 height 11
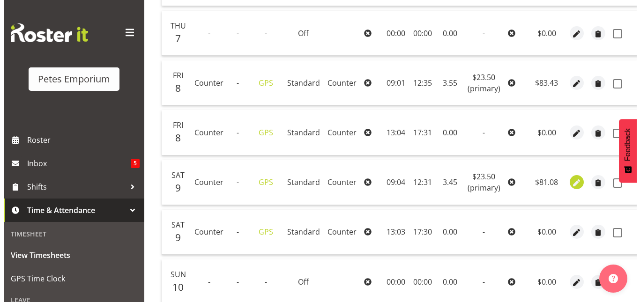
scroll to position [0, 21]
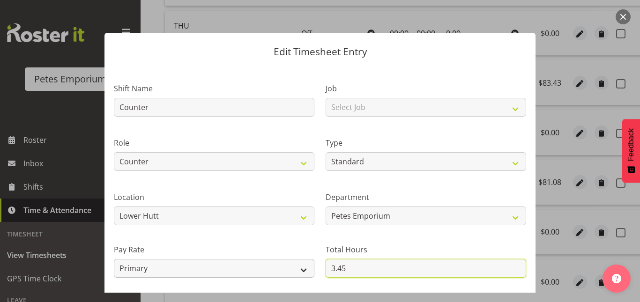
drag, startPoint x: 348, startPoint y: 266, endPoint x: 291, endPoint y: 268, distance: 56.7
click at [291, 268] on div "Shift Name Counter Job Select Job Role Counter Counter Evening Counter Mid Shif…" at bounding box center [319, 203] width 423 height 266
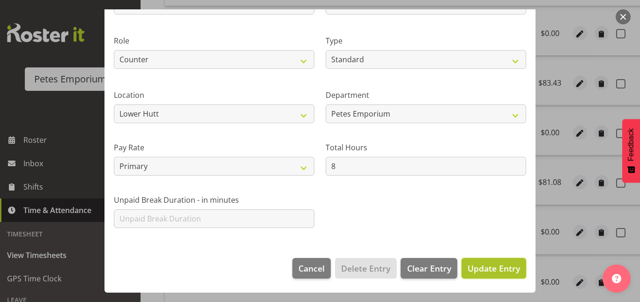
click at [511, 271] on span "Update Entry" at bounding box center [493, 268] width 52 height 11
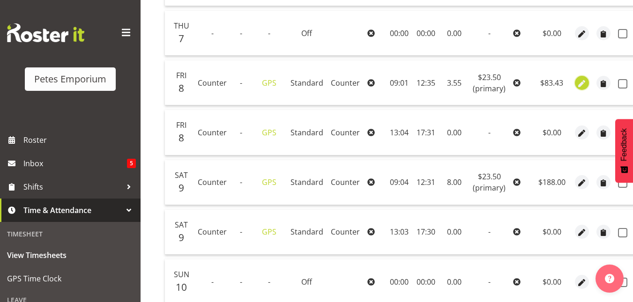
click at [578, 82] on span "button" at bounding box center [582, 83] width 11 height 11
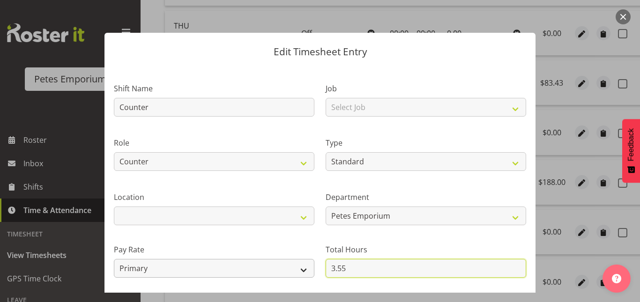
drag, startPoint x: 342, startPoint y: 271, endPoint x: 296, endPoint y: 271, distance: 46.8
click at [296, 271] on div "Shift Name Counter Job Select Job Role Counter Counter Evening Counter Mid Shif…" at bounding box center [319, 203] width 423 height 266
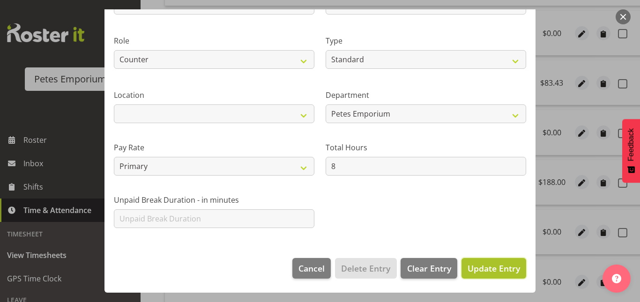
click at [500, 267] on span "Update Entry" at bounding box center [493, 268] width 52 height 11
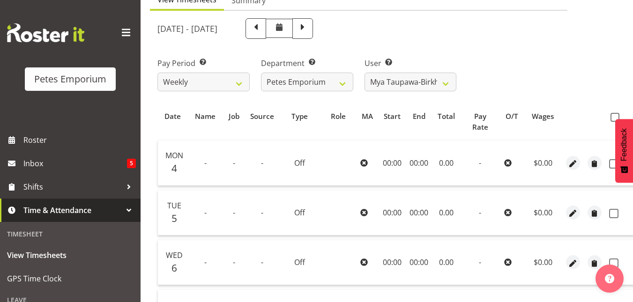
scroll to position [103, 0]
click at [615, 115] on span at bounding box center [614, 117] width 9 height 9
click at [615, 115] on input "checkbox" at bounding box center [613, 118] width 6 height 6
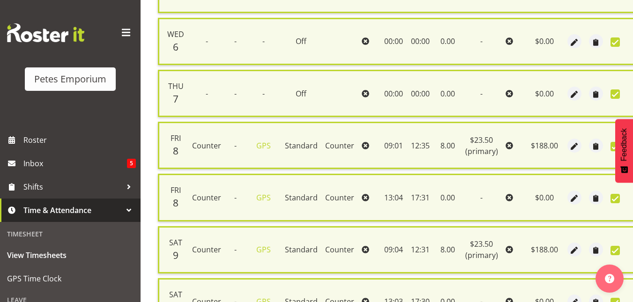
scroll to position [480, 0]
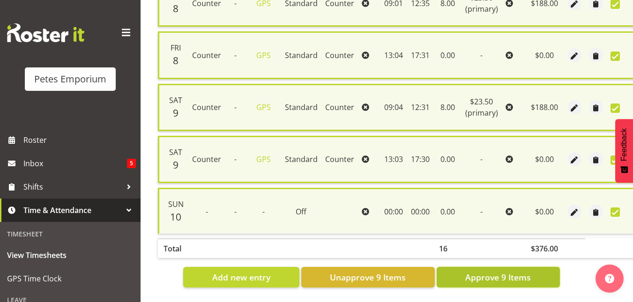
click at [506, 275] on span "Approve 9 Items" at bounding box center [498, 277] width 66 height 12
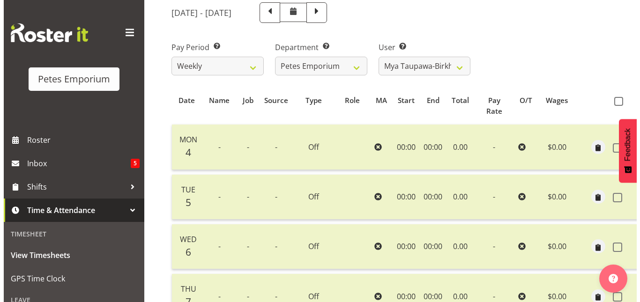
scroll to position [119, 0]
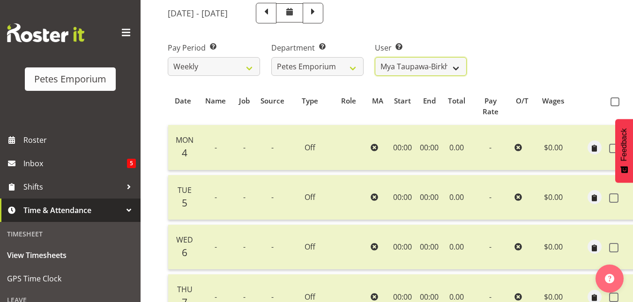
click at [460, 70] on select "Abigail Lane ✔ Alex-Micheal Taniwha ✔ Amelia Denz ✔ Beena Beena ❌ Christine Nev…" at bounding box center [421, 66] width 92 height 19
click at [375, 57] on select "Abigail Lane ✔ Alex-Micheal Taniwha ✔ Amelia Denz ✔ Beena Beena ❌ Christine Nev…" at bounding box center [421, 66] width 92 height 19
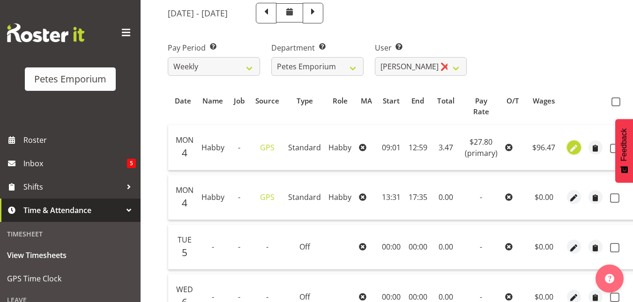
click at [570, 153] on span "button" at bounding box center [573, 148] width 11 height 11
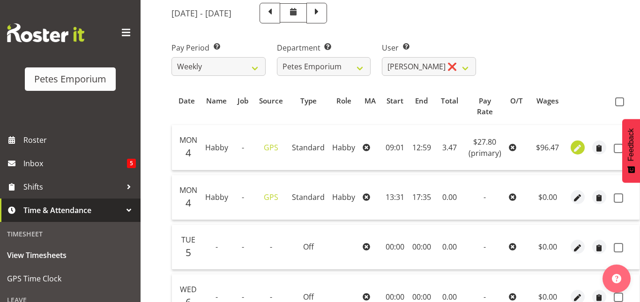
scroll to position [0, 13]
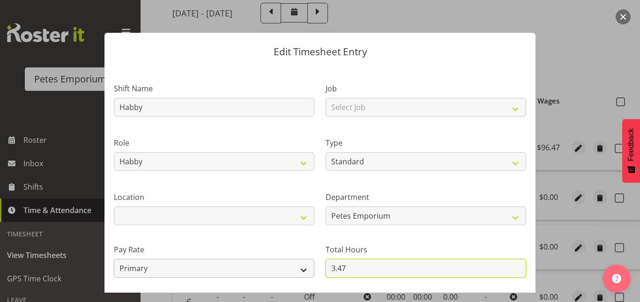
drag, startPoint x: 349, startPoint y: 268, endPoint x: 289, endPoint y: 263, distance: 61.1
click at [289, 263] on div "Shift Name Habby Job Select Job Role Habby Habby Evening Meeting Extra Person T…" at bounding box center [319, 203] width 423 height 266
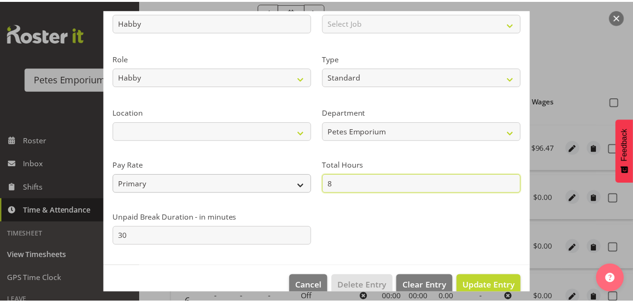
scroll to position [102, 0]
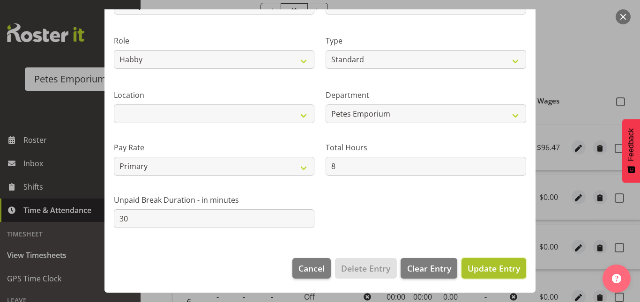
click at [497, 278] on button "Update Entry" at bounding box center [493, 268] width 65 height 21
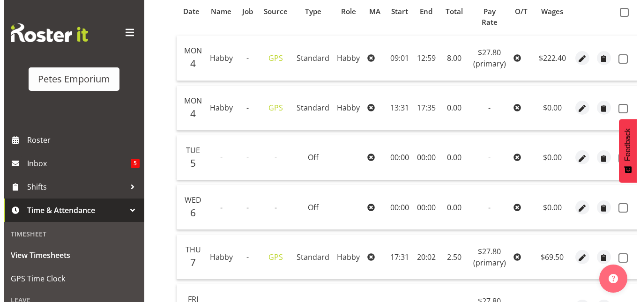
scroll to position [213, 0]
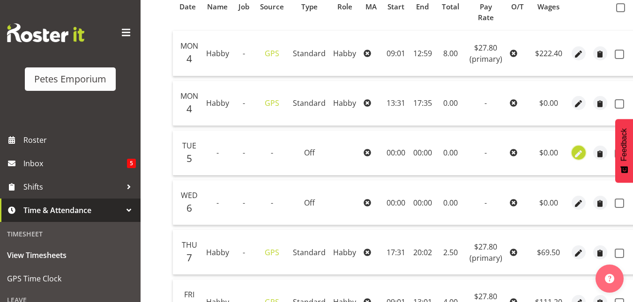
click at [580, 157] on span "button" at bounding box center [578, 153] width 11 height 11
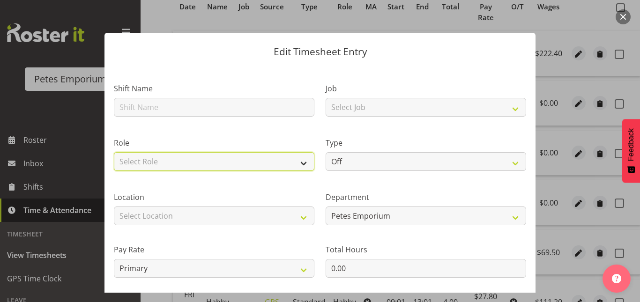
click at [252, 159] on select "Select Role Habby Habby Evening Meeting Extra Person" at bounding box center [214, 161] width 200 height 19
click at [114, 152] on select "Select Role Habby Habby Evening Meeting Extra Person" at bounding box center [214, 161] width 200 height 19
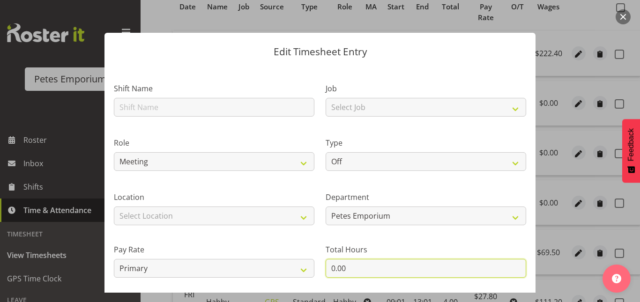
drag, startPoint x: 339, startPoint y: 270, endPoint x: 313, endPoint y: 267, distance: 26.0
click at [313, 267] on div "Shift Name Job Select Job Role Habby Habby Evening Meeting Extra Person Type Of…" at bounding box center [319, 203] width 423 height 266
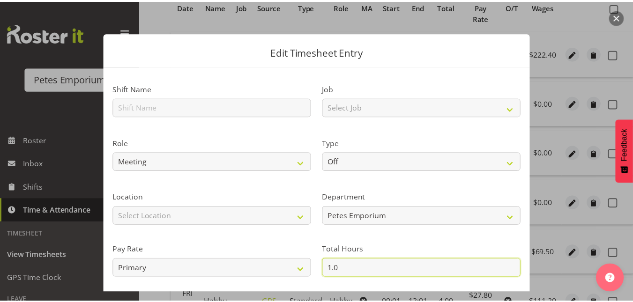
scroll to position [102, 0]
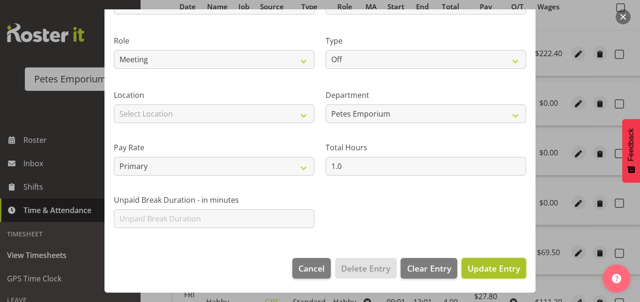
click at [510, 273] on span "Update Entry" at bounding box center [493, 268] width 52 height 11
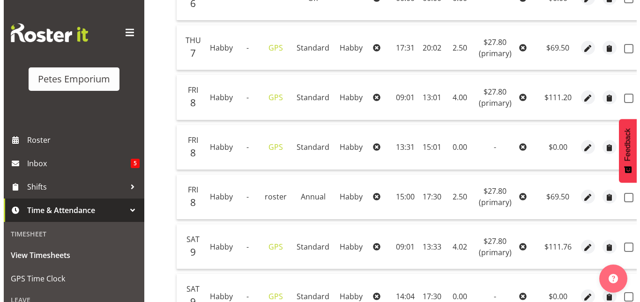
scroll to position [418, 0]
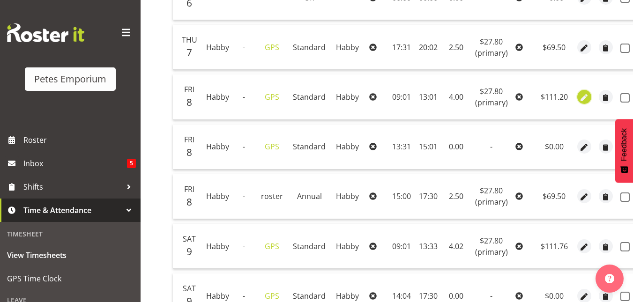
click at [587, 97] on span "button" at bounding box center [583, 97] width 11 height 11
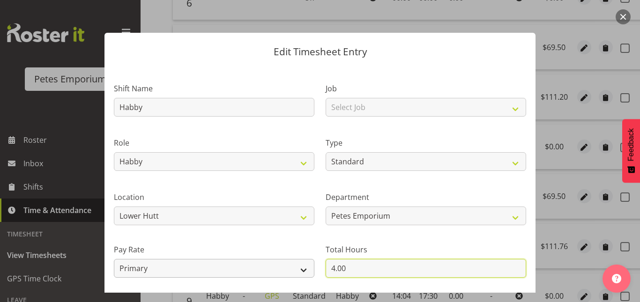
drag, startPoint x: 347, startPoint y: 265, endPoint x: 288, endPoint y: 259, distance: 59.4
click at [288, 259] on div "Shift Name Habby Job Select Job Role Habby Habby Evening Meeting Extra Person T…" at bounding box center [319, 203] width 423 height 266
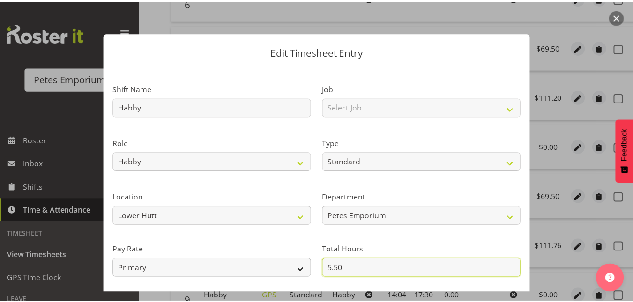
scroll to position [102, 0]
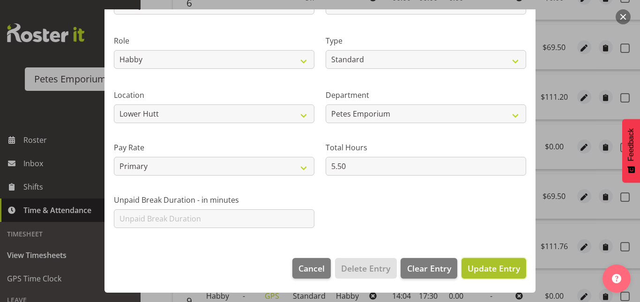
click at [473, 272] on span "Update Entry" at bounding box center [493, 268] width 52 height 11
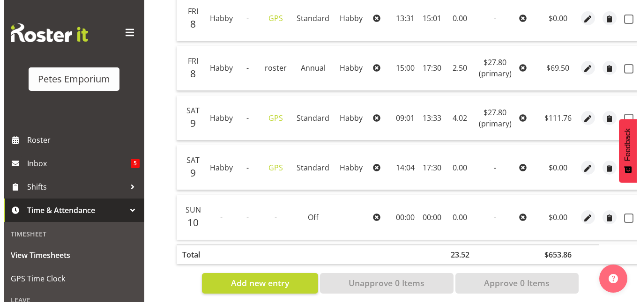
scroll to position [548, 0]
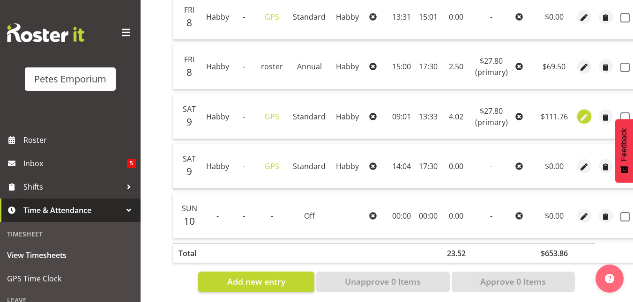
click at [586, 119] on span "button" at bounding box center [583, 117] width 11 height 11
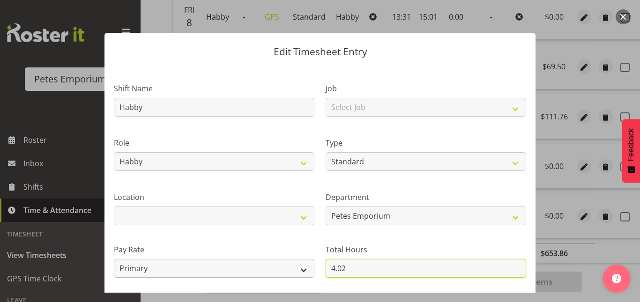
drag, startPoint x: 352, startPoint y: 266, endPoint x: 288, endPoint y: 274, distance: 64.7
click at [288, 274] on div "Shift Name Habby Job Select Job Role Habby Habby Evening Meeting Extra Person T…" at bounding box center [319, 203] width 423 height 266
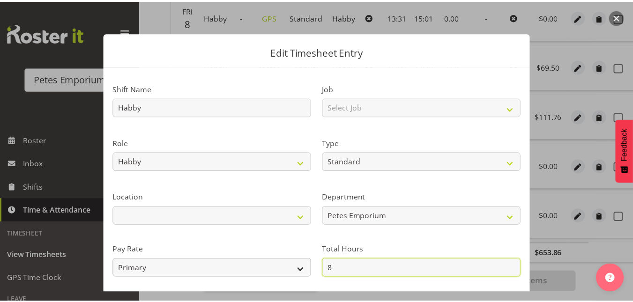
scroll to position [102, 0]
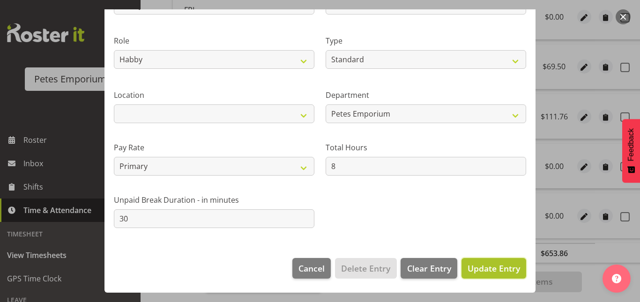
click at [478, 267] on span "Update Entry" at bounding box center [493, 268] width 52 height 11
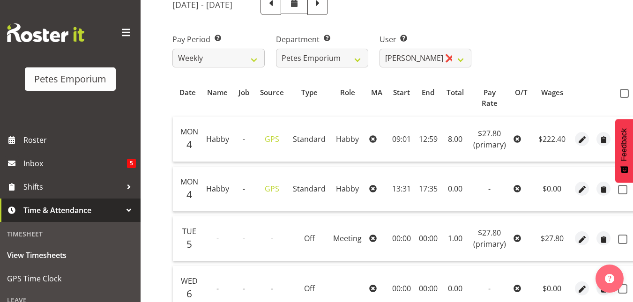
scroll to position [0, 23]
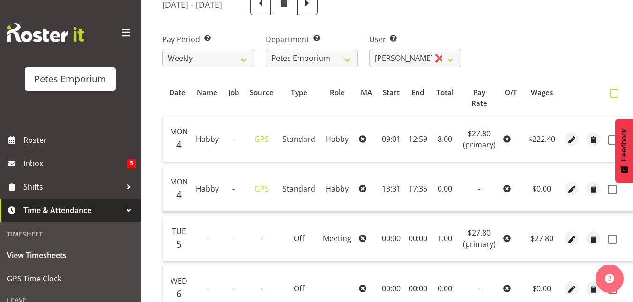
click at [617, 90] on label at bounding box center [616, 93] width 14 height 9
click at [615, 90] on input "checkbox" at bounding box center [612, 93] width 6 height 6
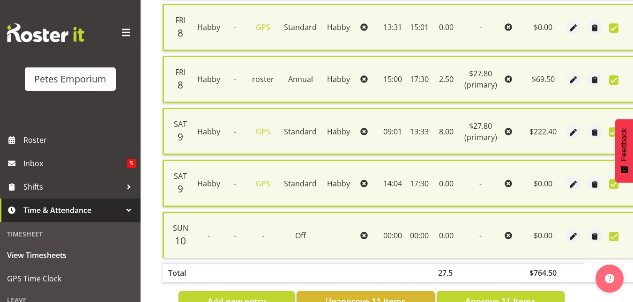
scroll to position [584, 0]
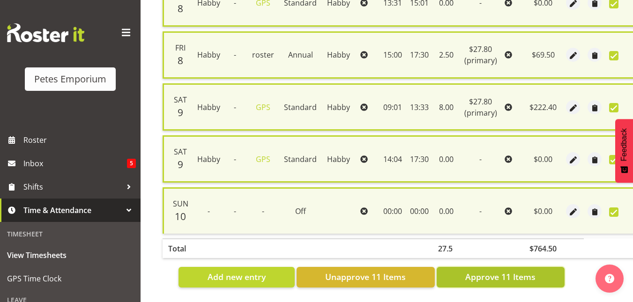
click at [511, 273] on span "Approve 11 Items" at bounding box center [500, 277] width 70 height 12
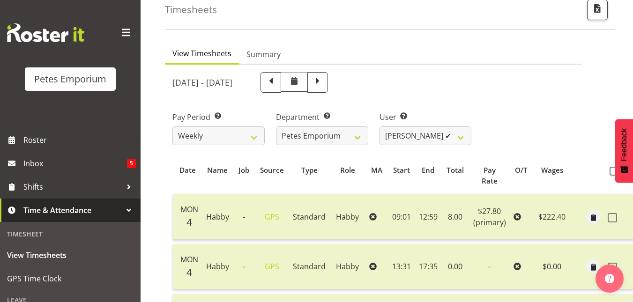
scroll to position [41, 0]
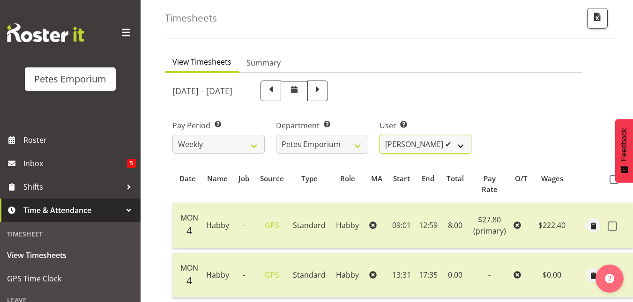
click at [462, 145] on select "Abigail Lane ✔ Alex-Micheal Taniwha ✔ Amelia Denz ✔ Beena Beena ❌ Christine Nev…" at bounding box center [425, 144] width 92 height 19
click at [379, 135] on select "Abigail Lane ✔ Alex-Micheal Taniwha ✔ Amelia Denz ✔ Beena Beena ❌ Christine Nev…" at bounding box center [425, 144] width 92 height 19
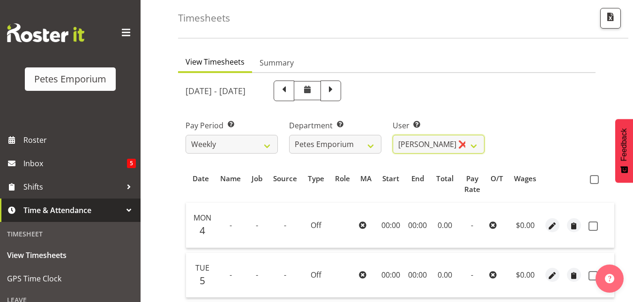
scroll to position [0, 0]
click at [593, 178] on span at bounding box center [594, 179] width 9 height 9
click at [593, 178] on input "checkbox" at bounding box center [593, 180] width 6 height 6
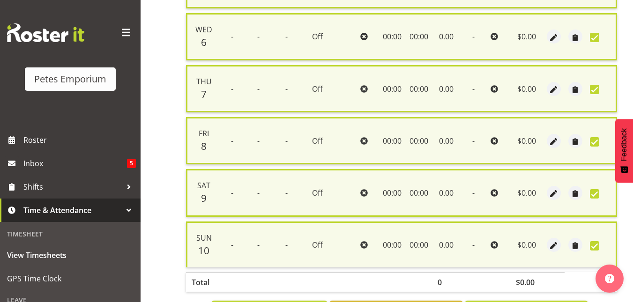
scroll to position [376, 0]
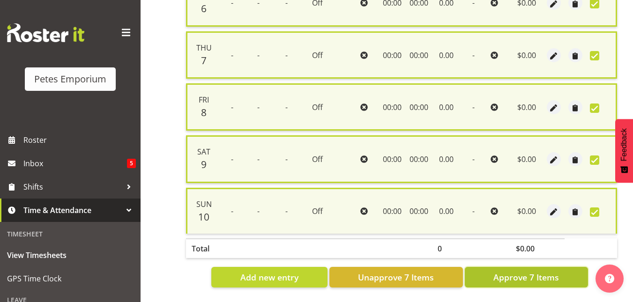
click at [533, 271] on span "Approve 7 Items" at bounding box center [526, 277] width 66 height 12
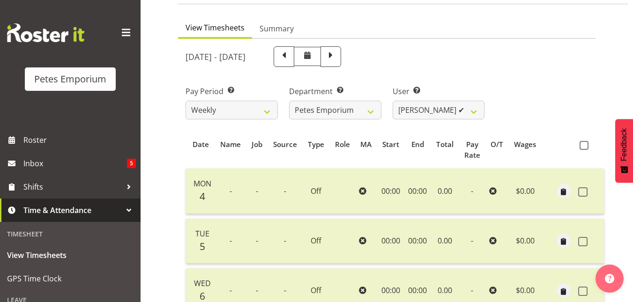
scroll to position [74, 0]
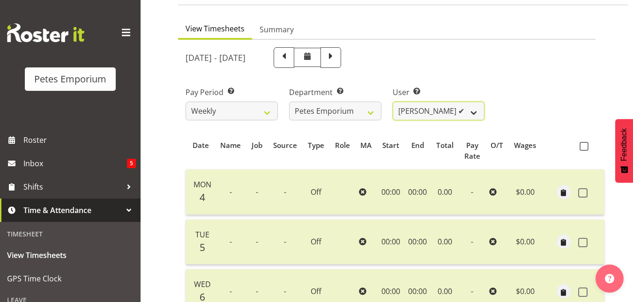
click at [470, 106] on select "Abigail Lane ✔ Alex-Micheal Taniwha ✔ Amelia Denz ✔ Beena Beena ❌ Christine Nev…" at bounding box center [439, 111] width 92 height 19
click at [393, 102] on select "Abigail Lane ✔ Alex-Micheal Taniwha ✔ Amelia Denz ✔ Beena Beena ❌ Christine Nev…" at bounding box center [439, 111] width 92 height 19
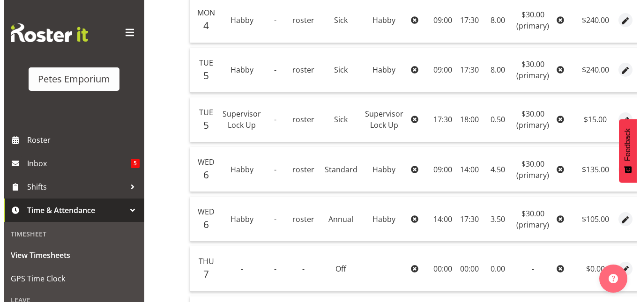
scroll to position [0, 48]
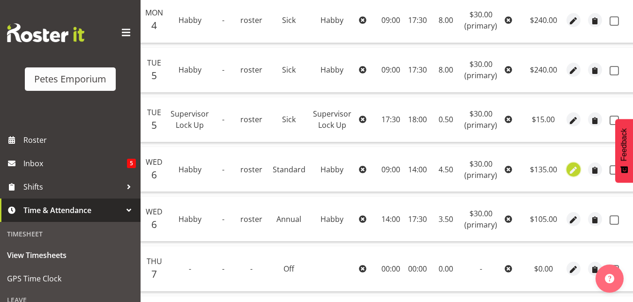
click at [568, 171] on span "button" at bounding box center [573, 170] width 11 height 11
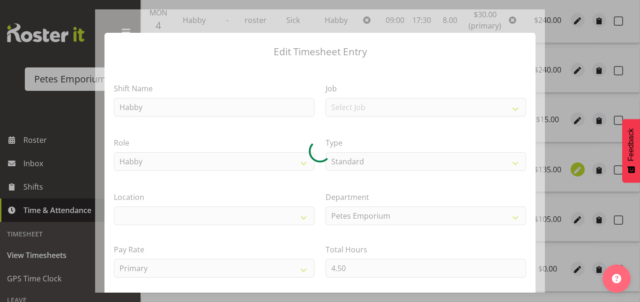
scroll to position [0, 41]
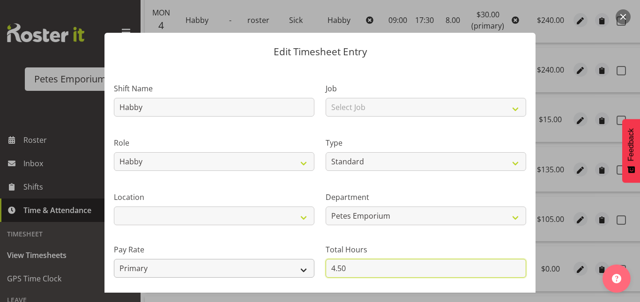
drag, startPoint x: 351, startPoint y: 265, endPoint x: 309, endPoint y: 266, distance: 42.2
click at [309, 266] on div "Shift Name Habby Job Select Job Role Counter Lock Up Habby Habby Evening Meetin…" at bounding box center [319, 203] width 423 height 266
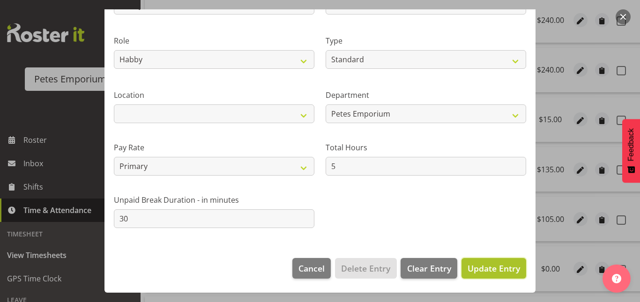
click at [482, 267] on span "Update Entry" at bounding box center [493, 268] width 52 height 11
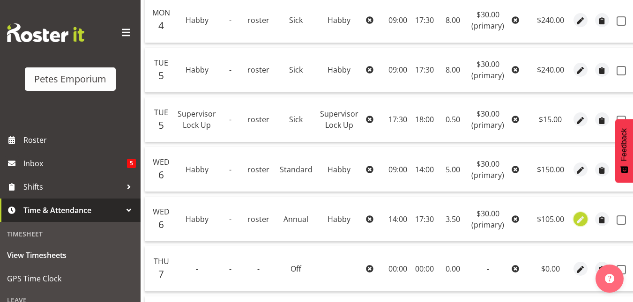
click at [579, 223] on span "button" at bounding box center [580, 220] width 11 height 11
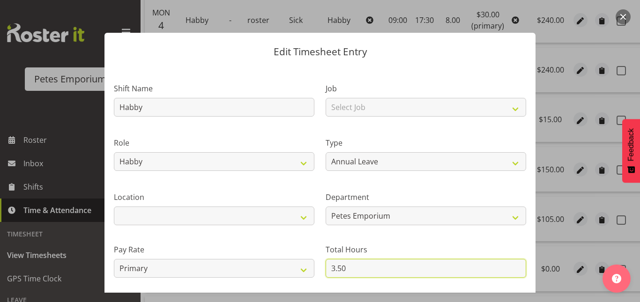
click at [351, 268] on input "3.50" at bounding box center [426, 268] width 200 height 19
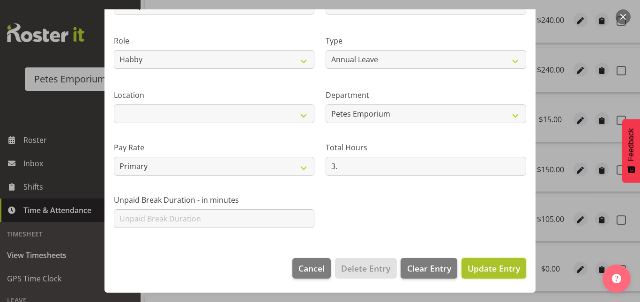
click at [478, 265] on span "Update Entry" at bounding box center [493, 268] width 52 height 11
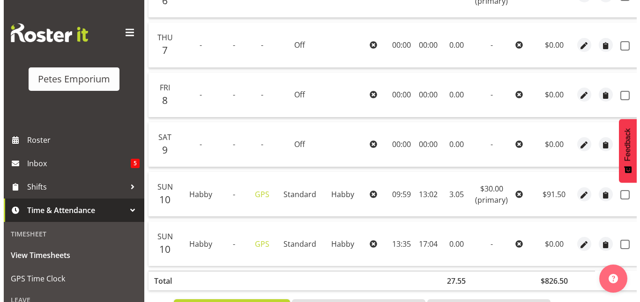
scroll to position [470, 0]
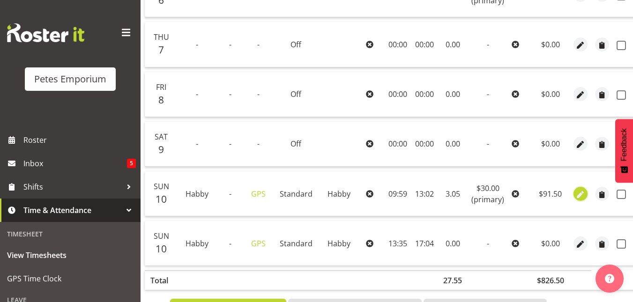
click at [579, 193] on span "button" at bounding box center [580, 194] width 11 height 11
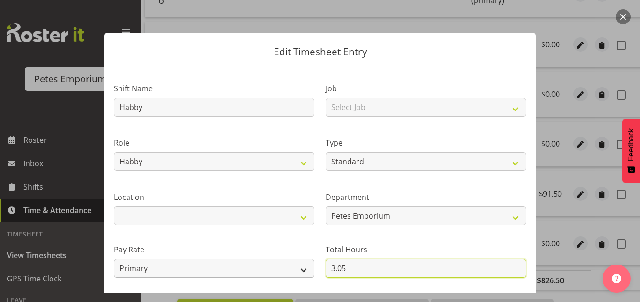
drag, startPoint x: 358, startPoint y: 267, endPoint x: 301, endPoint y: 269, distance: 57.2
click at [301, 269] on div "Shift Name Habby Job Select Job Role Counter Lock Up Habby Habby Evening Meetin…" at bounding box center [319, 203] width 423 height 266
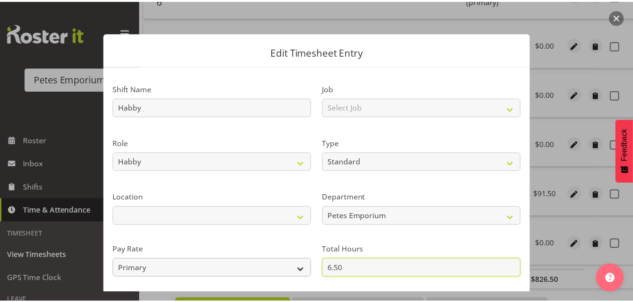
scroll to position [102, 0]
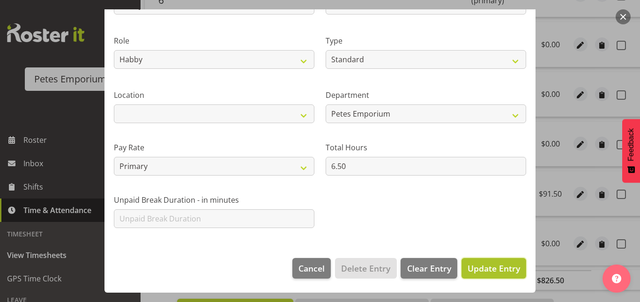
click at [461, 273] on button "Update Entry" at bounding box center [493, 268] width 65 height 21
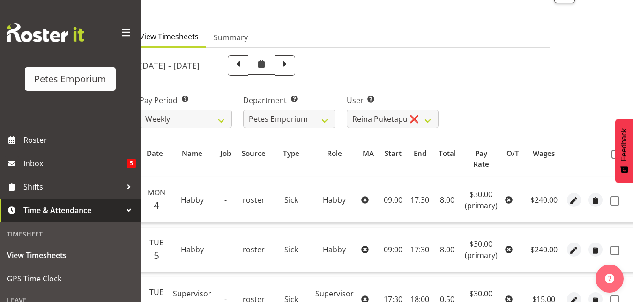
scroll to position [0, 0]
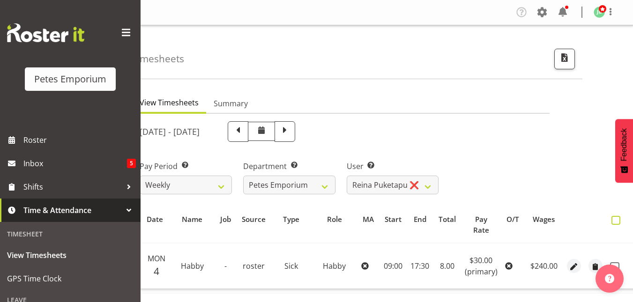
click at [612, 218] on span at bounding box center [615, 220] width 9 height 9
click at [612, 218] on input "checkbox" at bounding box center [614, 220] width 6 height 6
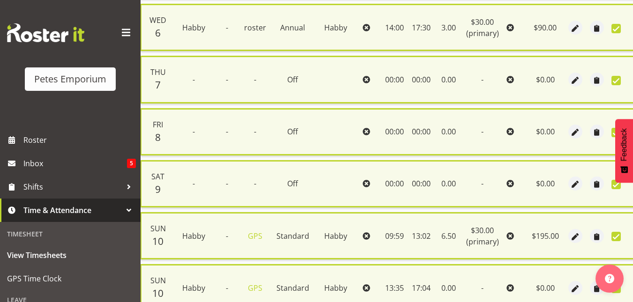
scroll to position [532, 0]
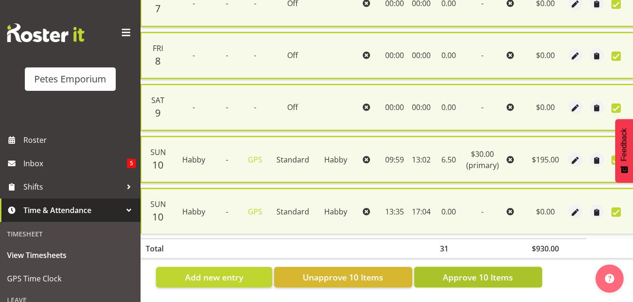
click at [475, 271] on span "Approve 10 Items" at bounding box center [478, 277] width 70 height 12
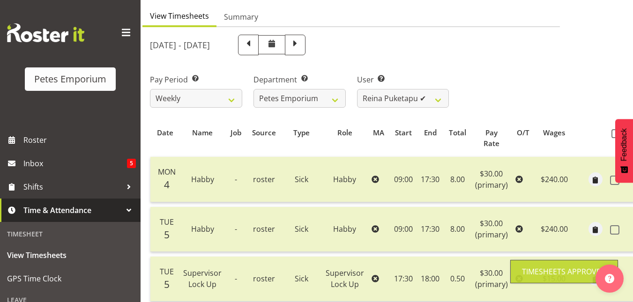
scroll to position [77, 0]
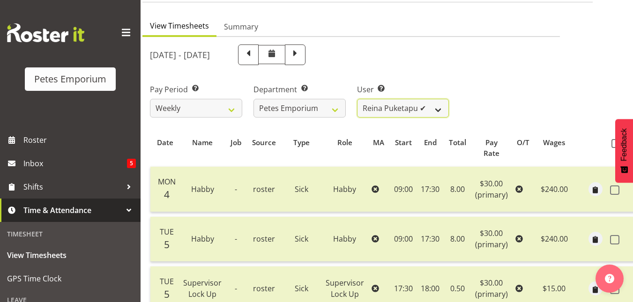
click at [440, 117] on select "Abigail Lane ✔ Alex-Micheal Taniwha ✔ Amelia Denz ✔ Beena Beena ❌ Christine Nev…" at bounding box center [403, 108] width 92 height 19
click at [357, 99] on select "Abigail Lane ✔ Alex-Micheal Taniwha ✔ Amelia Denz ✔ Beena Beena ❌ Christine Nev…" at bounding box center [403, 108] width 92 height 19
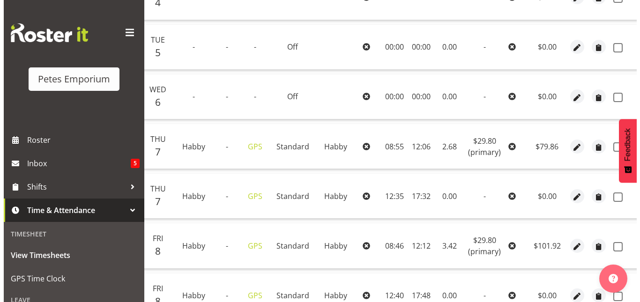
scroll to position [272, 0]
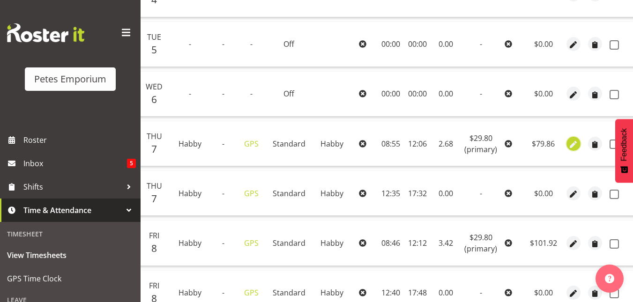
click at [572, 142] on span "button" at bounding box center [573, 144] width 11 height 11
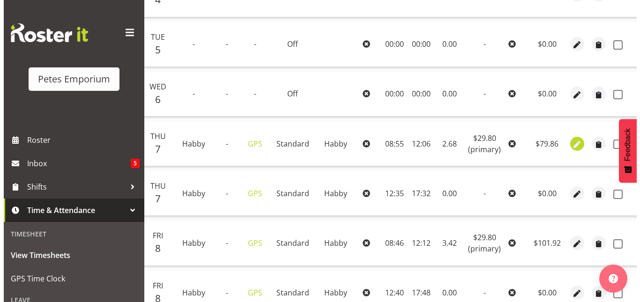
scroll to position [0, 41]
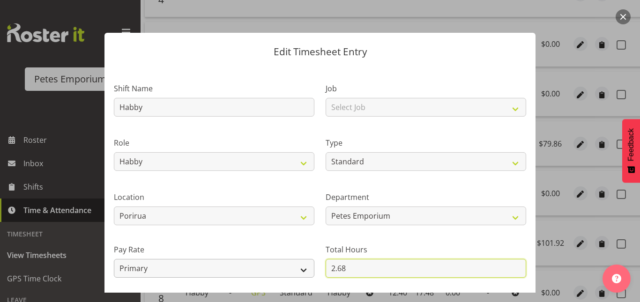
drag, startPoint x: 343, startPoint y: 269, endPoint x: 309, endPoint y: 268, distance: 34.2
click at [309, 268] on div "Shift Name Habby Job Select Job Role Supervisor Supervisor Lock Up Counter Coun…" at bounding box center [319, 203] width 423 height 266
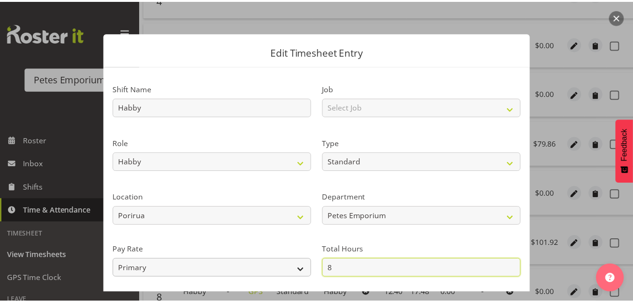
scroll to position [102, 0]
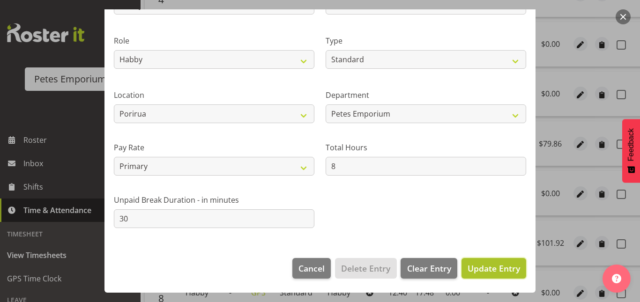
click at [485, 264] on span "Update Entry" at bounding box center [493, 268] width 52 height 11
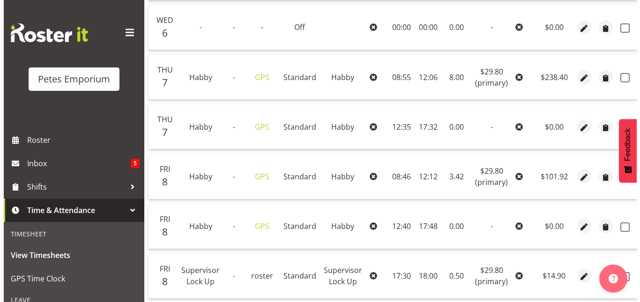
scroll to position [349, 0]
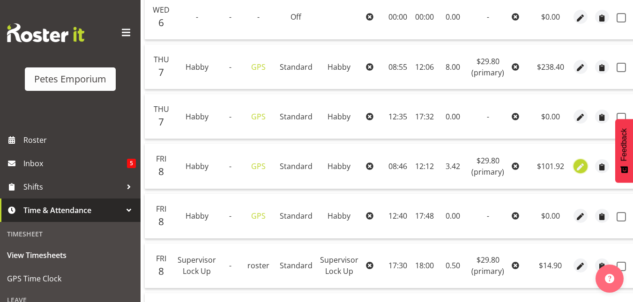
click at [578, 169] on span "button" at bounding box center [580, 167] width 11 height 11
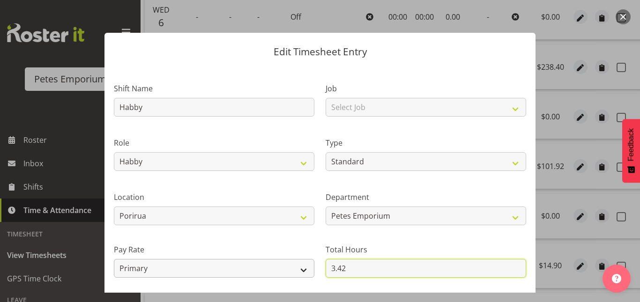
drag, startPoint x: 365, startPoint y: 264, endPoint x: 298, endPoint y: 270, distance: 67.3
click at [298, 270] on div "Shift Name Habby Job Select Job Role Supervisor Supervisor Lock Up Counter Coun…" at bounding box center [319, 203] width 423 height 266
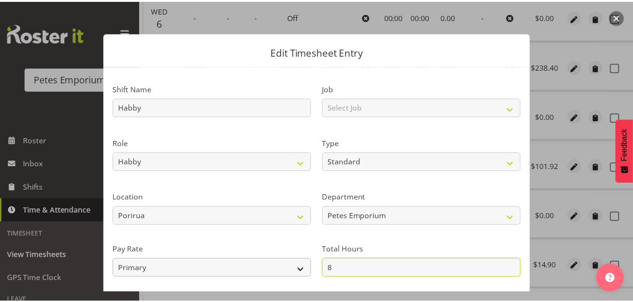
scroll to position [102, 0]
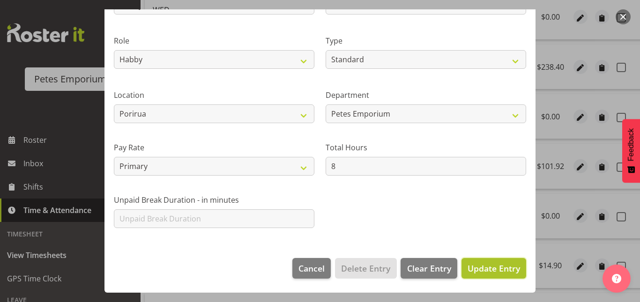
click at [475, 273] on span "Update Entry" at bounding box center [493, 268] width 52 height 11
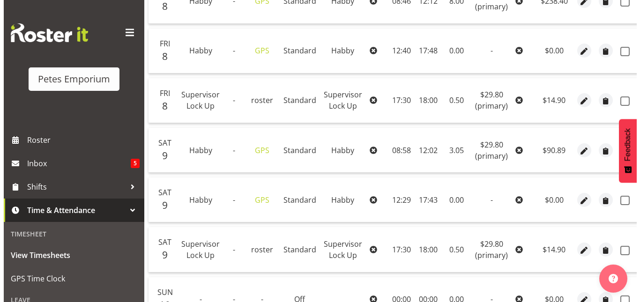
scroll to position [516, 0]
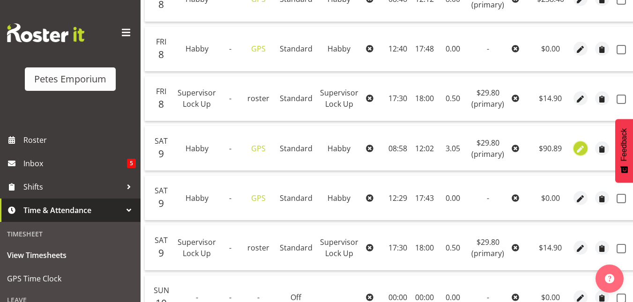
click at [580, 147] on span "button" at bounding box center [580, 149] width 11 height 11
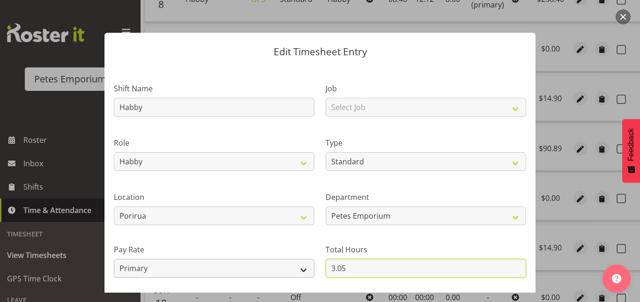
drag, startPoint x: 345, startPoint y: 266, endPoint x: 307, endPoint y: 270, distance: 37.8
click at [307, 270] on div "Shift Name Habby Job Select Job Role Supervisor Supervisor Lock Up Counter Coun…" at bounding box center [319, 203] width 423 height 266
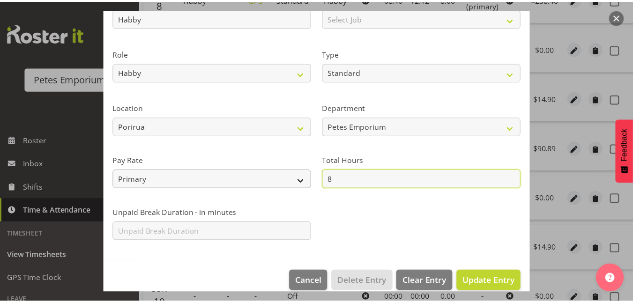
scroll to position [102, 0]
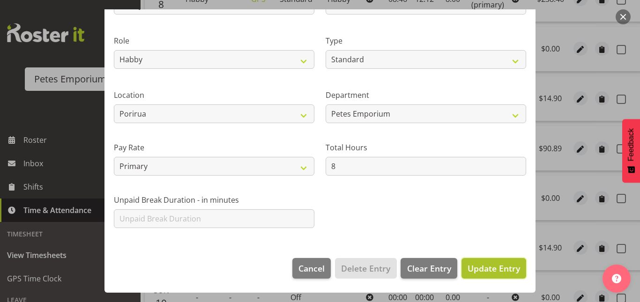
click at [480, 269] on span "Update Entry" at bounding box center [493, 268] width 52 height 11
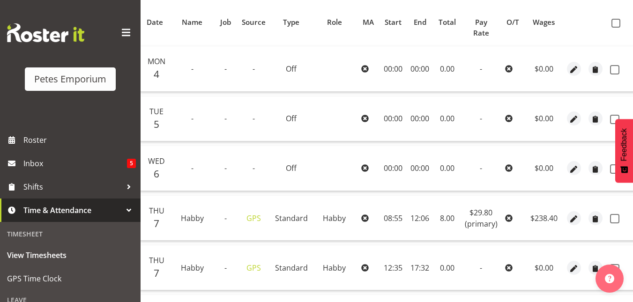
scroll to position [168, 0]
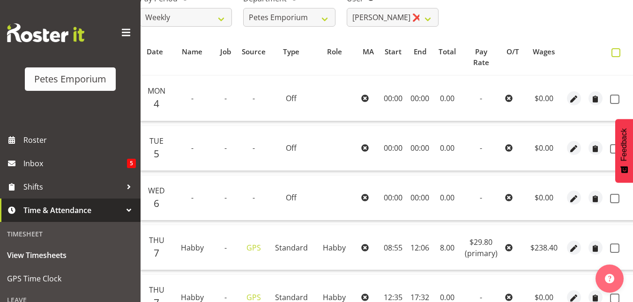
click at [615, 56] on span at bounding box center [615, 52] width 9 height 9
click at [615, 56] on input "checkbox" at bounding box center [614, 53] width 6 height 6
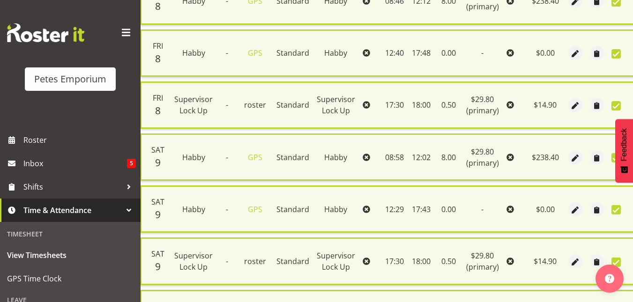
scroll to position [636, 0]
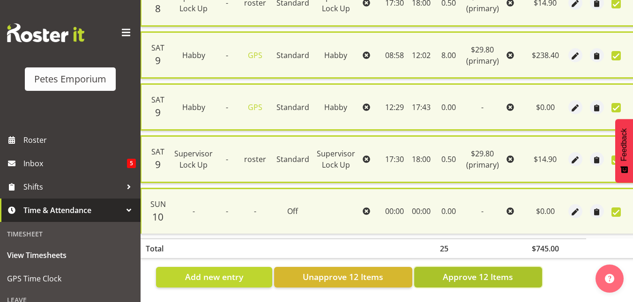
click at [465, 267] on button "Approve 12 Items" at bounding box center [478, 277] width 128 height 21
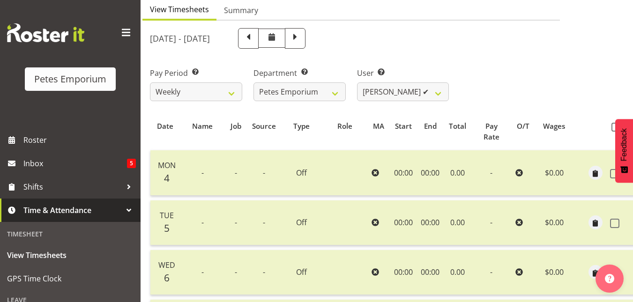
scroll to position [93, 0]
click at [437, 93] on select "Abigail Lane ✔ Alex-Micheal Taniwha ✔ Amelia Denz ✔ Beena Beena ❌ Christine Nev…" at bounding box center [403, 92] width 92 height 19
click at [357, 83] on select "Abigail Lane ✔ Alex-Micheal Taniwha ✔ Amelia Denz ✔ Beena Beena ❌ Christine Nev…" at bounding box center [403, 92] width 92 height 19
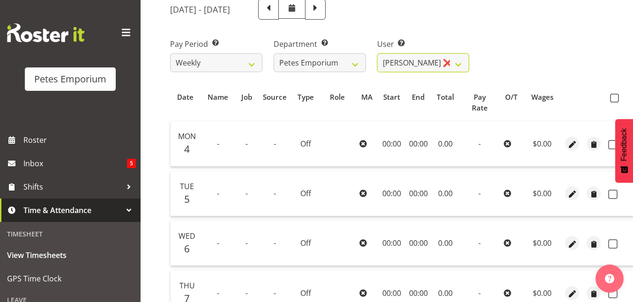
scroll to position [122, 0]
click at [616, 99] on span at bounding box center [614, 98] width 9 height 9
click at [616, 99] on input "checkbox" at bounding box center [613, 99] width 6 height 6
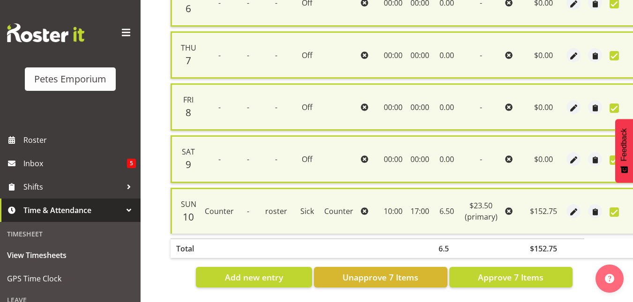
scroll to position [376, 0]
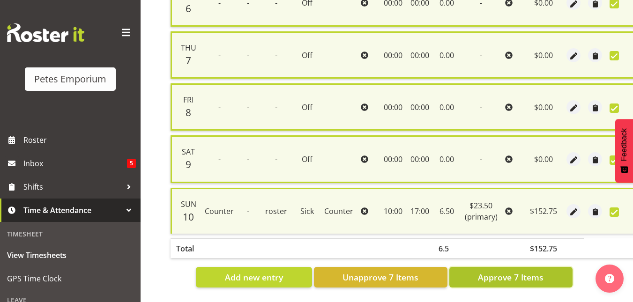
click at [509, 280] on button "Approve 7 Items" at bounding box center [510, 277] width 123 height 21
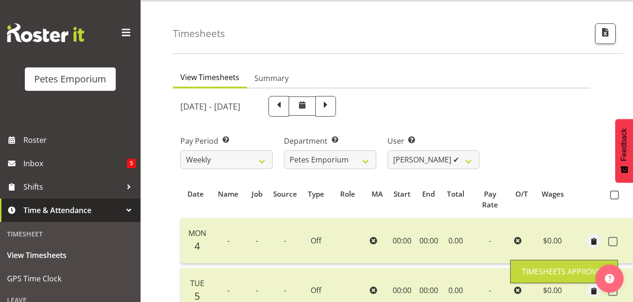
scroll to position [0, 0]
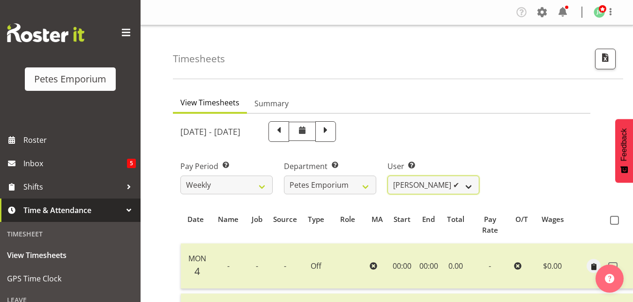
click at [476, 183] on select "Abigail Lane ✔ Alex-Micheal Taniwha ✔ Amelia Denz ✔ Beena Beena ❌ Christine Nev…" at bounding box center [433, 185] width 92 height 19
click at [387, 176] on select "Abigail Lane ✔ Alex-Micheal Taniwha ✔ Amelia Denz ✔ Beena Beena ❌ Christine Nev…" at bounding box center [433, 185] width 92 height 19
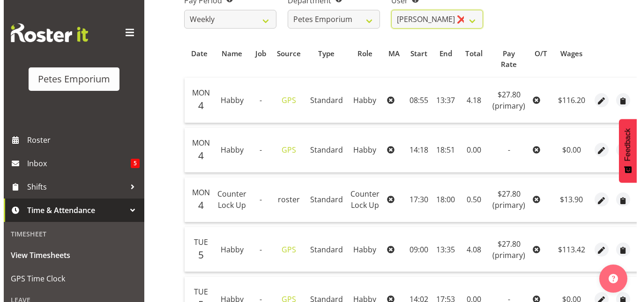
scroll to position [166, 0]
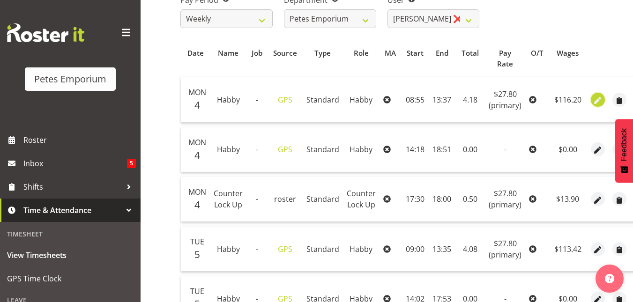
click at [593, 101] on span "button" at bounding box center [598, 100] width 11 height 11
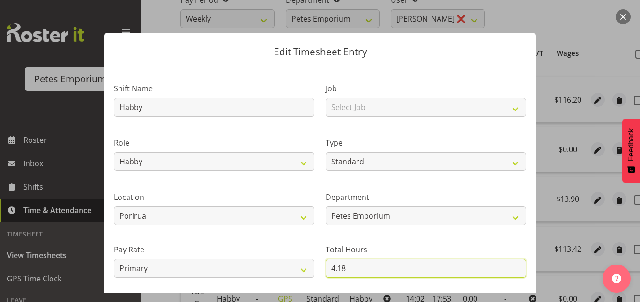
drag, startPoint x: 346, startPoint y: 267, endPoint x: 326, endPoint y: 268, distance: 20.2
click at [326, 268] on input "4.18" at bounding box center [426, 268] width 200 height 19
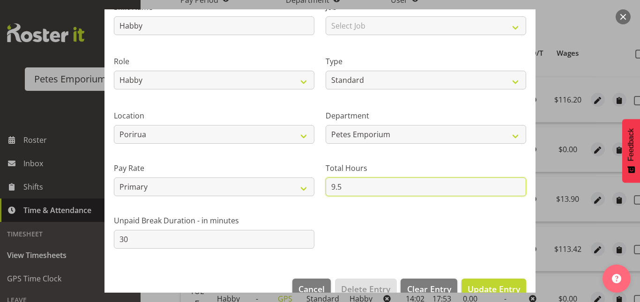
scroll to position [88, 0]
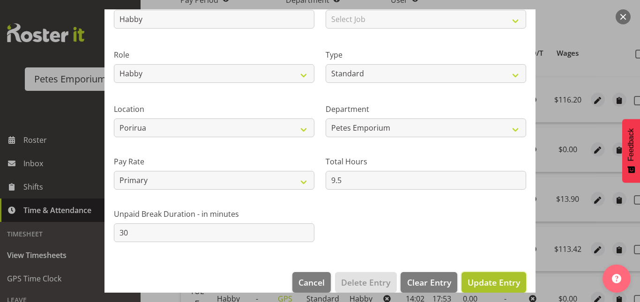
click at [481, 281] on span "Update Entry" at bounding box center [493, 282] width 52 height 11
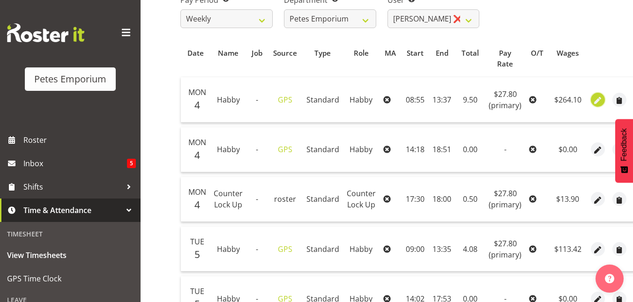
click at [598, 104] on span "button" at bounding box center [598, 100] width 11 height 11
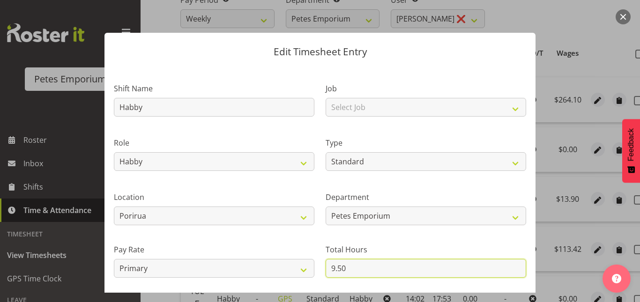
click at [347, 271] on input "9.50" at bounding box center [426, 268] width 200 height 19
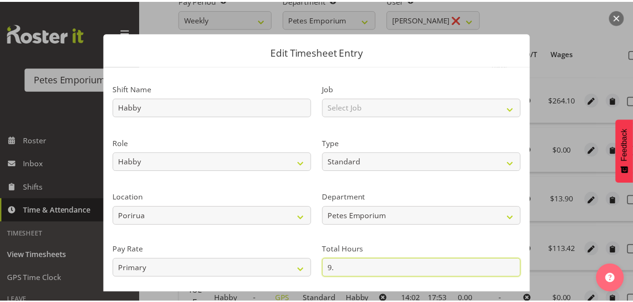
scroll to position [102, 0]
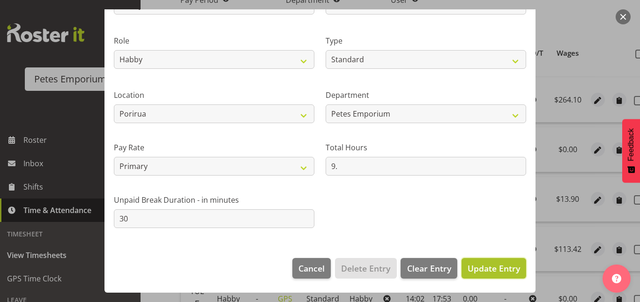
click at [485, 265] on span "Update Entry" at bounding box center [493, 268] width 52 height 11
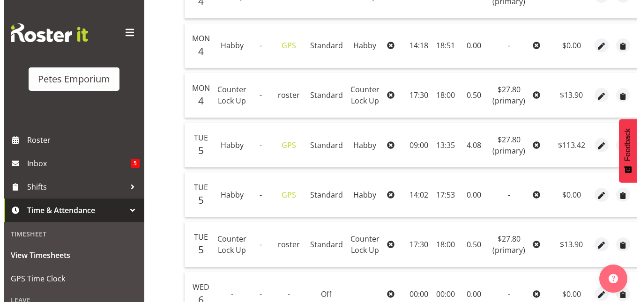
scroll to position [288, 0]
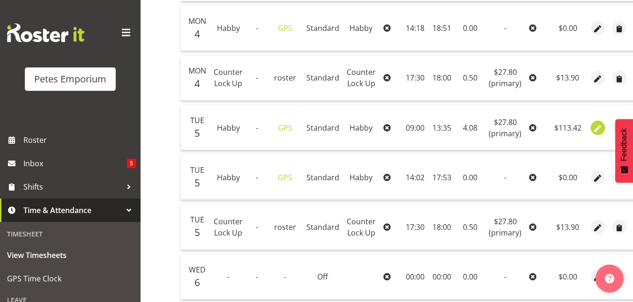
click at [593, 123] on span "button" at bounding box center [598, 128] width 11 height 11
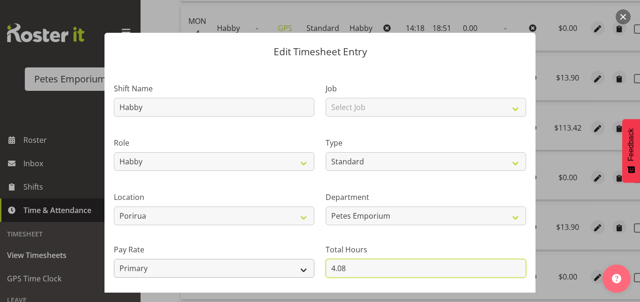
drag, startPoint x: 350, startPoint y: 264, endPoint x: 279, endPoint y: 266, distance: 70.8
click at [279, 266] on div "Shift Name Habby Job Select Job Role Extra Person Habby Habby Evening Meeting C…" at bounding box center [319, 203] width 423 height 266
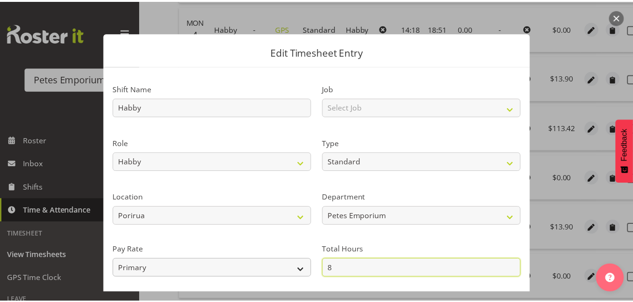
scroll to position [102, 0]
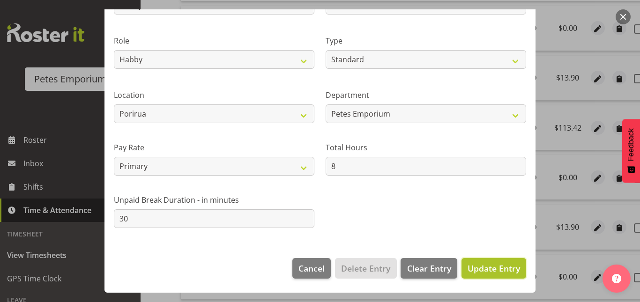
click at [470, 272] on span "Update Entry" at bounding box center [493, 268] width 52 height 11
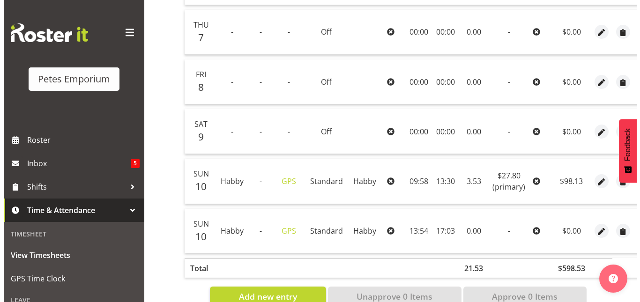
scroll to position [583, 0]
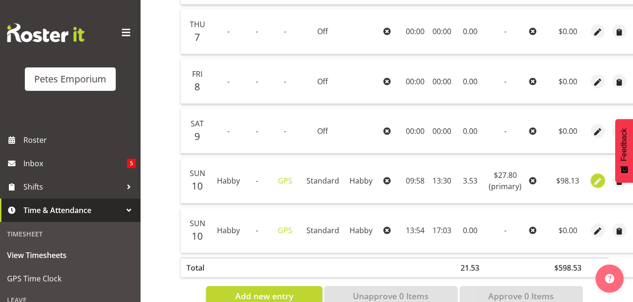
click at [593, 177] on span "button" at bounding box center [598, 181] width 11 height 11
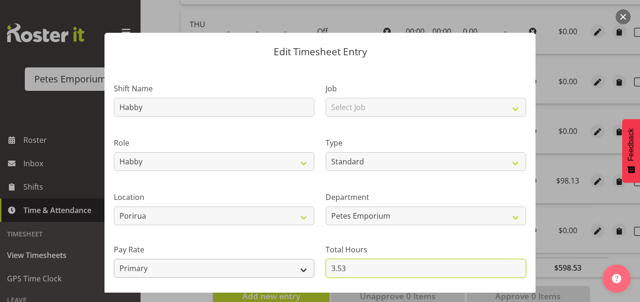
drag, startPoint x: 356, startPoint y: 265, endPoint x: 296, endPoint y: 267, distance: 59.5
click at [296, 267] on div "Shift Name Habby Job Select Job Role Extra Person Habby Habby Evening Meeting C…" at bounding box center [319, 203] width 423 height 266
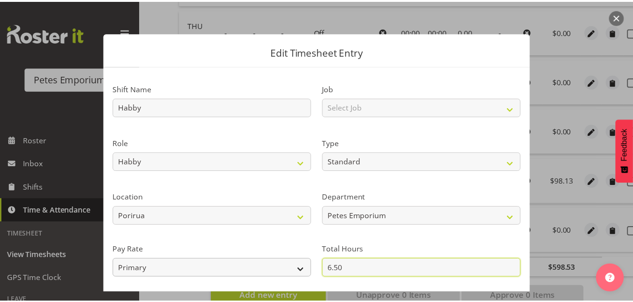
scroll to position [102, 0]
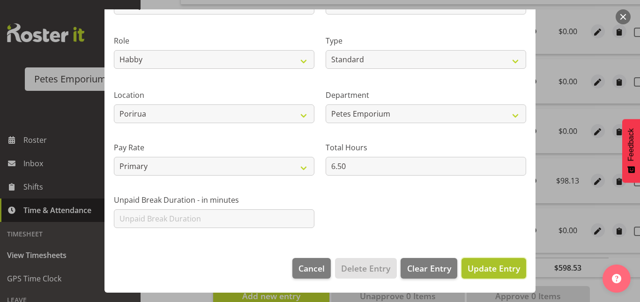
click at [472, 267] on span "Update Entry" at bounding box center [493, 268] width 52 height 11
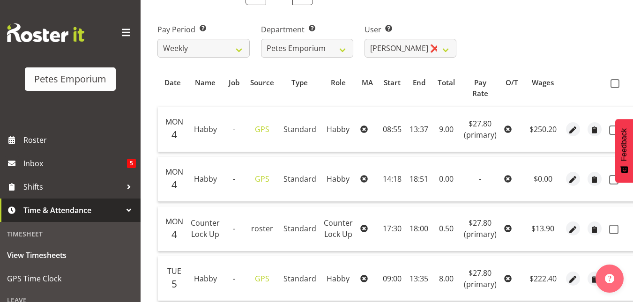
scroll to position [128, 0]
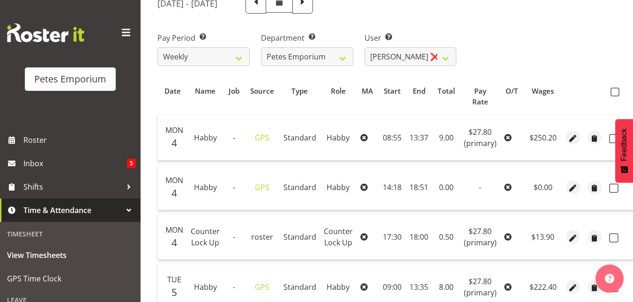
click at [615, 96] on th at bounding box center [620, 96] width 30 height 29
click at [614, 96] on span at bounding box center [614, 92] width 9 height 9
click at [614, 95] on input "checkbox" at bounding box center [613, 92] width 6 height 6
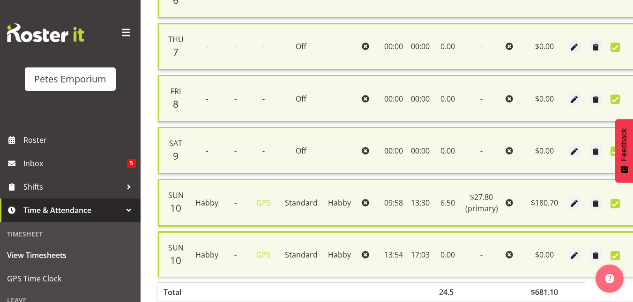
scroll to position [636, 0]
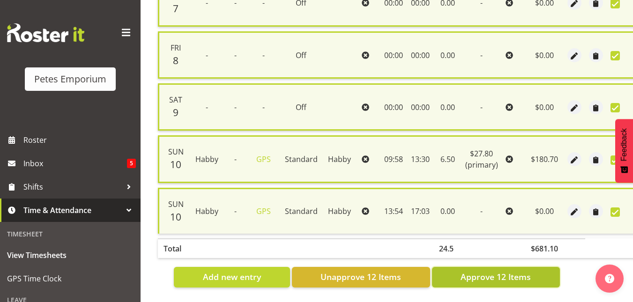
click at [507, 271] on span "Approve 12 Items" at bounding box center [495, 277] width 70 height 12
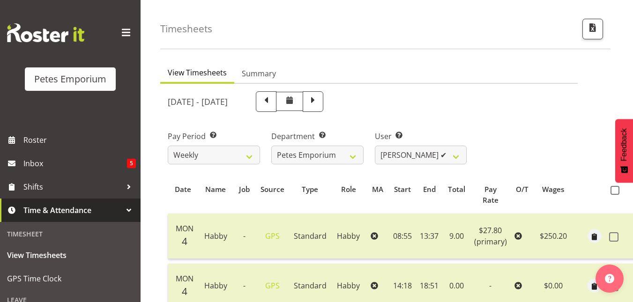
scroll to position [21, 0]
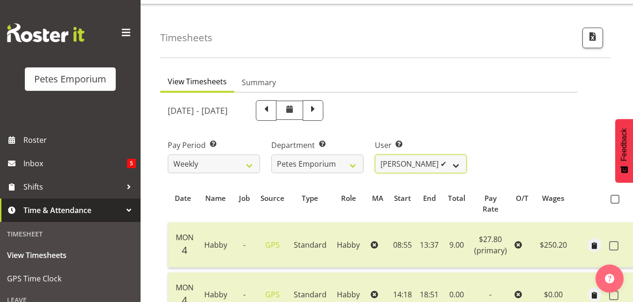
click at [458, 165] on select "Abigail Lane ✔ Alex-Micheal Taniwha ✔ Amelia Denz ✔ Beena Beena ❌ Christine Nev…" at bounding box center [421, 164] width 92 height 19
click at [375, 155] on select "Abigail Lane ✔ Alex-Micheal Taniwha ✔ Amelia Denz ✔ Beena Beena ❌ Christine Nev…" at bounding box center [421, 164] width 92 height 19
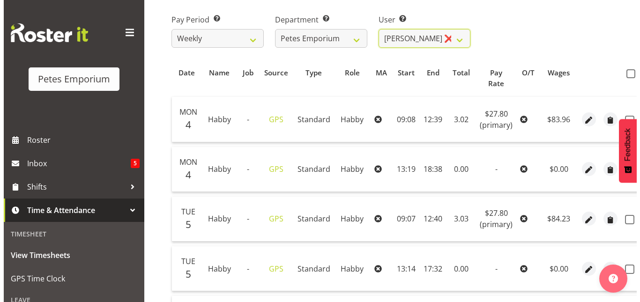
scroll to position [147, 0]
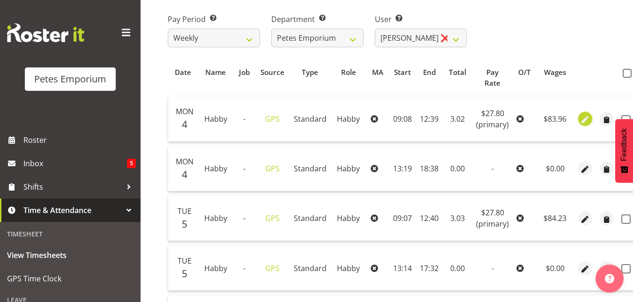
click at [580, 118] on span "button" at bounding box center [585, 119] width 11 height 11
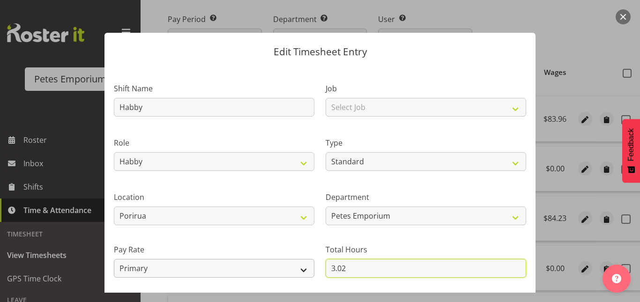
drag, startPoint x: 350, startPoint y: 270, endPoint x: 285, endPoint y: 273, distance: 64.7
click at [285, 273] on div "Shift Name Habby Job Select Job Role Counter Counter Evening Counter Late Shift…" at bounding box center [319, 203] width 423 height 266
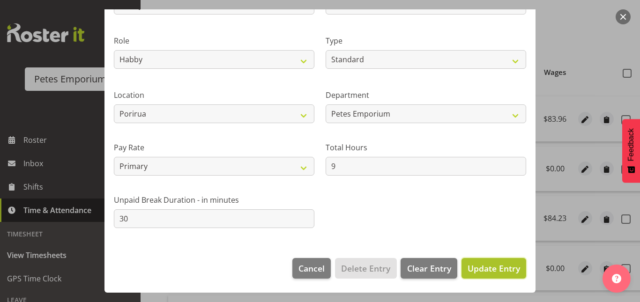
click at [491, 267] on span "Update Entry" at bounding box center [493, 268] width 52 height 11
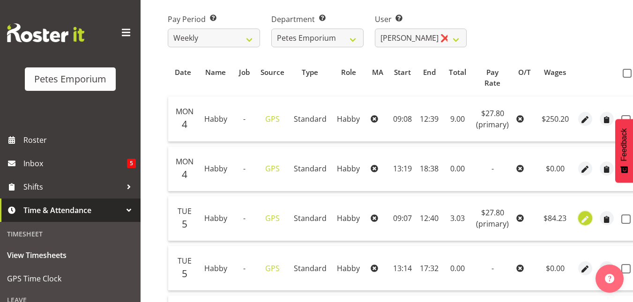
click at [583, 218] on span "button" at bounding box center [585, 219] width 11 height 11
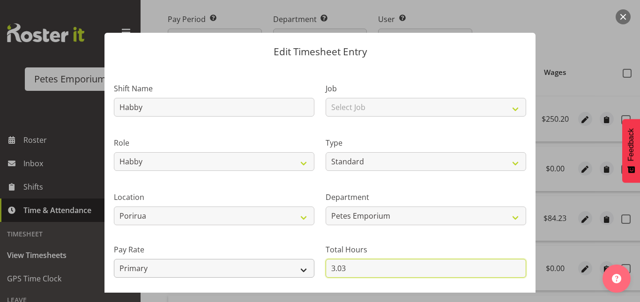
drag, startPoint x: 356, startPoint y: 266, endPoint x: 286, endPoint y: 274, distance: 70.2
click at [286, 274] on div "Shift Name Habby Job Select Job Role Counter Counter Evening Counter Late Shift…" at bounding box center [319, 203] width 423 height 266
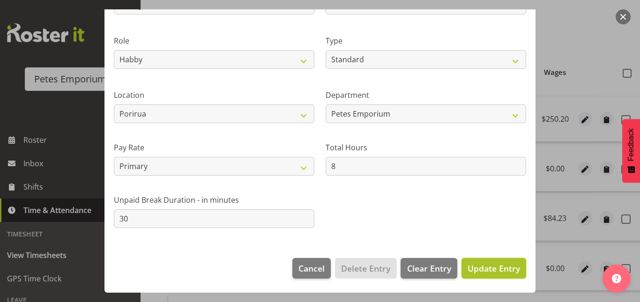
click at [486, 269] on span "Update Entry" at bounding box center [493, 268] width 52 height 11
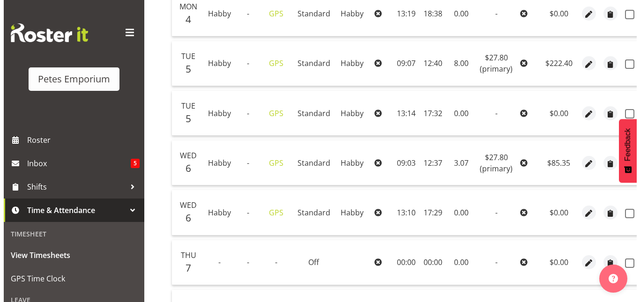
scroll to position [303, 0]
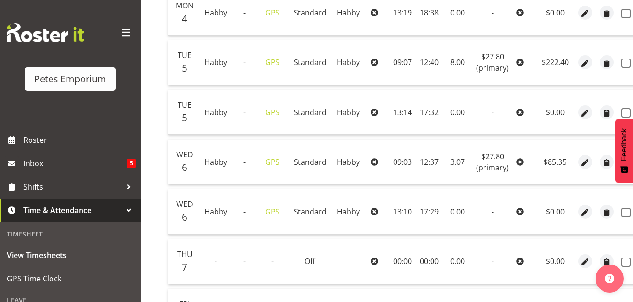
click at [591, 163] on td at bounding box center [585, 162] width 22 height 45
click at [584, 163] on span "button" at bounding box center [585, 162] width 11 height 11
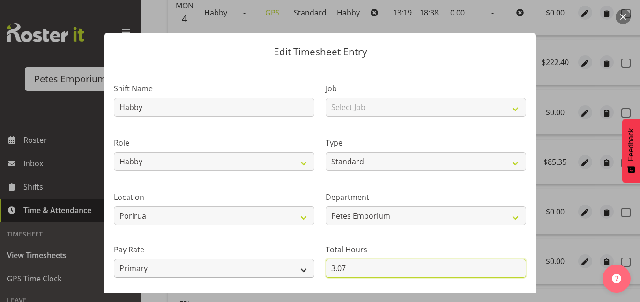
drag, startPoint x: 352, startPoint y: 267, endPoint x: 295, endPoint y: 268, distance: 56.7
click at [295, 268] on div "Shift Name Habby Job Select Job Role Counter Counter Evening Counter Late Shift…" at bounding box center [319, 203] width 423 height 266
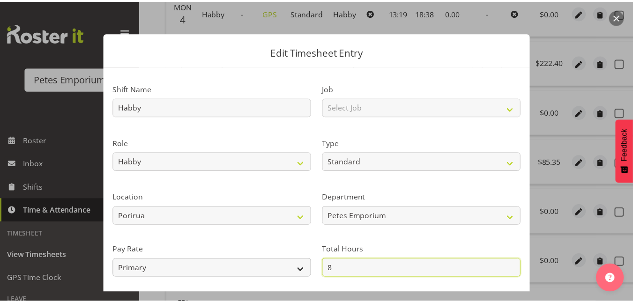
scroll to position [102, 0]
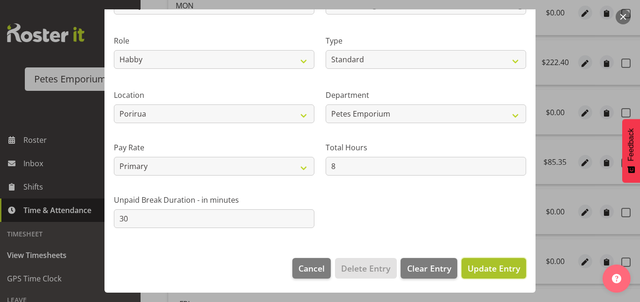
click at [486, 273] on span "Update Entry" at bounding box center [493, 268] width 52 height 11
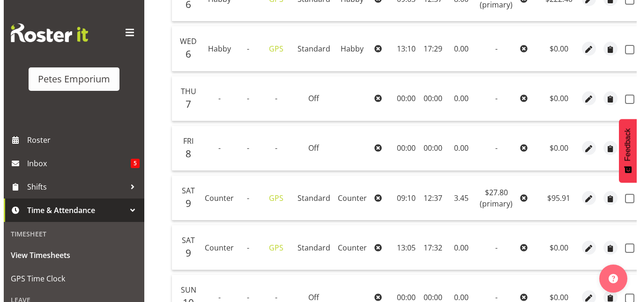
scroll to position [495, 0]
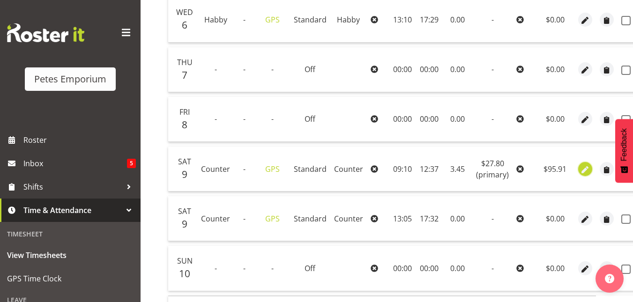
click at [583, 168] on span "button" at bounding box center [585, 169] width 11 height 11
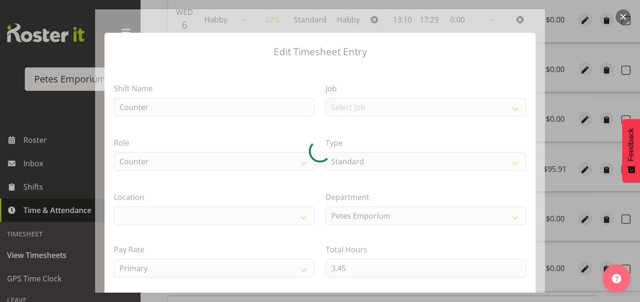
click at [350, 264] on div at bounding box center [320, 150] width 450 height 283
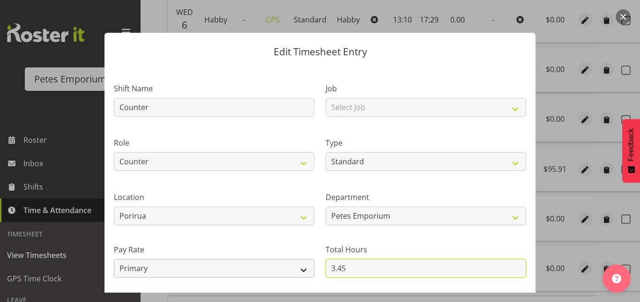
drag, startPoint x: 350, startPoint y: 264, endPoint x: 303, endPoint y: 266, distance: 46.9
click at [303, 266] on div "Shift Name Counter Job Select Job Role Counter Counter Evening Counter Late Shi…" at bounding box center [319, 203] width 423 height 266
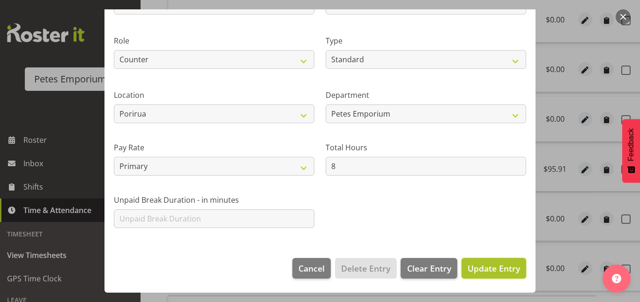
click at [484, 266] on span "Update Entry" at bounding box center [493, 268] width 52 height 11
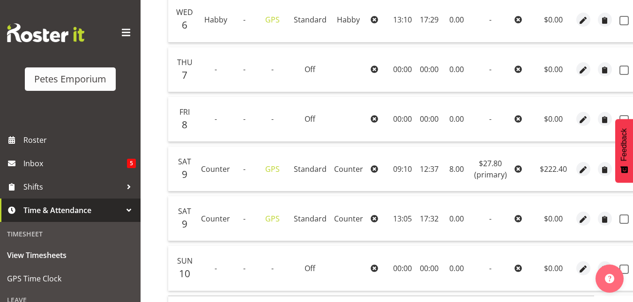
click at [588, 170] on td at bounding box center [583, 169] width 22 height 45
click at [584, 170] on span "button" at bounding box center [583, 169] width 11 height 11
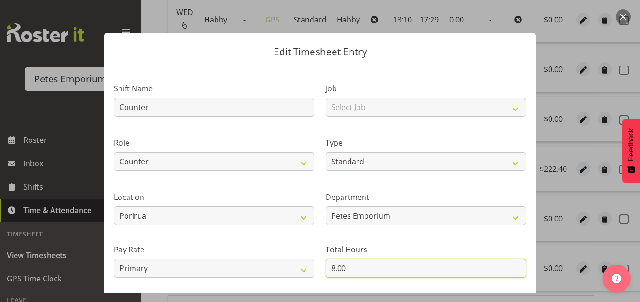
drag, startPoint x: 359, startPoint y: 265, endPoint x: 312, endPoint y: 266, distance: 46.4
click at [312, 266] on div "Shift Name Counter Job Select Job Role Counter Counter Evening Counter Late Shi…" at bounding box center [319, 203] width 423 height 266
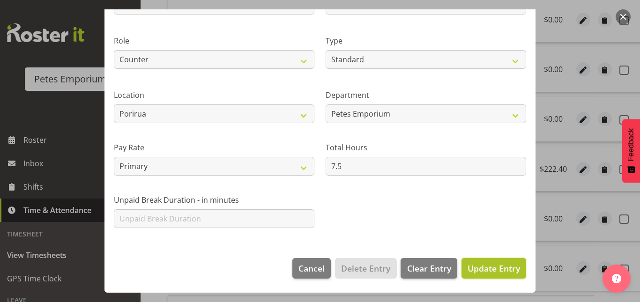
click at [491, 264] on span "Update Entry" at bounding box center [493, 268] width 52 height 11
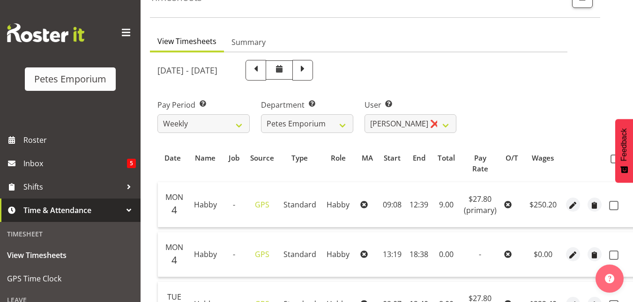
scroll to position [0, 0]
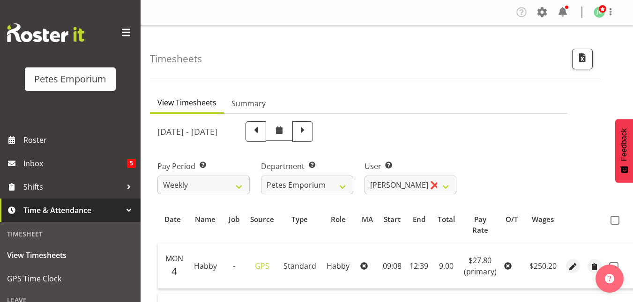
click at [619, 228] on th at bounding box center [620, 225] width 30 height 29
click at [610, 222] on span at bounding box center [614, 220] width 9 height 9
click at [610, 222] on input "checkbox" at bounding box center [613, 220] width 6 height 6
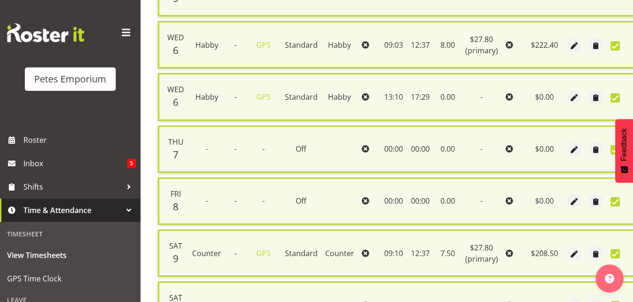
scroll to position [584, 0]
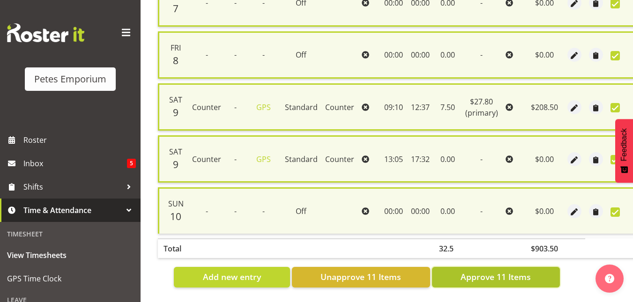
click at [512, 271] on span "Approve 11 Items" at bounding box center [495, 277] width 70 height 12
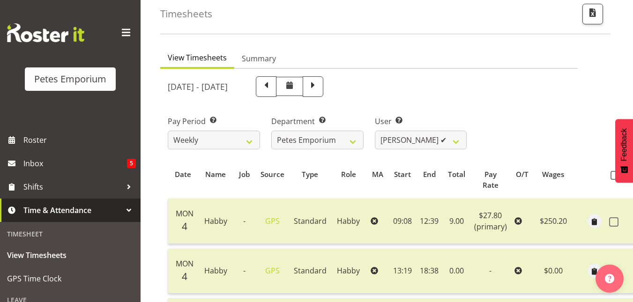
scroll to position [23, 0]
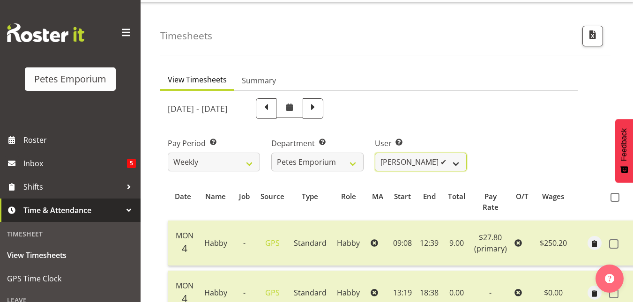
click at [456, 160] on select "Abigail Lane ✔ Alex-Micheal Taniwha ✔ Amelia Denz ✔ Beena Beena ❌ Christine Nev…" at bounding box center [421, 162] width 92 height 19
click at [375, 153] on select "Abigail Lane ✔ Alex-Micheal Taniwha ✔ Amelia Denz ✔ Beena Beena ❌ Christine Nev…" at bounding box center [421, 162] width 92 height 19
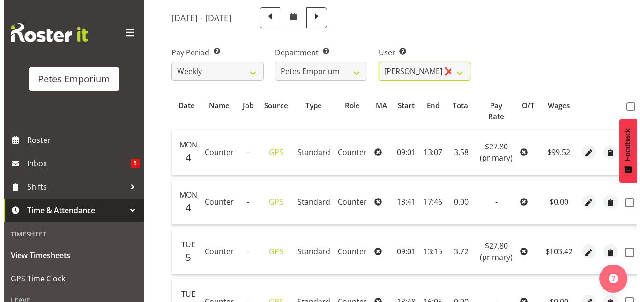
scroll to position [182, 0]
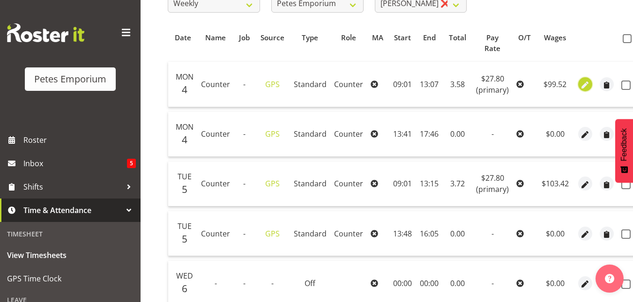
click at [580, 84] on span "button" at bounding box center [585, 85] width 11 height 11
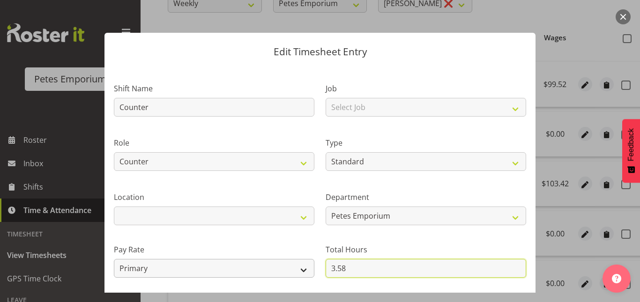
drag, startPoint x: 350, startPoint y: 265, endPoint x: 304, endPoint y: 270, distance: 45.8
click at [304, 270] on div "Shift Name Counter Job Select Job Role Counter Counter Evening Counter Late Shi…" at bounding box center [319, 203] width 423 height 266
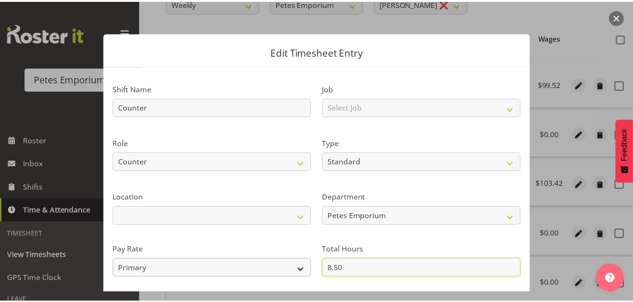
scroll to position [102, 0]
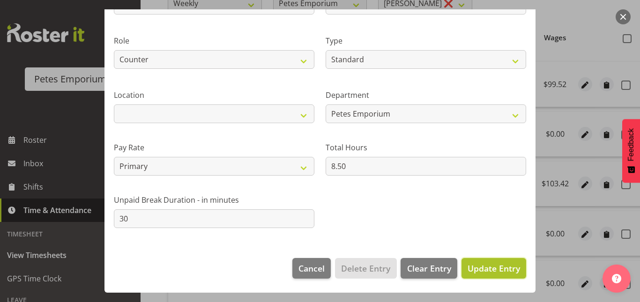
click at [475, 263] on span "Update Entry" at bounding box center [493, 268] width 52 height 11
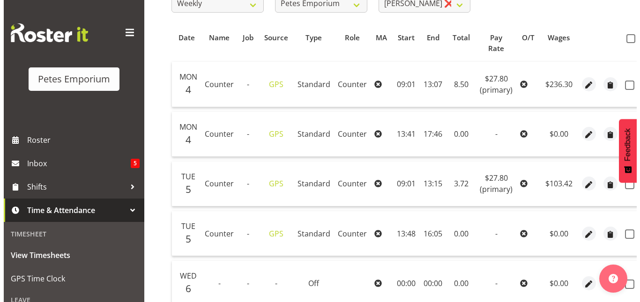
scroll to position [222, 0]
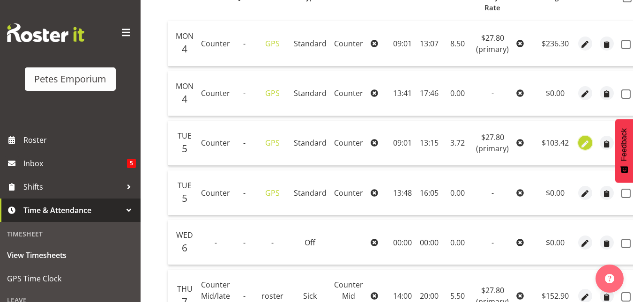
click at [583, 144] on span "button" at bounding box center [585, 144] width 11 height 11
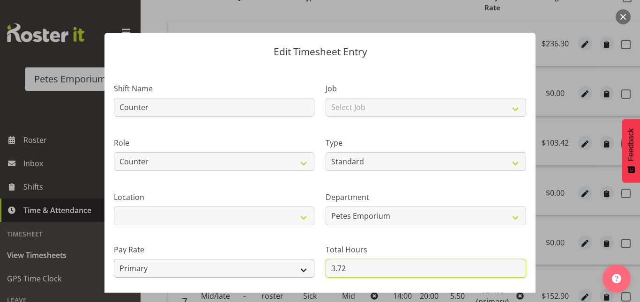
drag, startPoint x: 347, startPoint y: 269, endPoint x: 284, endPoint y: 272, distance: 62.8
click at [284, 272] on div "Shift Name Counter Job Select Job Role Counter Counter Evening Counter Late Shi…" at bounding box center [319, 203] width 423 height 266
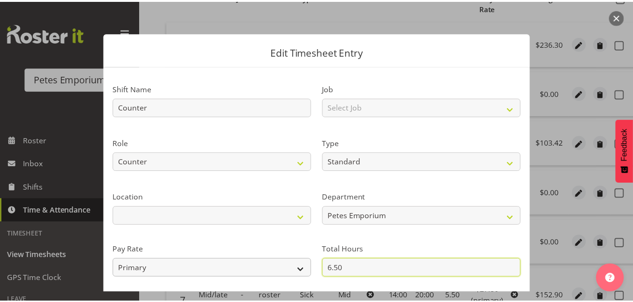
scroll to position [102, 0]
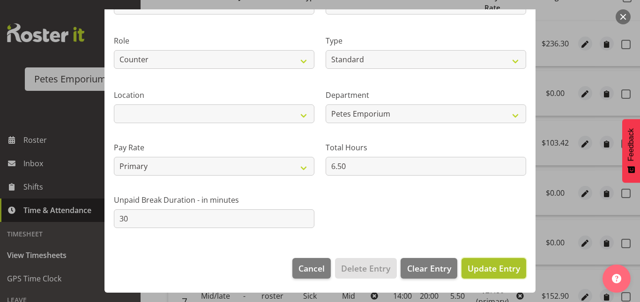
click at [482, 273] on span "Update Entry" at bounding box center [493, 268] width 52 height 11
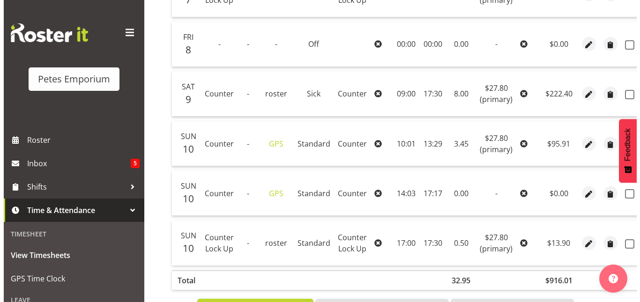
scroll to position [579, 0]
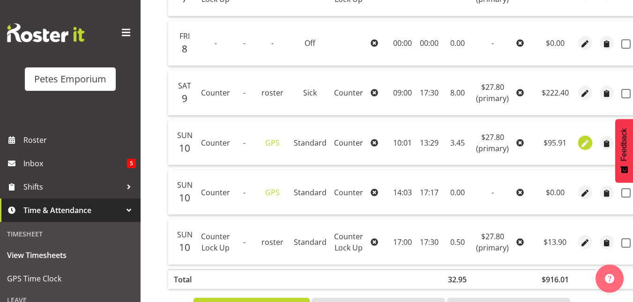
click at [583, 138] on span "button" at bounding box center [585, 143] width 11 height 11
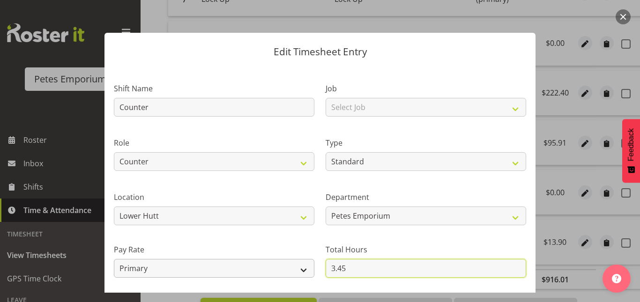
drag, startPoint x: 352, startPoint y: 263, endPoint x: 302, endPoint y: 274, distance: 51.3
click at [302, 274] on div "Shift Name Counter Job Select Job Role Counter Counter Evening Counter Late Shi…" at bounding box center [319, 203] width 423 height 266
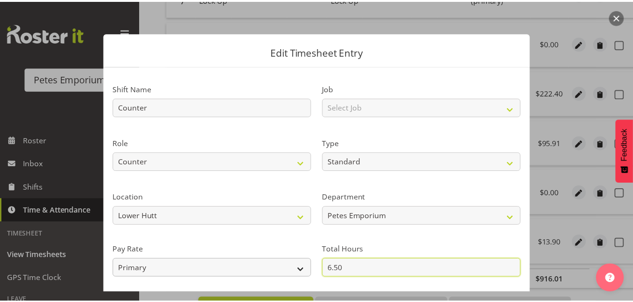
scroll to position [102, 0]
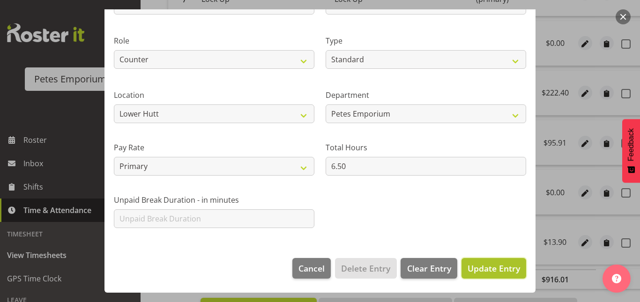
click at [475, 263] on span "Update Entry" at bounding box center [493, 268] width 52 height 11
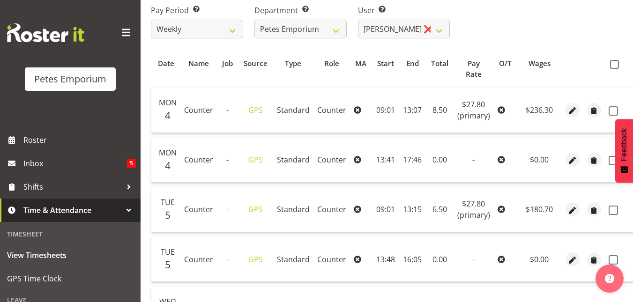
scroll to position [124, 0]
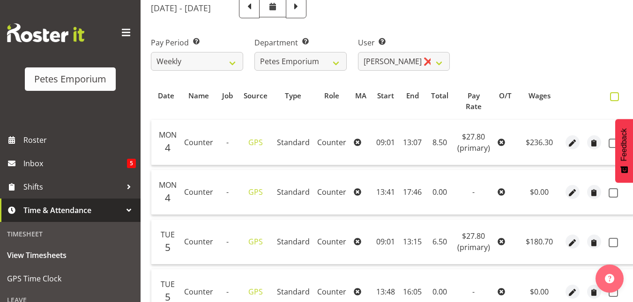
click at [613, 96] on span at bounding box center [614, 96] width 9 height 9
click at [613, 96] on input "checkbox" at bounding box center [613, 97] width 6 height 6
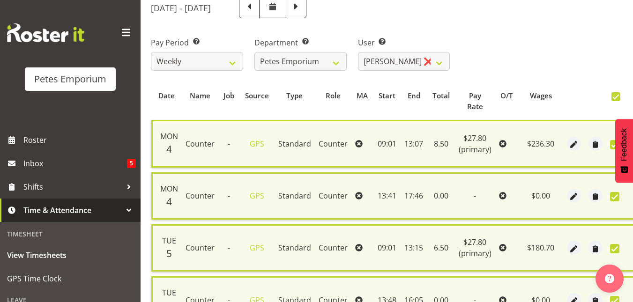
click at [512, 149] on td at bounding box center [506, 143] width 23 height 47
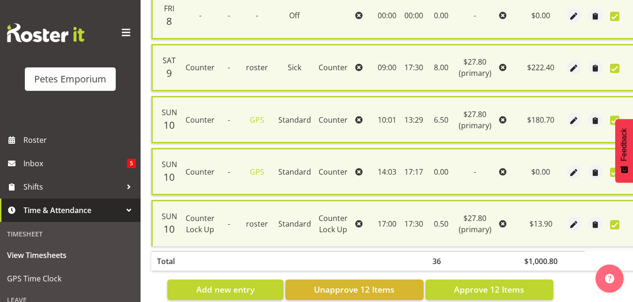
scroll to position [644, 0]
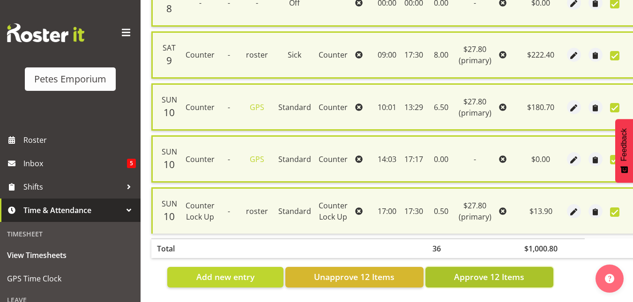
click at [489, 267] on button "Approve 12 Items" at bounding box center [489, 277] width 128 height 21
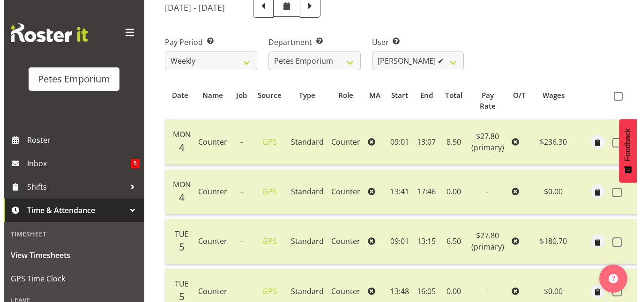
scroll to position [124, 0]
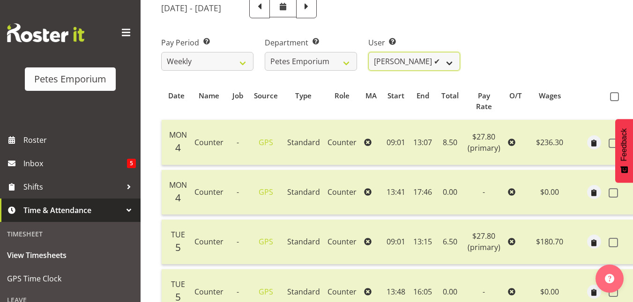
click at [458, 61] on select "Abigail Lane ✔ Alex-Micheal Taniwha ✔ Amelia Denz ✔ Beena Beena ❌ Christine Nev…" at bounding box center [414, 61] width 92 height 19
click at [368, 52] on select "Abigail Lane ✔ Alex-Micheal Taniwha ✔ Amelia Denz ✔ Beena Beena ❌ Christine Nev…" at bounding box center [414, 61] width 92 height 19
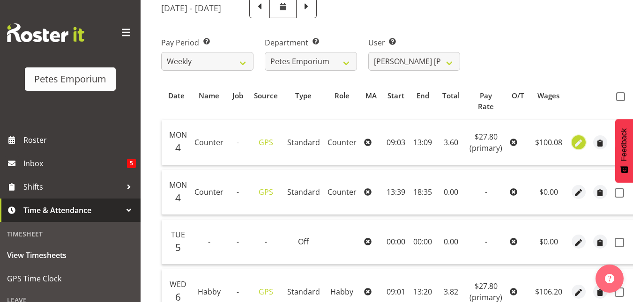
click at [578, 143] on span "button" at bounding box center [578, 143] width 11 height 11
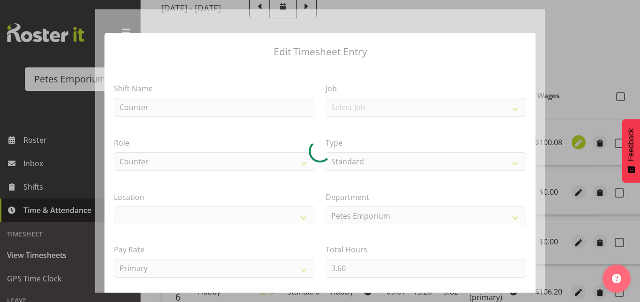
scroll to position [0, 23]
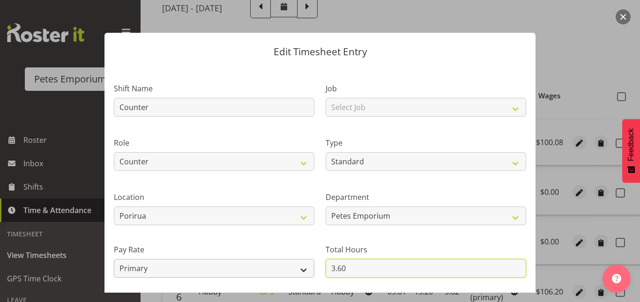
drag, startPoint x: 356, startPoint y: 266, endPoint x: 305, endPoint y: 265, distance: 51.1
click at [305, 265] on div "Shift Name Counter Job Select Job Role Counter Counter Evening Counter Late Shi…" at bounding box center [319, 203] width 423 height 266
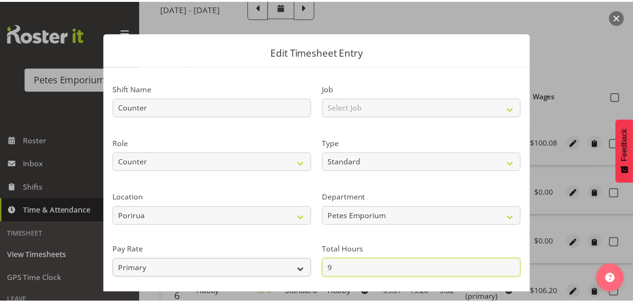
scroll to position [102, 0]
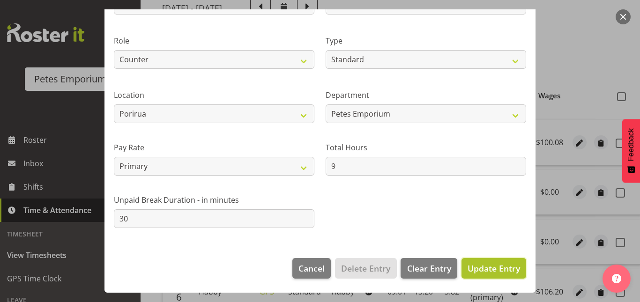
click at [490, 267] on span "Update Entry" at bounding box center [493, 268] width 52 height 11
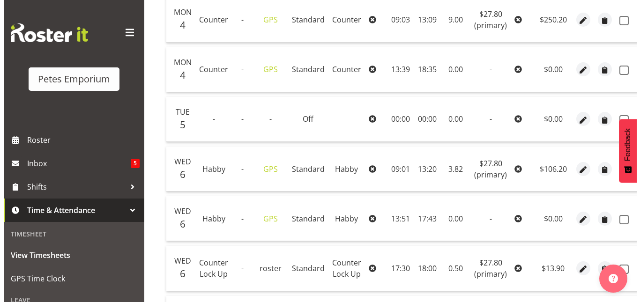
scroll to position [249, 0]
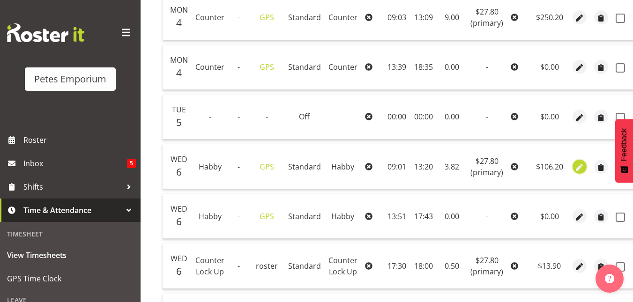
click at [577, 167] on span "button" at bounding box center [579, 167] width 11 height 11
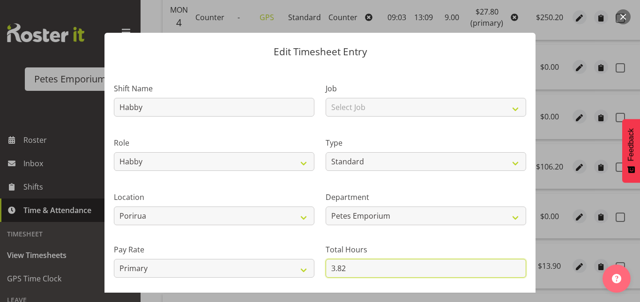
drag, startPoint x: 351, startPoint y: 268, endPoint x: 312, endPoint y: 268, distance: 38.4
click at [312, 268] on div "Shift Name Habby Job Select Job Role Counter Counter Evening Counter Late Shift…" at bounding box center [319, 203] width 423 height 266
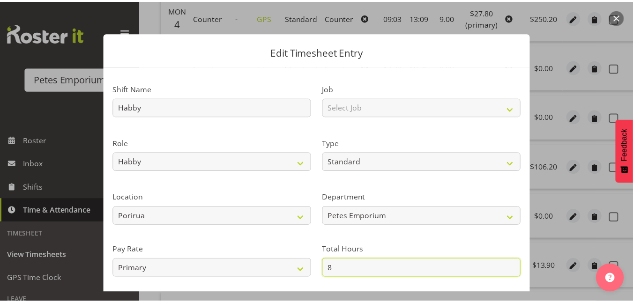
scroll to position [102, 0]
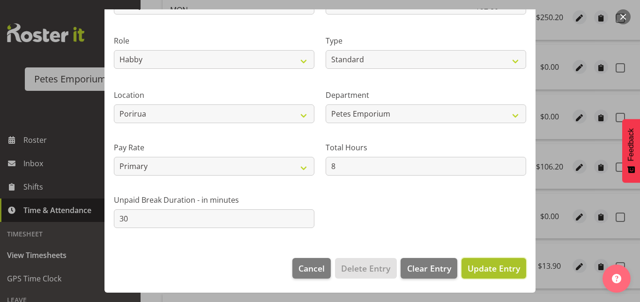
click at [477, 264] on span "Update Entry" at bounding box center [493, 268] width 52 height 11
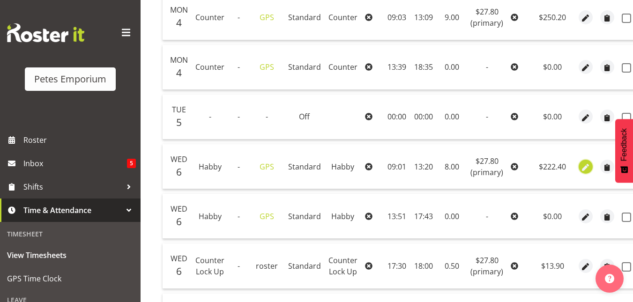
click at [583, 168] on span "button" at bounding box center [585, 167] width 11 height 11
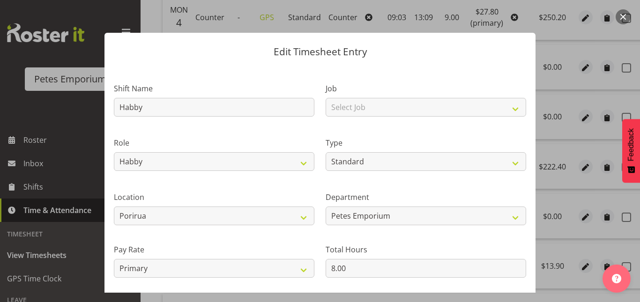
click at [624, 15] on button "button" at bounding box center [622, 16] width 15 height 15
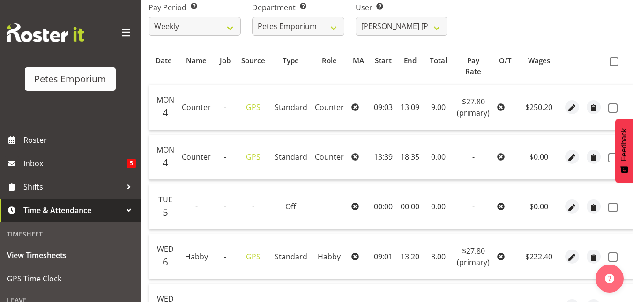
scroll to position [158, 0]
click at [611, 64] on span at bounding box center [613, 62] width 9 height 9
click at [611, 64] on input "checkbox" at bounding box center [612, 62] width 6 height 6
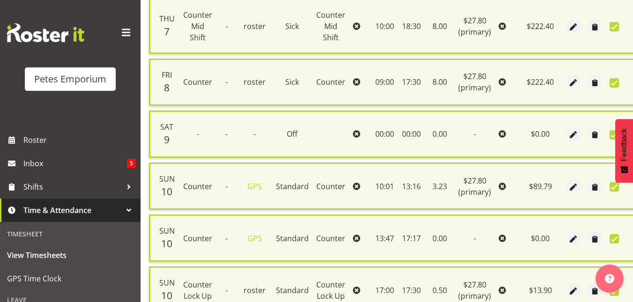
scroll to position [644, 0]
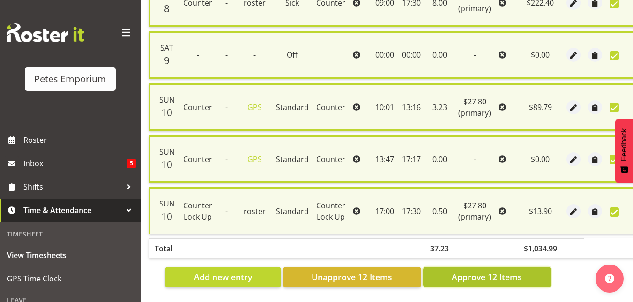
click at [479, 272] on span "Approve 12 Items" at bounding box center [487, 277] width 70 height 12
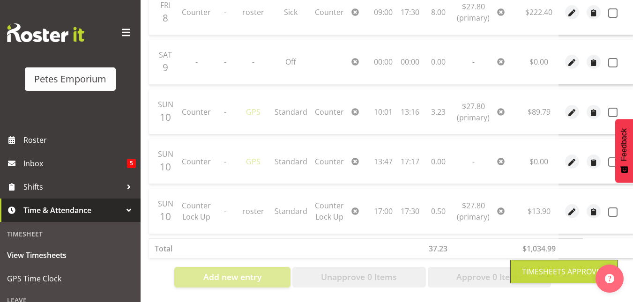
scroll to position [0, 27]
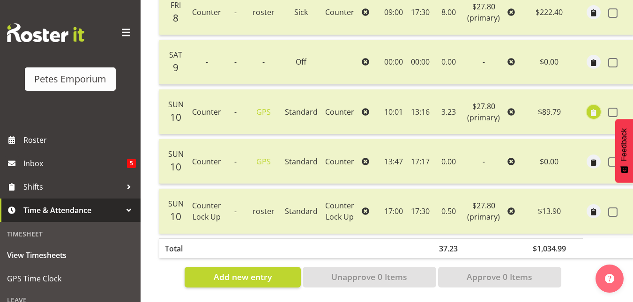
click at [588, 107] on span "button" at bounding box center [593, 112] width 11 height 11
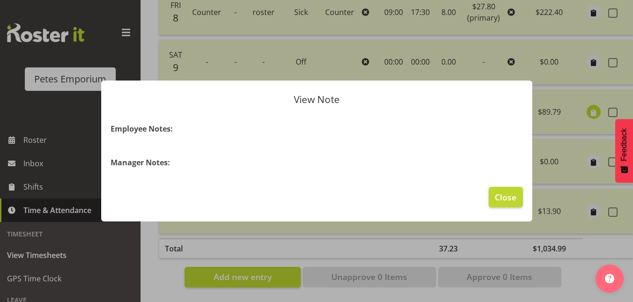
scroll to position [0, 20]
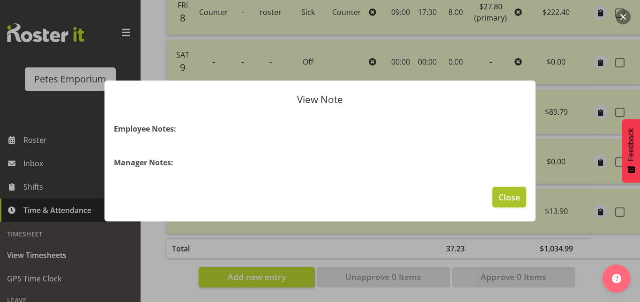
click at [501, 197] on span "Close" at bounding box center [509, 197] width 22 height 12
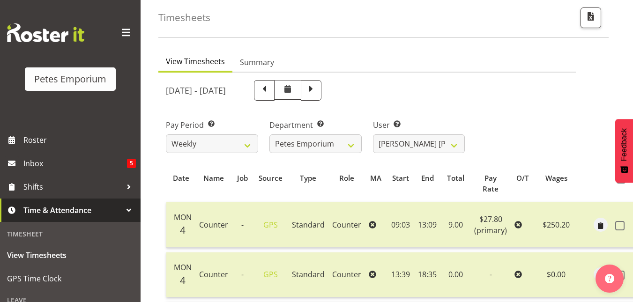
scroll to position [0, 0]
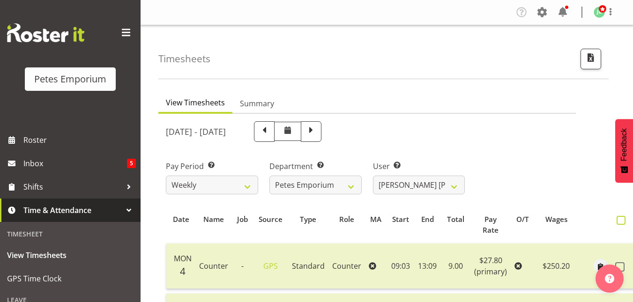
click at [619, 219] on span at bounding box center [620, 220] width 9 height 9
click at [619, 219] on input "checkbox" at bounding box center [619, 220] width 6 height 6
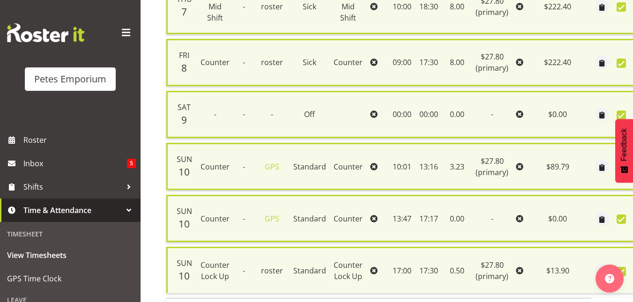
scroll to position [644, 0]
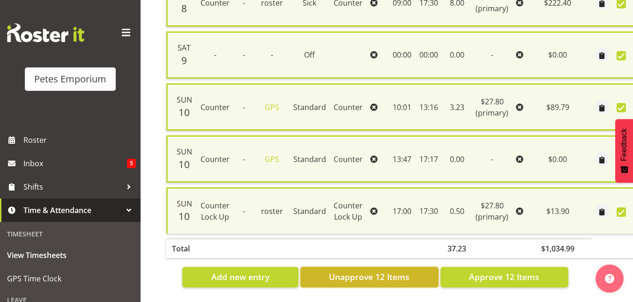
click at [391, 271] on span "Unapprove 12 Items" at bounding box center [369, 277] width 81 height 12
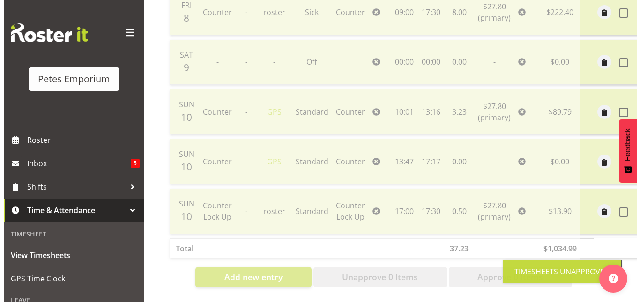
scroll to position [617, 0]
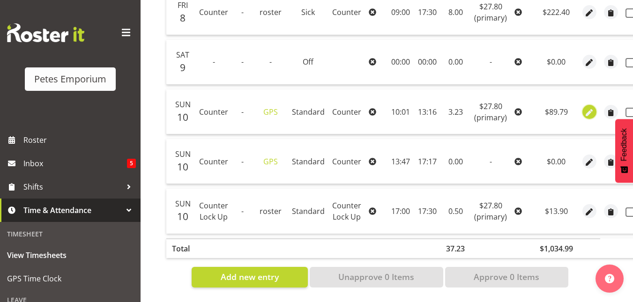
click at [584, 107] on span "button" at bounding box center [589, 112] width 11 height 11
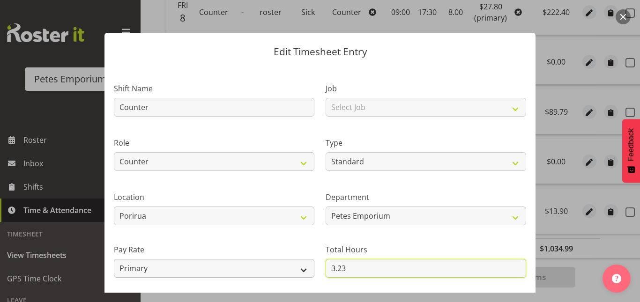
drag, startPoint x: 348, startPoint y: 265, endPoint x: 305, endPoint y: 263, distance: 42.7
click at [305, 263] on div "Shift Name Counter Job Select Job Role Counter Counter Evening Counter Late Shi…" at bounding box center [319, 203] width 423 height 266
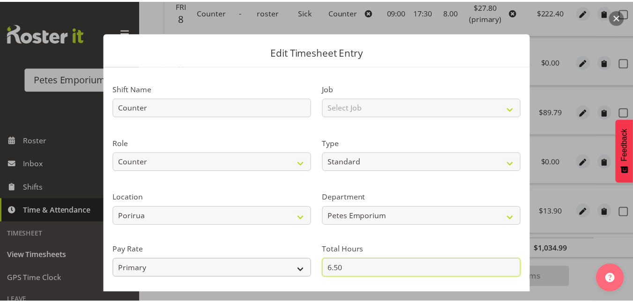
scroll to position [102, 0]
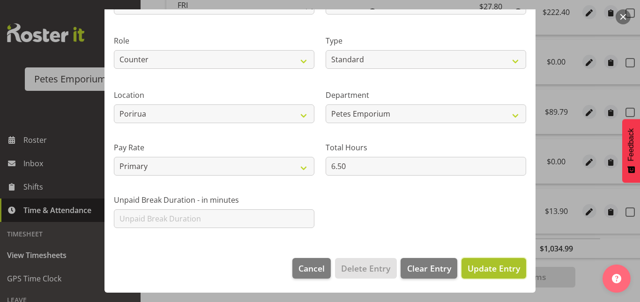
click at [467, 270] on span "Update Entry" at bounding box center [493, 268] width 52 height 11
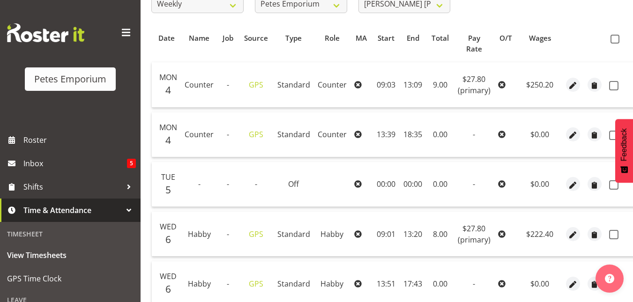
scroll to position [171, 0]
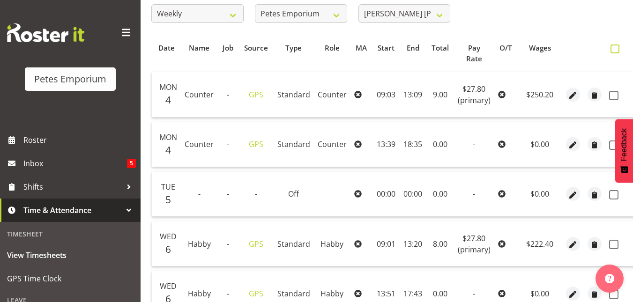
click at [615, 45] on span at bounding box center [614, 48] width 9 height 9
click at [615, 46] on input "checkbox" at bounding box center [613, 49] width 6 height 6
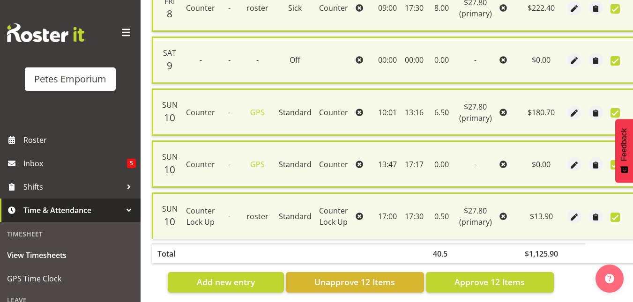
scroll to position [644, 0]
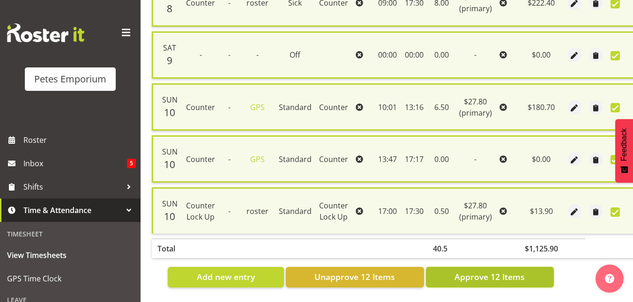
click at [492, 276] on button "Approve 12 Items" at bounding box center [490, 277] width 128 height 21
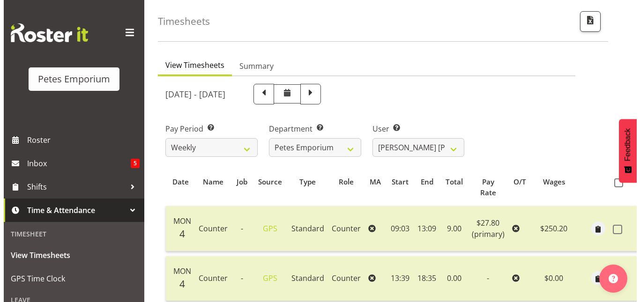
scroll to position [0, 0]
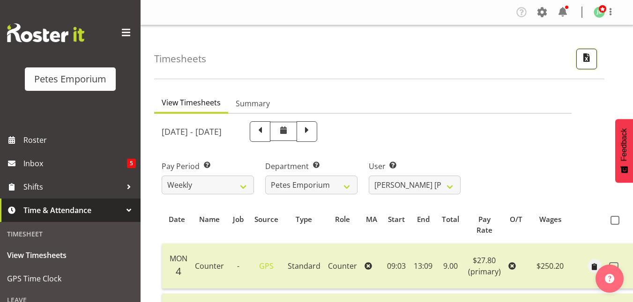
click at [586, 64] on span "button" at bounding box center [586, 58] width 12 height 12
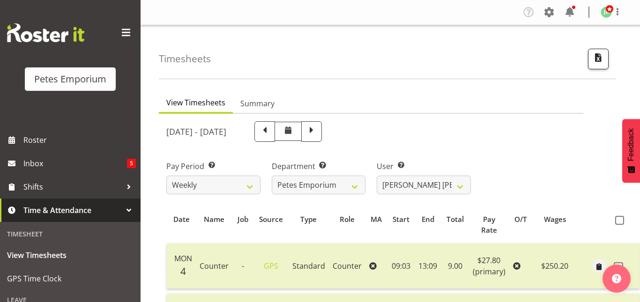
scroll to position [0, 17]
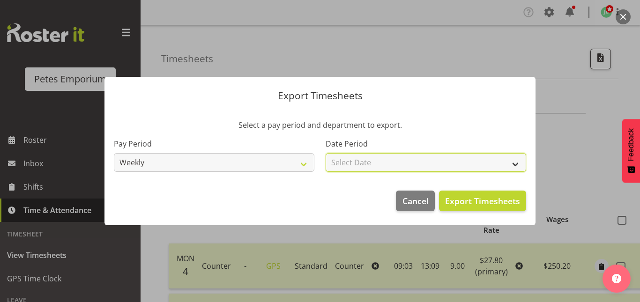
click at [513, 165] on select "Select Date Week starting 11/08/2025 Week starting 04/08/2025 Week starting 28/…" at bounding box center [426, 162] width 200 height 19
click at [326, 153] on select "Select Date Week starting 11/08/2025 Week starting 04/08/2025 Week starting 28/…" at bounding box center [426, 162] width 200 height 19
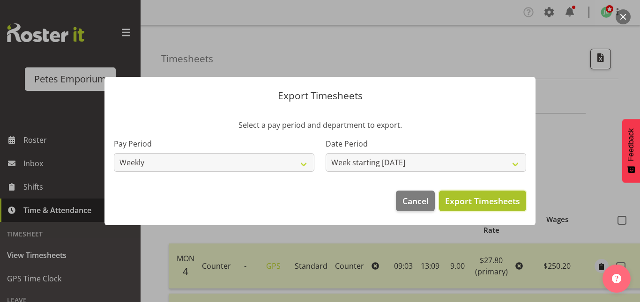
click at [482, 197] on span "Export Timesheets" at bounding box center [482, 201] width 75 height 12
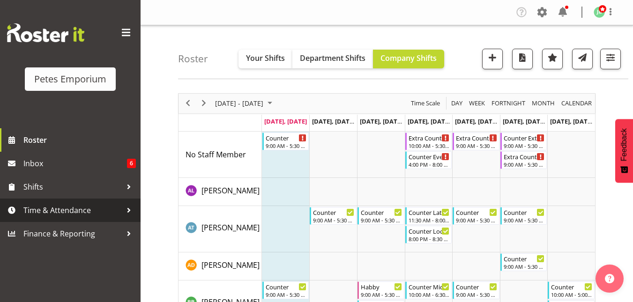
click at [84, 218] on link "Time & Attendance" at bounding box center [70, 210] width 141 height 23
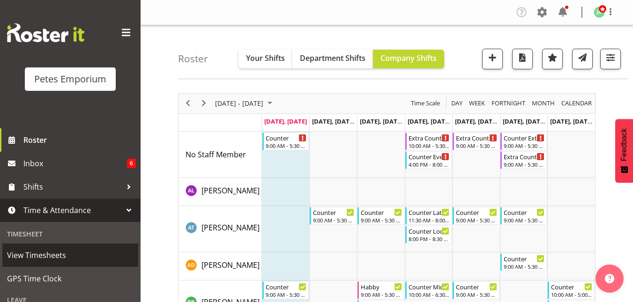
click at [52, 256] on span "View Timesheets" at bounding box center [70, 255] width 126 height 14
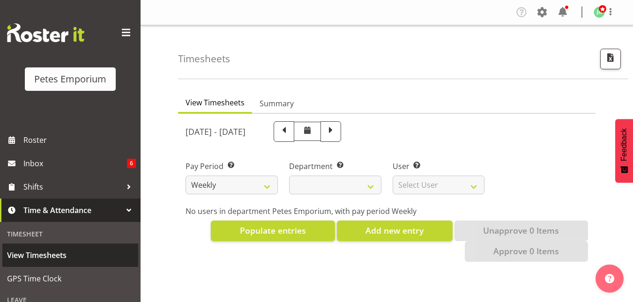
select select
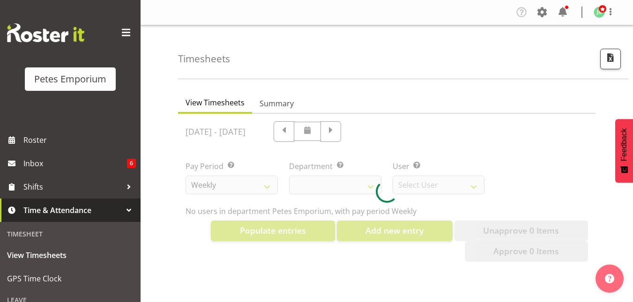
select select "11345"
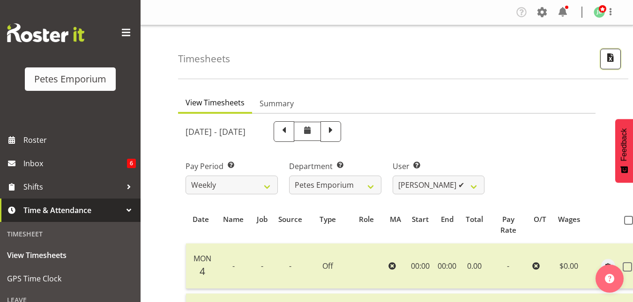
click at [610, 52] on span "button" at bounding box center [610, 58] width 12 height 12
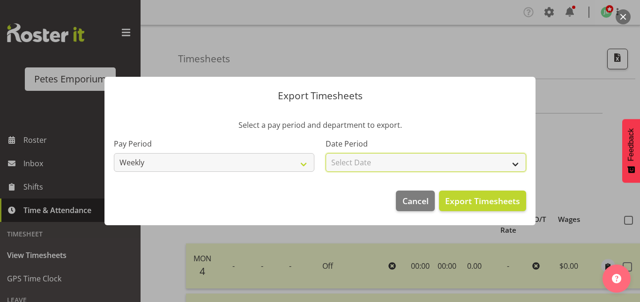
click at [463, 162] on select "Select Date Week starting [DATE] Week starting [DATE] Week starting [DATE] Week…" at bounding box center [426, 162] width 200 height 19
select select "[DATE]"
click at [326, 153] on select "Select Date Week starting [DATE] Week starting [DATE] Week starting [DATE] Week…" at bounding box center [426, 162] width 200 height 19
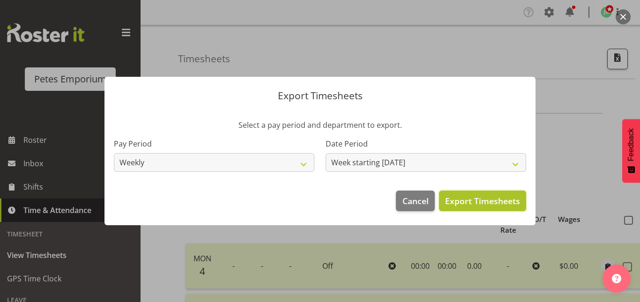
click at [471, 206] on span "Export Timesheets" at bounding box center [482, 201] width 75 height 12
click at [360, 37] on div at bounding box center [320, 151] width 640 height 302
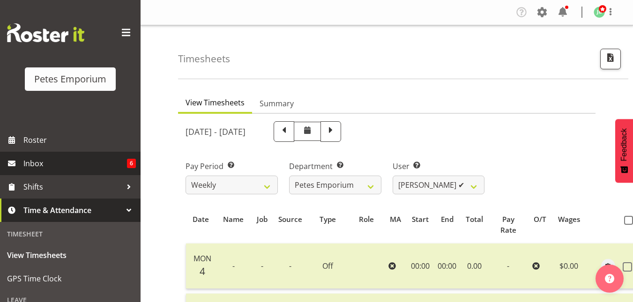
click at [39, 168] on span "Inbox" at bounding box center [75, 163] width 104 height 14
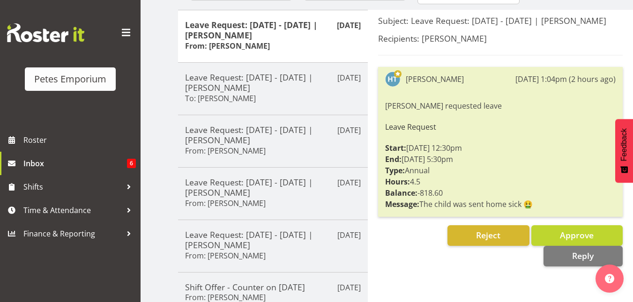
scroll to position [118, 0]
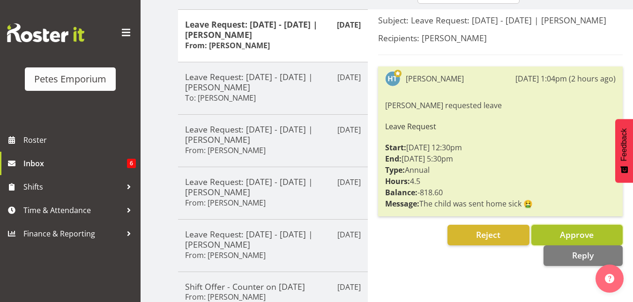
click at [567, 234] on span "Approve" at bounding box center [577, 234] width 34 height 11
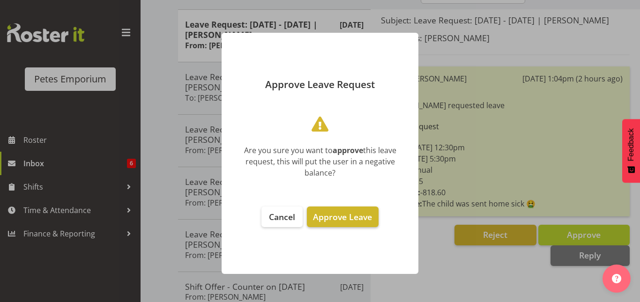
click at [349, 217] on span "Approve Leave" at bounding box center [342, 216] width 59 height 11
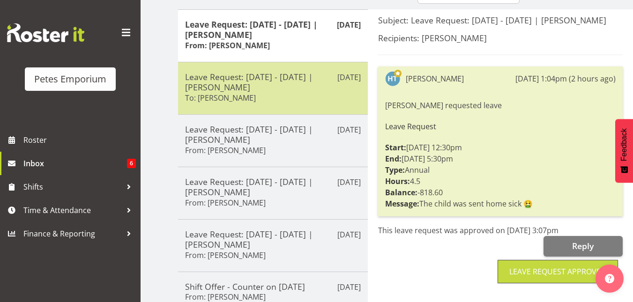
click at [297, 81] on h5 "Leave Request: [DATE] - [DATE] | [PERSON_NAME]" at bounding box center [273, 82] width 176 height 21
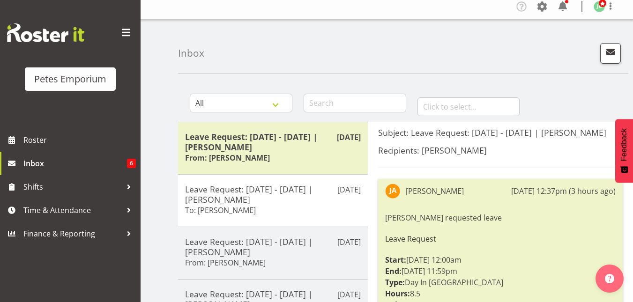
scroll to position [5, 0]
